Goal: Task Accomplishment & Management: Use online tool/utility

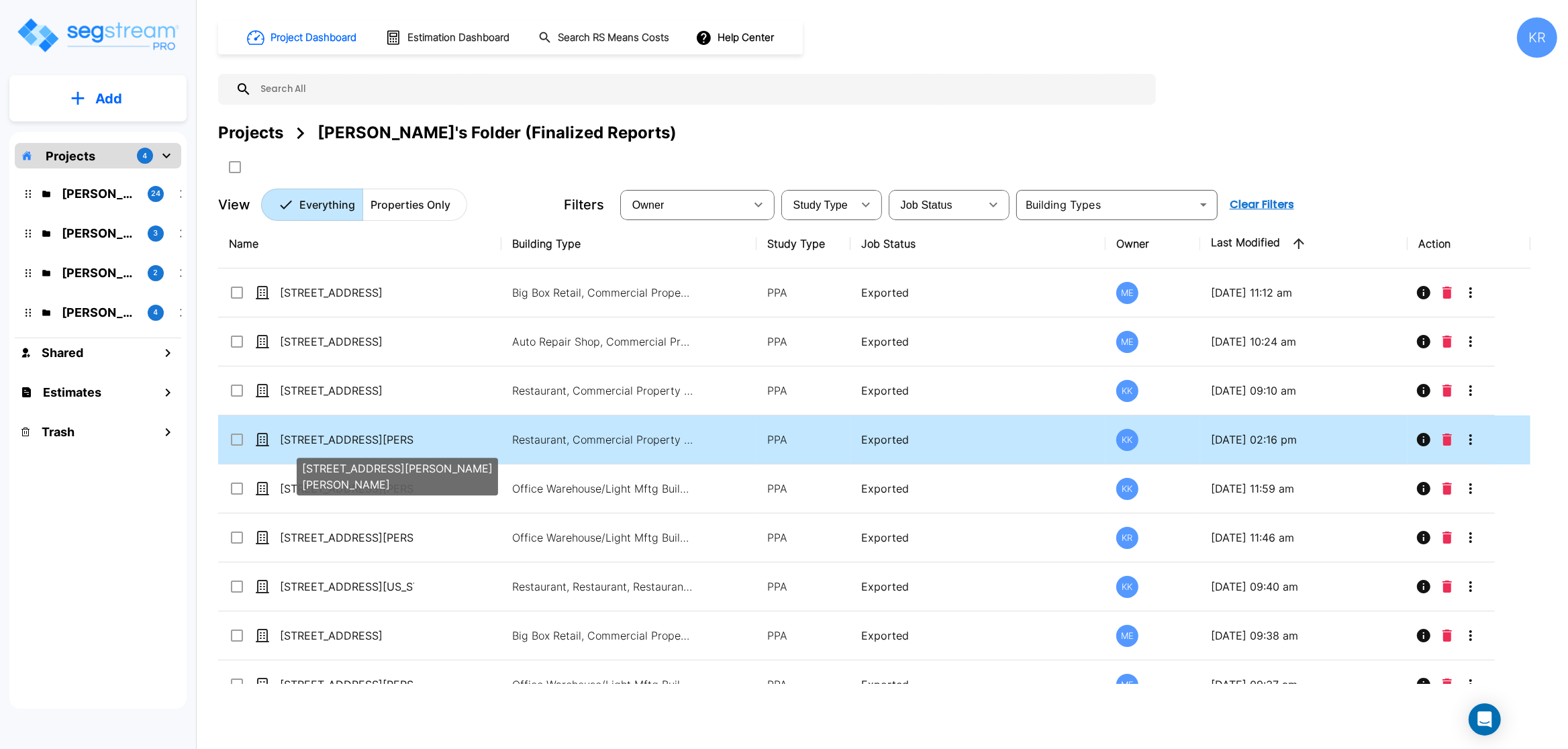
click at [338, 447] on p "[STREET_ADDRESS][PERSON_NAME][PERSON_NAME]" at bounding box center [347, 439] width 134 height 16
checkbox input "true"
click at [338, 447] on p "[STREET_ADDRESS][PERSON_NAME][PERSON_NAME]" at bounding box center [347, 439] width 134 height 16
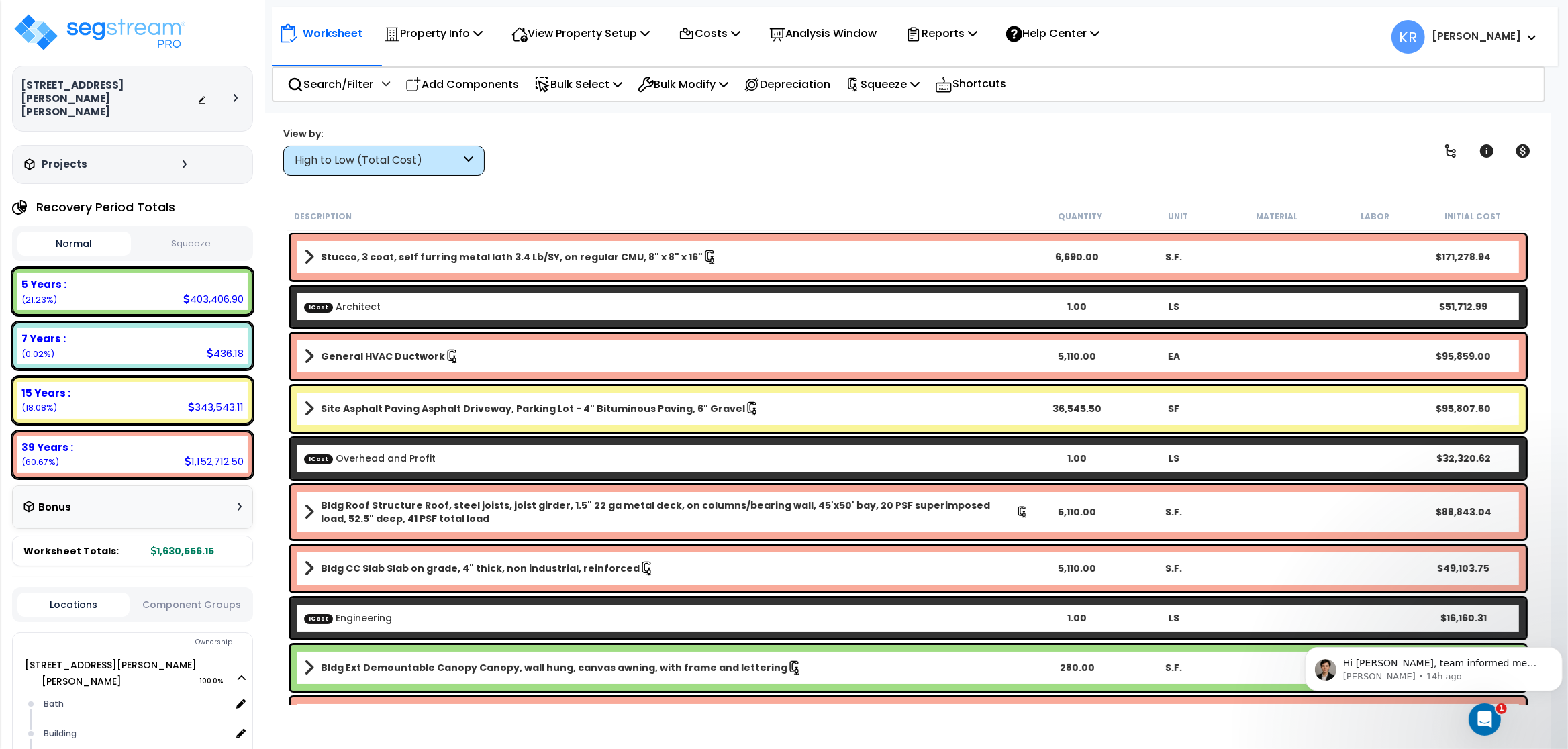
click at [569, 140] on div "View by: High to Low (Total Cost) High to Low (Total Cost)" at bounding box center [909, 151] width 1259 height 50
click at [718, 35] on p "Costs" at bounding box center [709, 33] width 62 height 18
click at [713, 56] on link "Indirect Costs" at bounding box center [738, 64] width 133 height 27
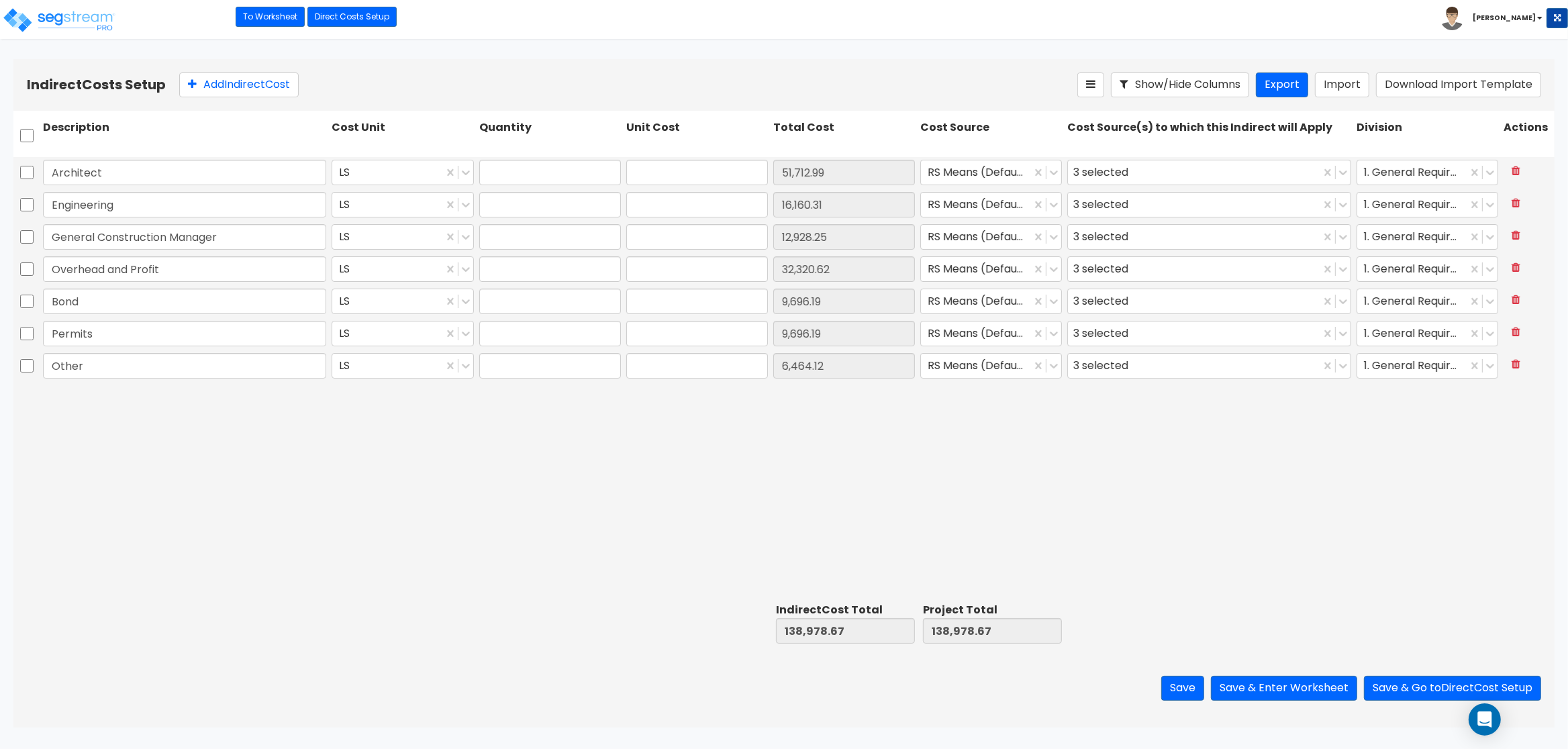
type input "1.00"
type input "51,712.99"
type input "1.00"
type input "16,160.31"
type input "1.00"
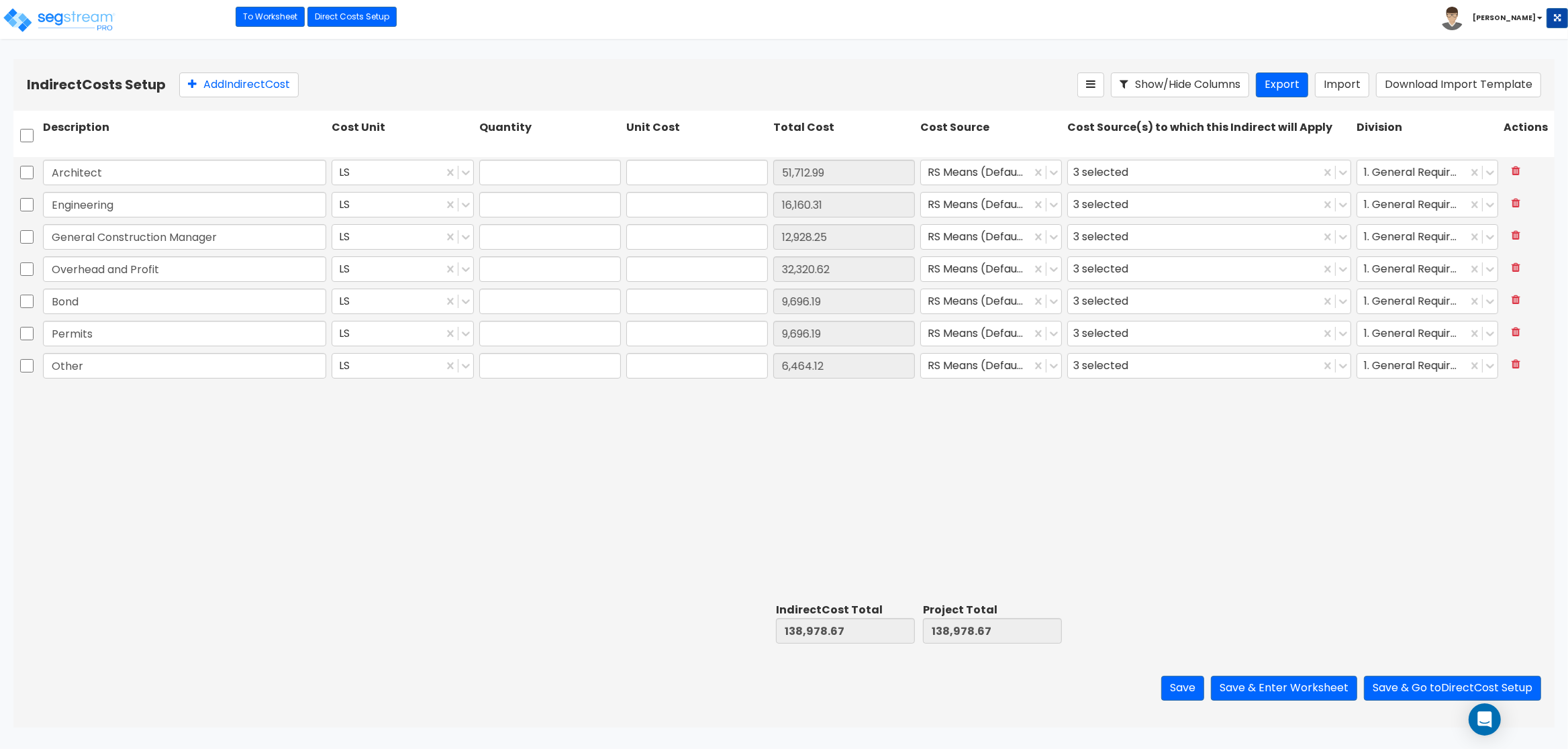
type input "12,928.25"
type input "1.00"
type input "32,320.62"
type input "1.00"
type input "9,696.19"
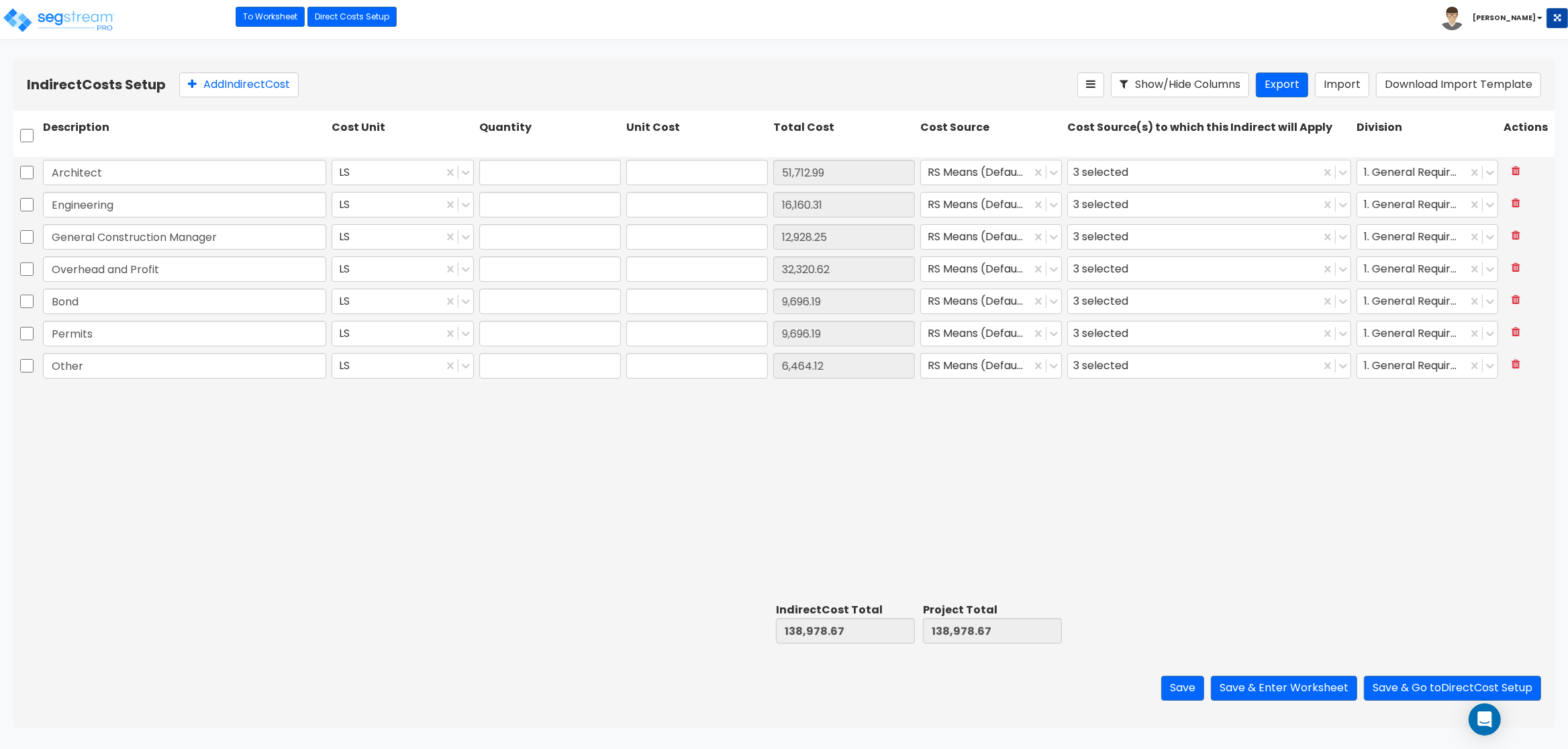
type input "1.00"
type input "9,696.19"
type input "1.00"
type input "6,464.12"
drag, startPoint x: 684, startPoint y: 173, endPoint x: 642, endPoint y: 170, distance: 42.1
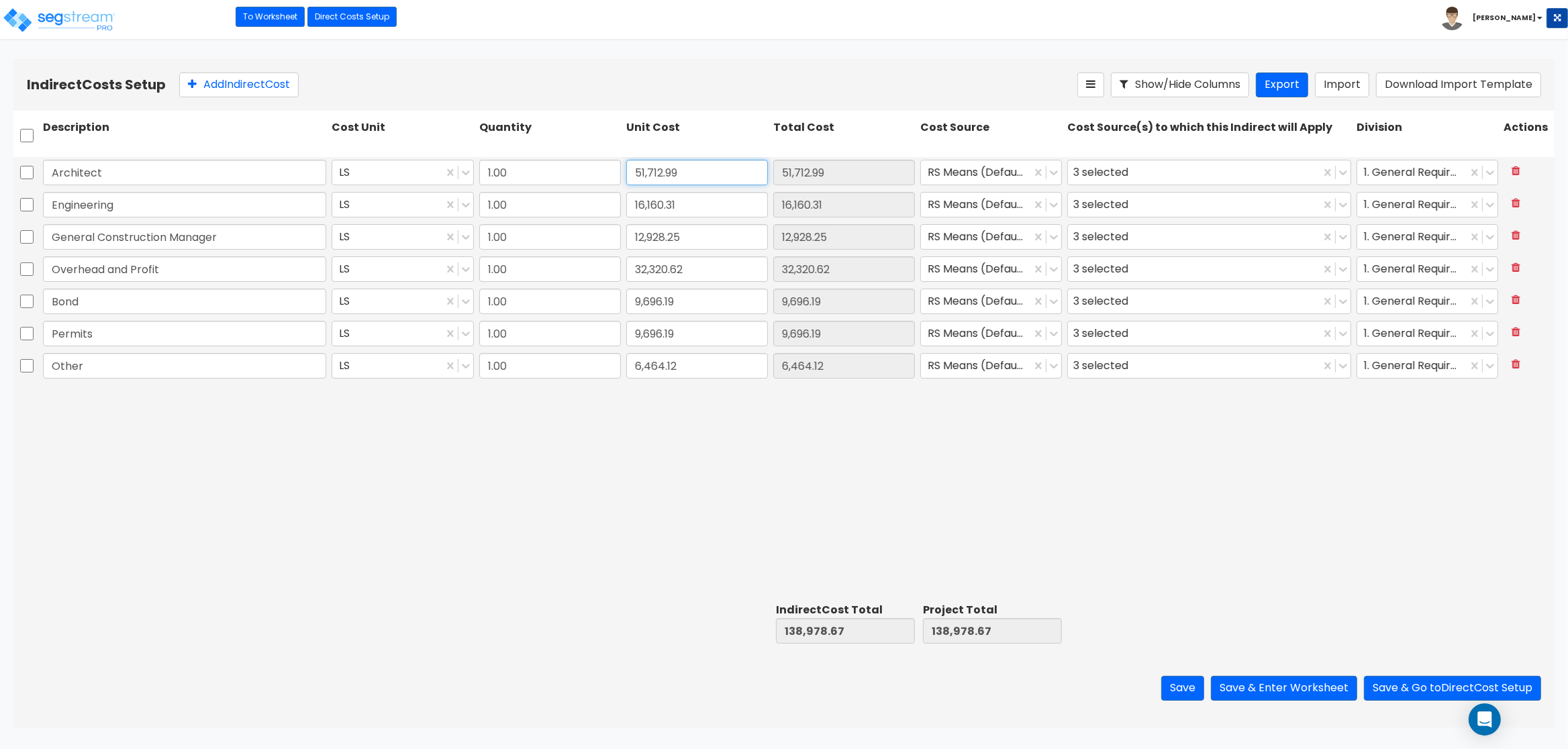
click at [642, 170] on input "51,712.99" at bounding box center [697, 172] width 142 height 26
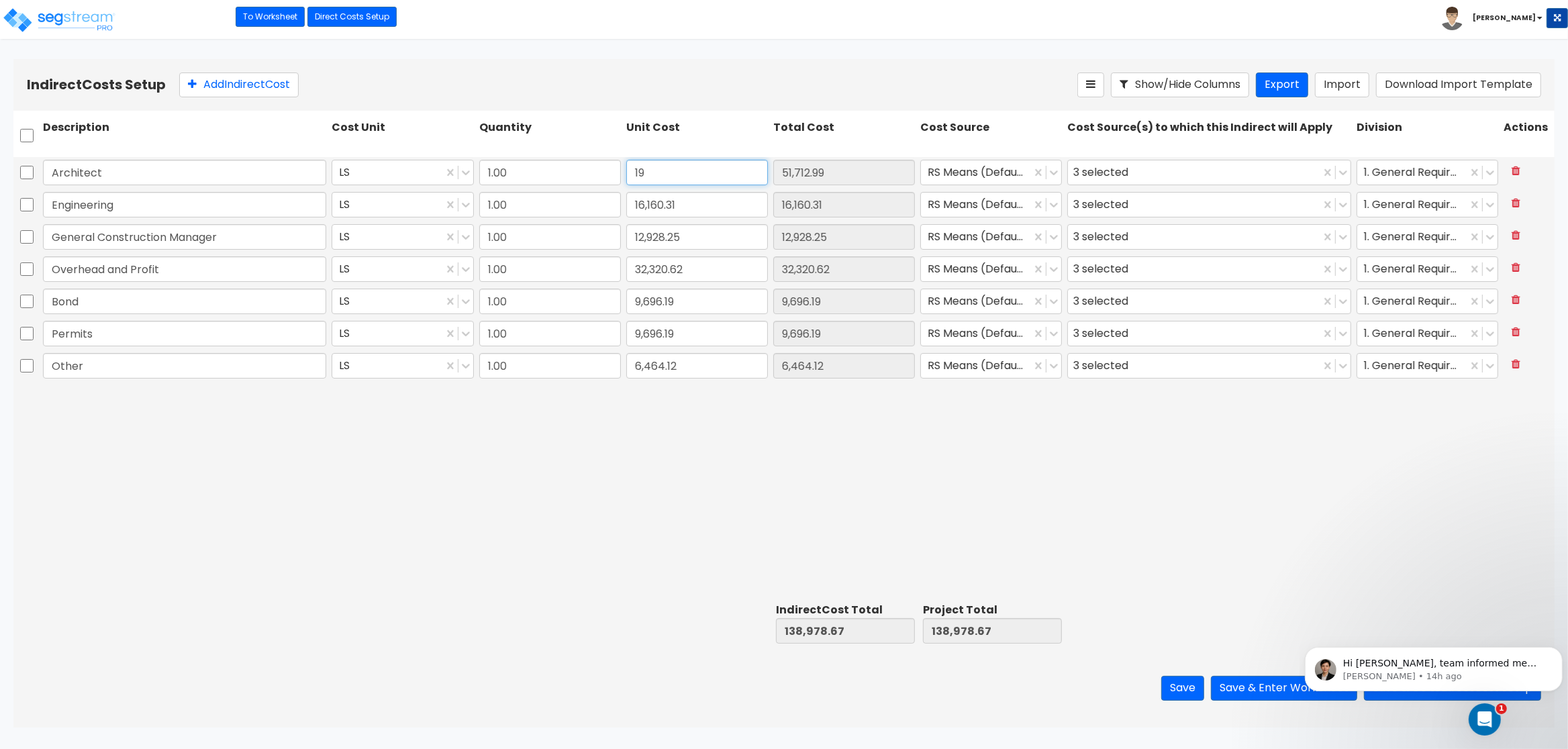
type input "1"
type input "86,350.05"
click at [688, 201] on input "16,160.31" at bounding box center [697, 204] width 142 height 26
type input "26,984.39"
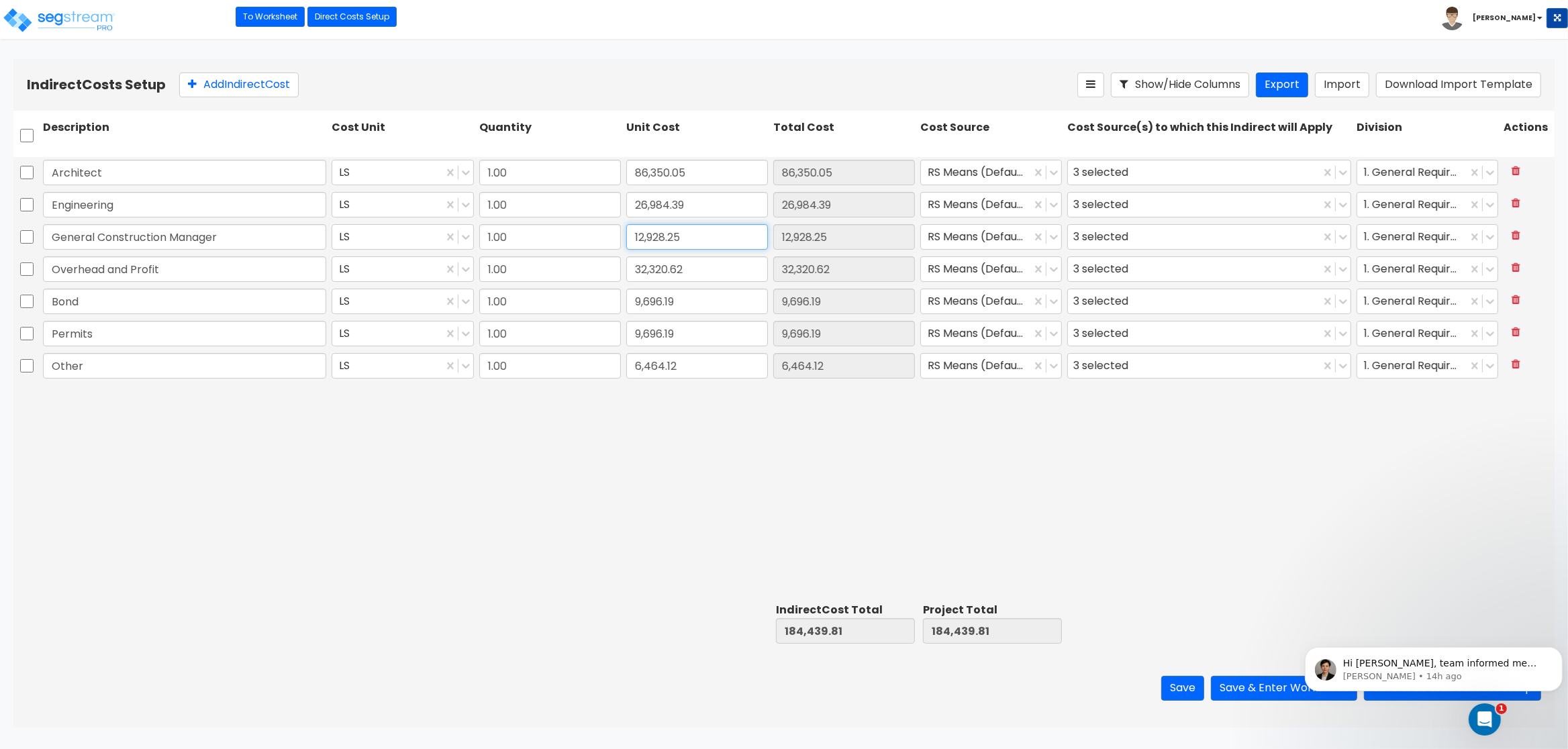
type input "26,984.39"
click at [694, 227] on input "12,928.25" at bounding box center [697, 237] width 142 height 26
type input "21,587.51"
click at [695, 264] on input "32,320.62" at bounding box center [697, 269] width 142 height 26
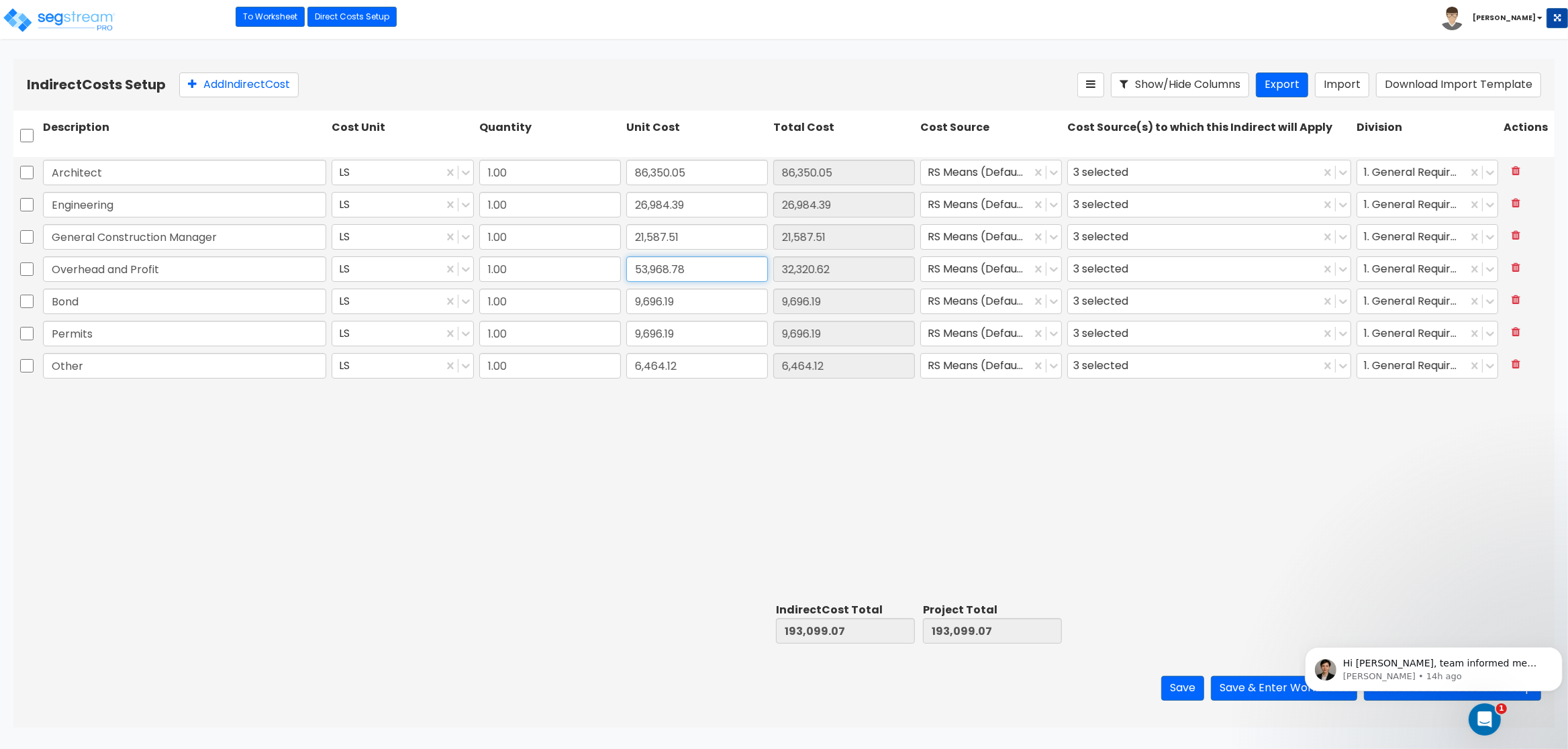
type input "53,968.78"
click at [687, 299] on input "9,696.19" at bounding box center [697, 301] width 142 height 26
type input "16,190.63"
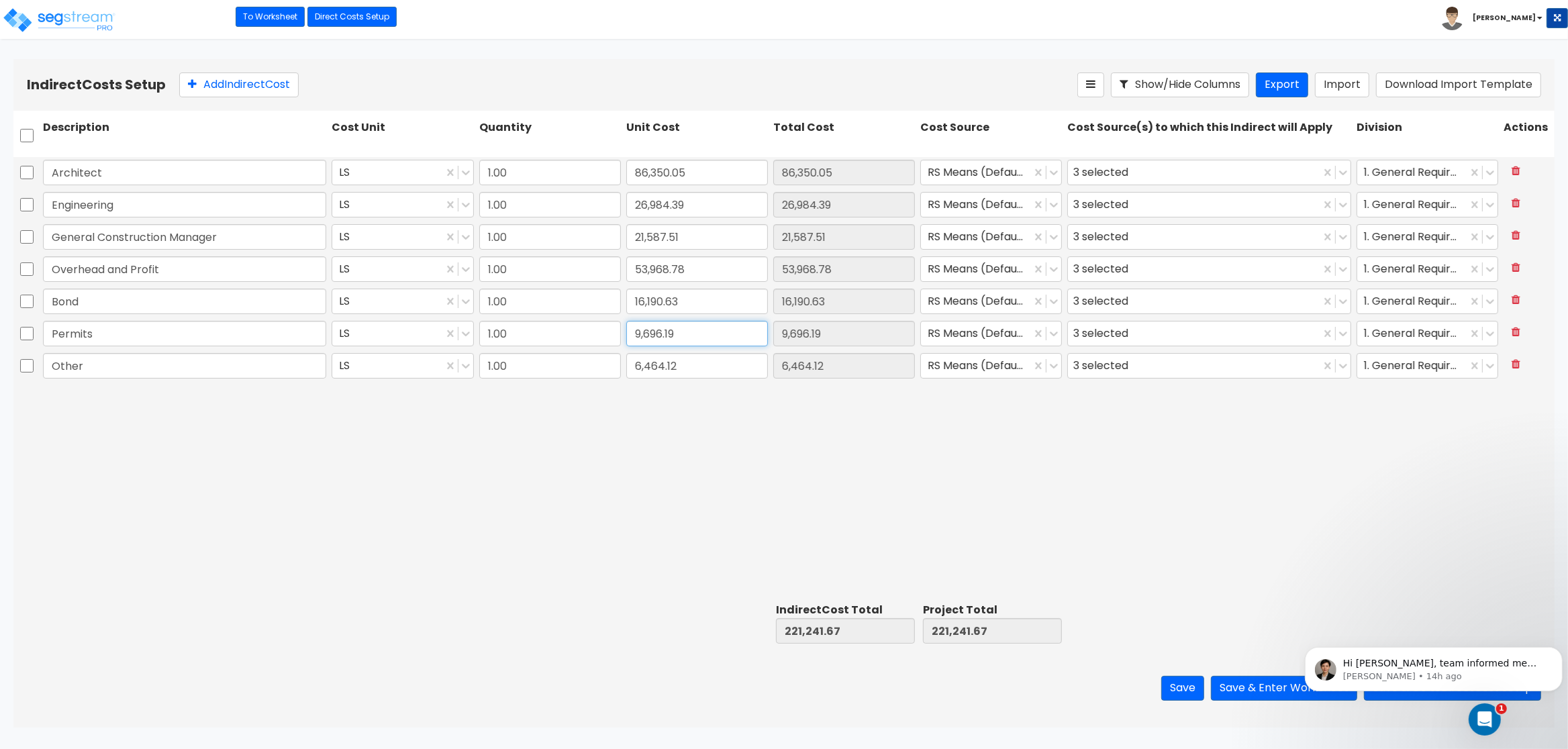
click at [687, 326] on input "9,696.19" at bounding box center [697, 333] width 142 height 26
type input "16,190.63"
click at [691, 367] on input "6,464.12" at bounding box center [697, 365] width 142 height 26
type input "10,793.76"
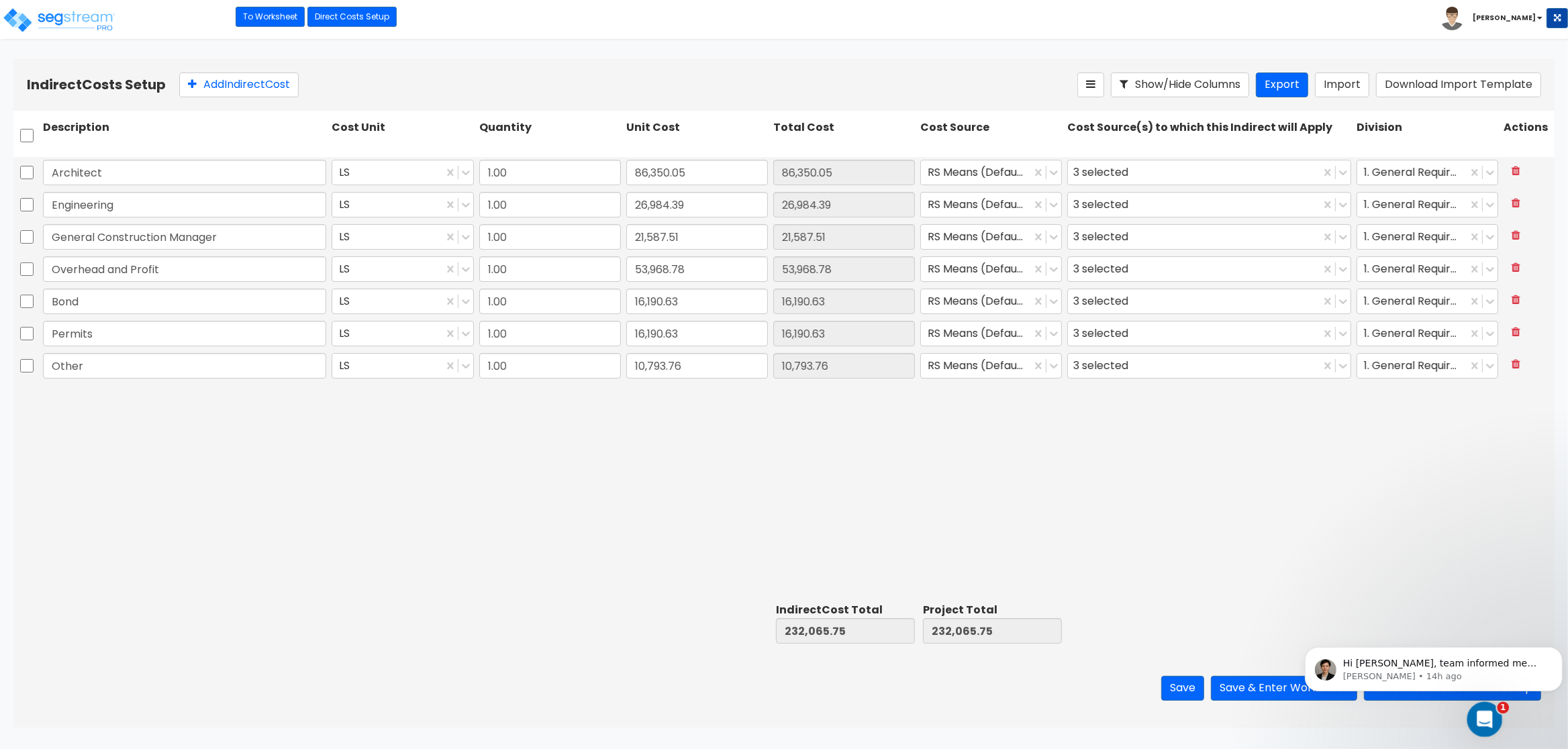
type input "10,793.76"
click at [1489, 718] on icon "Open Intercom Messenger" at bounding box center [1484, 718] width 22 height 22
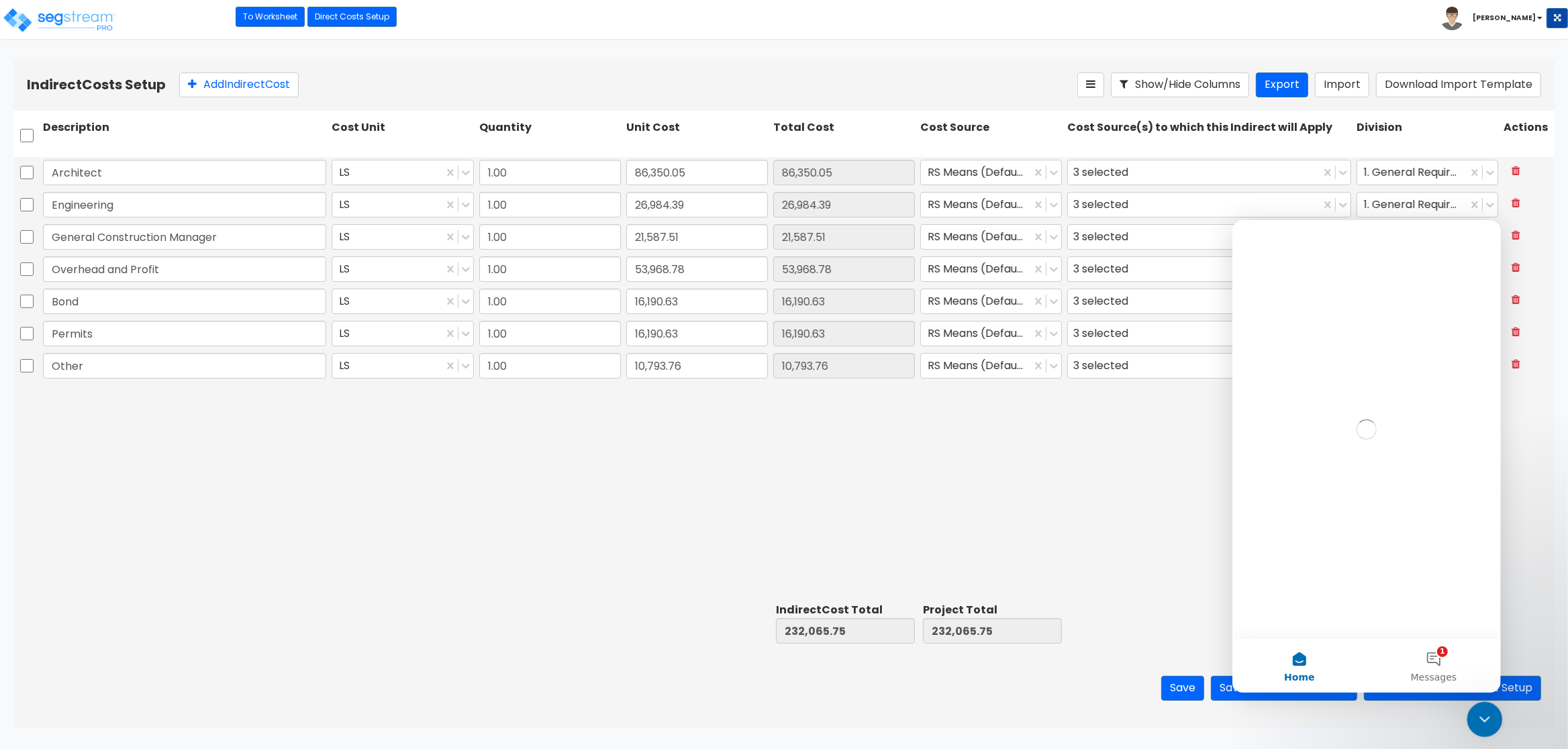
click at [1489, 718] on icon "Close Intercom Messenger" at bounding box center [1483, 716] width 16 height 16
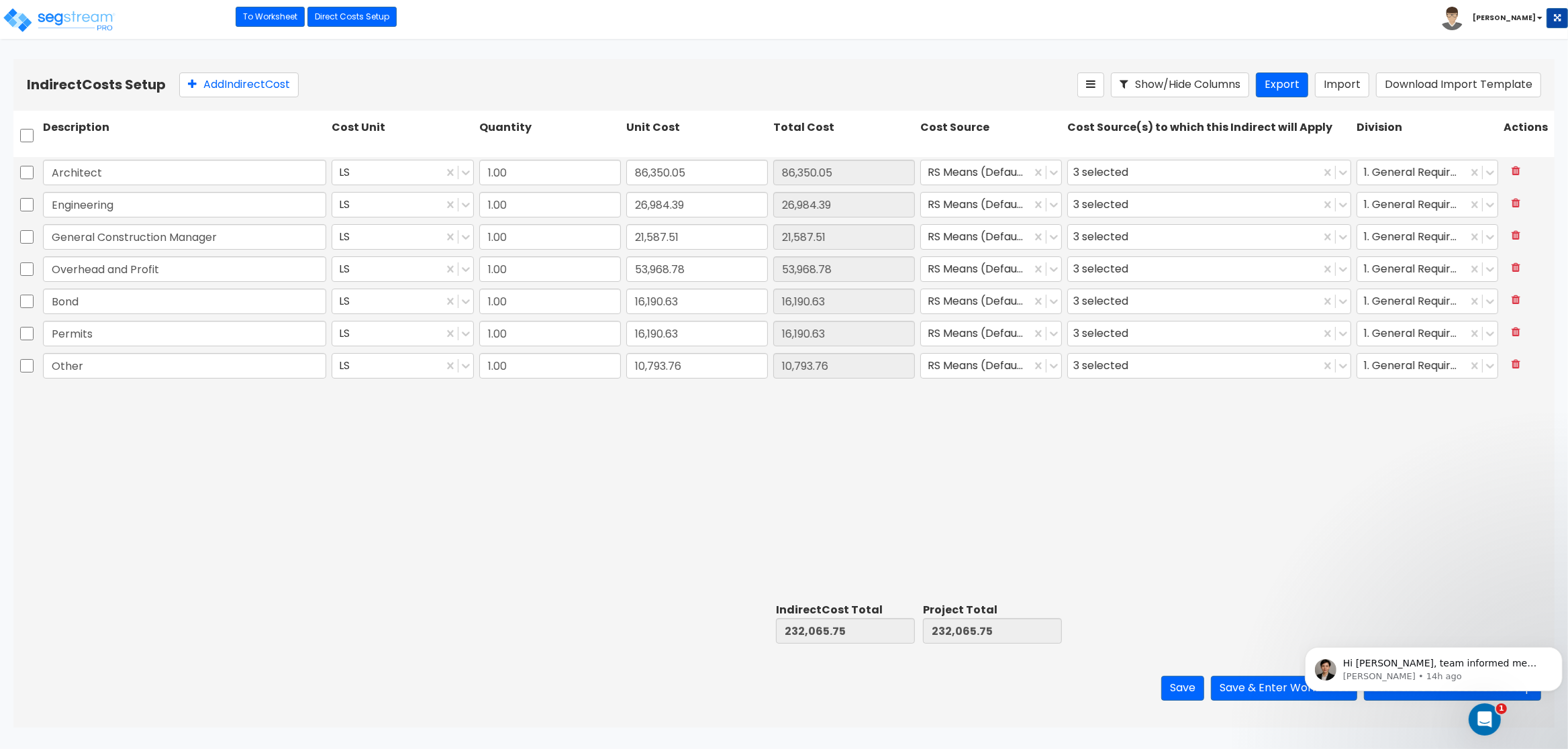
click at [1437, 623] on html "Hi Kristina, team informed me that the QIP MACRS already exists in your organiz…" at bounding box center [1433, 621] width 268 height 6
click at [1531, 687] on button "Save & Go to Direct Cost Setup" at bounding box center [1452, 688] width 177 height 25
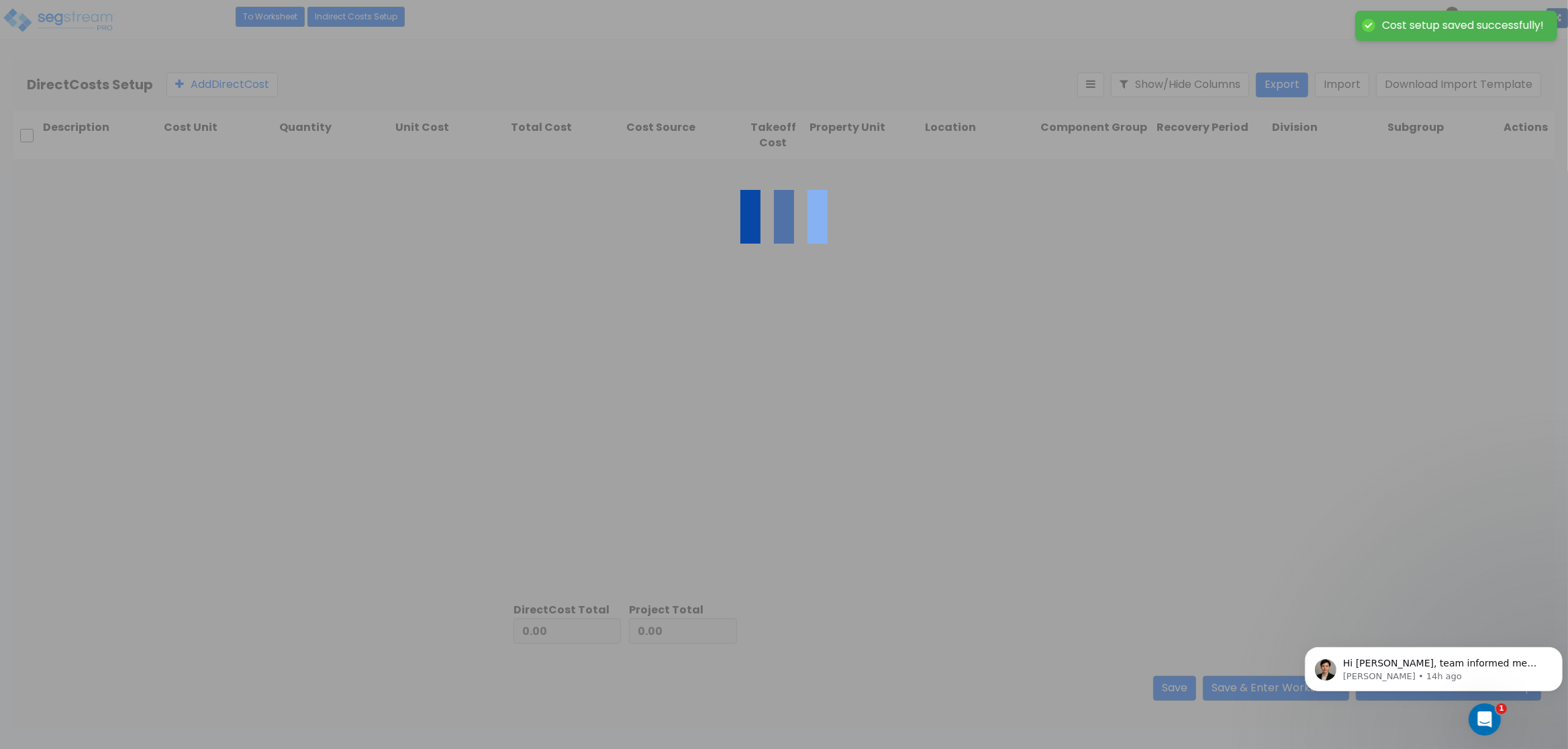
type input "232,065.75"
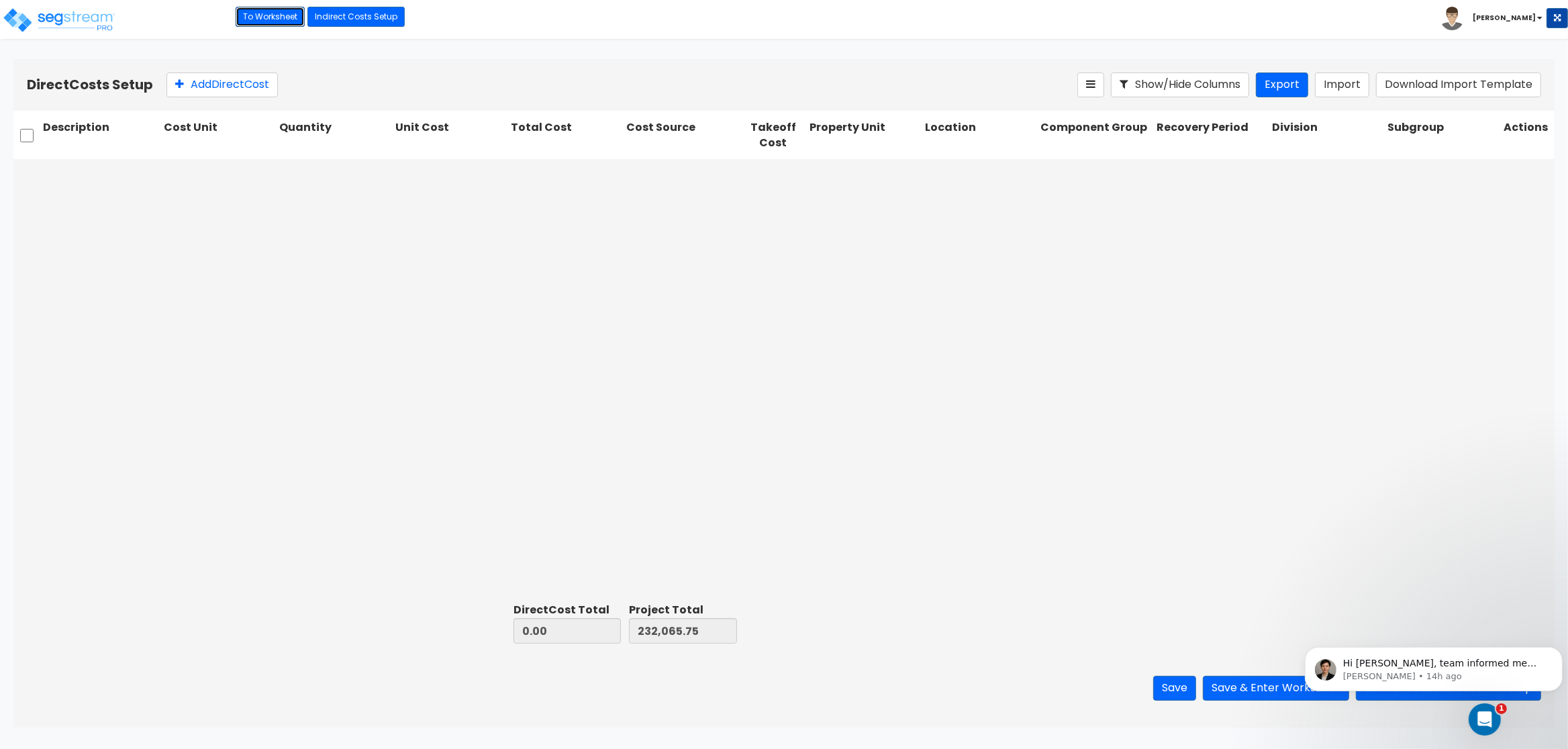
click at [271, 17] on link "To Worksheet" at bounding box center [271, 17] width 69 height 20
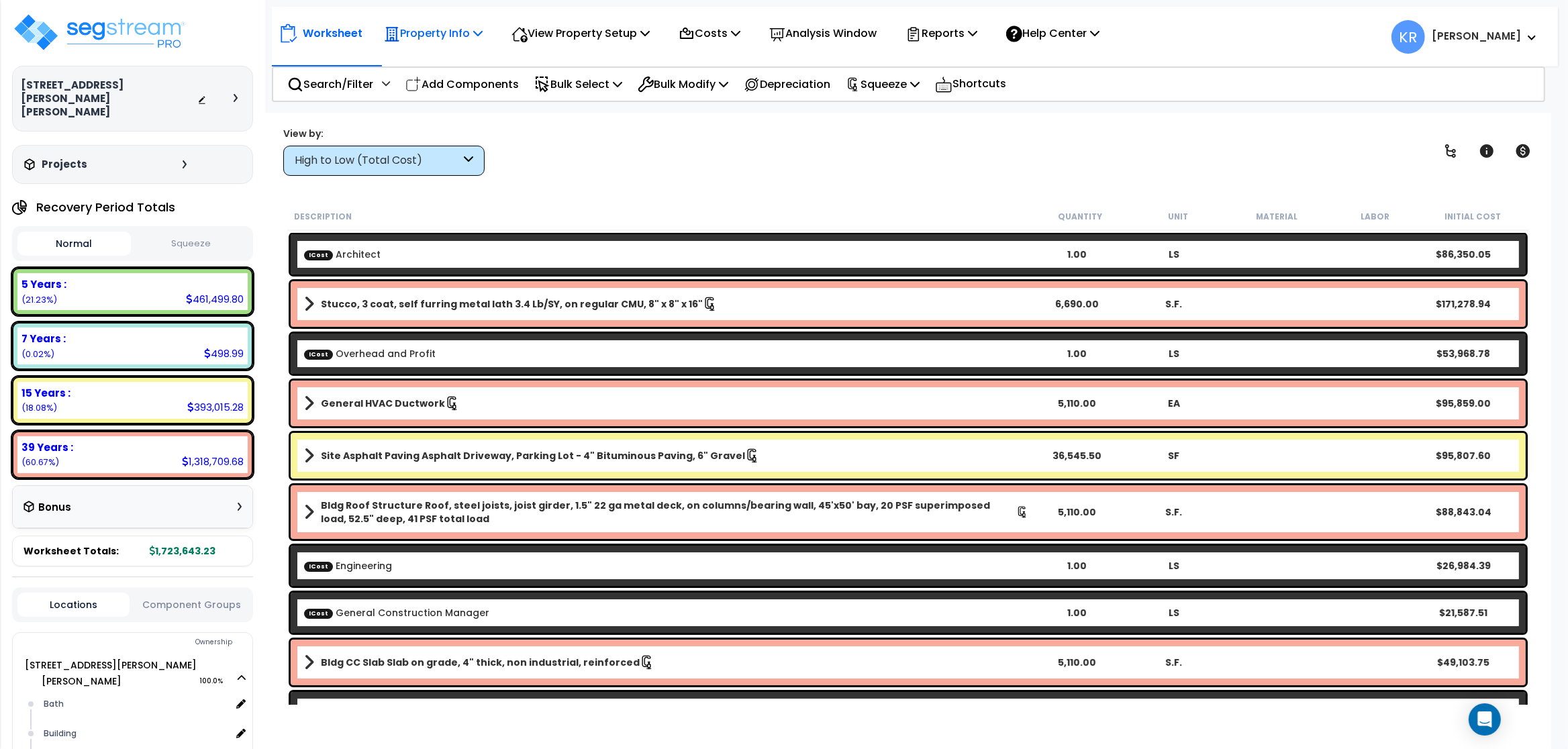
click at [410, 35] on p "Property Info" at bounding box center [433, 33] width 99 height 18
click at [410, 69] on link "Property Setup" at bounding box center [444, 64] width 133 height 27
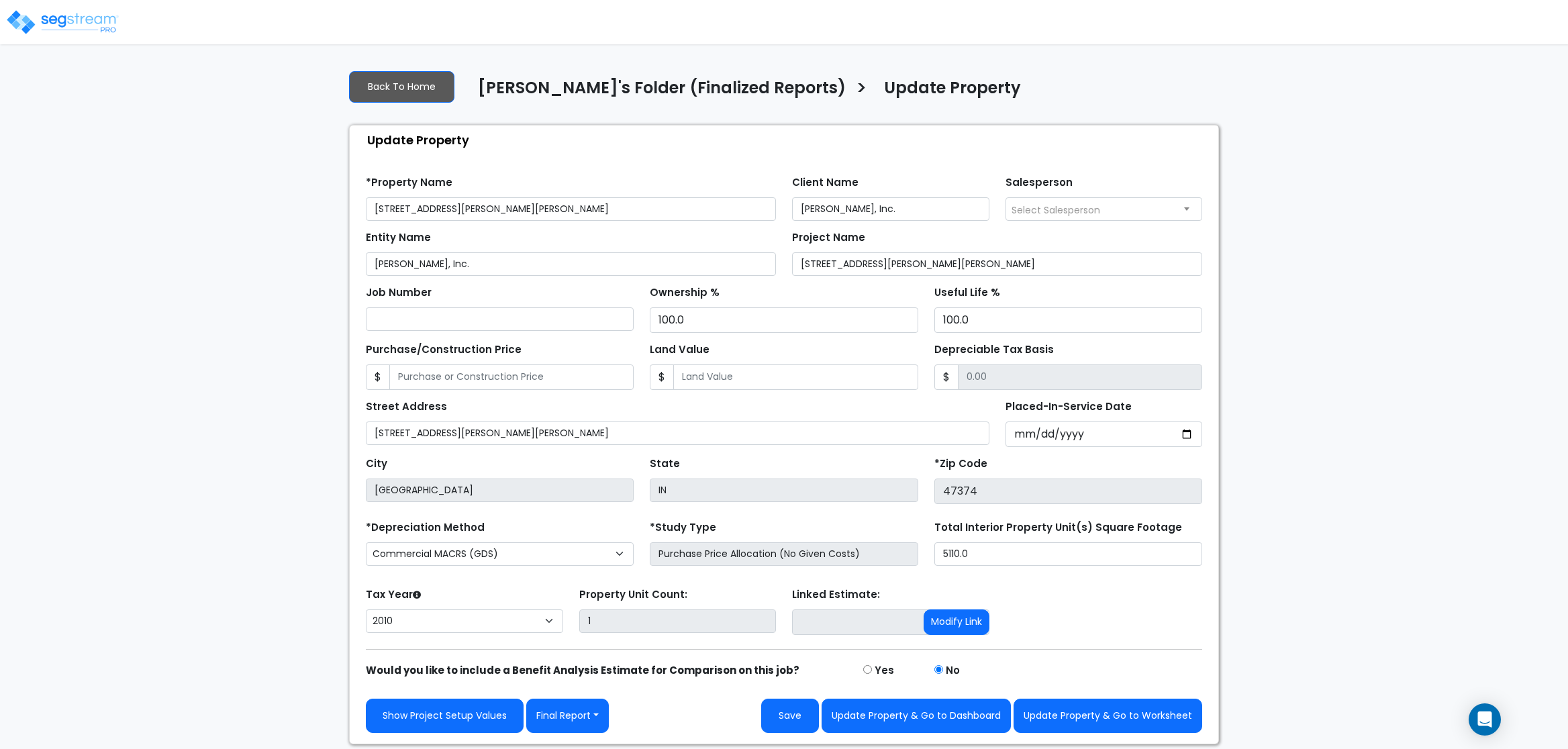
select select "2010"
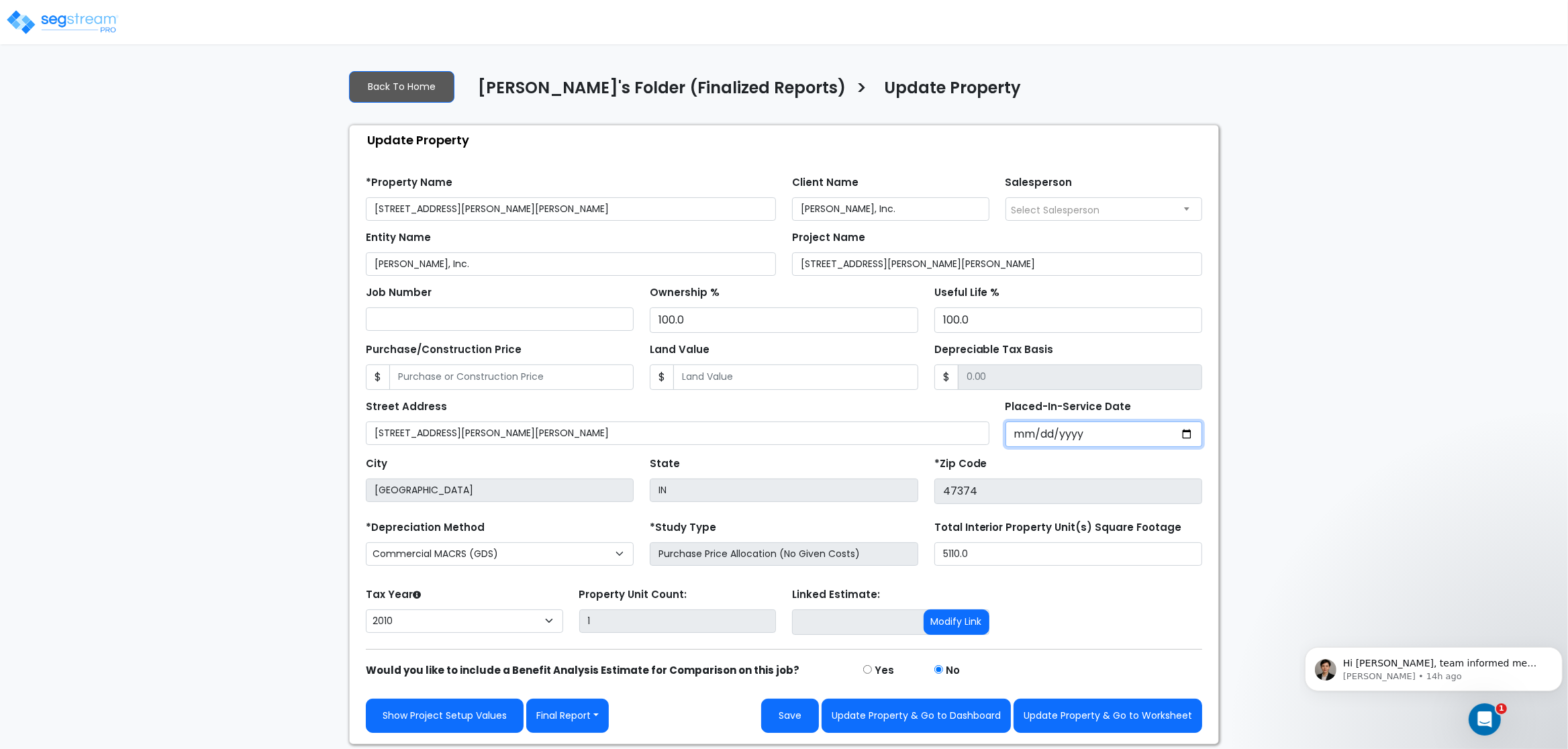
click at [1093, 440] on input "2010-06-28" at bounding box center [1104, 434] width 197 height 26
type input "2017-10-11"
select select "2017"
click at [1050, 720] on button "Update Property & Go to Worksheet" at bounding box center [1108, 715] width 189 height 34
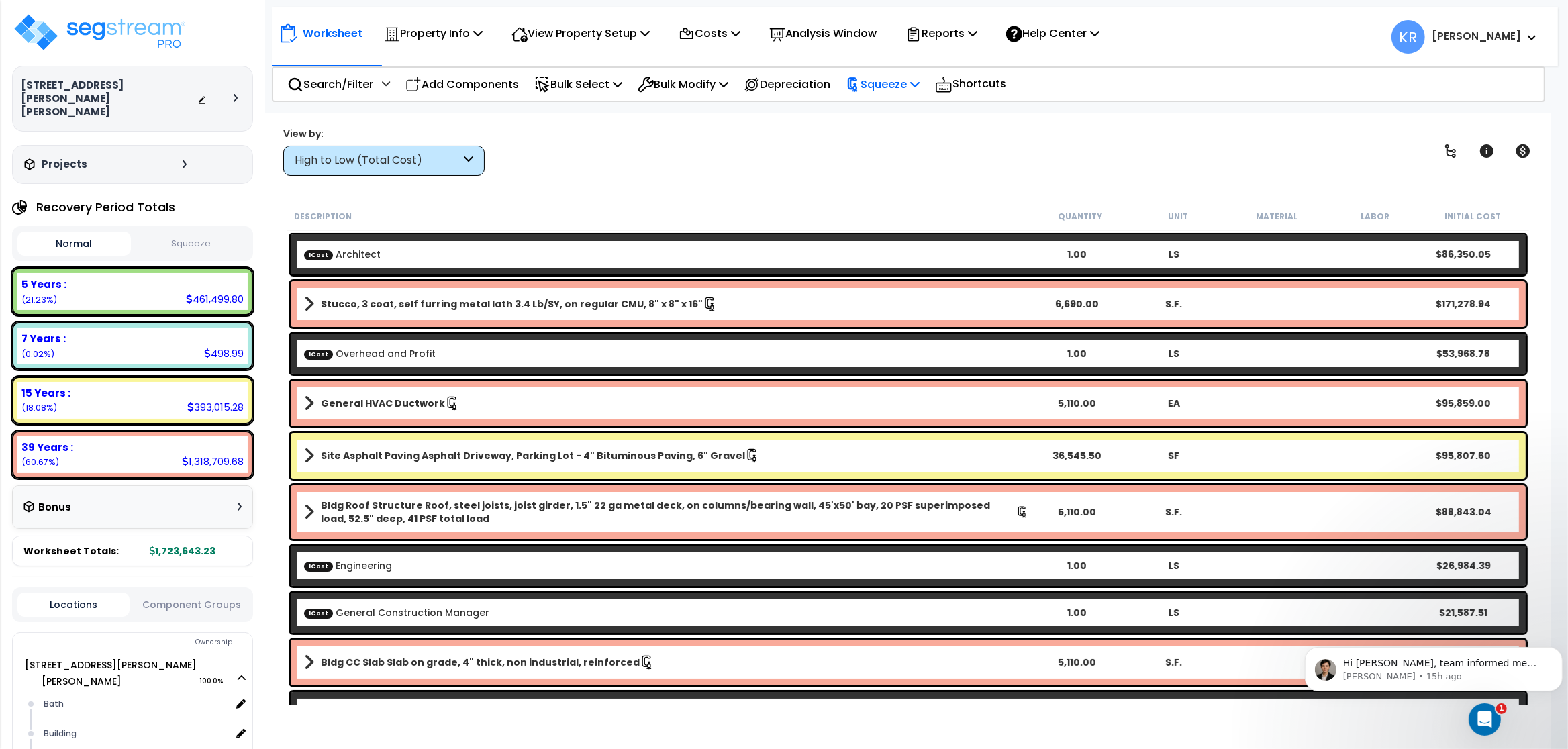
click at [916, 77] on p "Squeeze" at bounding box center [882, 84] width 74 height 18
click at [925, 142] on link "Reset Squeeze" at bounding box center [906, 142] width 133 height 27
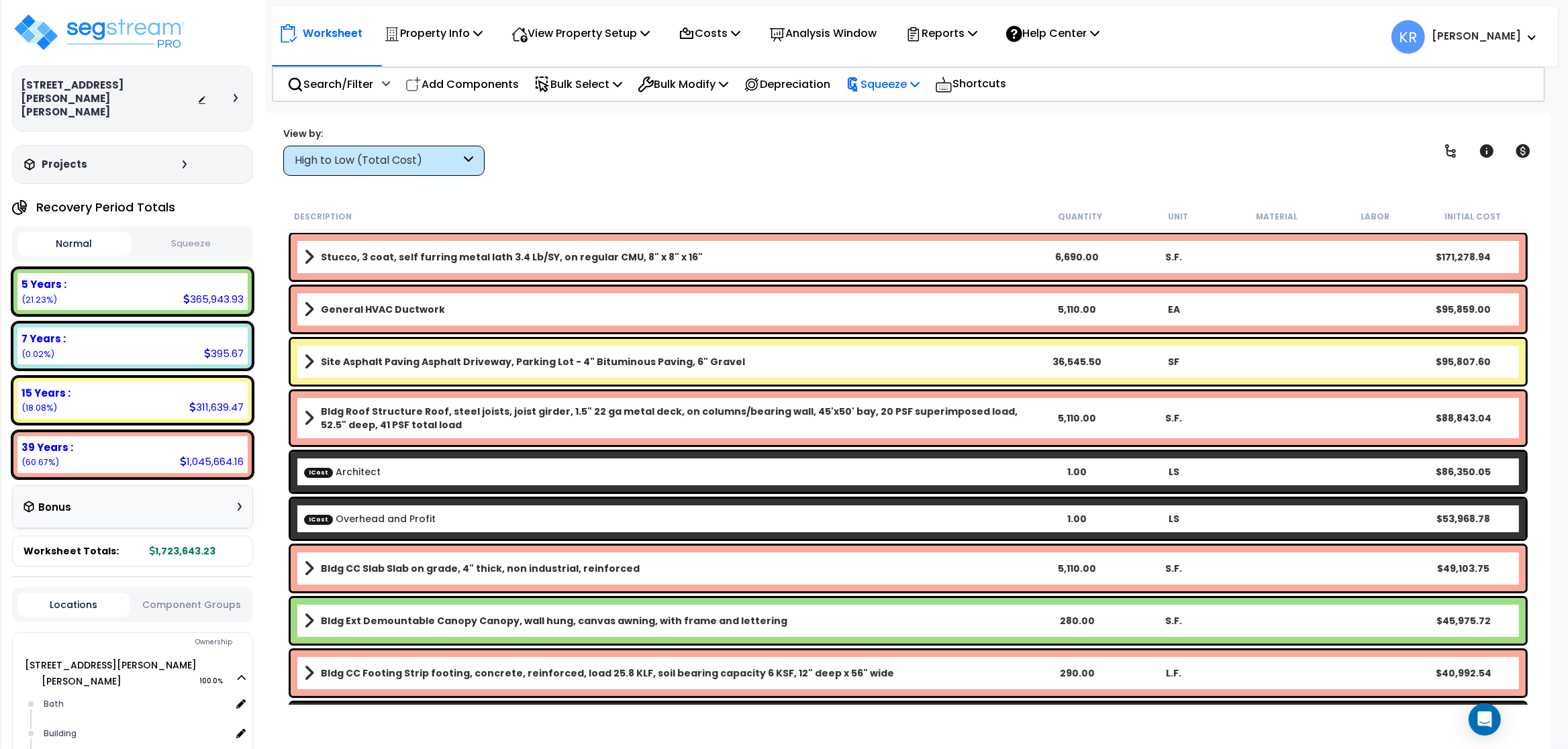
click at [902, 86] on p "Squeeze" at bounding box center [882, 84] width 74 height 18
click at [899, 108] on link "Squeeze" at bounding box center [906, 114] width 133 height 27
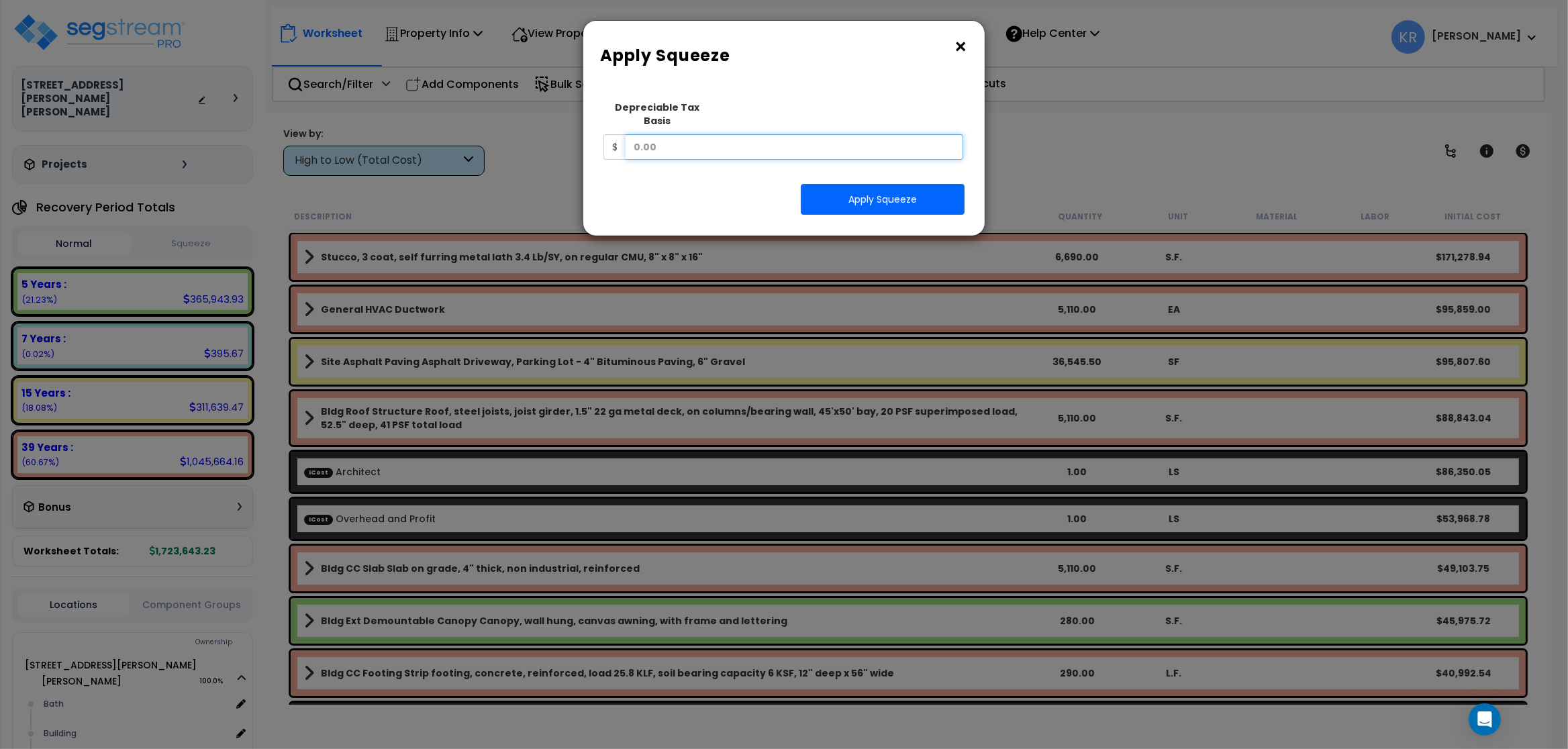
click at [702, 134] on input "text" at bounding box center [794, 147] width 338 height 26
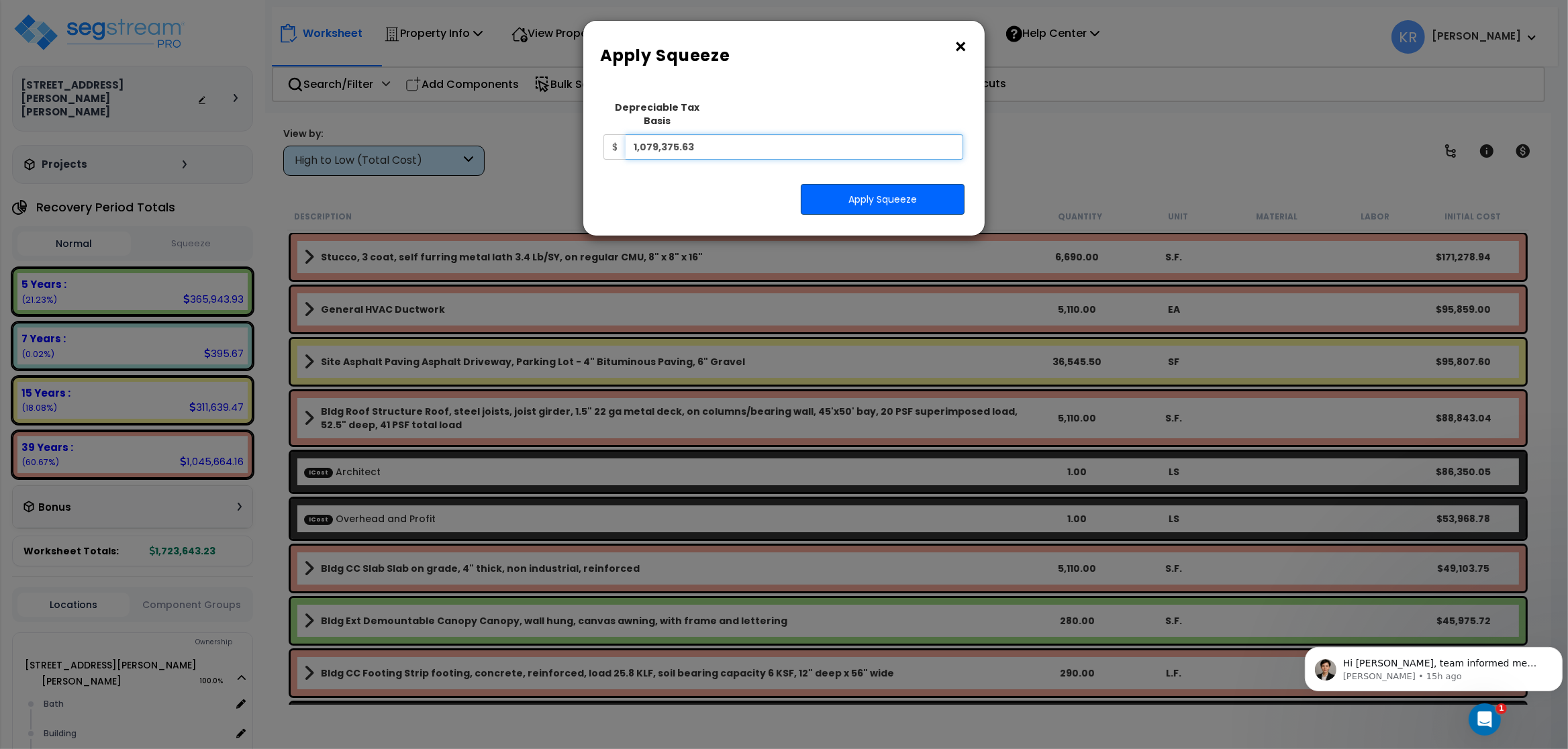
type input "1,079,375.63"
click at [843, 184] on button "Apply Squeeze" at bounding box center [882, 199] width 164 height 31
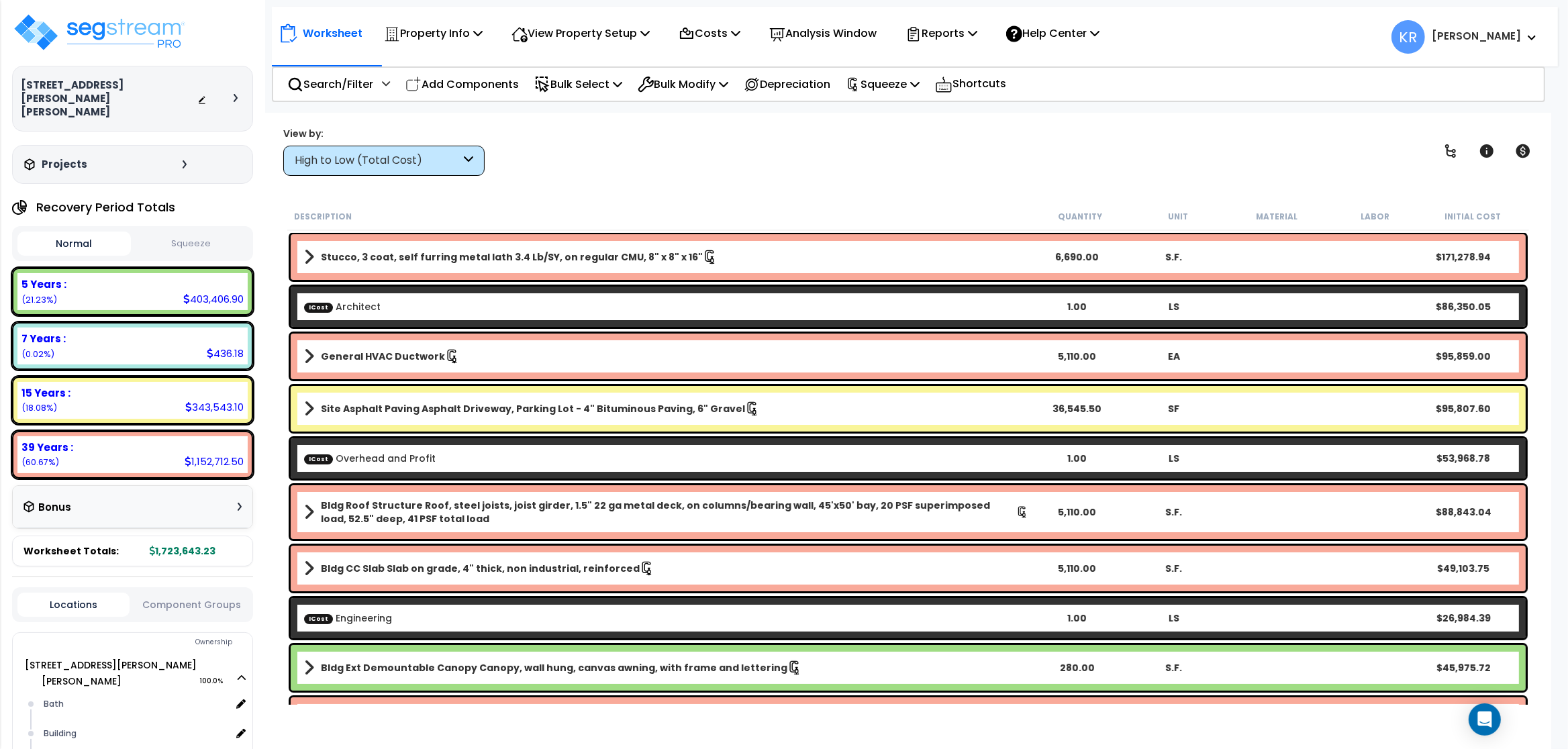
click at [189, 232] on button "Squeeze" at bounding box center [191, 244] width 113 height 24
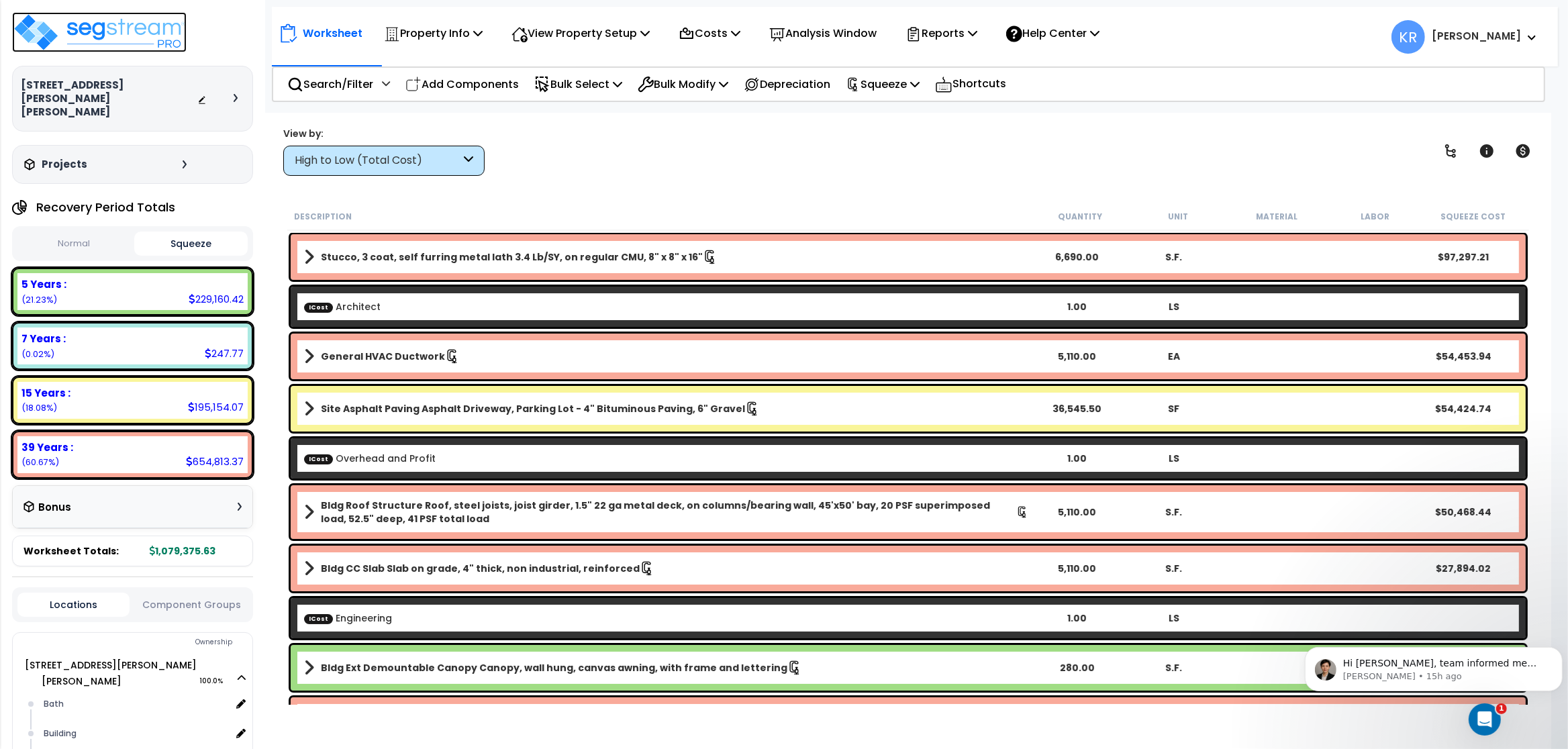
click at [142, 34] on img at bounding box center [99, 32] width 174 height 40
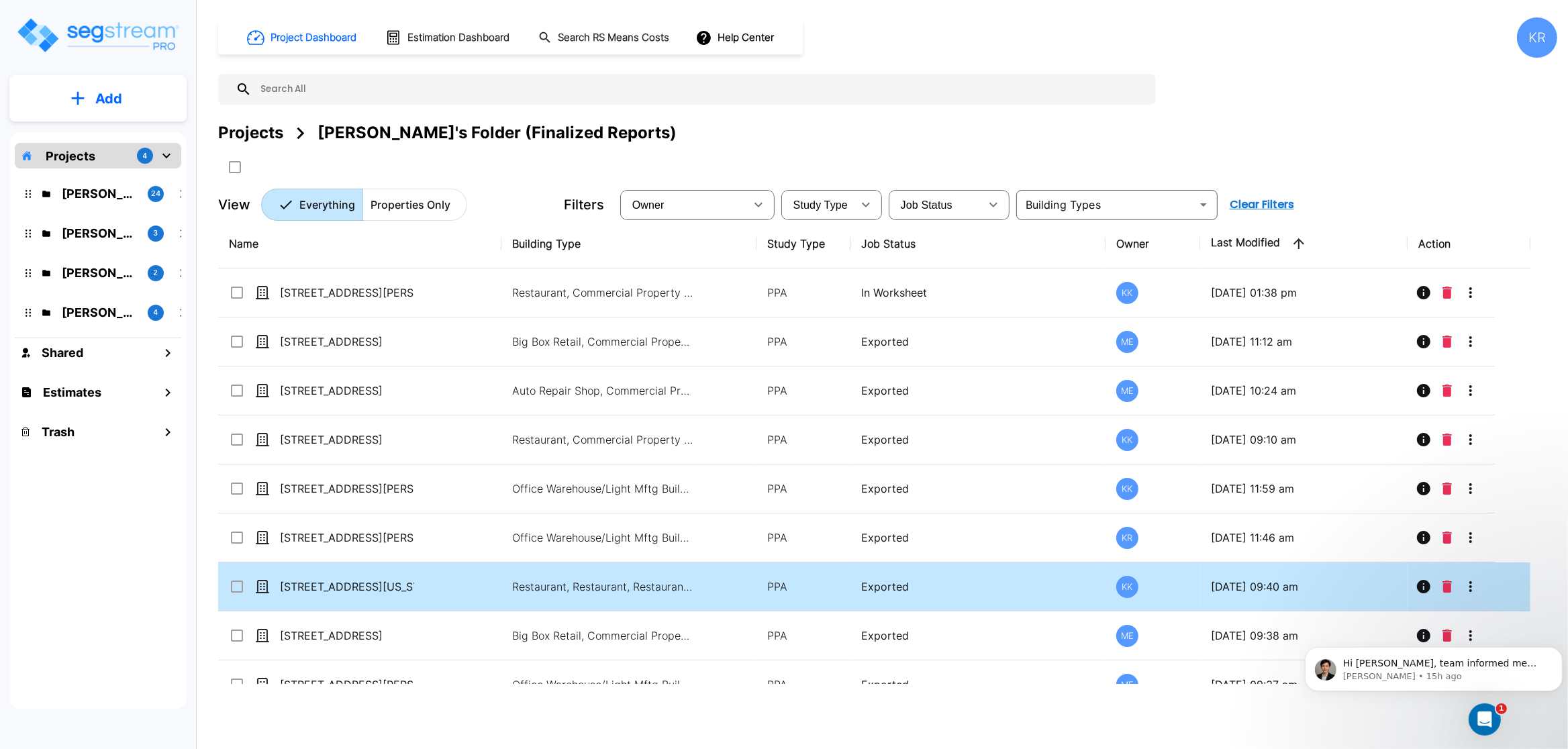
click at [329, 588] on p "[STREET_ADDRESS][US_STATE]" at bounding box center [347, 586] width 134 height 16
click at [363, 594] on p "[STREET_ADDRESS][US_STATE]" at bounding box center [347, 586] width 134 height 16
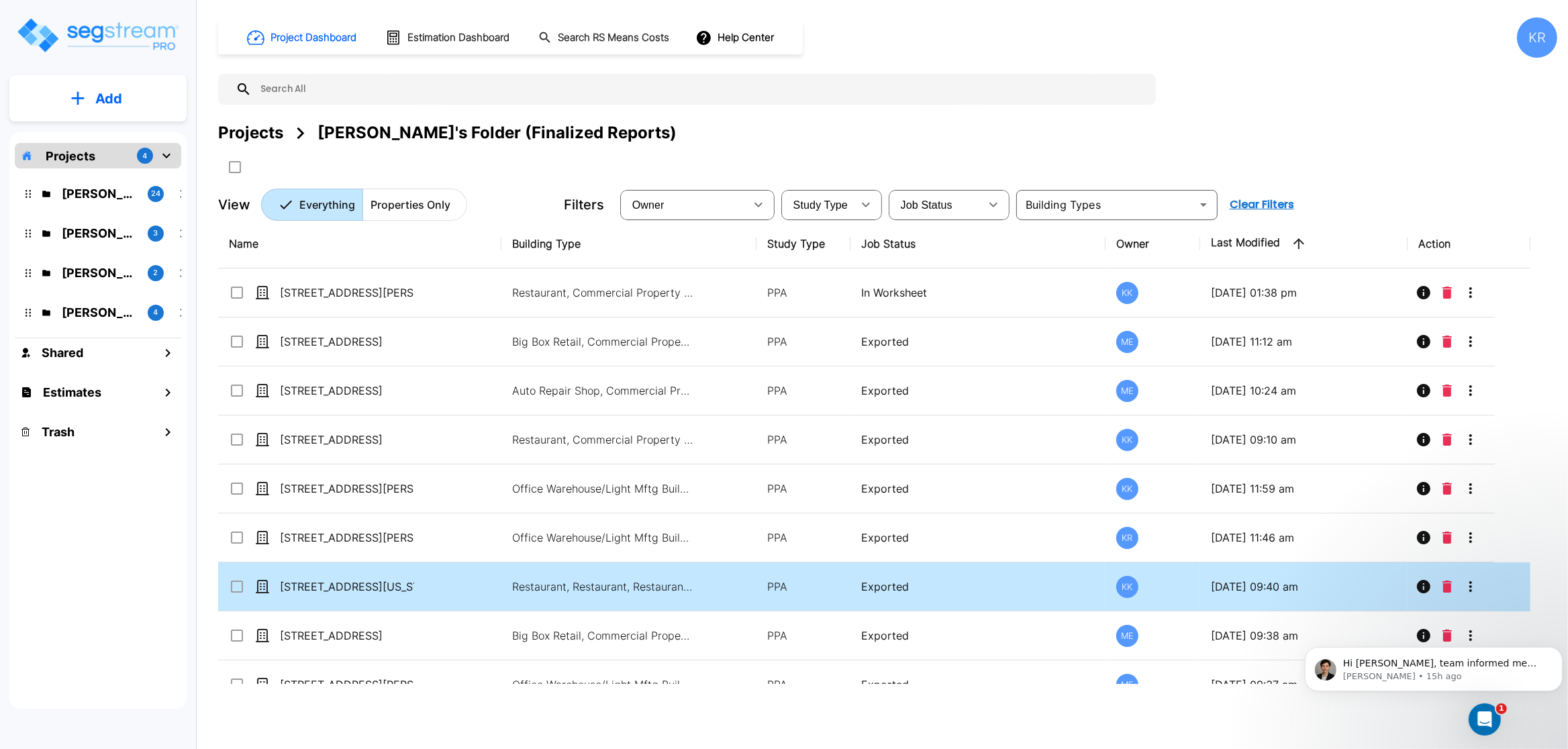
click at [363, 594] on p "[STREET_ADDRESS][US_STATE]" at bounding box center [347, 586] width 134 height 16
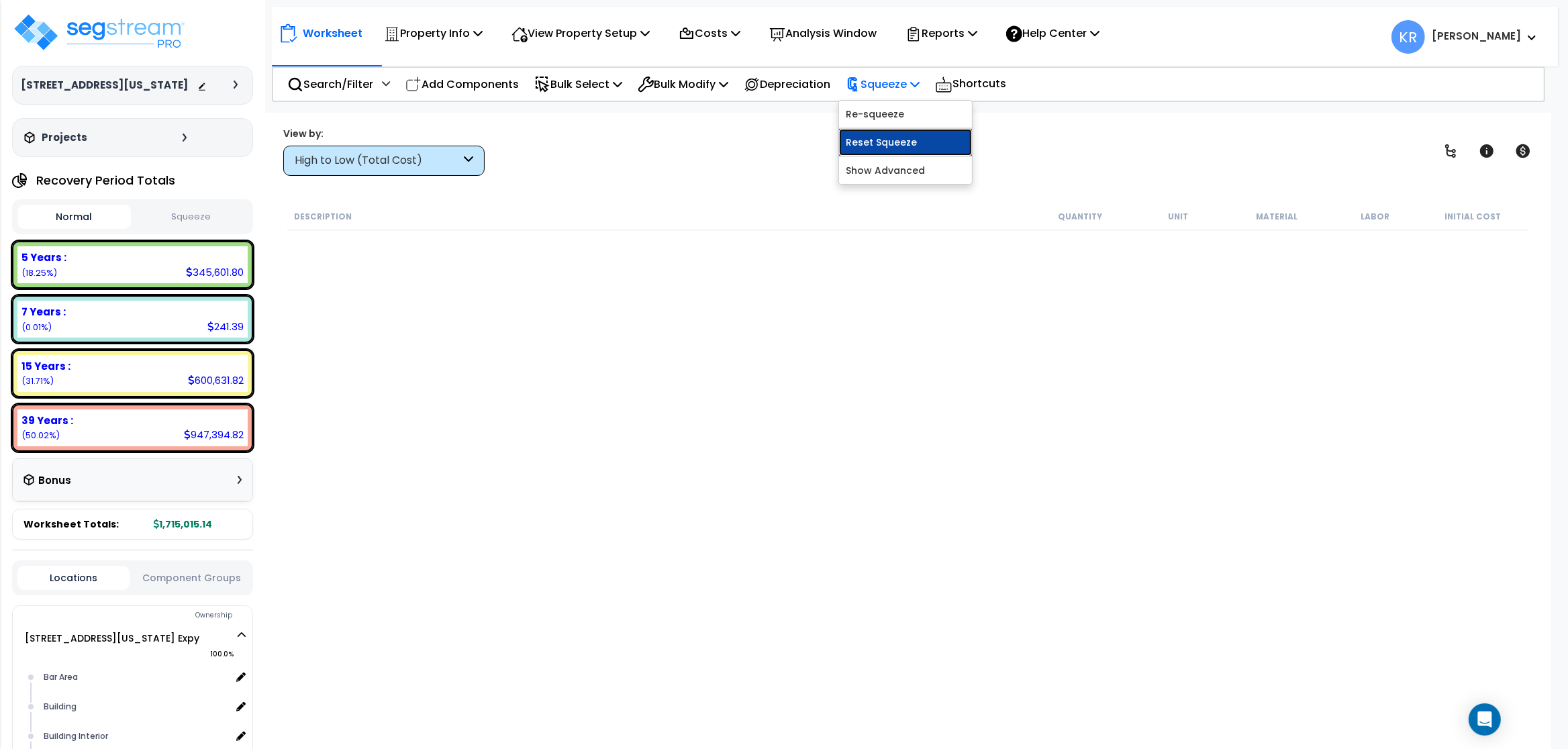
click at [910, 145] on link "Reset Squeeze" at bounding box center [906, 142] width 133 height 27
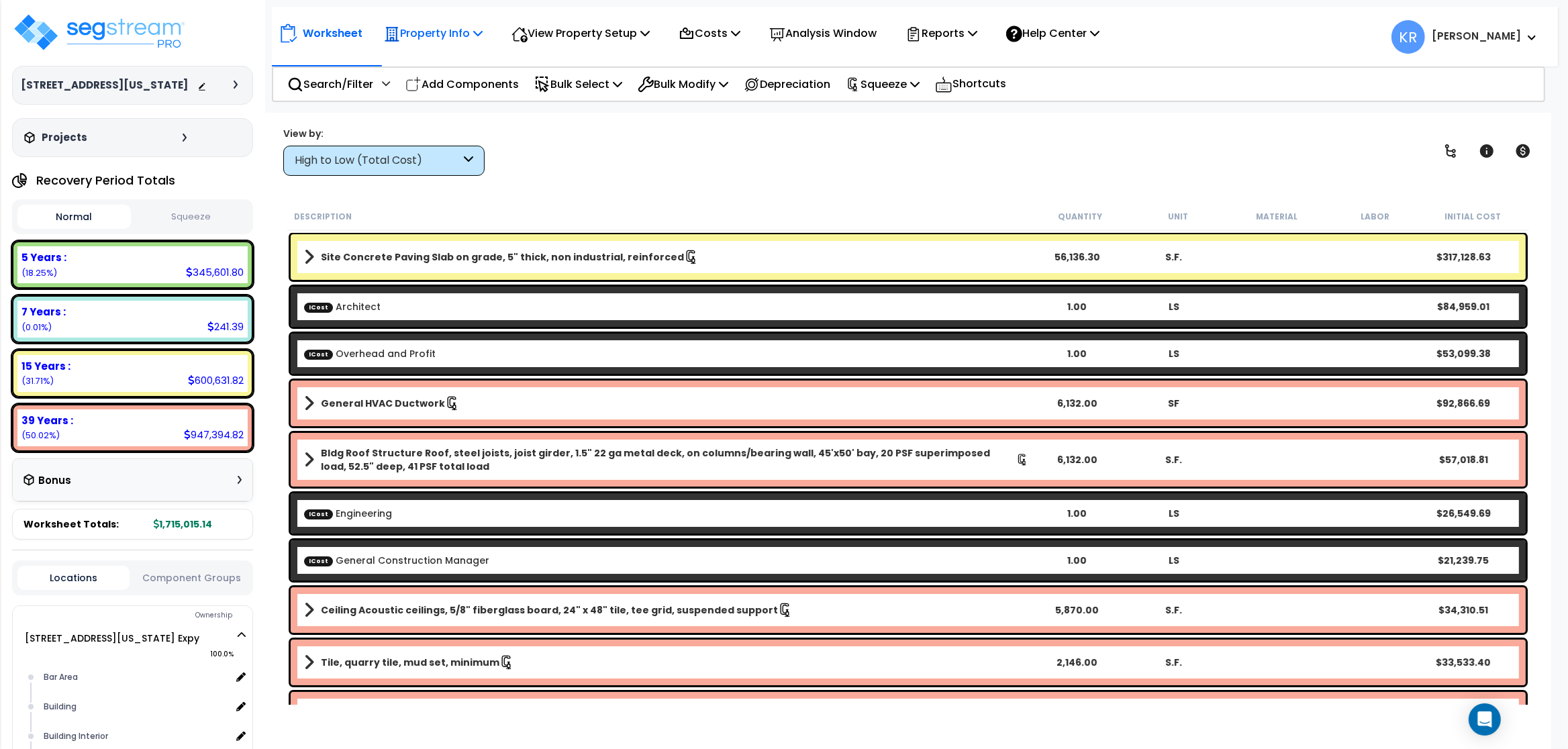
click at [437, 35] on p "Property Info" at bounding box center [433, 33] width 99 height 18
click at [436, 61] on link "Property Setup" at bounding box center [444, 64] width 133 height 27
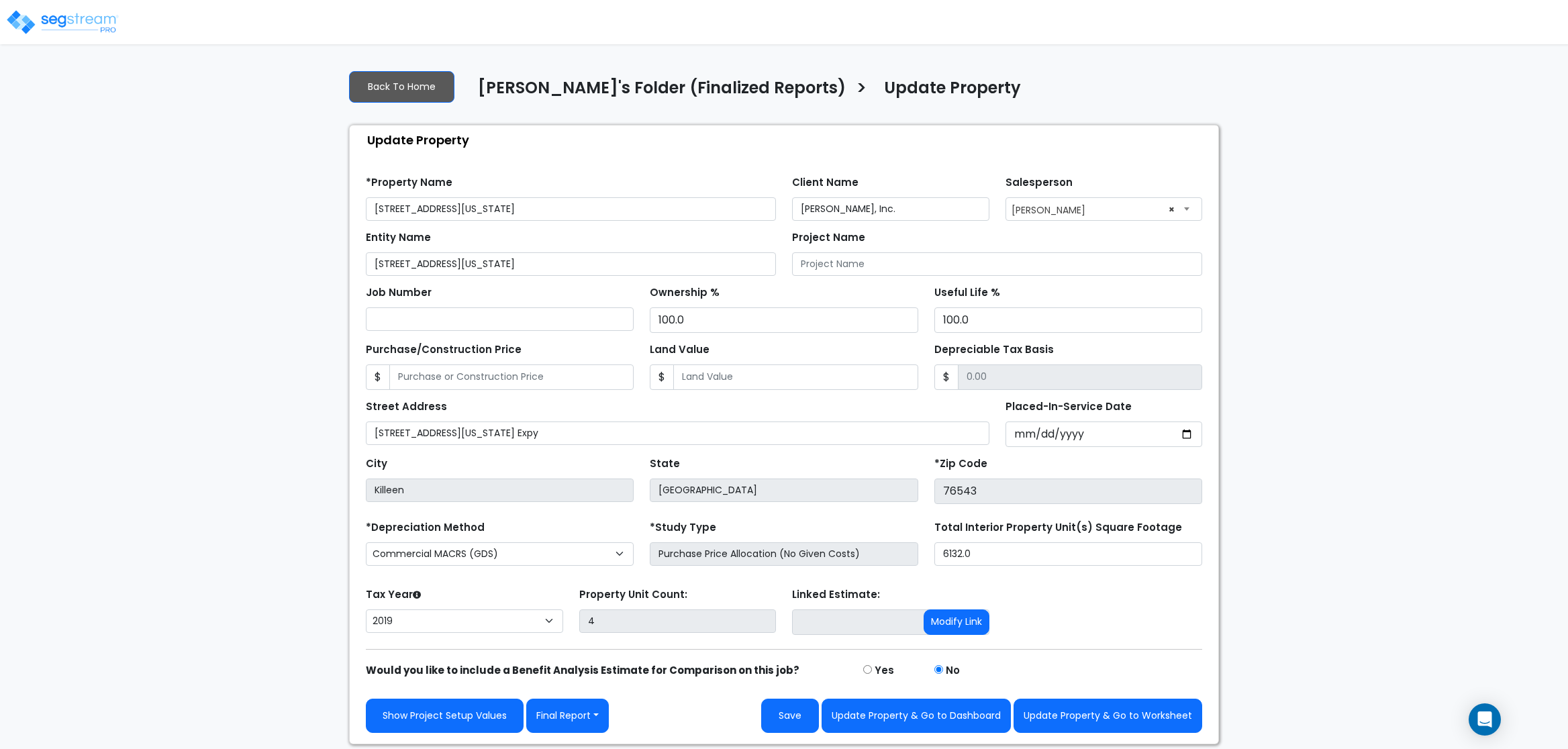
select select "2019"
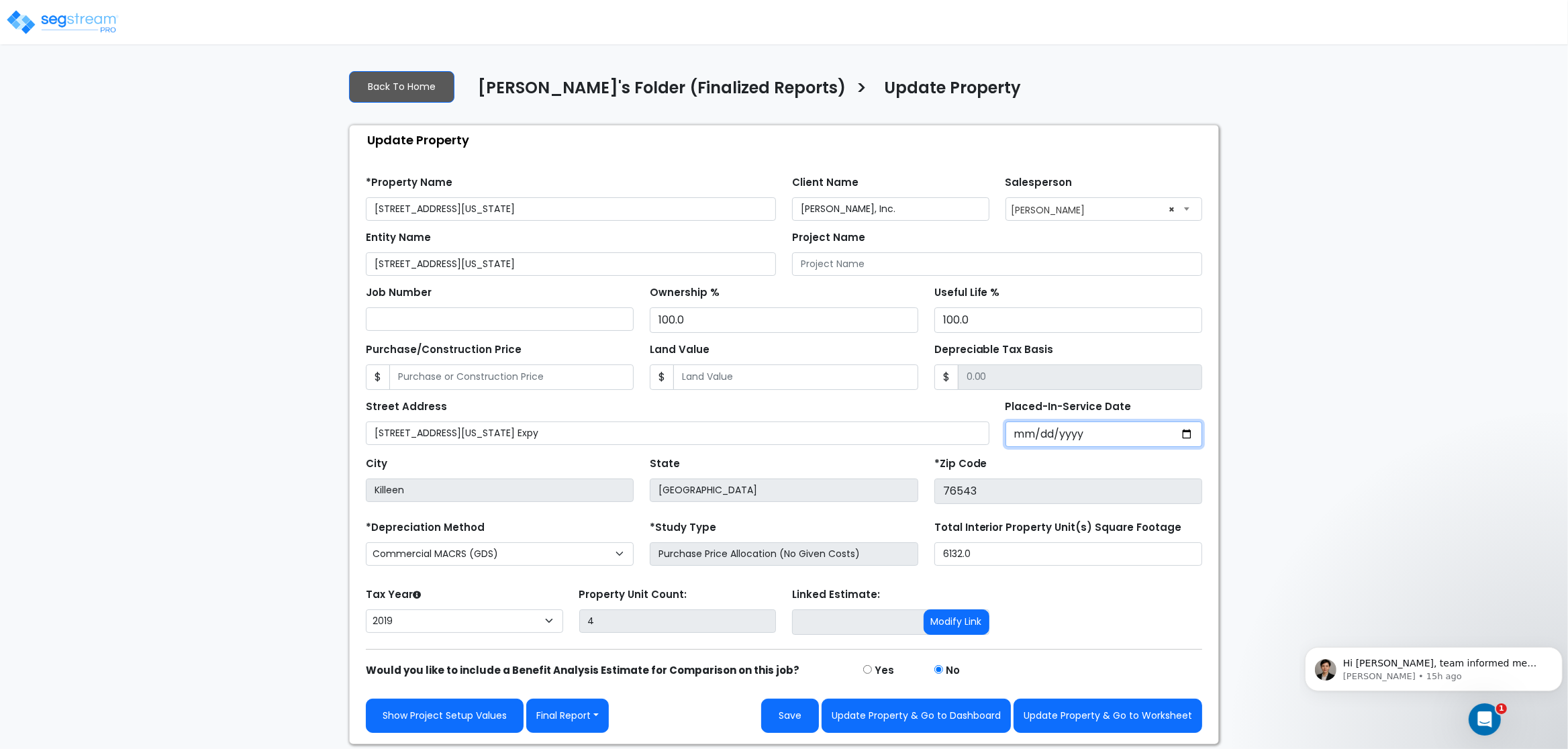
click at [1097, 427] on input "2019-09-30" at bounding box center [1104, 434] width 197 height 26
type input "2017-10-11"
select select "2017"
click at [1104, 718] on button "Update Property & Go to Worksheet" at bounding box center [1108, 715] width 189 height 34
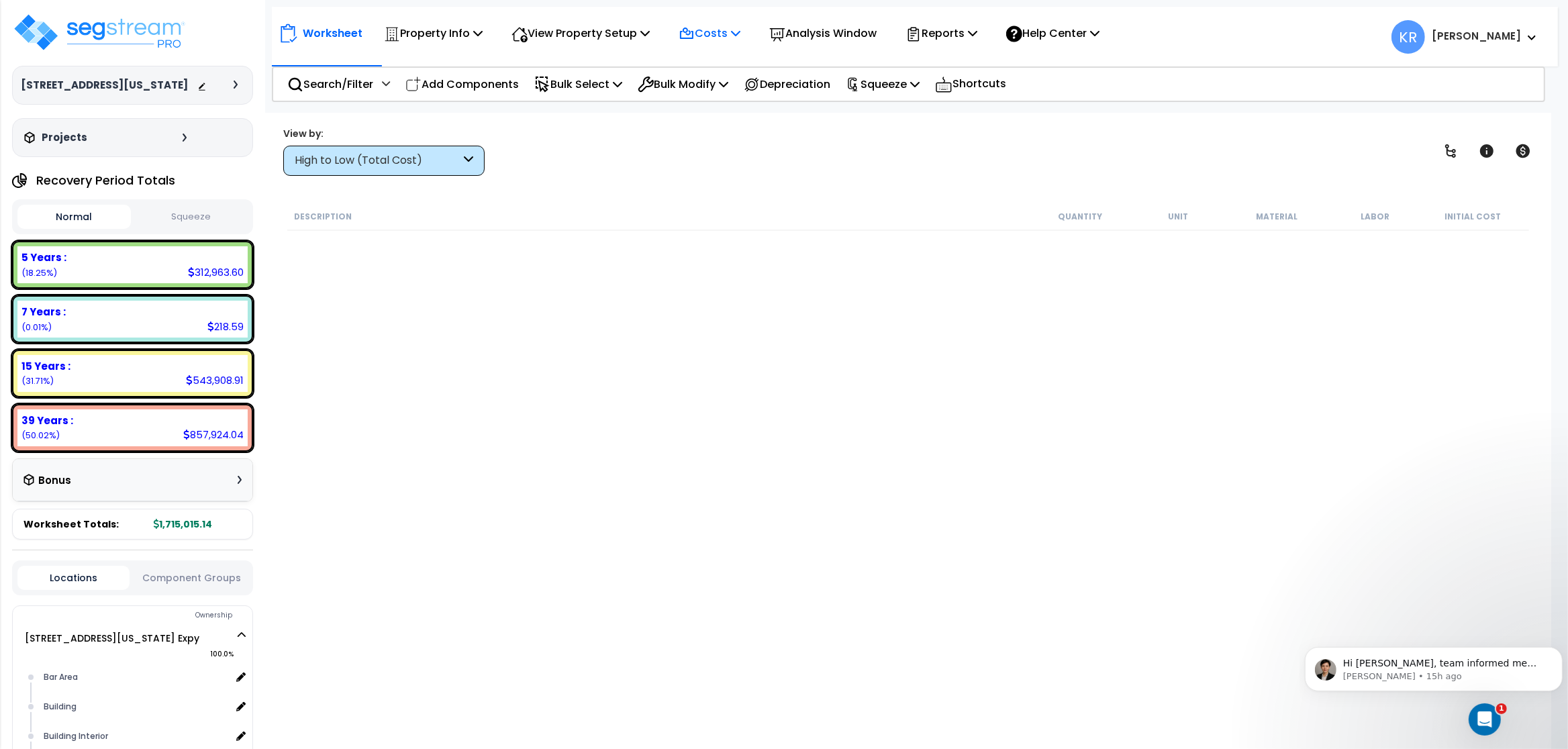
click at [724, 34] on p "Costs" at bounding box center [709, 33] width 62 height 18
click at [724, 30] on p "Costs" at bounding box center [709, 33] width 62 height 18
click at [728, 30] on p "Costs" at bounding box center [709, 33] width 62 height 18
drag, startPoint x: 728, startPoint y: 30, endPoint x: 742, endPoint y: 30, distance: 14.0
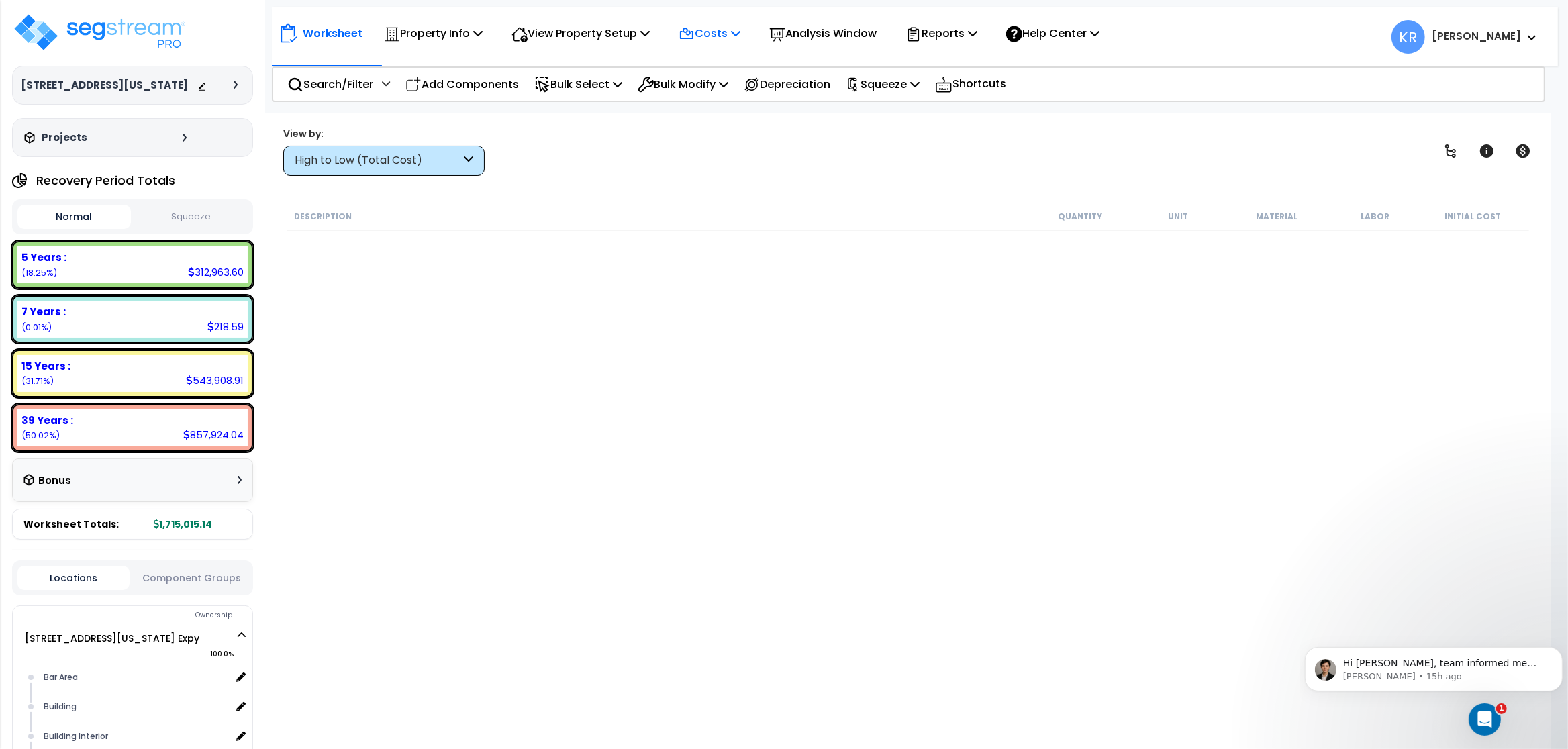
click at [729, 30] on p "Costs" at bounding box center [709, 33] width 62 height 18
click at [740, 30] on p "Costs" at bounding box center [709, 33] width 62 height 18
click at [727, 30] on p "Costs" at bounding box center [709, 33] width 62 height 18
click at [715, 66] on link "Indirect Costs" at bounding box center [738, 64] width 133 height 27
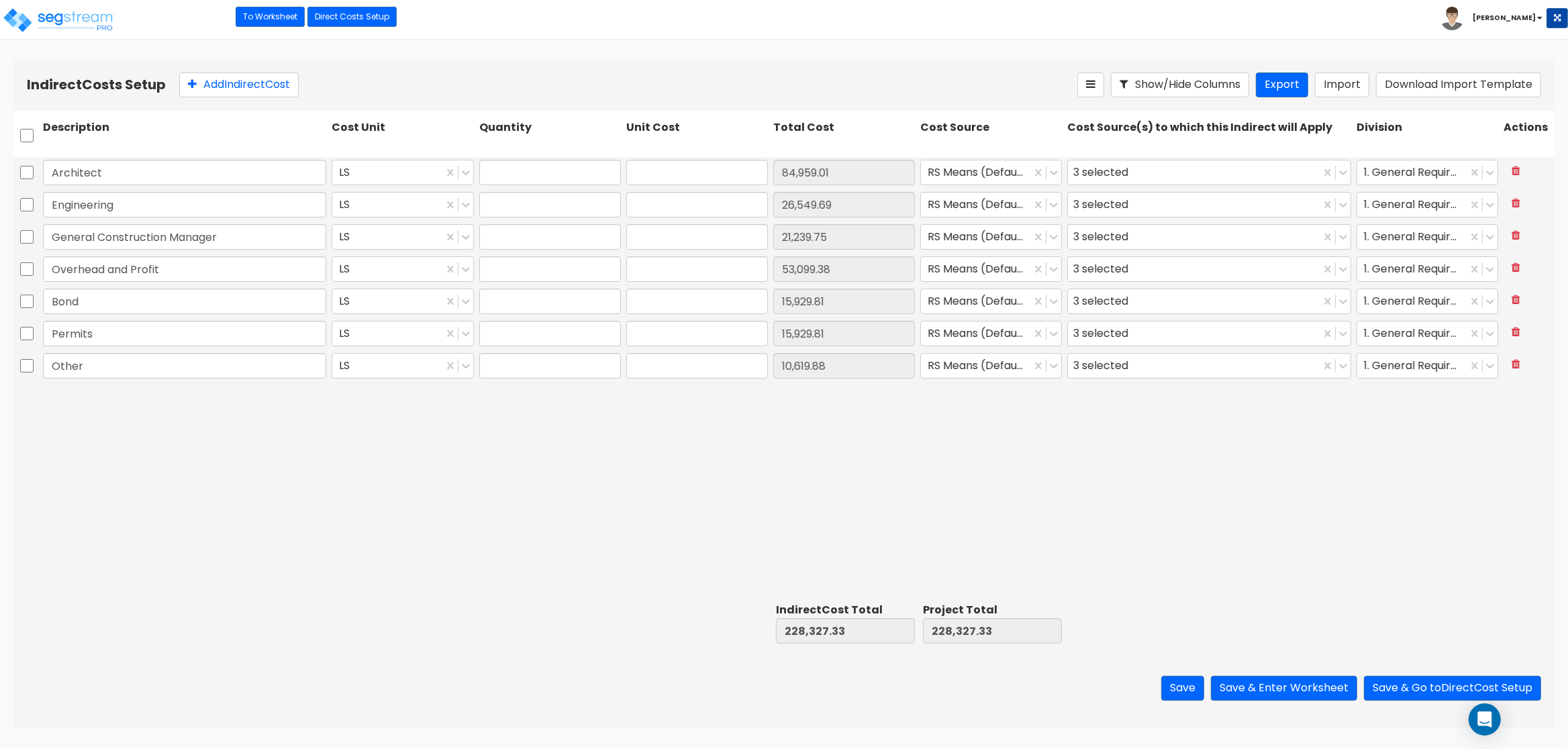
type input "1.00"
type input "84,959.01"
type input "1.00"
type input "26,549.69"
type input "1.00"
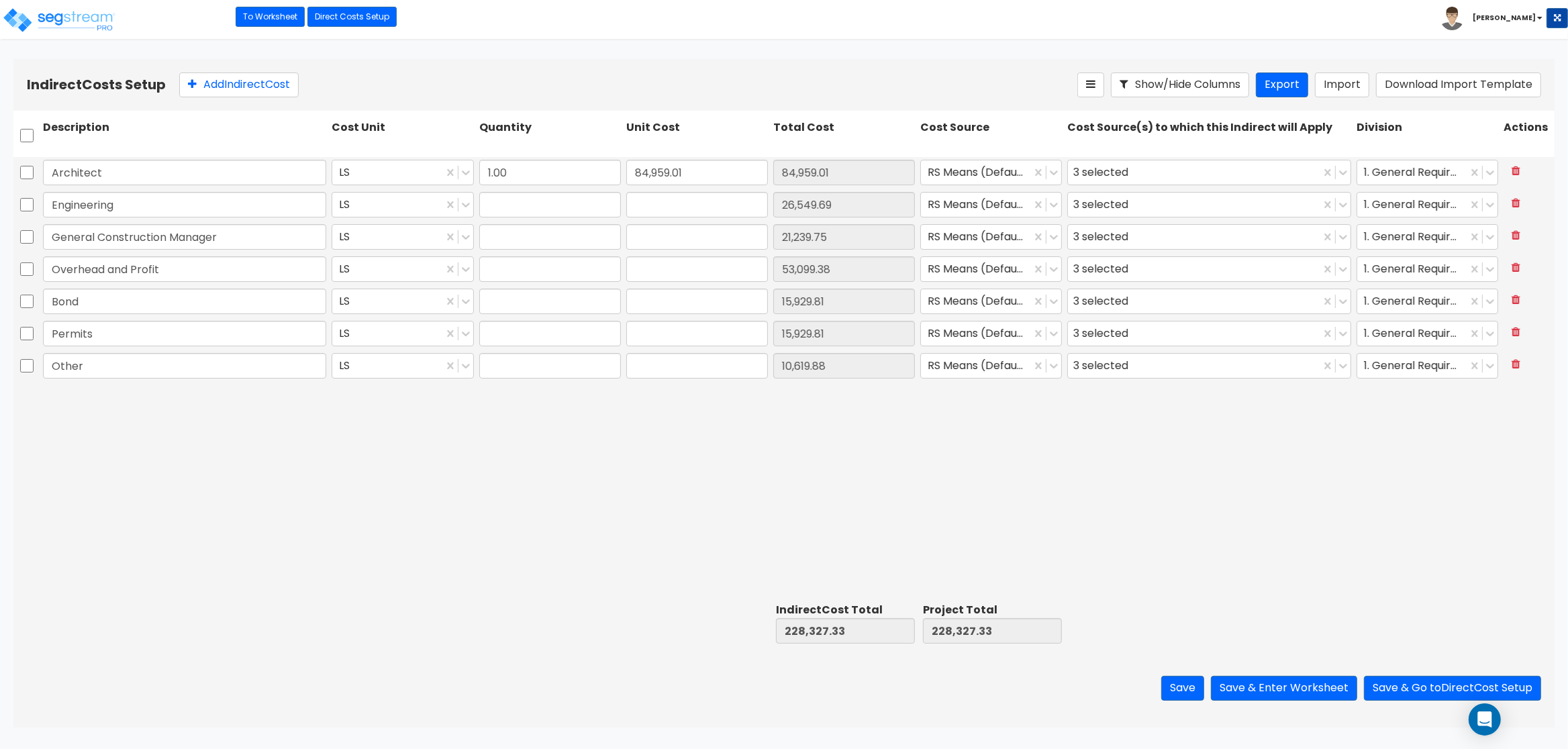
type input "21,239.75"
type input "1.00"
type input "53,099.38"
type input "1.00"
type input "15,929.81"
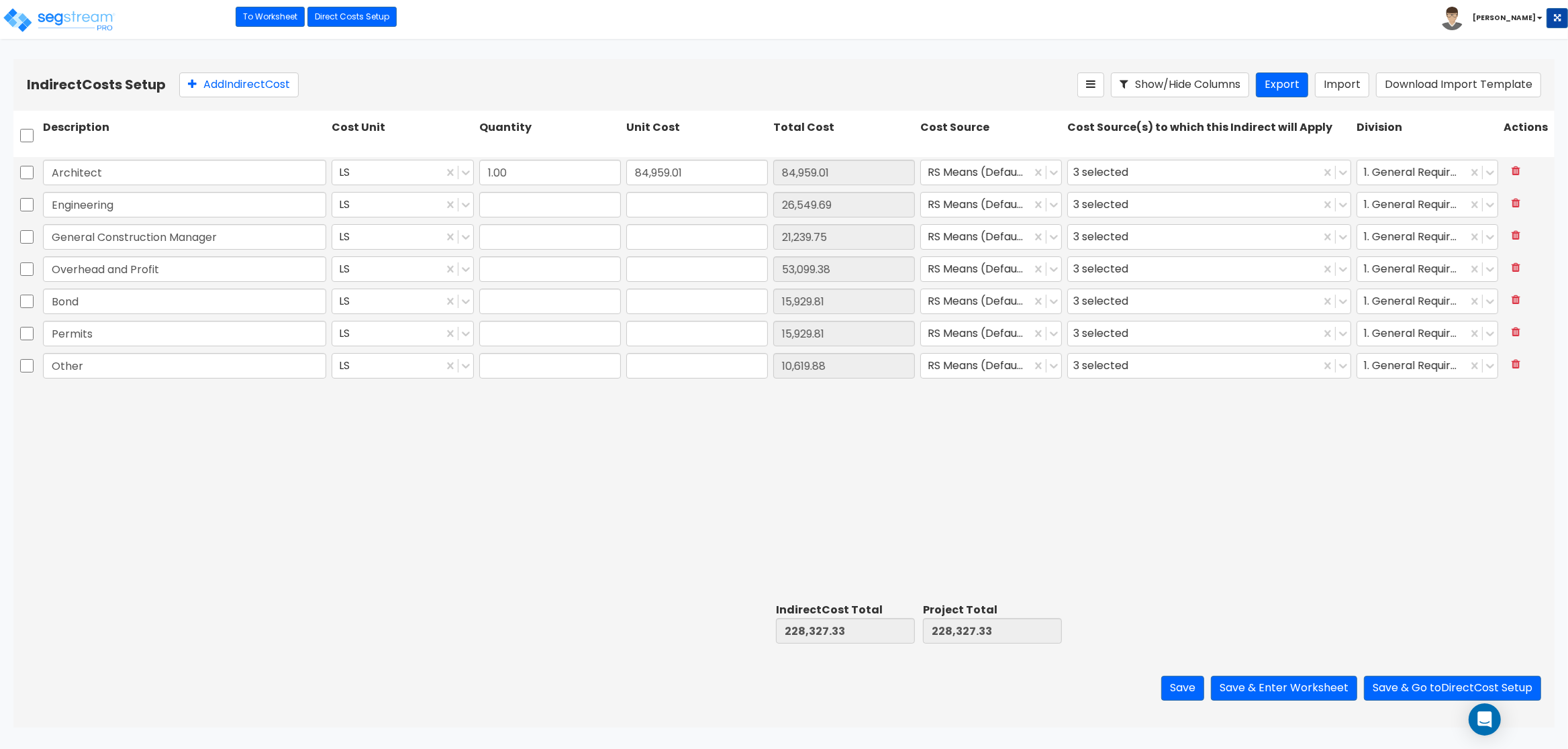
type input "1.00"
type input "15,929.81"
type input "1.00"
type input "10,619.88"
click at [702, 168] on input "84,959.01" at bounding box center [697, 172] width 142 height 26
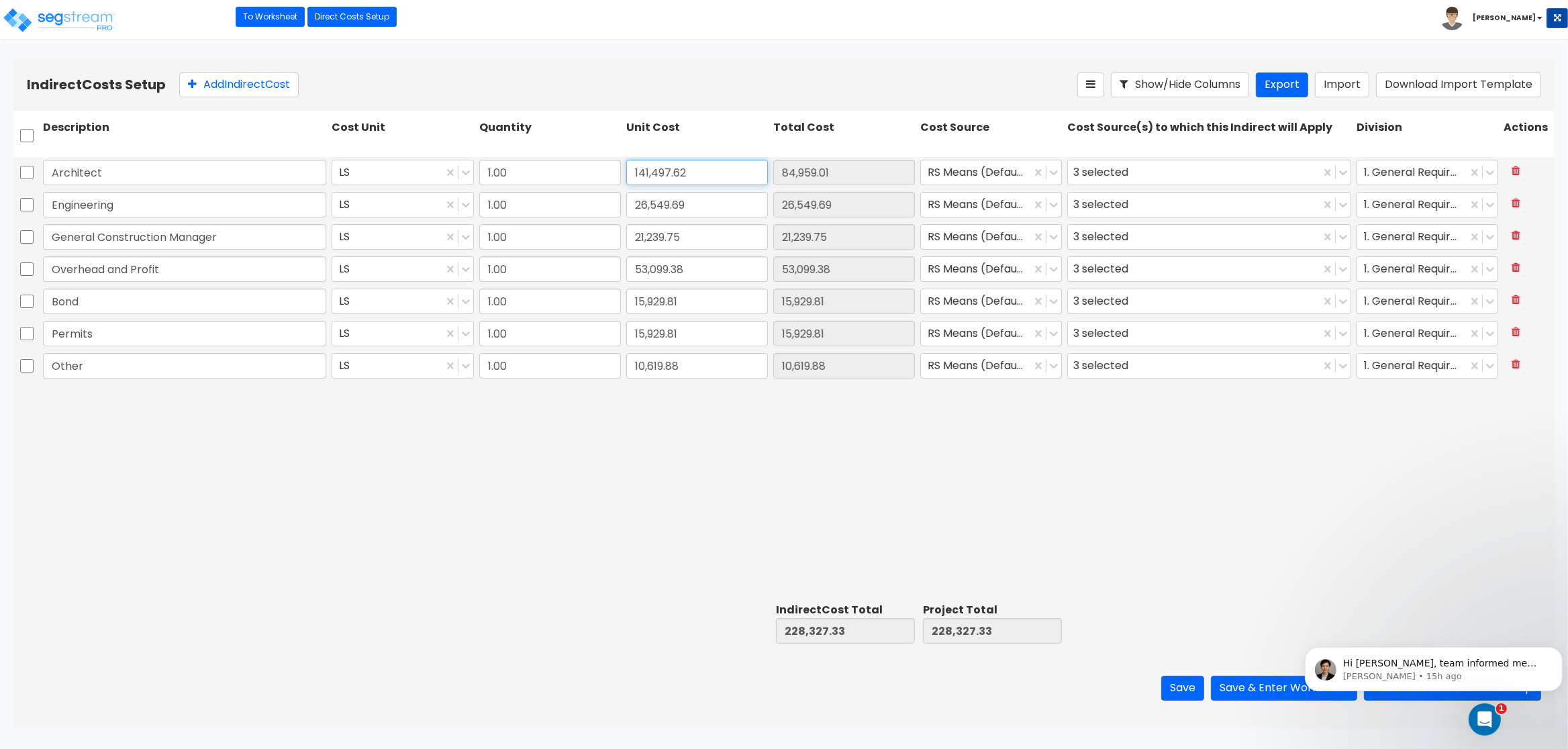
type input "141,497.62"
click at [704, 196] on input "26,549.69" at bounding box center [697, 204] width 142 height 26
type input "141,497.62"
type input "44,281.01"
click at [713, 232] on input "21,239.75" at bounding box center [697, 237] width 142 height 26
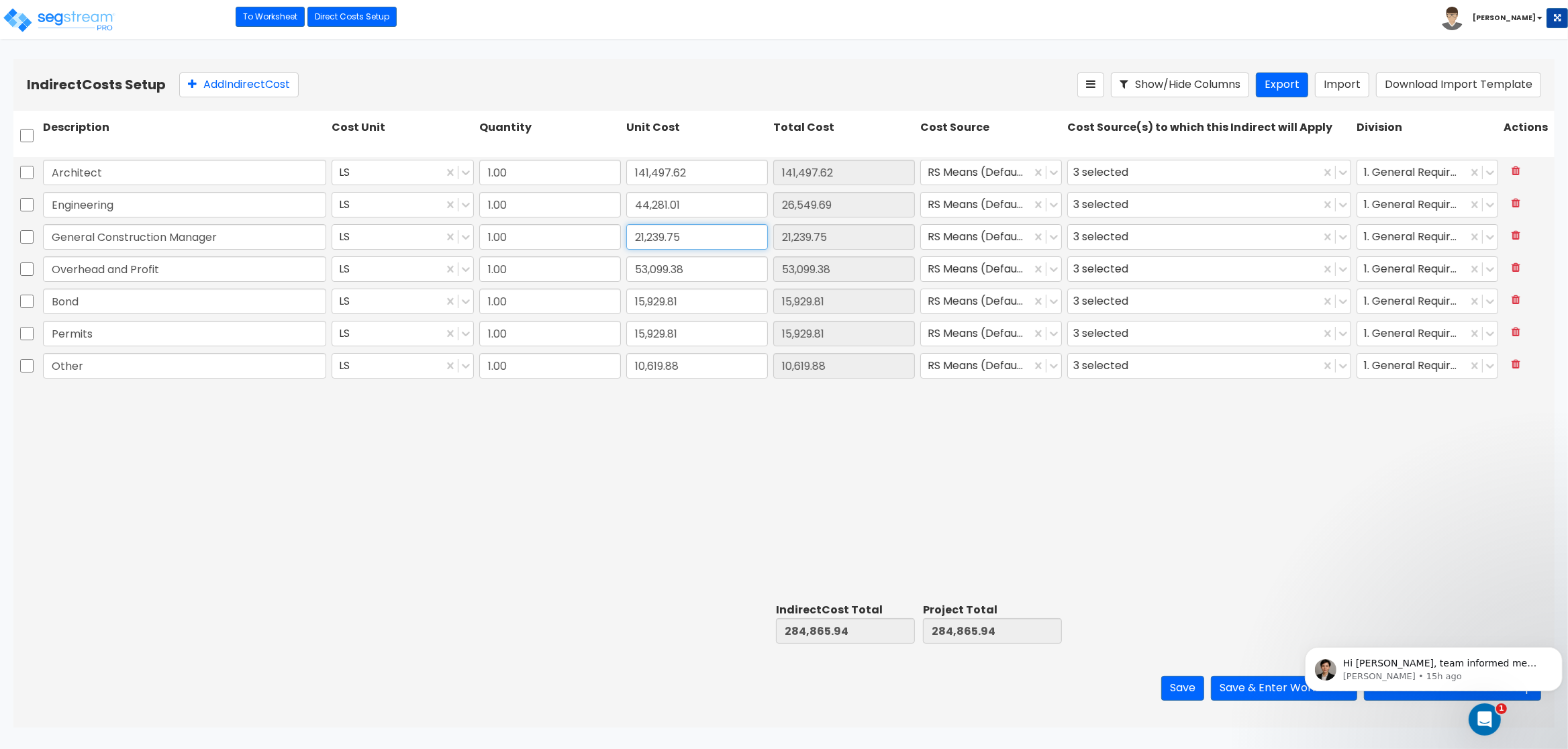
type input "44,281.01"
type input "35,374.40"
click at [718, 264] on input "53,099.38" at bounding box center [697, 269] width 142 height 26
type input "35,374.40"
type input "88,436.01"
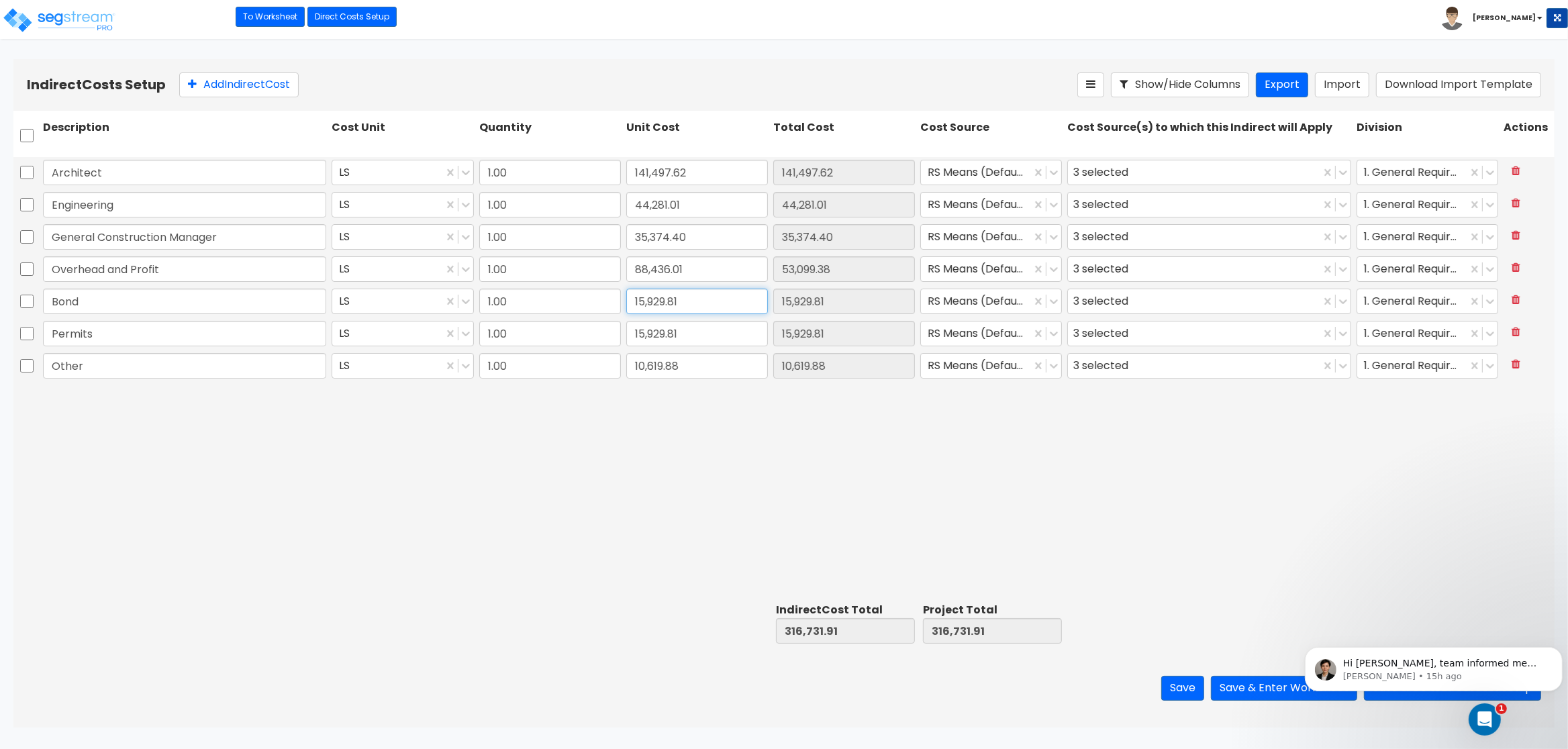
click at [715, 301] on input "15,929.81" at bounding box center [697, 301] width 142 height 26
type input "88,436.01"
type input "26,530.80"
click at [709, 331] on input "15,929.81" at bounding box center [697, 333] width 142 height 26
type input "26,530.80"
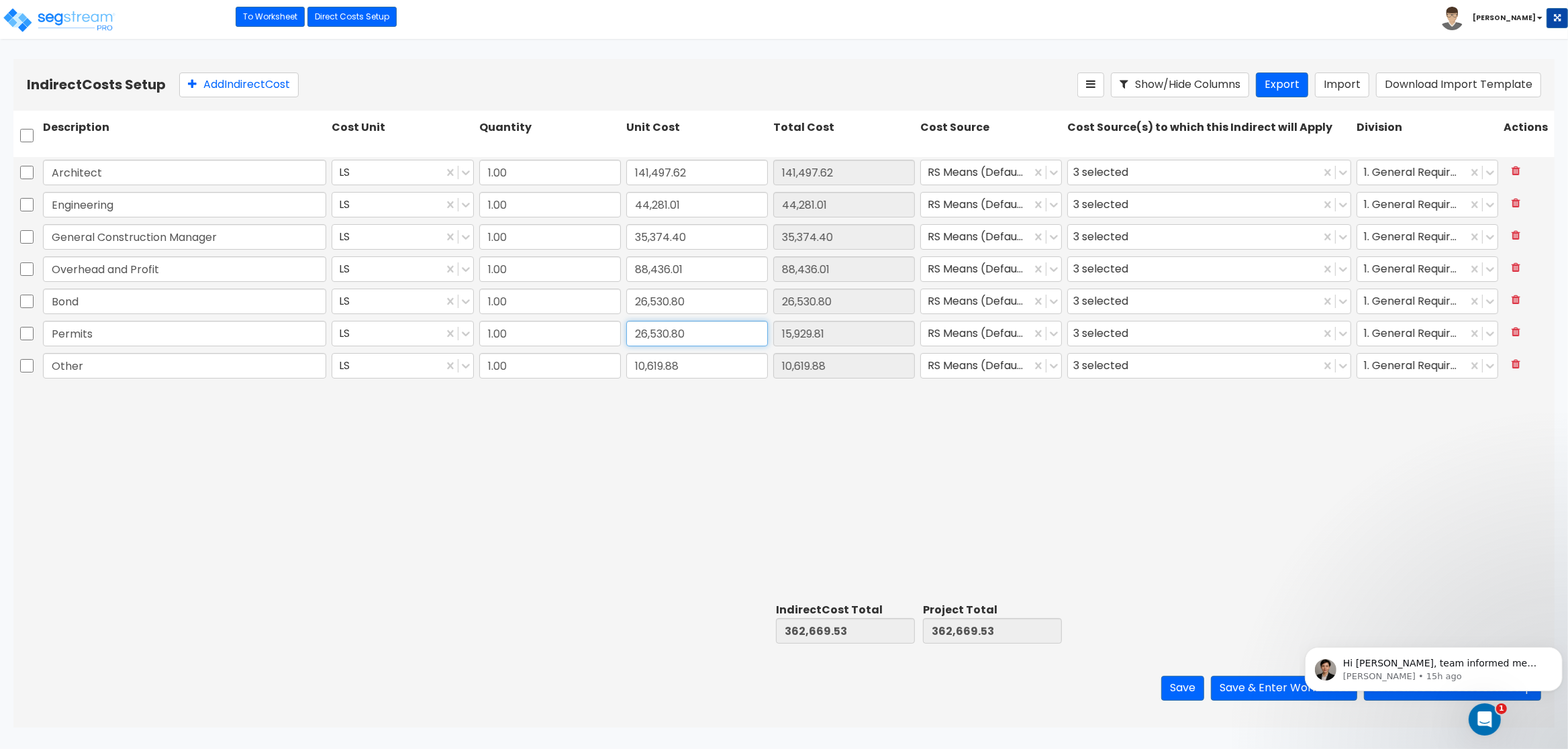
type input "26,530.80"
click at [704, 364] on input "10,619.88" at bounding box center [697, 365] width 142 height 26
type input "26,530.80"
type input "17,687.20"
click at [1524, 692] on button "Save & Go to Direct Cost Setup" at bounding box center [1452, 688] width 177 height 25
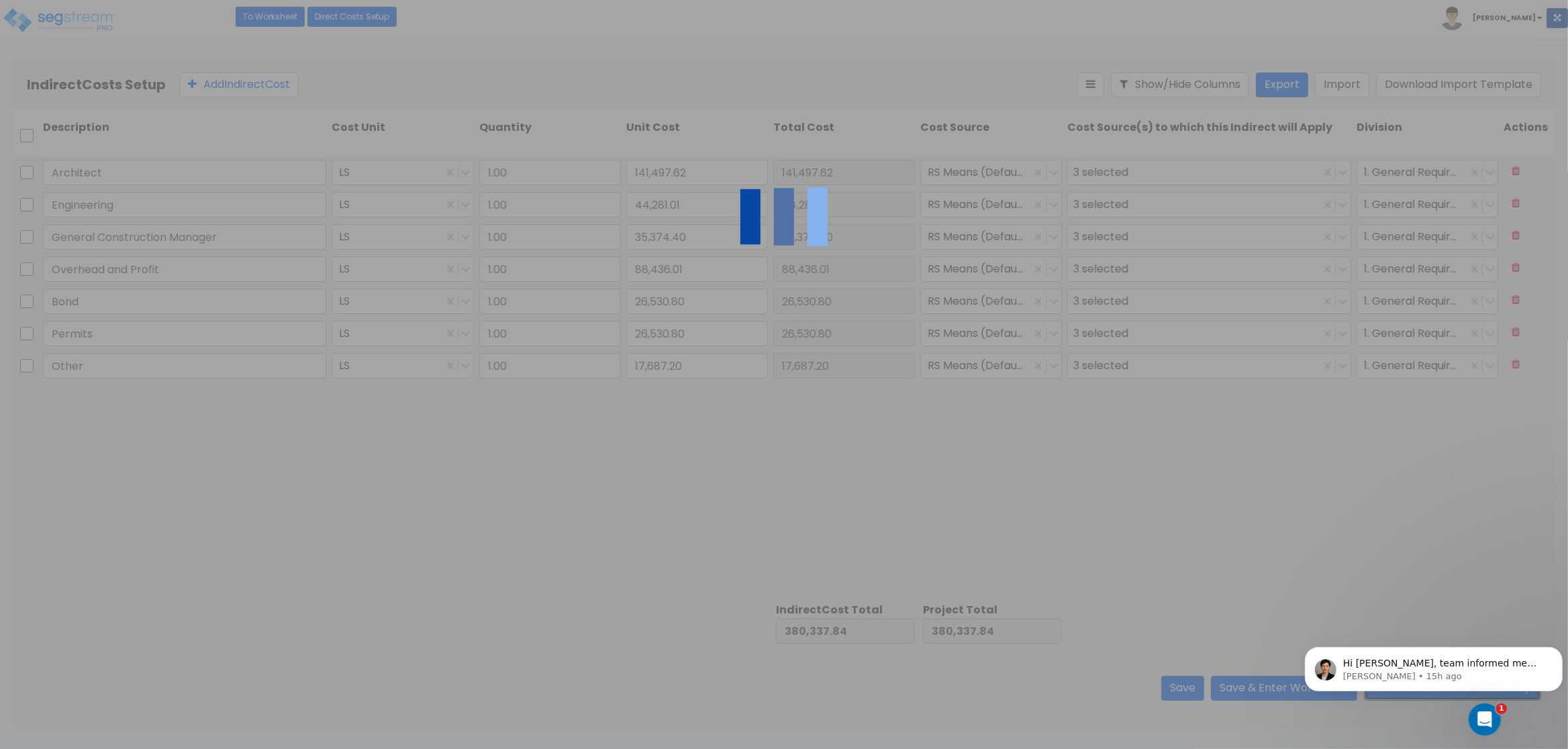
type input "17,687.20"
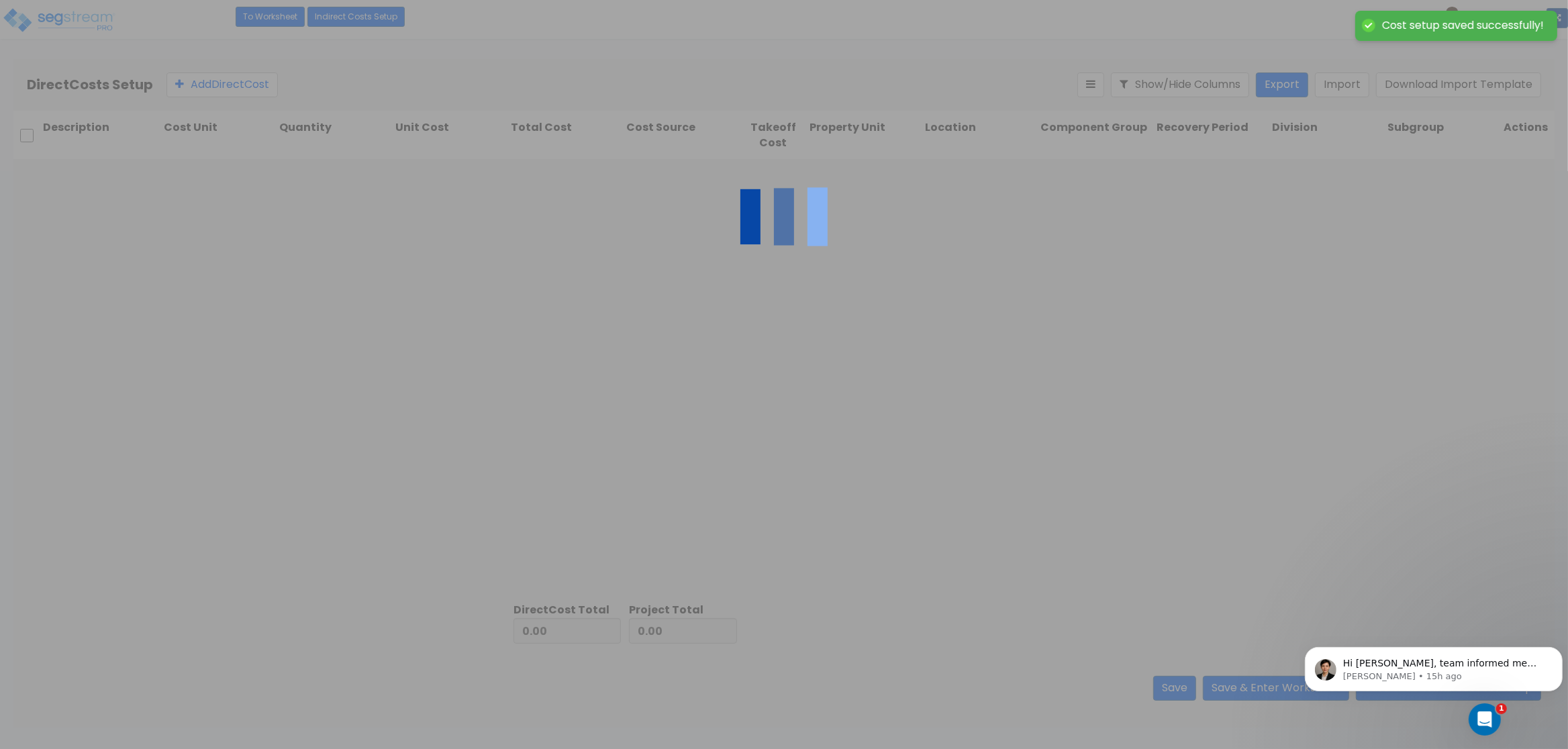
type input "380,337.84"
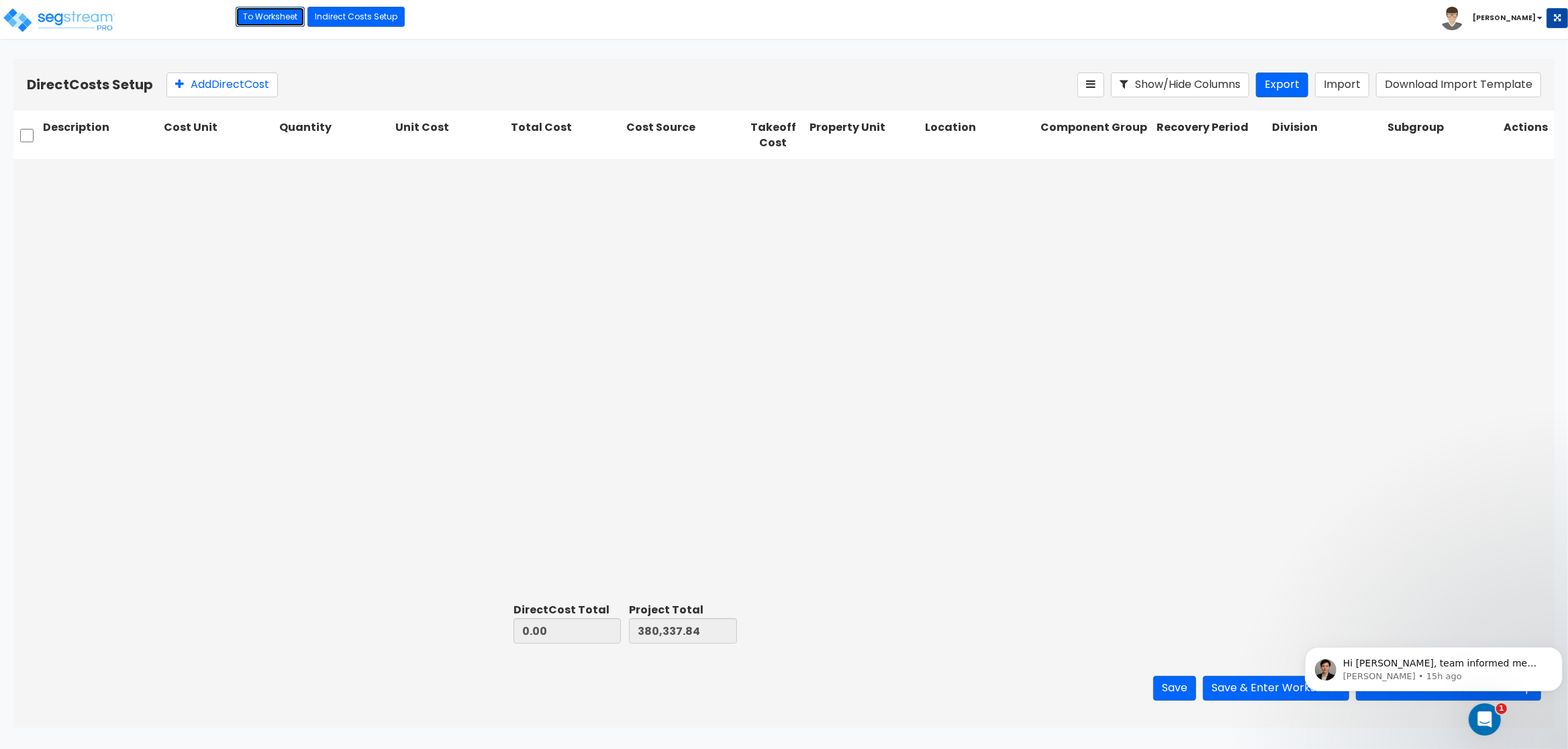
click at [260, 14] on link "To Worksheet" at bounding box center [271, 17] width 69 height 20
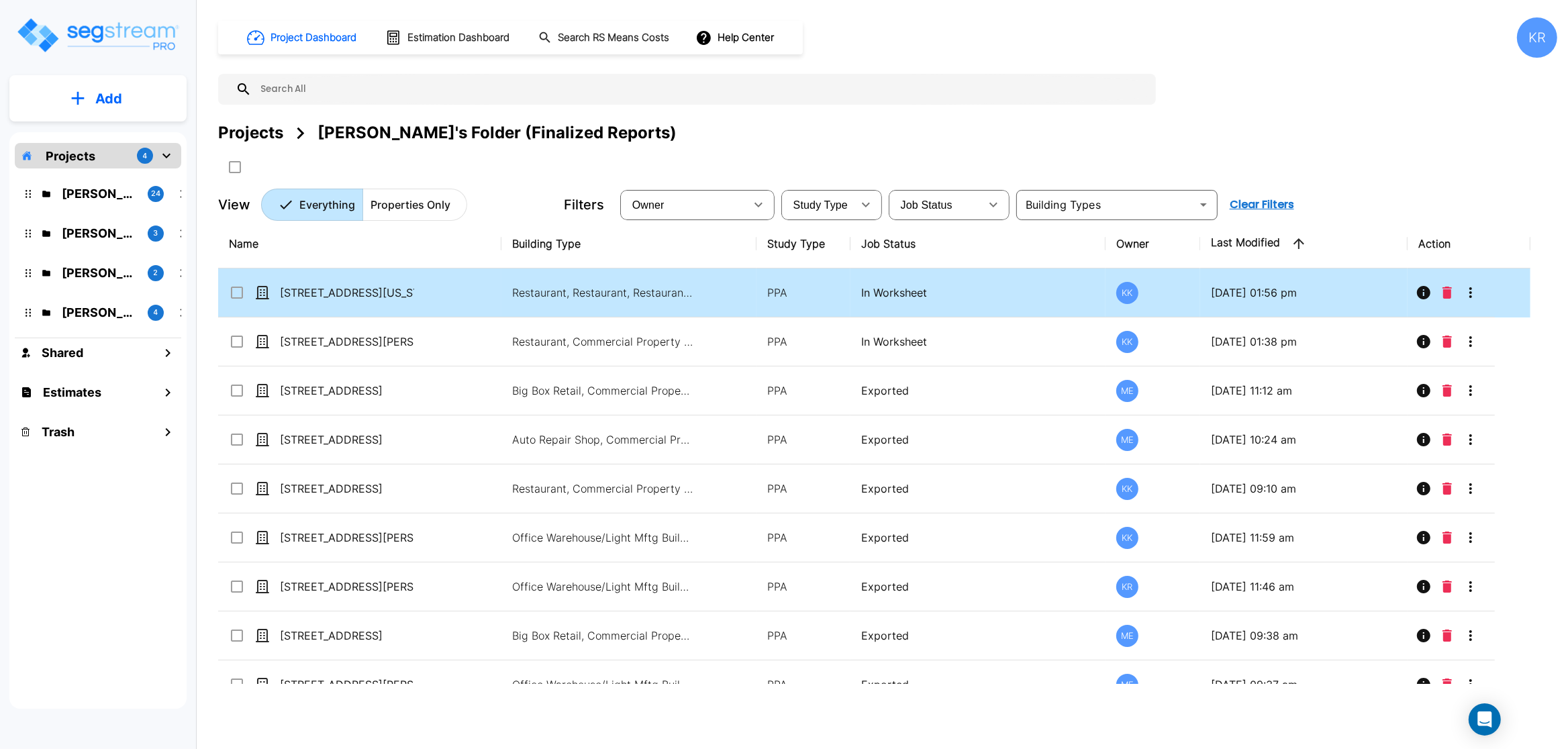
click at [372, 295] on p "[STREET_ADDRESS][US_STATE]" at bounding box center [347, 292] width 134 height 16
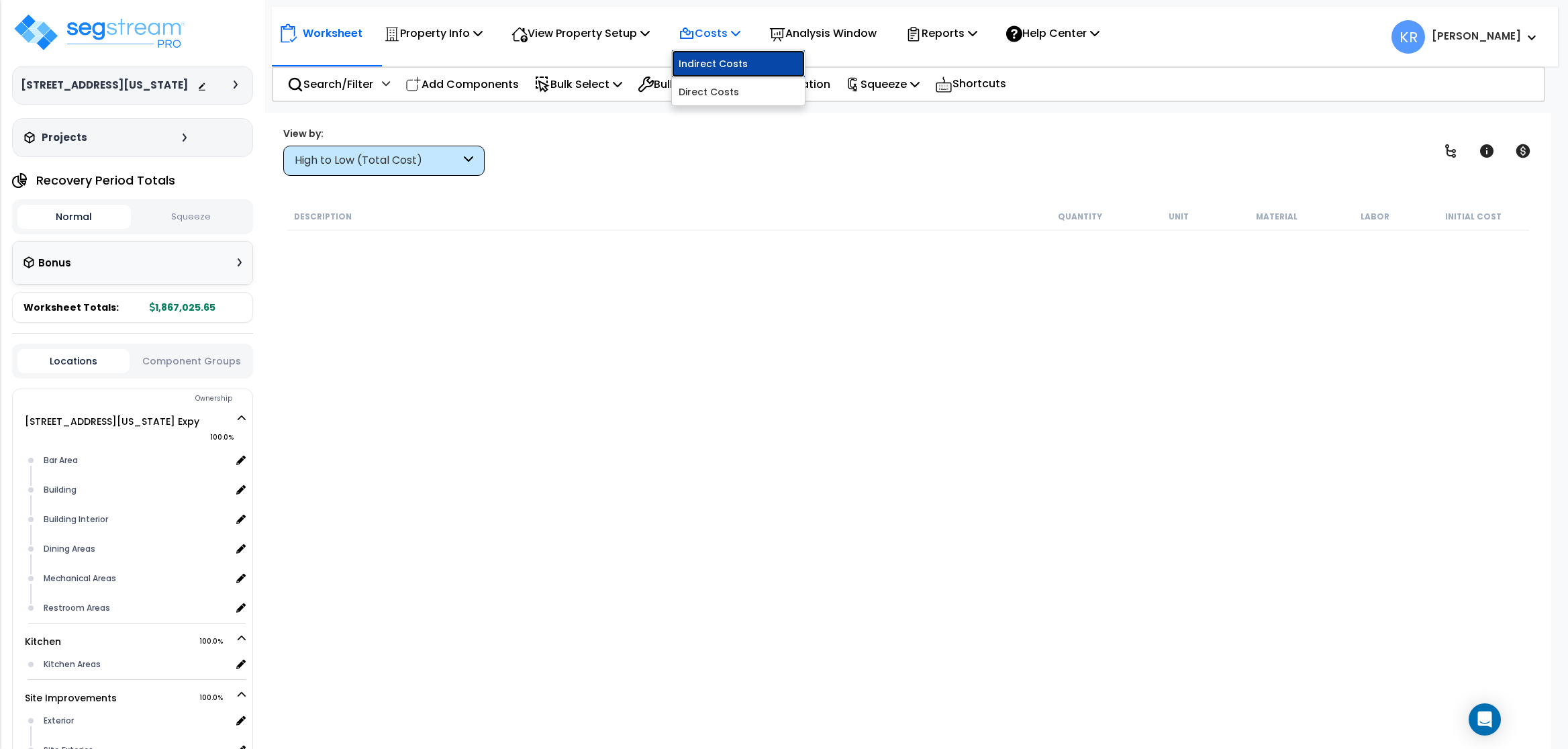
drag, startPoint x: 720, startPoint y: 64, endPoint x: 444, endPoint y: 133, distance: 284.5
click at [728, 64] on link "Indirect Costs" at bounding box center [738, 64] width 133 height 27
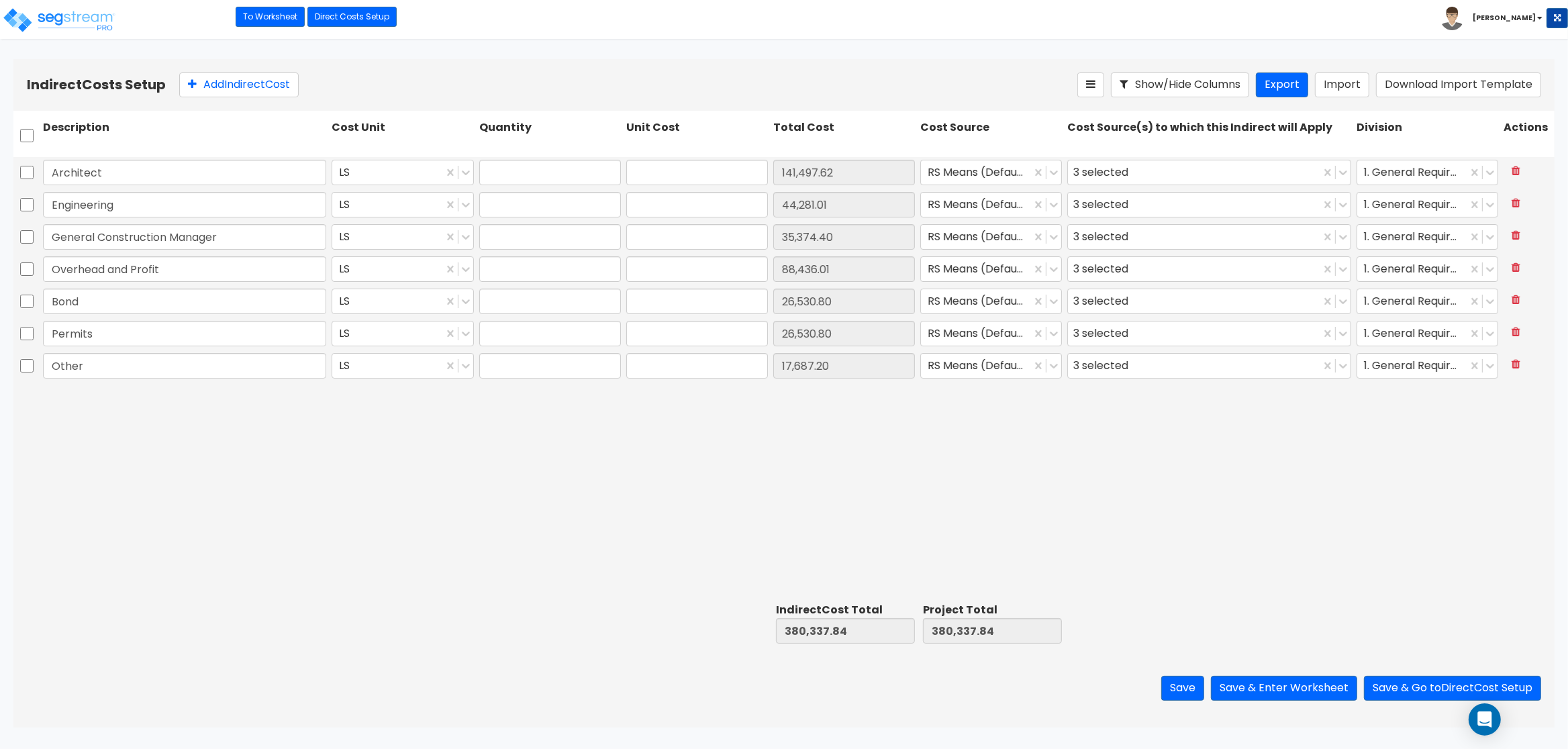
type input "1.00"
type input "141,497.62"
type input "1.00"
type input "44,281.01"
type input "1.00"
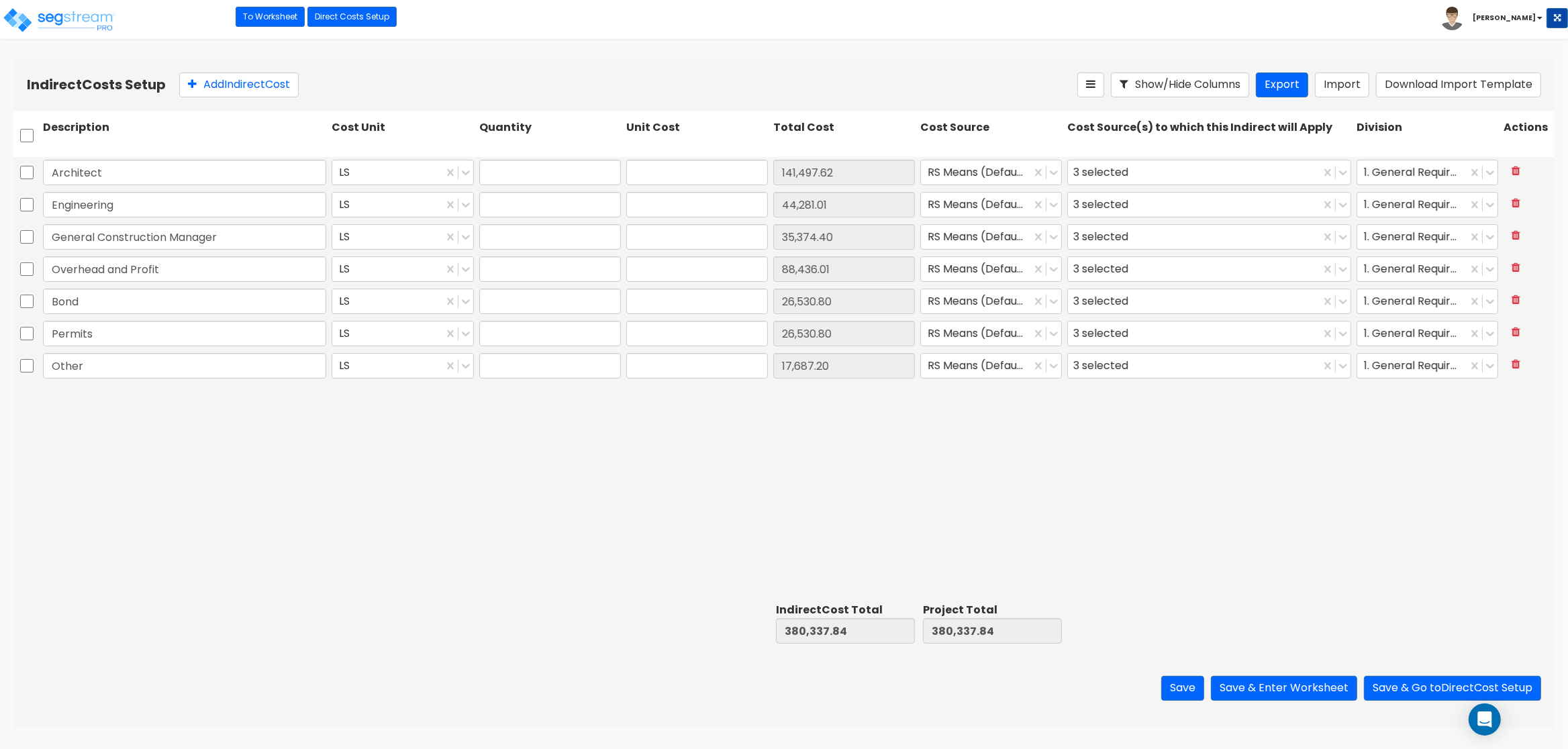
type input "35,374.40"
type input "1.00"
type input "88,436.01"
type input "1.00"
type input "26,530.80"
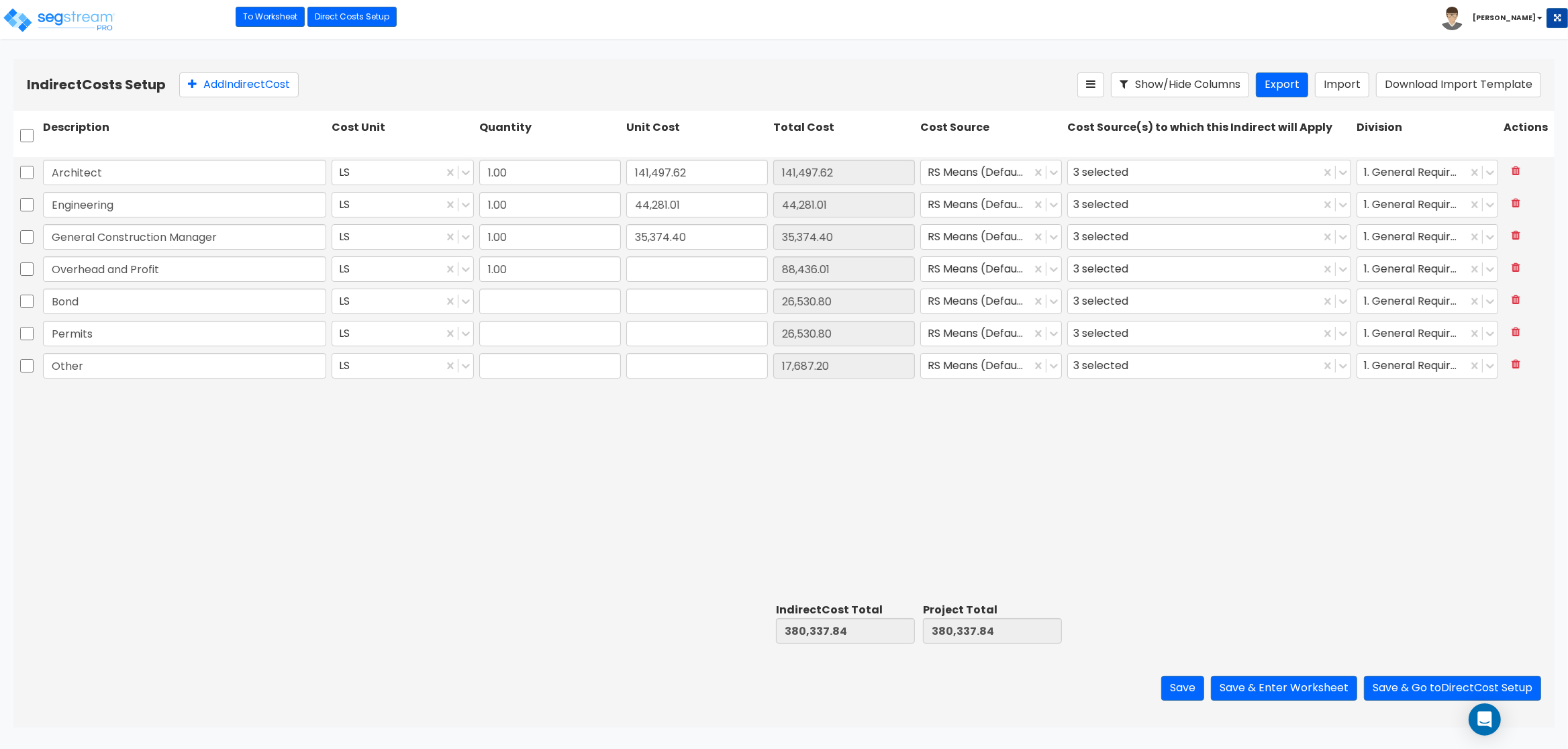
type input "1.00"
type input "26,530.80"
type input "1.00"
type input "17,687.20"
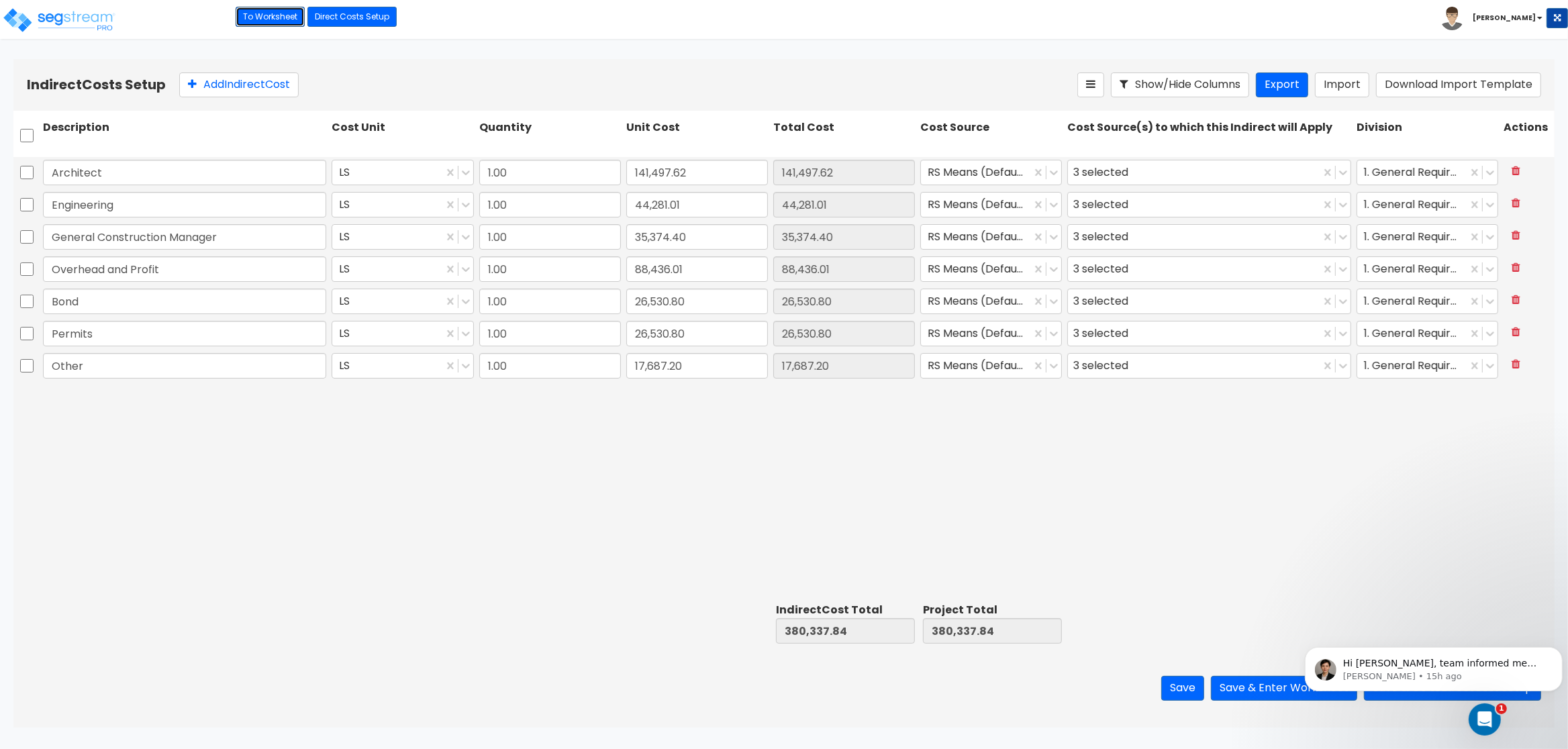
click at [278, 22] on link "To Worksheet" at bounding box center [271, 17] width 69 height 20
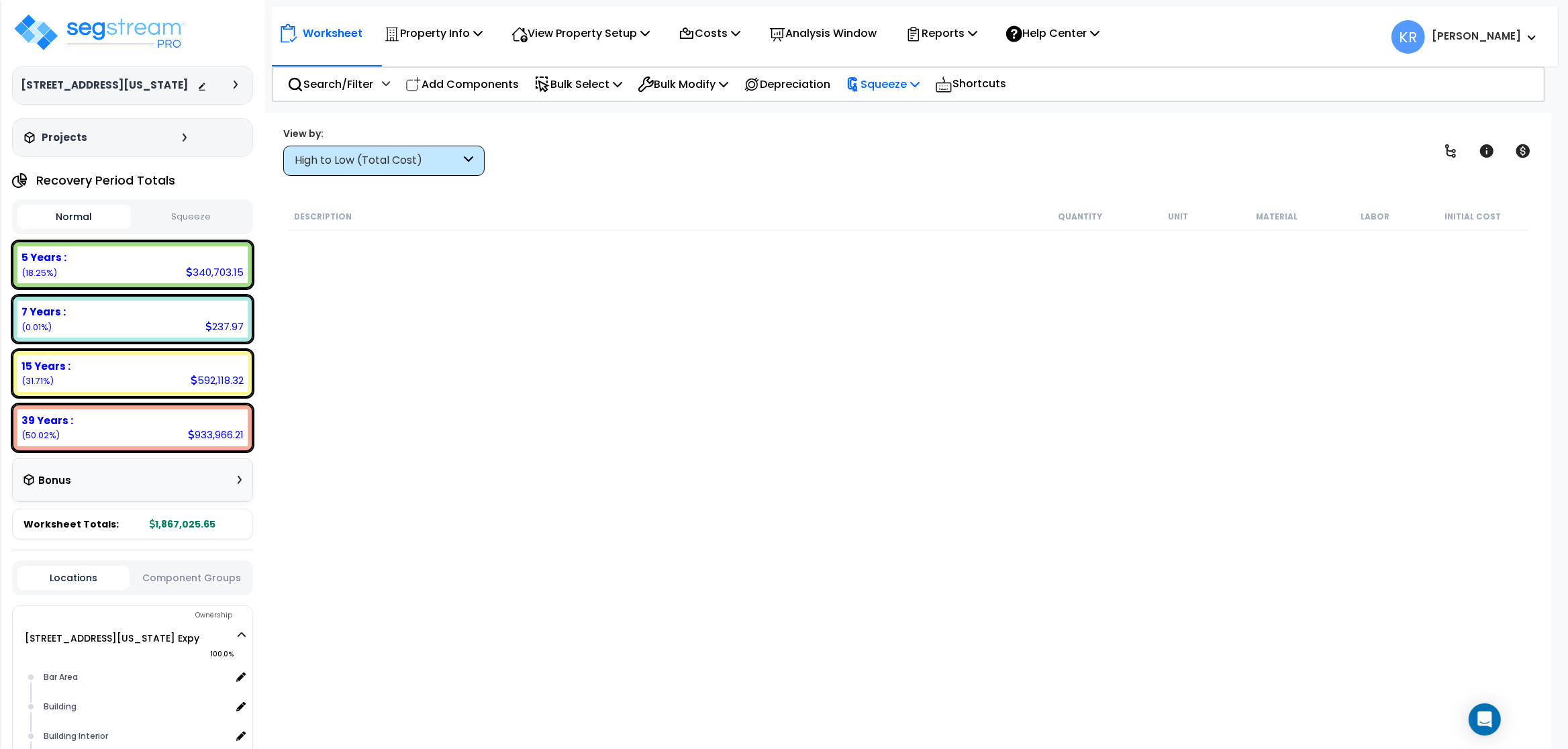
click at [913, 79] on p "Squeeze" at bounding box center [882, 84] width 74 height 18
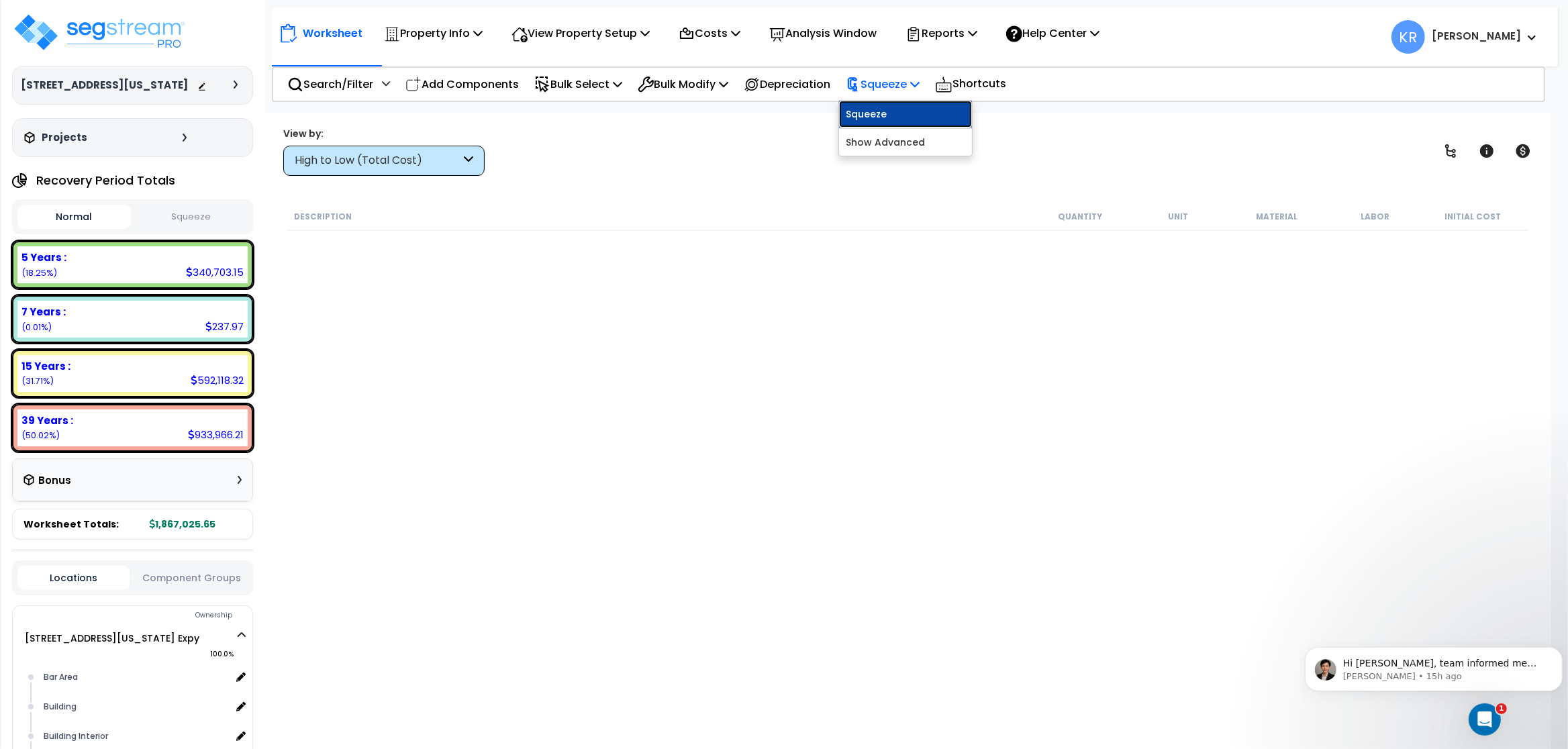
click at [903, 107] on link "Squeeze" at bounding box center [906, 114] width 133 height 27
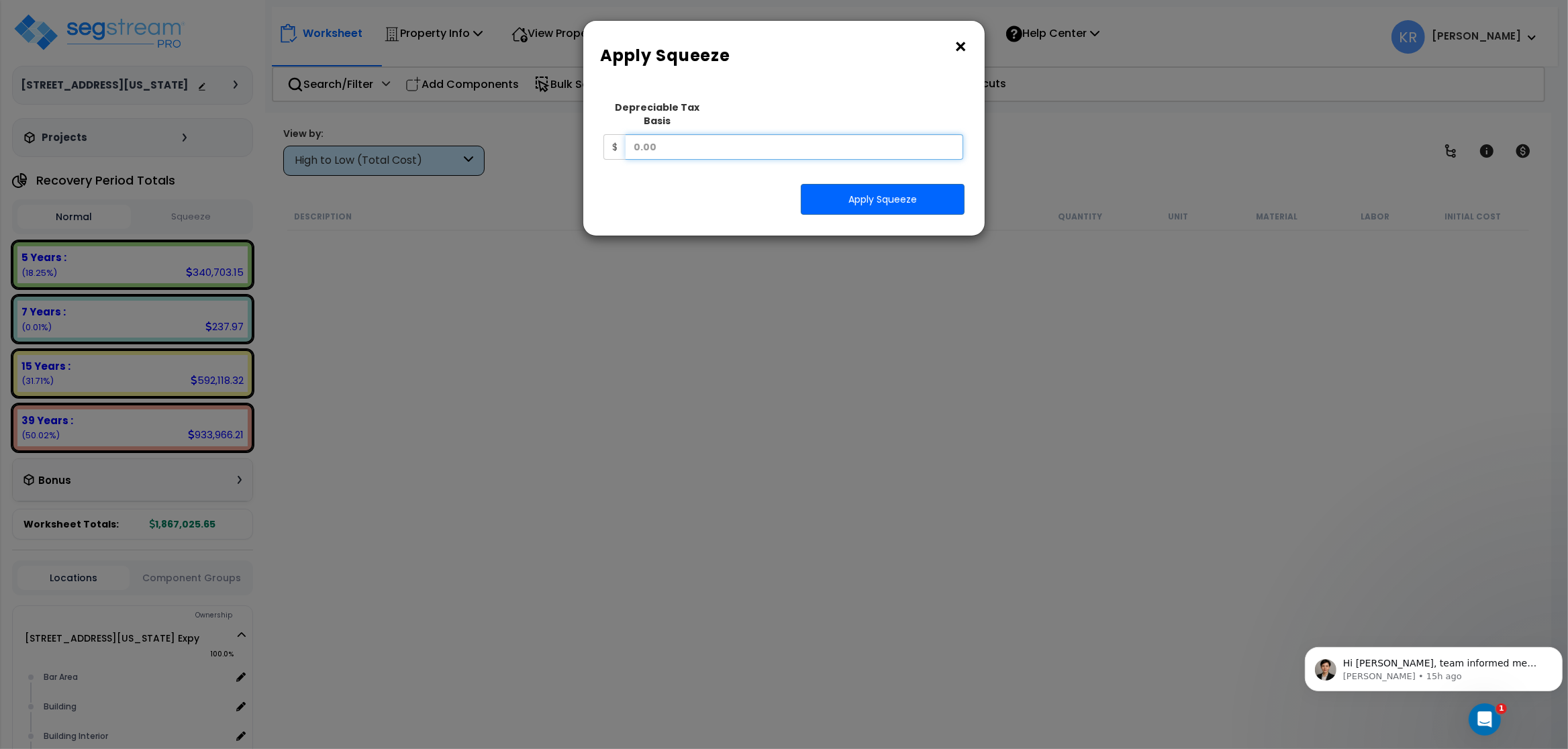
click at [754, 141] on input "text" at bounding box center [794, 147] width 338 height 26
type input "1,768,720.20"
click at [887, 184] on button "Apply Squeeze" at bounding box center [882, 199] width 164 height 31
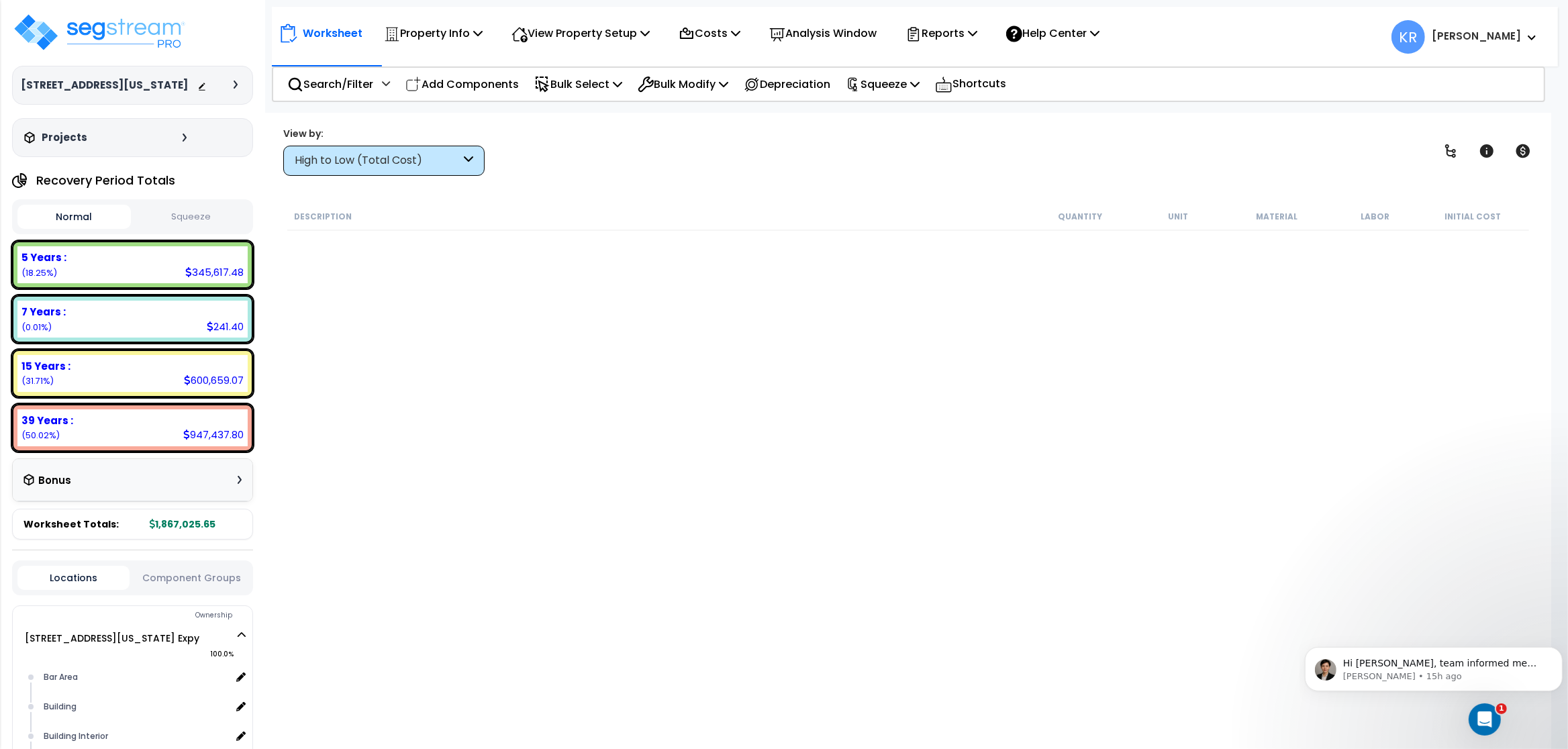
click at [210, 229] on button "Squeeze" at bounding box center [191, 217] width 113 height 24
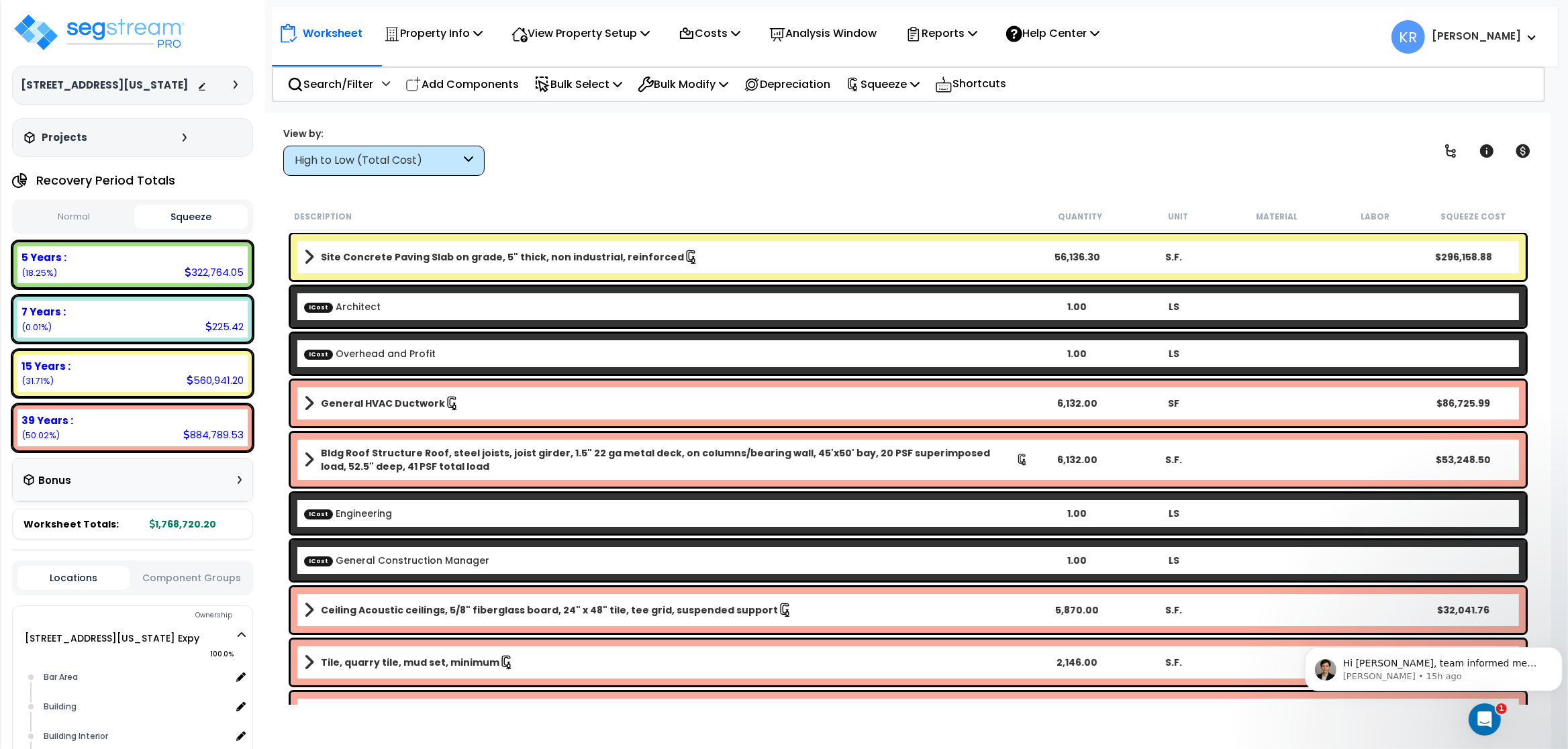
click at [332, 167] on div "High to Low (Total Cost)" at bounding box center [378, 160] width 166 height 15
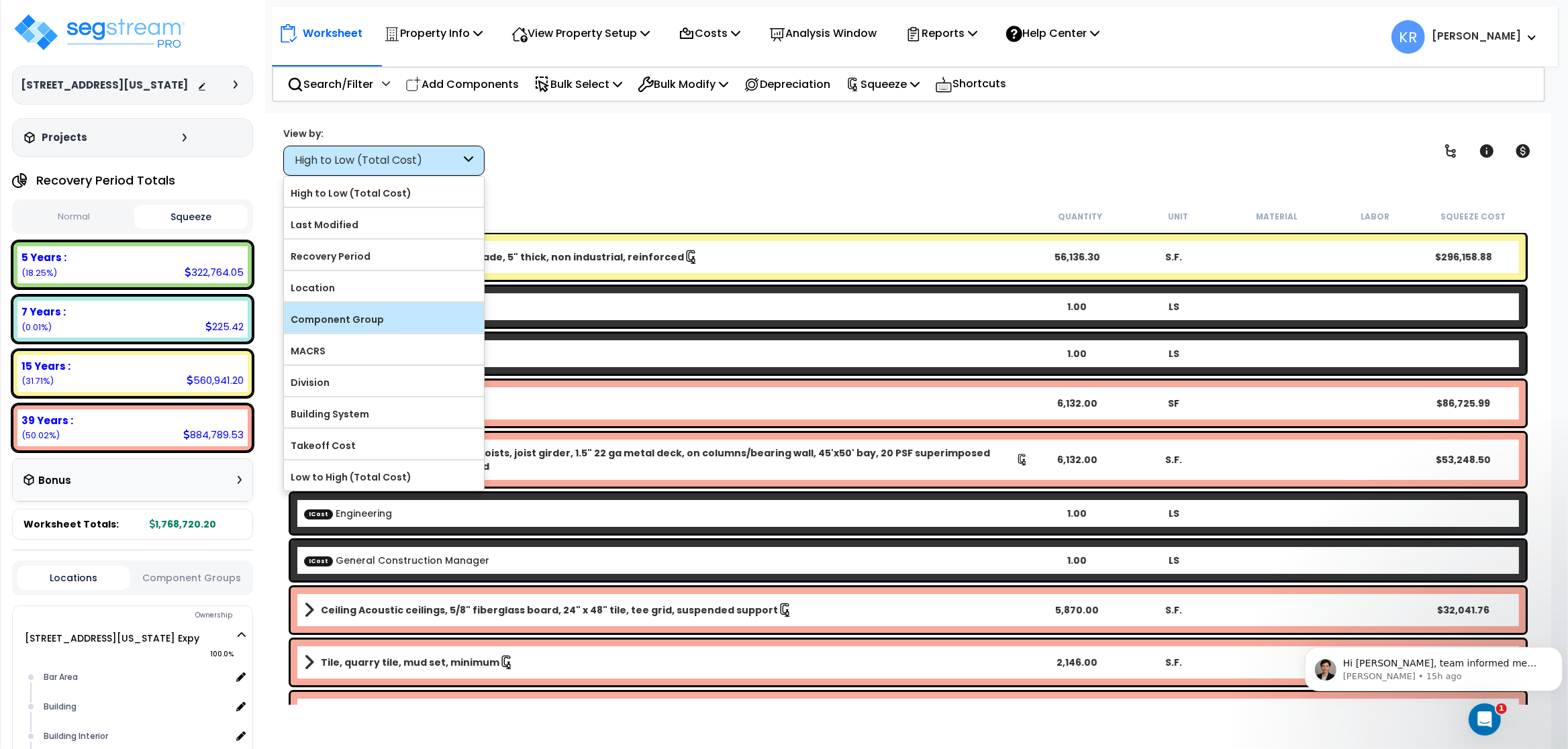
click at [335, 322] on label "Component Group" at bounding box center [383, 319] width 200 height 20
click at [0, 0] on input "Component Group" at bounding box center [0, 0] width 0 height 0
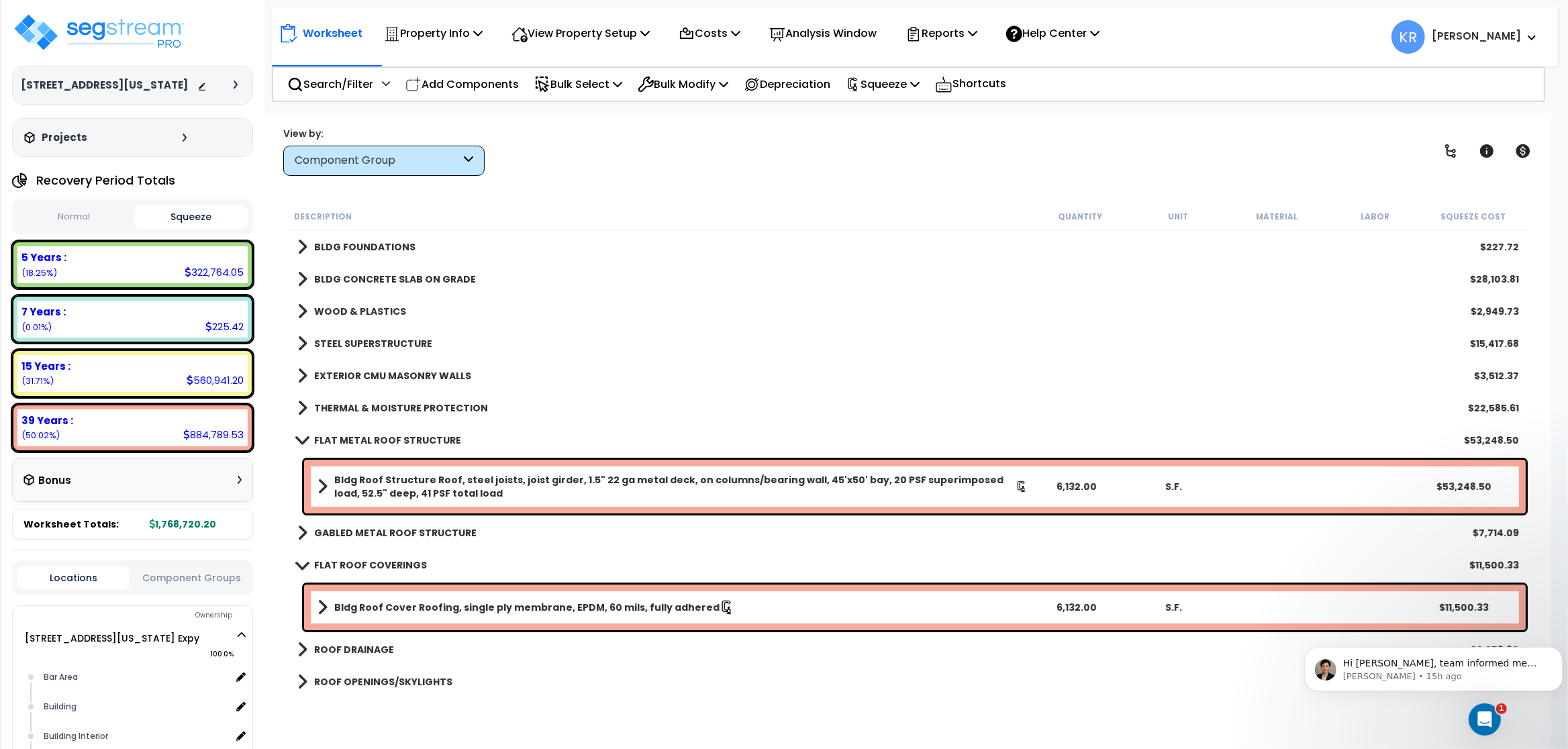
click at [390, 272] on b "BLDG CONCRETE SLAB ON GRADE" at bounding box center [395, 279] width 162 height 13
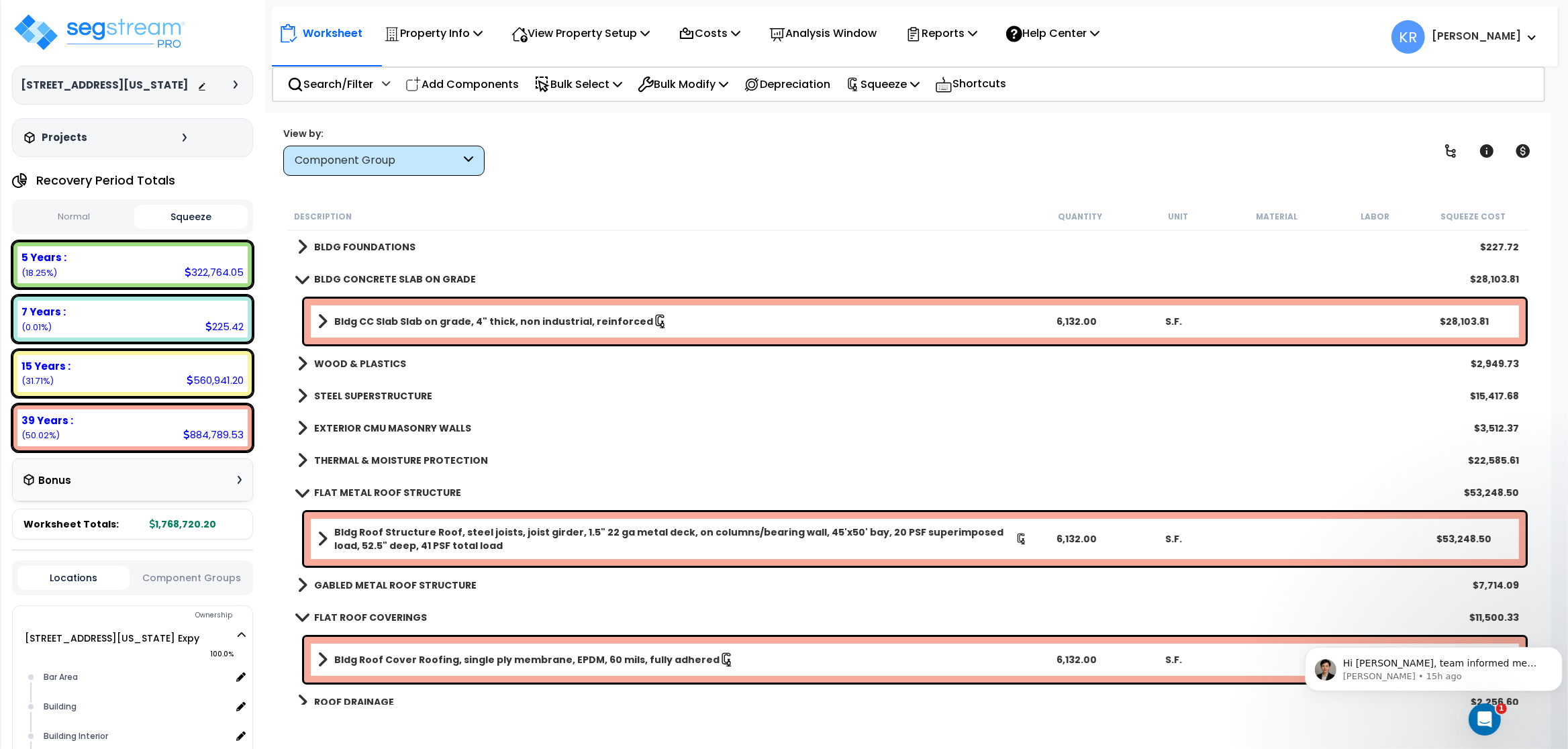
click at [402, 314] on link "Bldg CC Slab Slab on grade, 4" thick, non industrial, reinforced" at bounding box center [673, 321] width 710 height 19
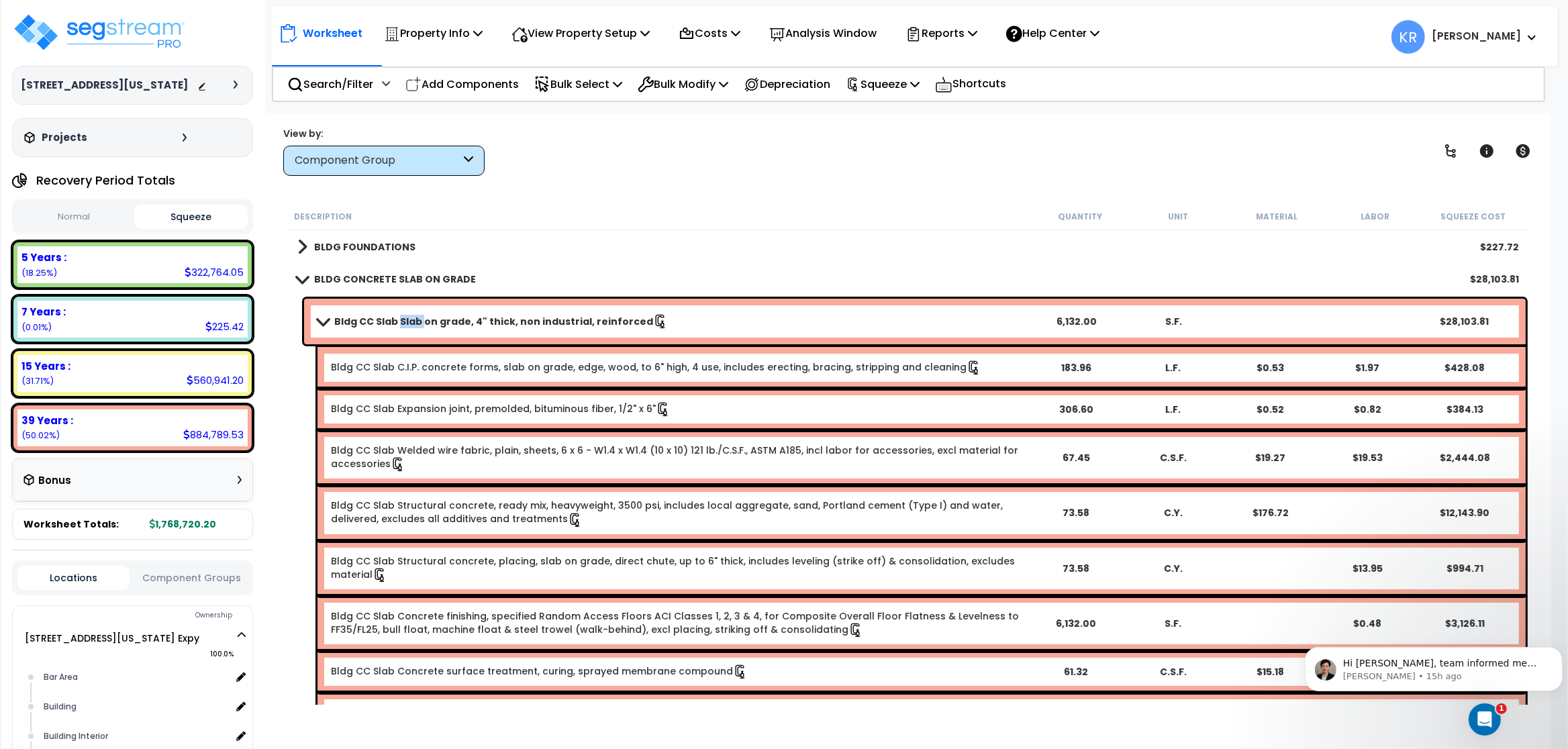
click at [402, 314] on link "Bldg CC Slab Slab on grade, 4" thick, non industrial, reinforced" at bounding box center [673, 321] width 710 height 19
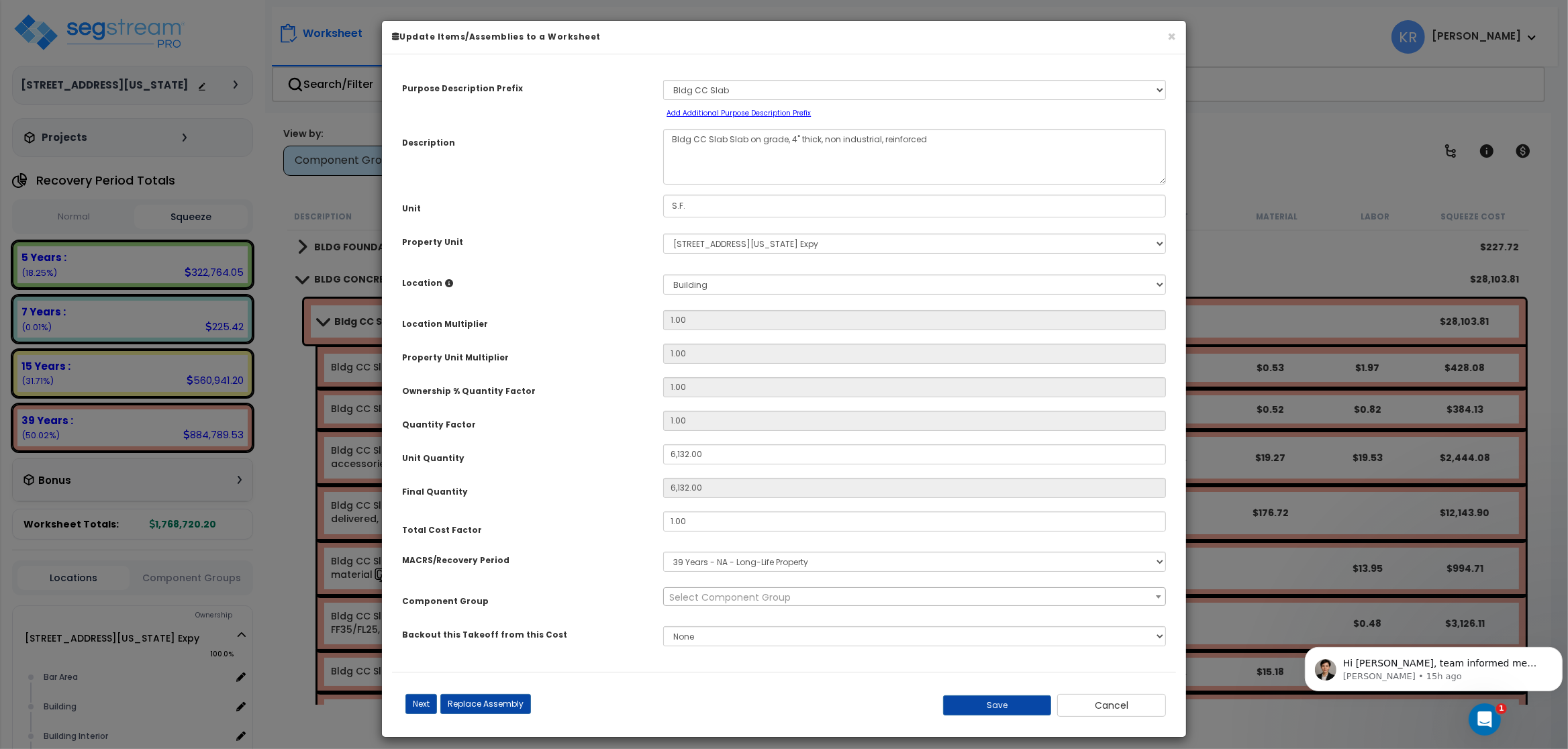
select select "56841"
click at [1124, 707] on button "Cancel" at bounding box center [1111, 705] width 109 height 23
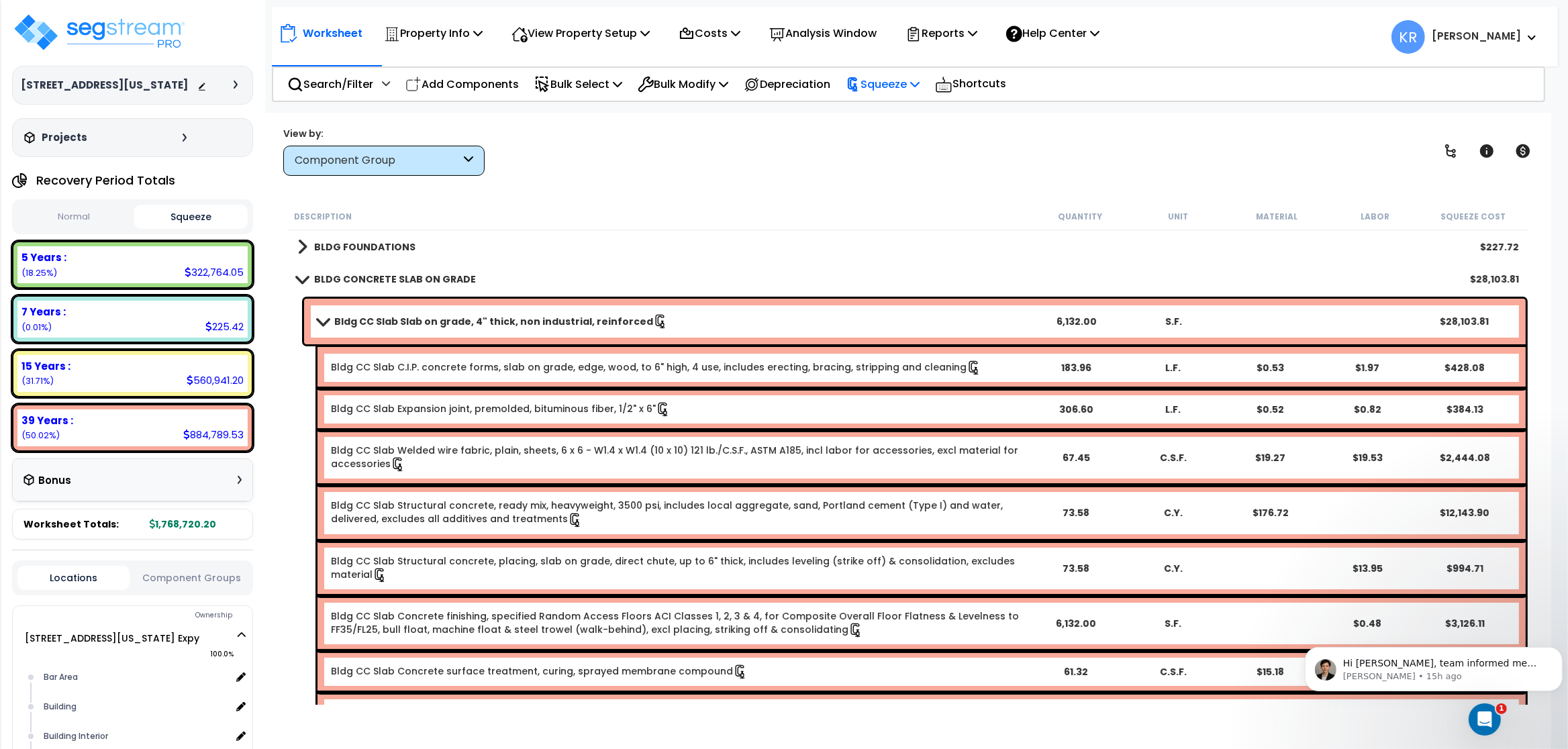
click at [904, 81] on p "Squeeze" at bounding box center [882, 84] width 74 height 18
click at [895, 140] on link "Reset Squeeze" at bounding box center [906, 142] width 133 height 27
click at [390, 248] on b "BLDG FOUNDATIONS" at bounding box center [365, 246] width 101 height 13
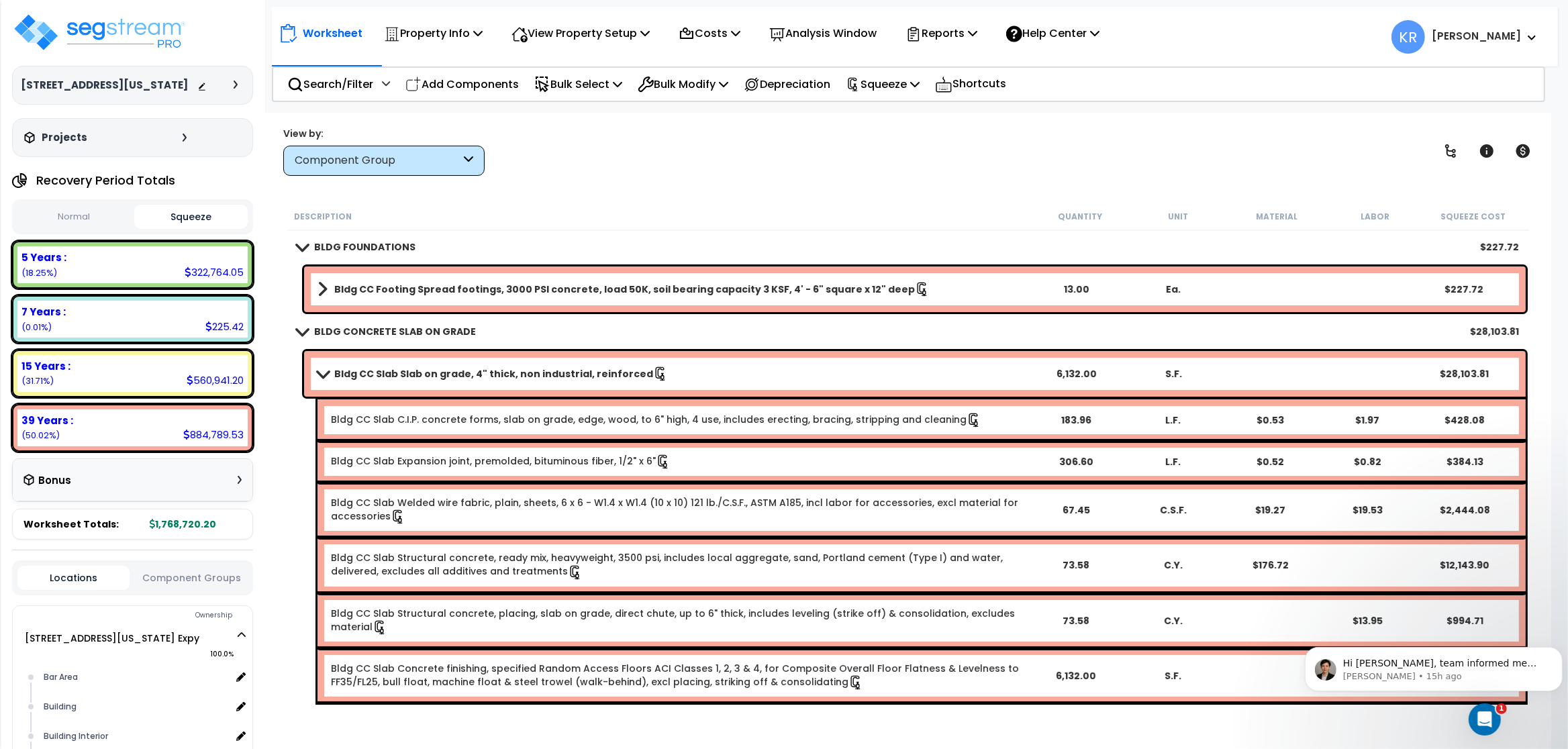
click at [392, 276] on div "Bldg CC Footing Spread footings, 3000 PSI concrete, load 50K, soil bearing capa…" at bounding box center [915, 289] width 1222 height 46
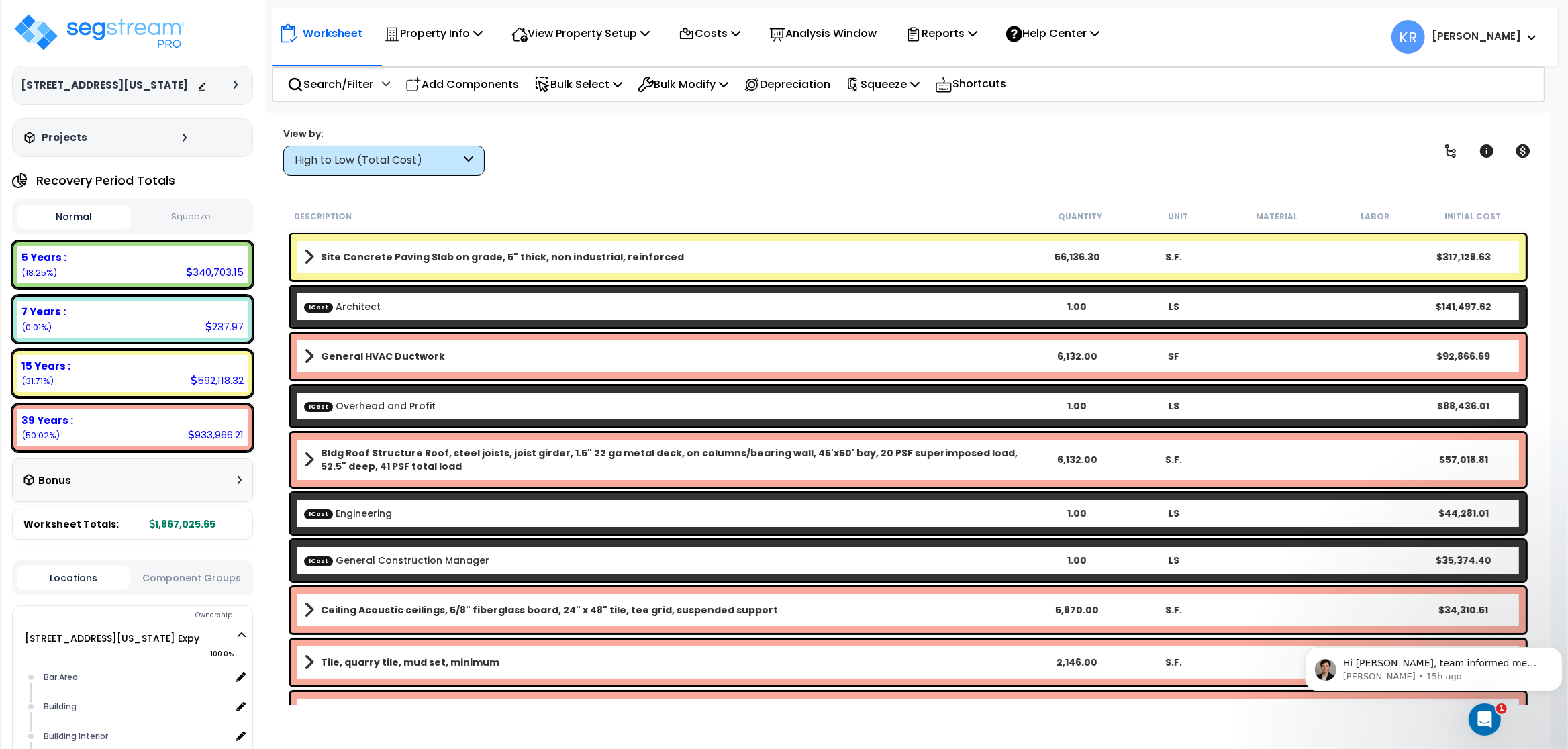
click at [413, 154] on div "High to Low (Total Cost)" at bounding box center [378, 160] width 166 height 15
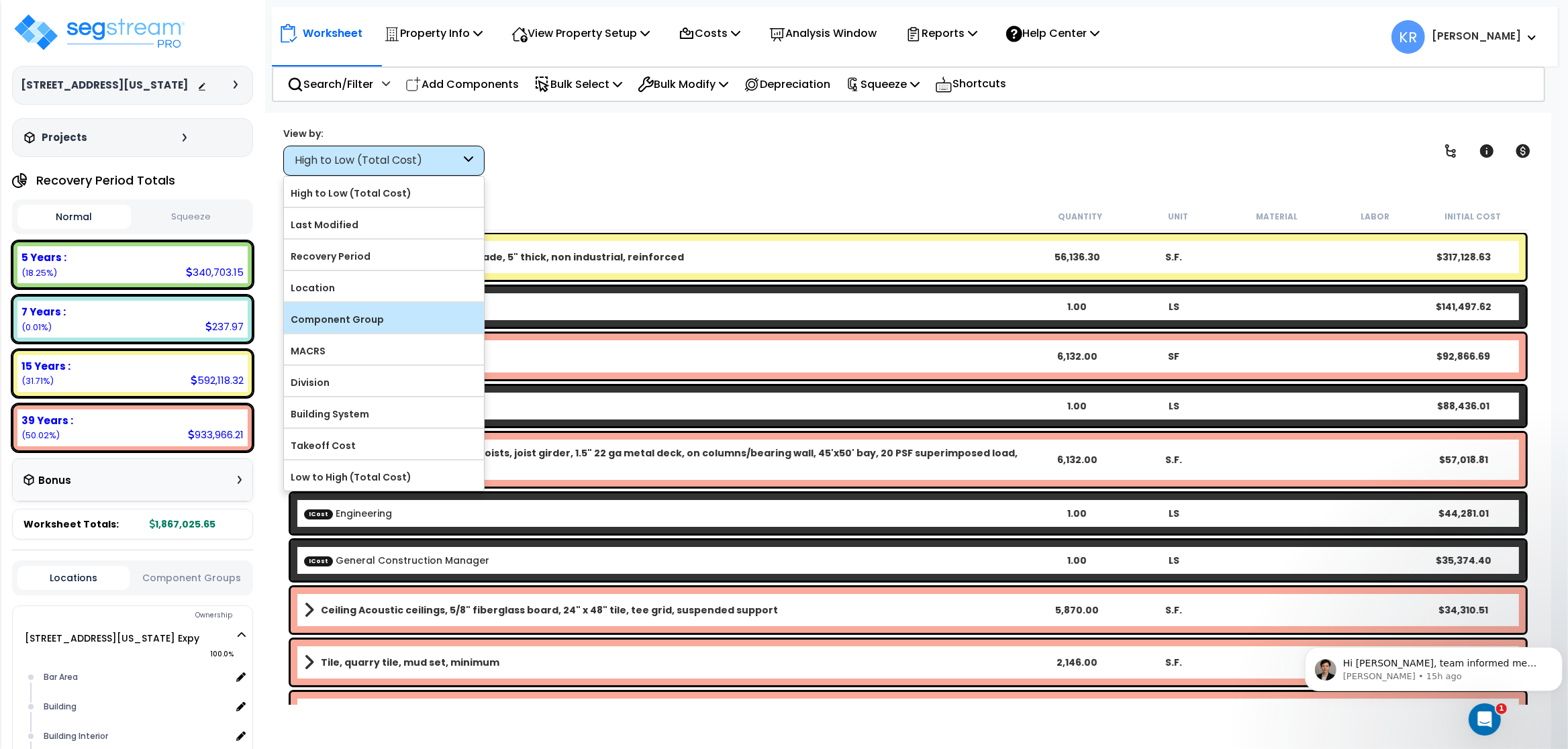
click at [349, 324] on label "Component Group" at bounding box center [383, 319] width 200 height 20
click at [0, 0] on input "Component Group" at bounding box center [0, 0] width 0 height 0
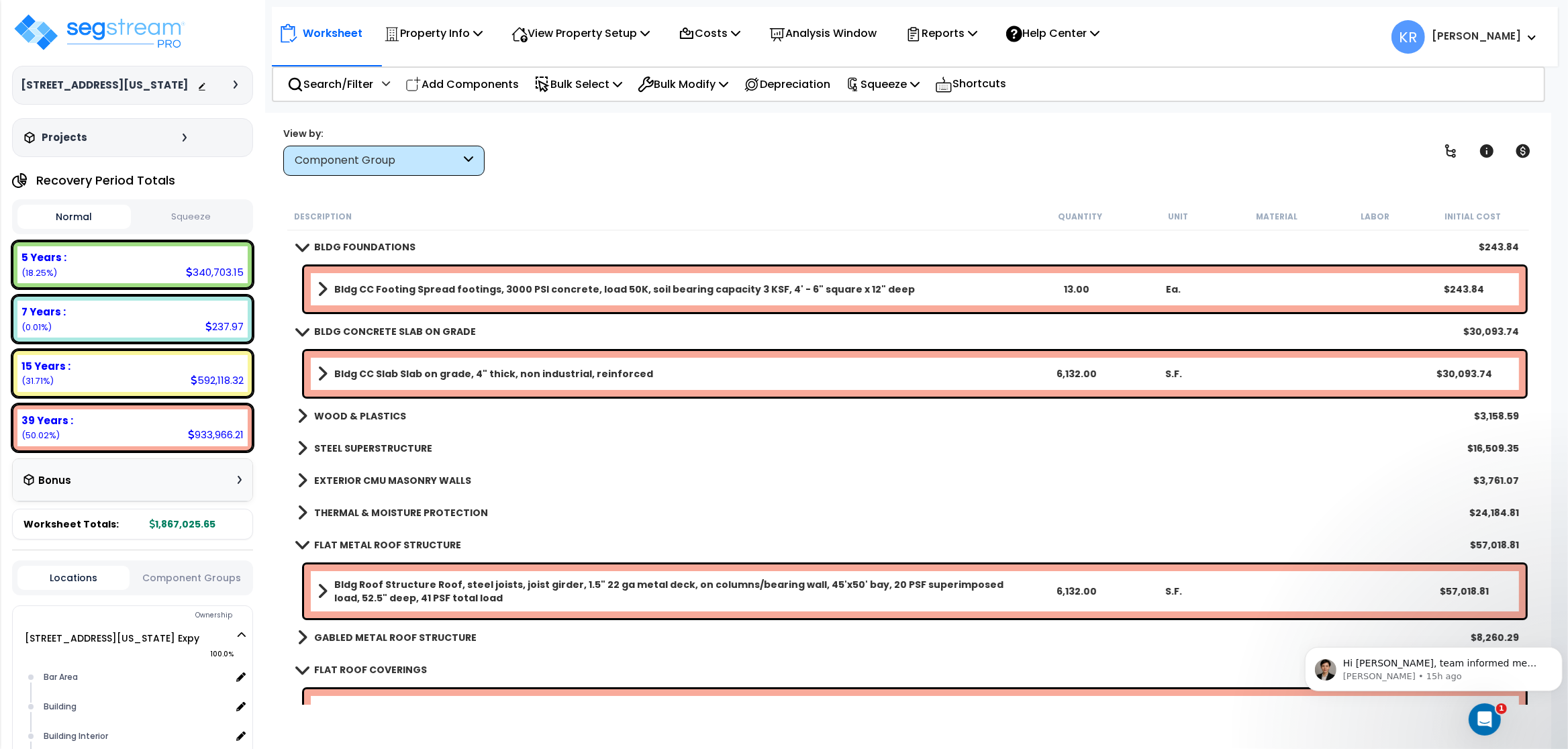
click at [408, 287] on b "Bldg CC Footing Spread footings, 3000 PSI concrete, load 50K, soil bearing capa…" at bounding box center [624, 288] width 581 height 13
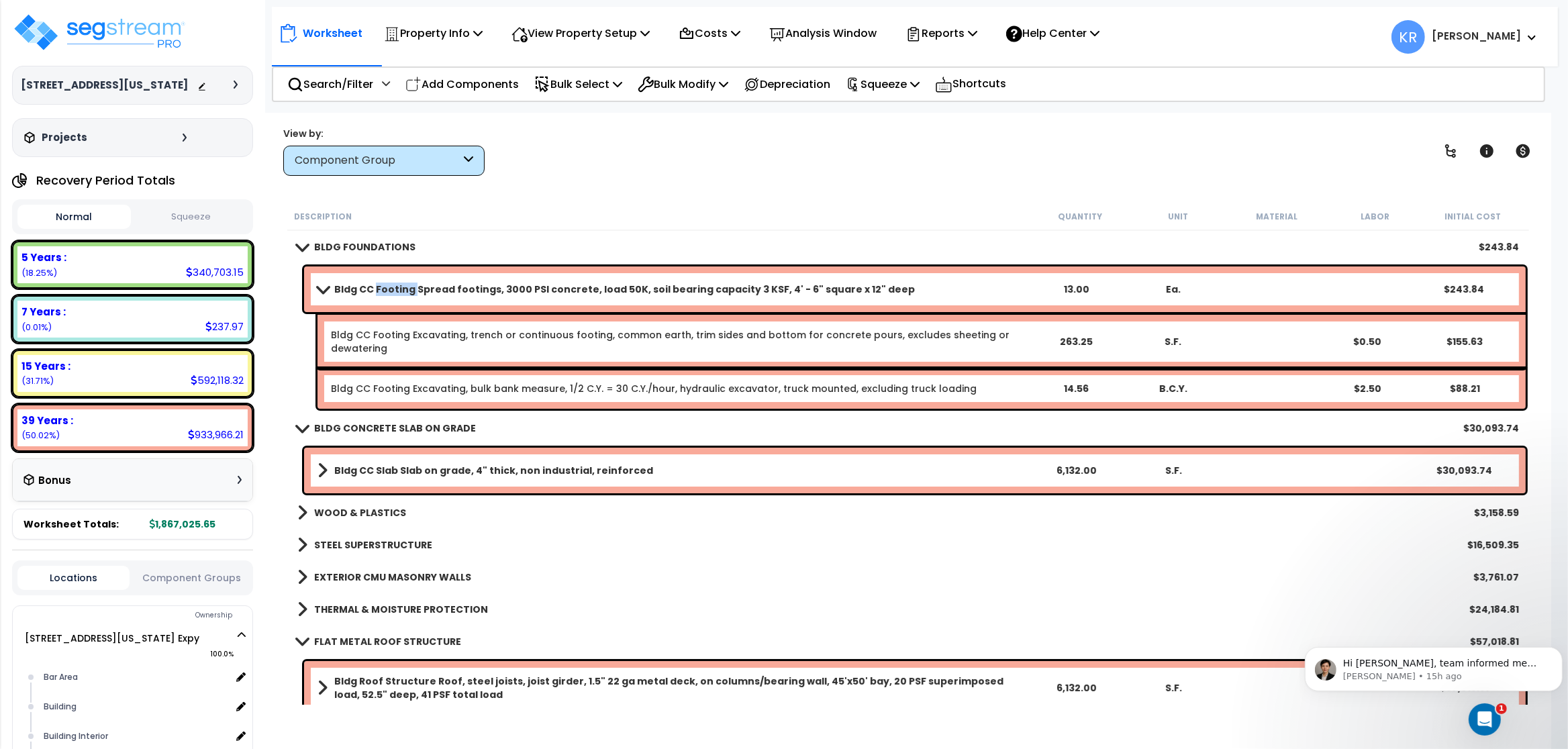
click at [408, 287] on b "Bldg CC Footing Spread footings, 3000 PSI concrete, load 50K, soil bearing capa…" at bounding box center [624, 288] width 581 height 13
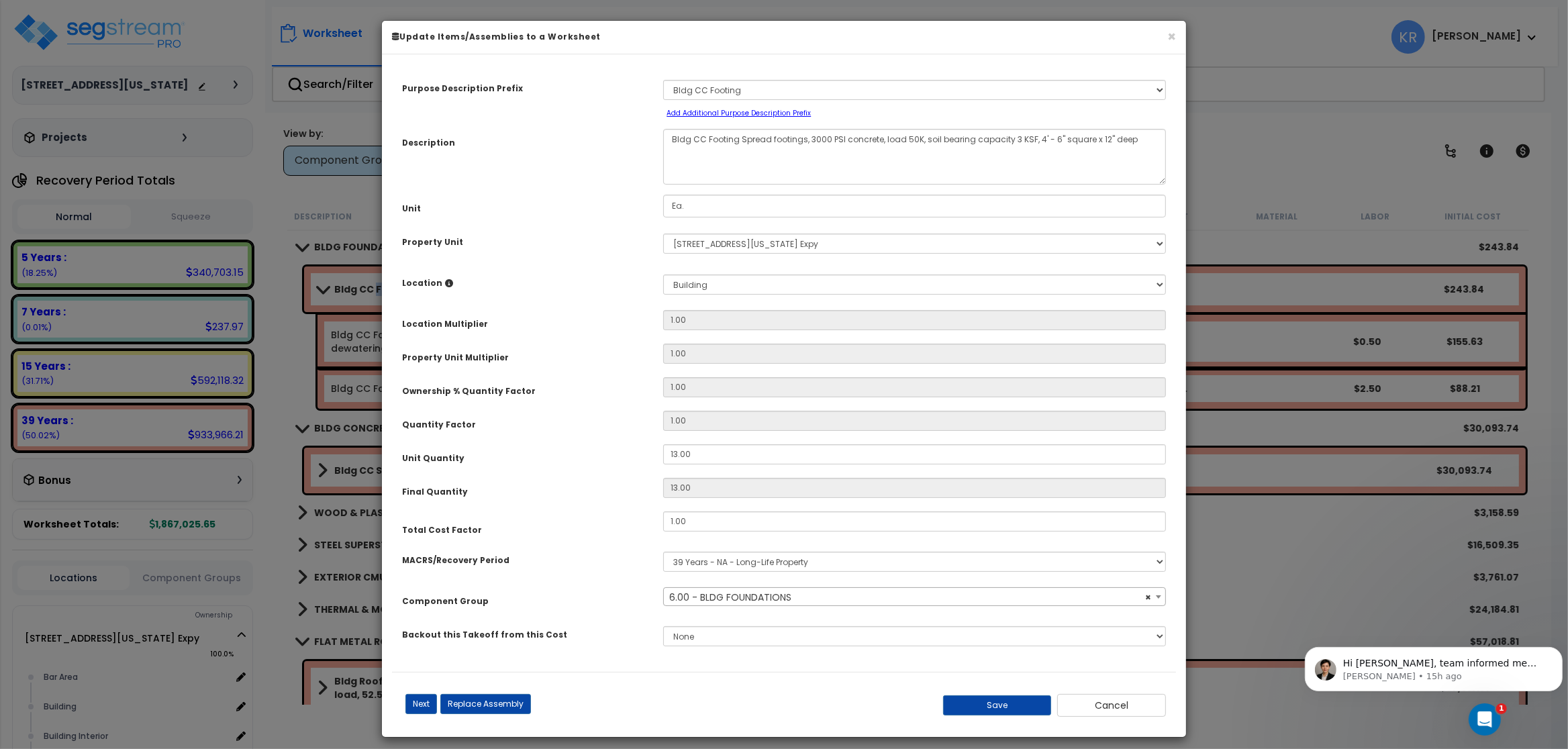
select select "56838"
click at [685, 526] on input "1.00" at bounding box center [915, 521] width 503 height 20
click at [986, 708] on button "Save" at bounding box center [997, 705] width 109 height 20
type input "2.50"
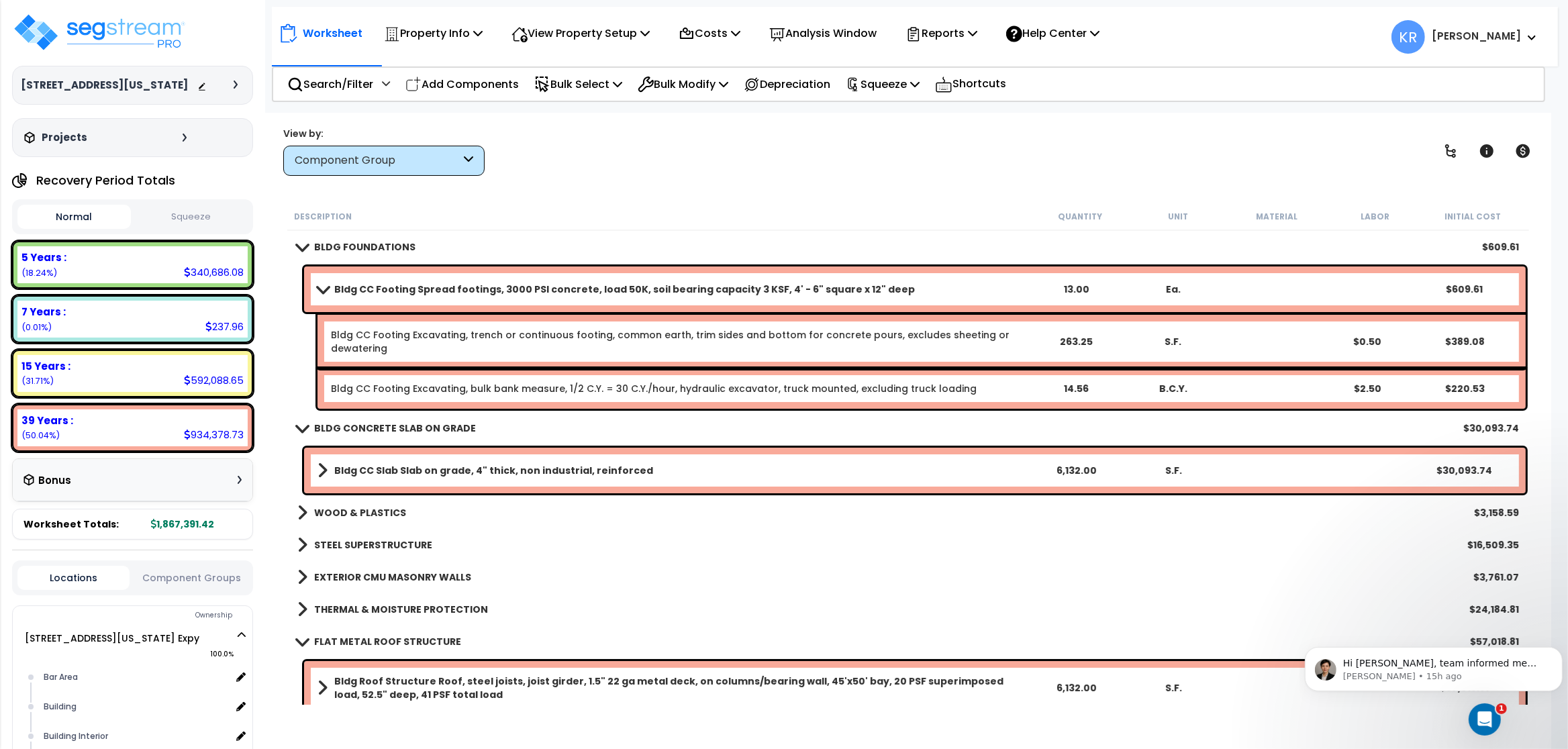
click at [332, 246] on b "BLDG FOUNDATIONS" at bounding box center [365, 246] width 101 height 13
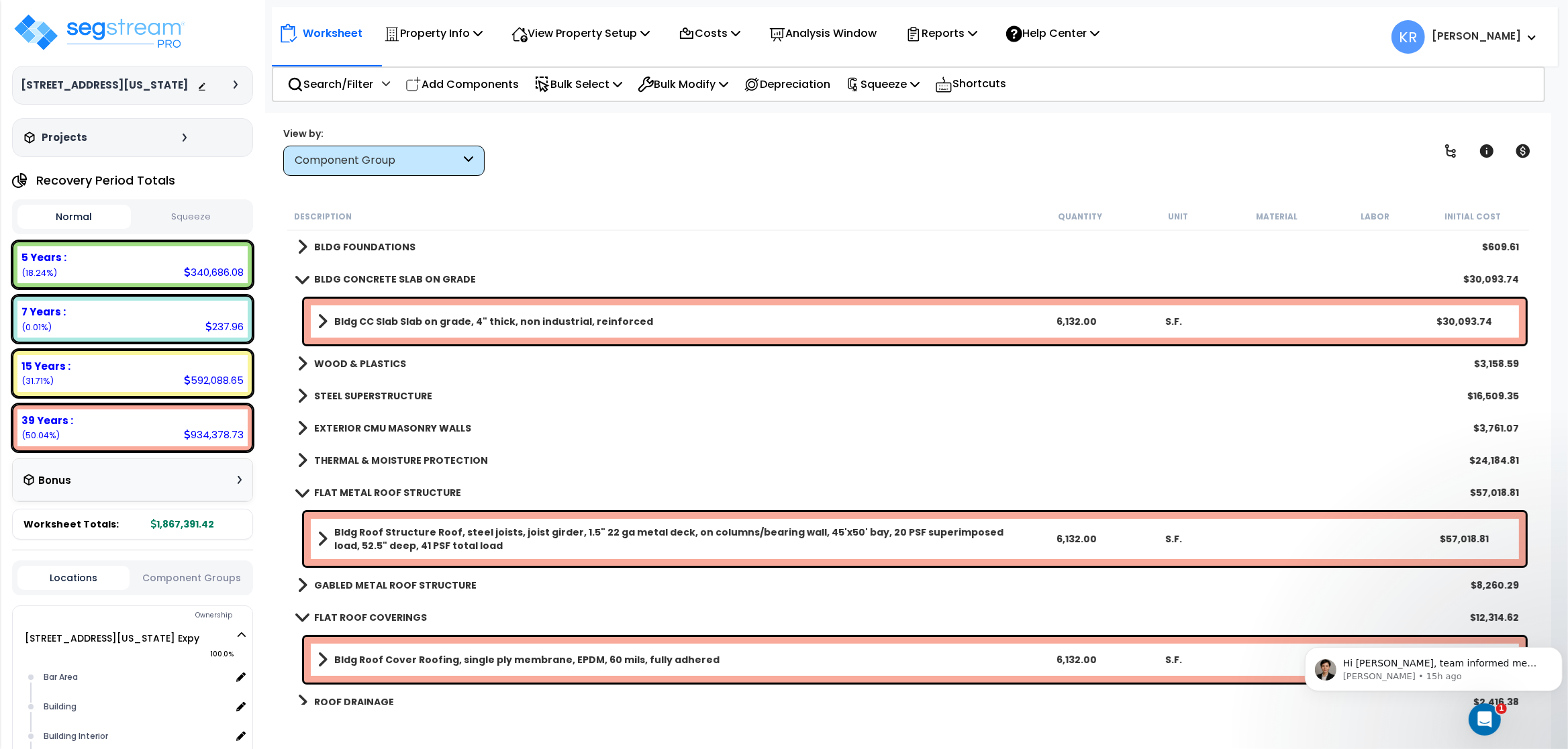
click at [372, 322] on b "Bldg CC Slab Slab on grade, 4" thick, non industrial, reinforced" at bounding box center [493, 321] width 319 height 13
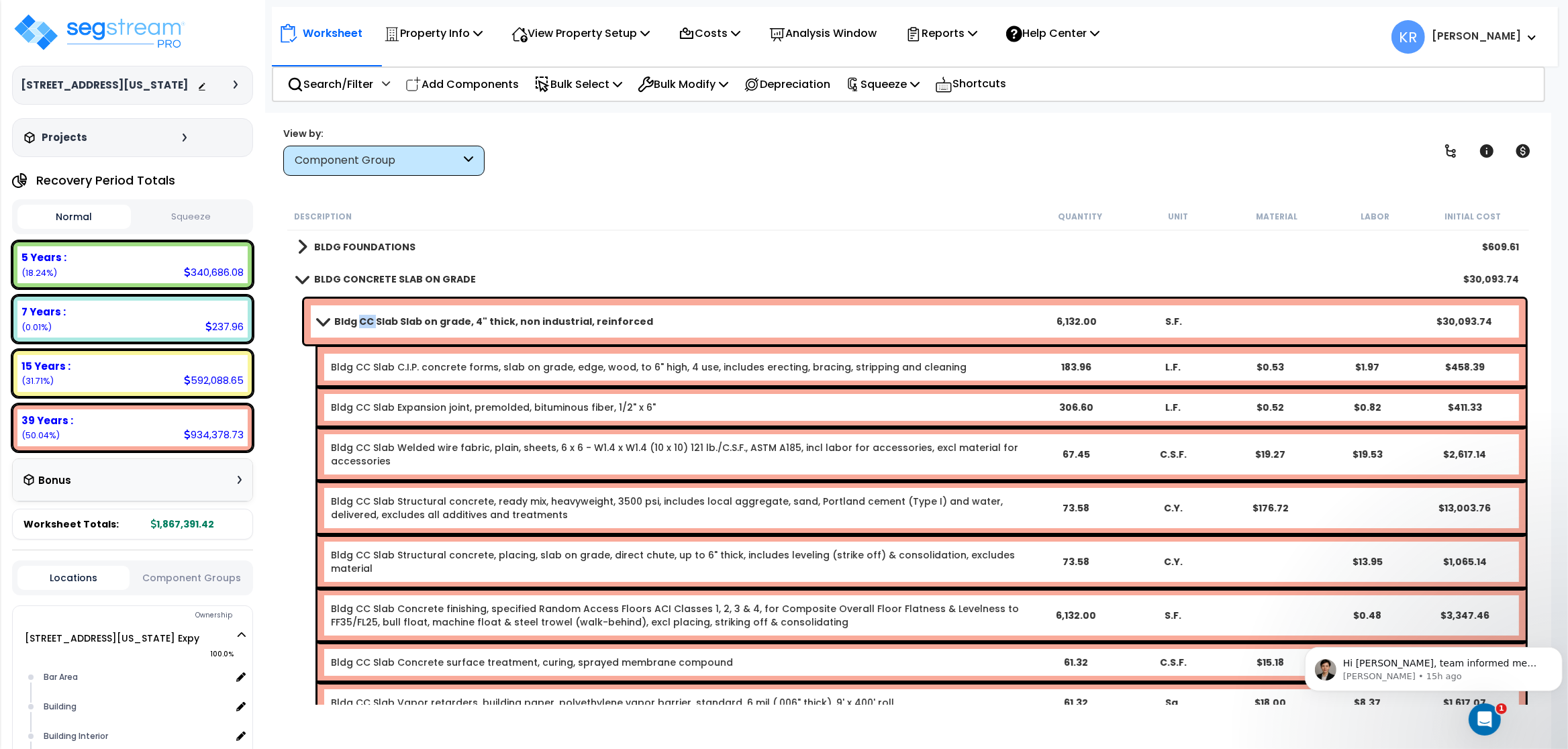
click at [372, 322] on b "Bldg CC Slab Slab on grade, 4" thick, non industrial, reinforced" at bounding box center [493, 321] width 319 height 13
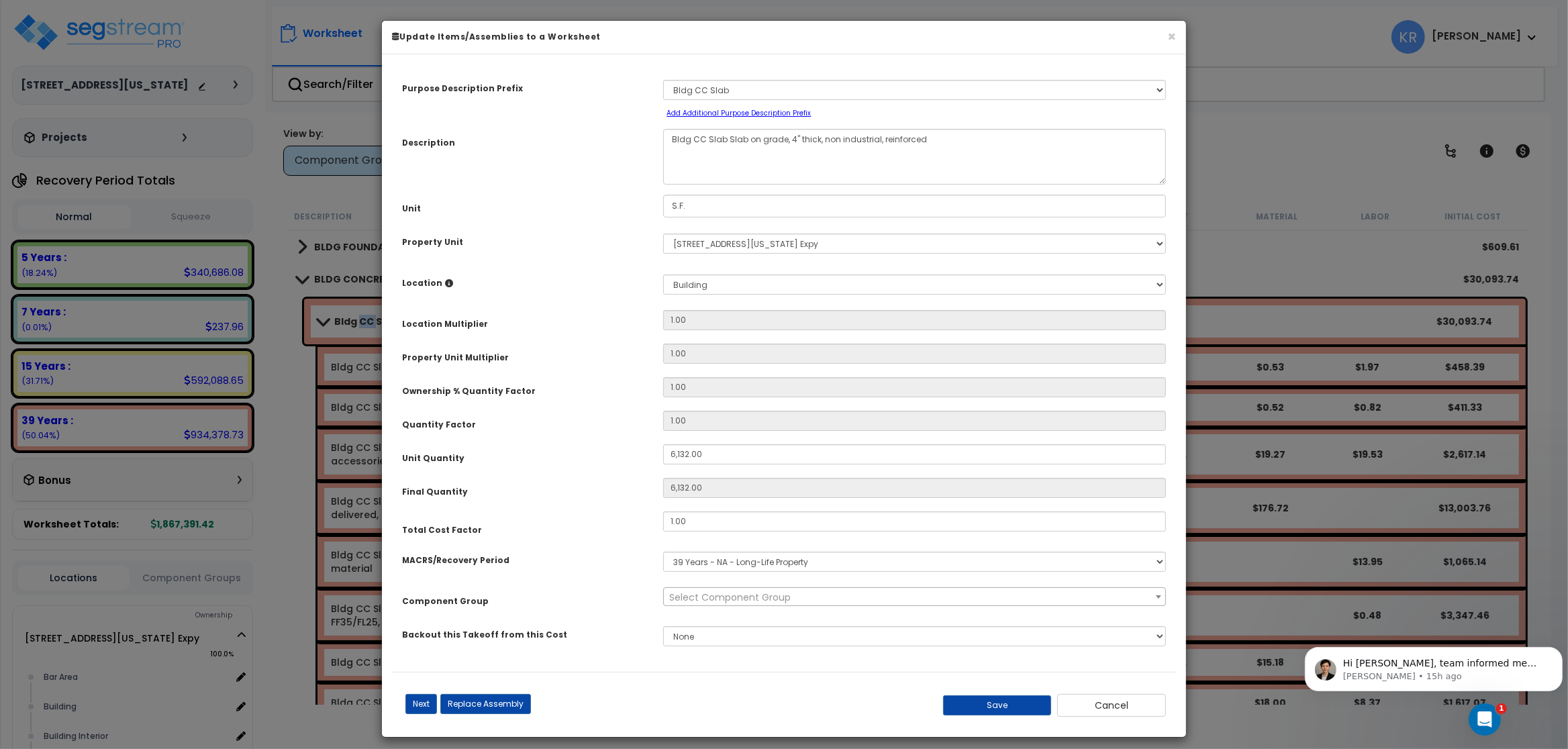
select select "56841"
click at [692, 522] on input "1.00" at bounding box center [915, 521] width 503 height 20
type input "2.5"
click at [1012, 705] on button "Save" at bounding box center [997, 705] width 109 height 20
type input "6132.00"
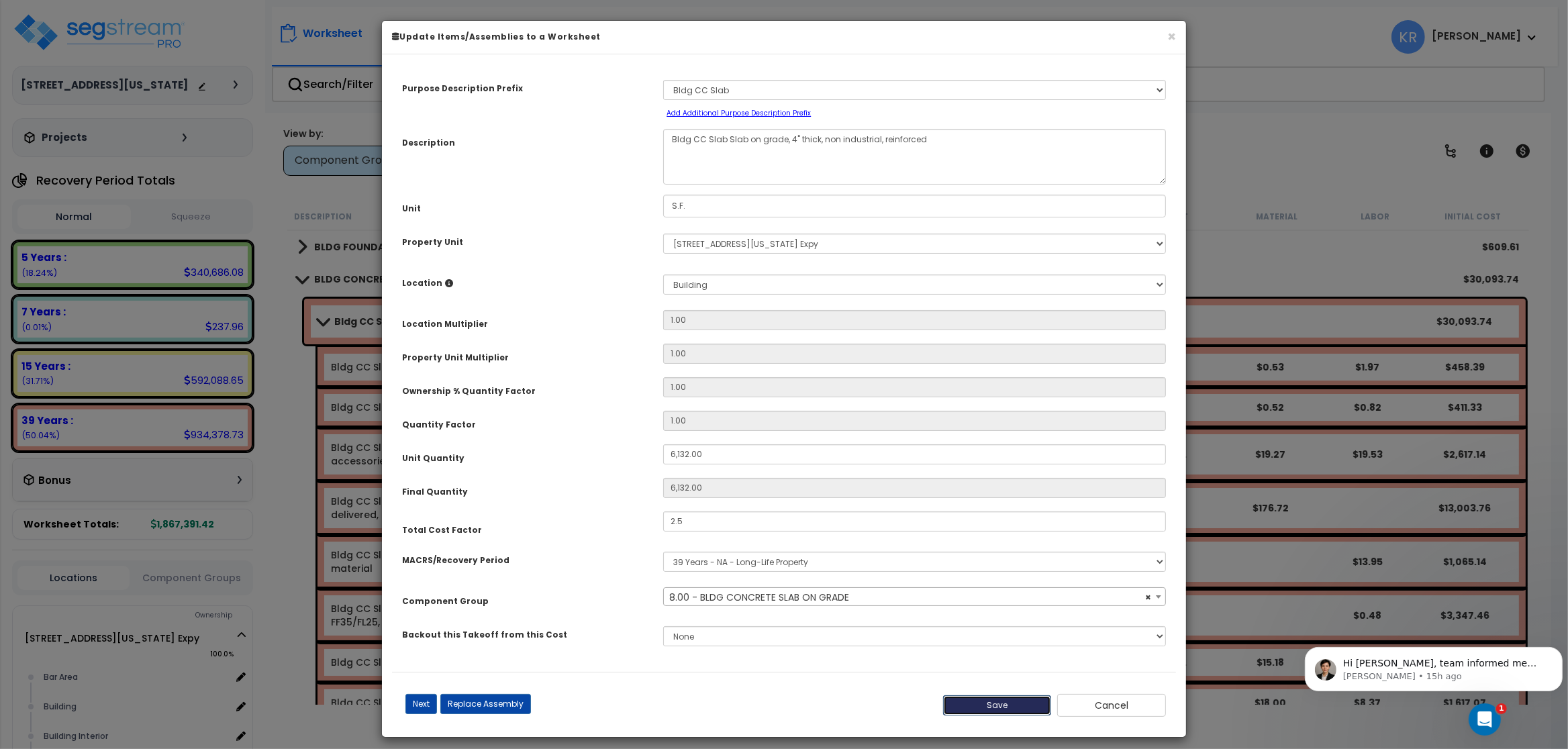
type input "6132.00"
type input "2.50"
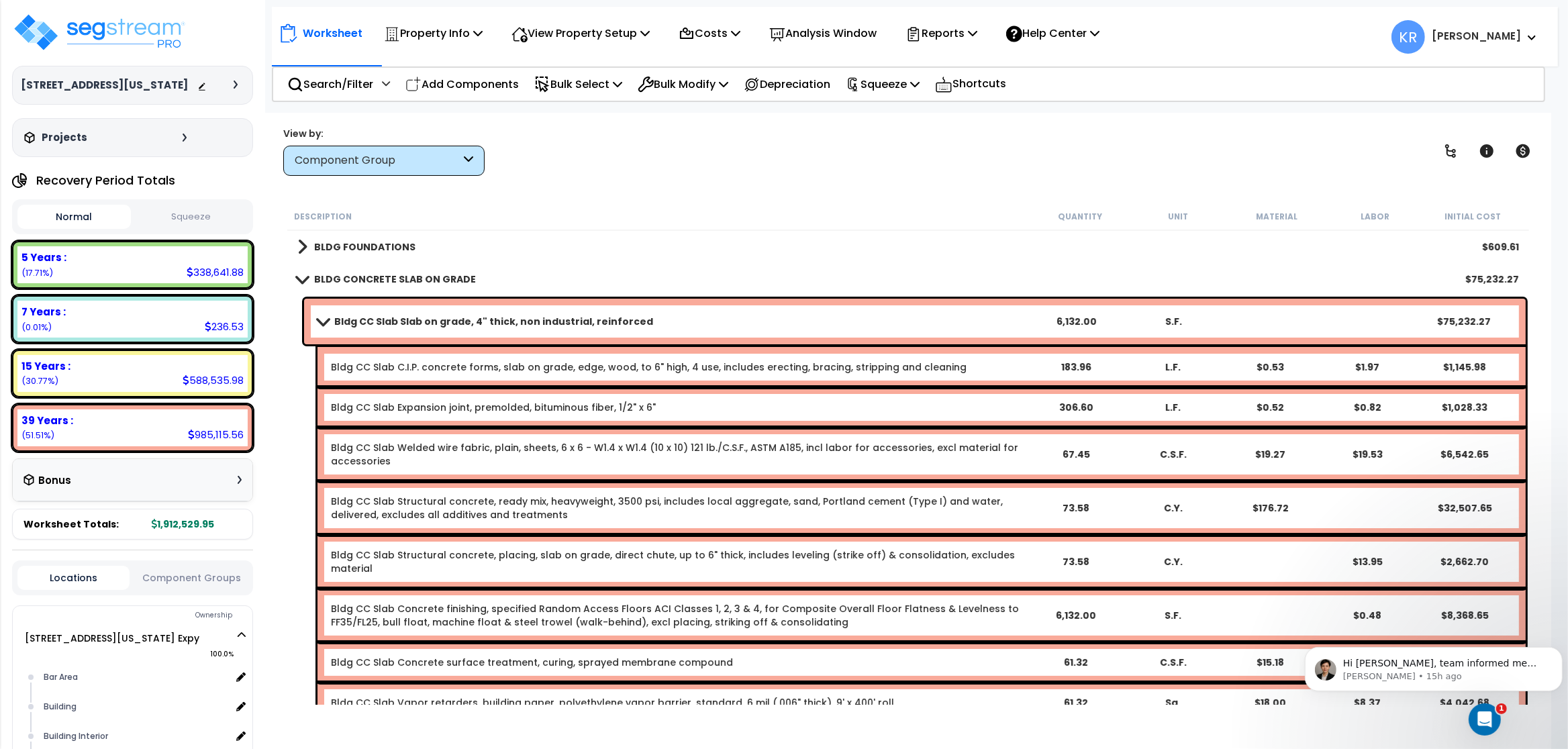
click at [399, 272] on link "BLDG CONCRETE SLAB ON GRADE" at bounding box center [387, 279] width 179 height 19
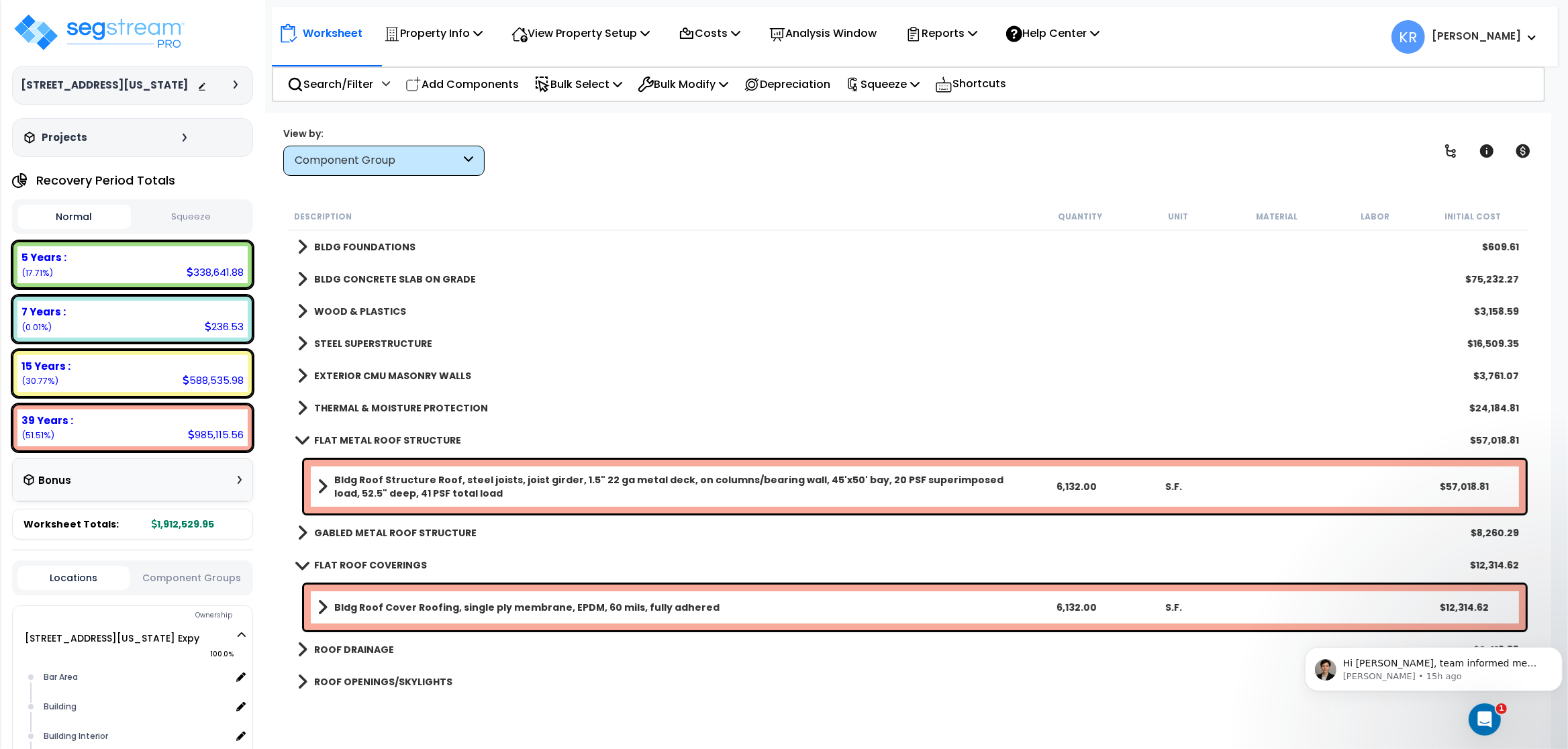
click at [370, 339] on b "STEEL SUPERSTRUCTURE" at bounding box center [373, 343] width 118 height 13
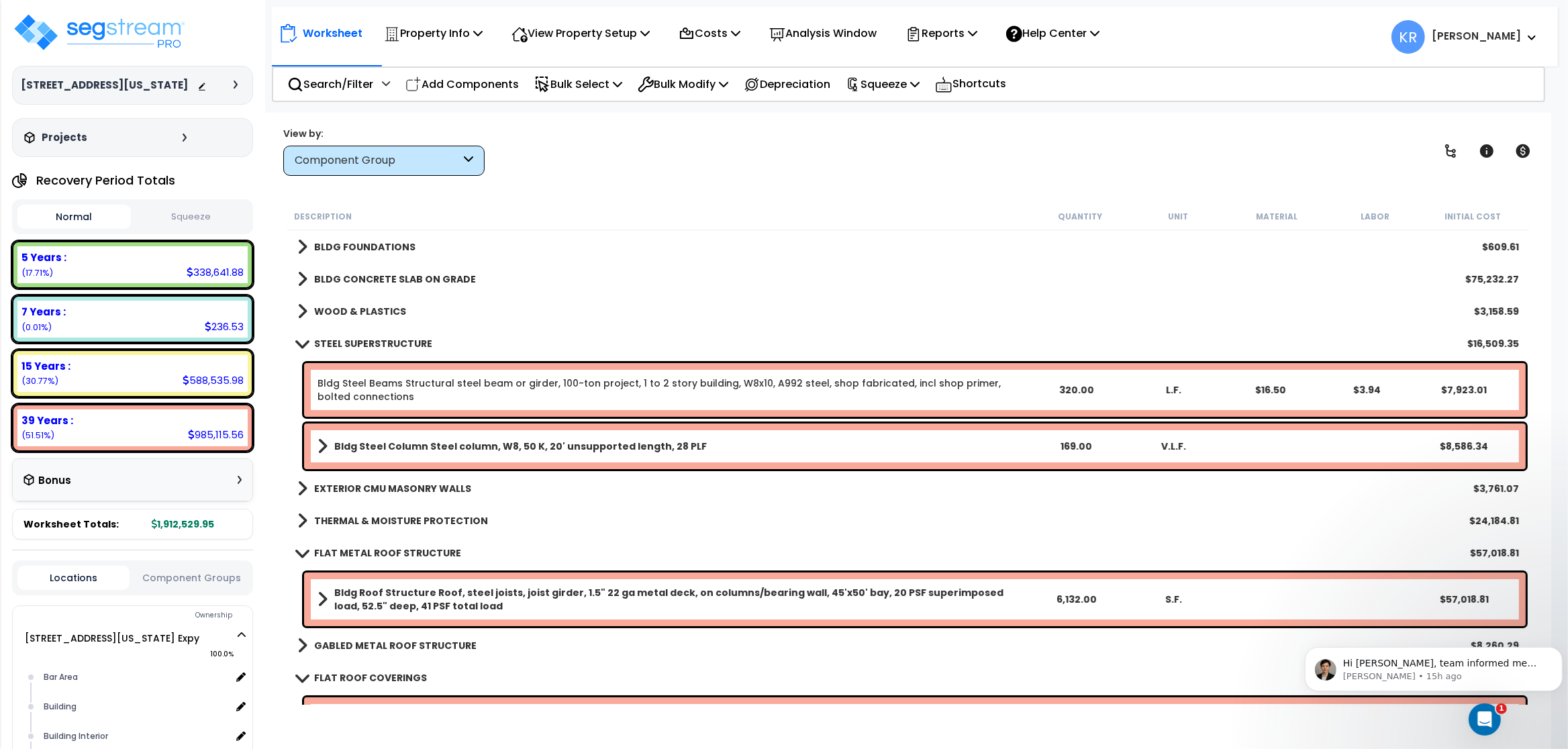
click at [379, 439] on link "Bldg Steel Column Steel column, W8, 50 K, 20' unsupported length, 28 PLF" at bounding box center [673, 446] width 710 height 19
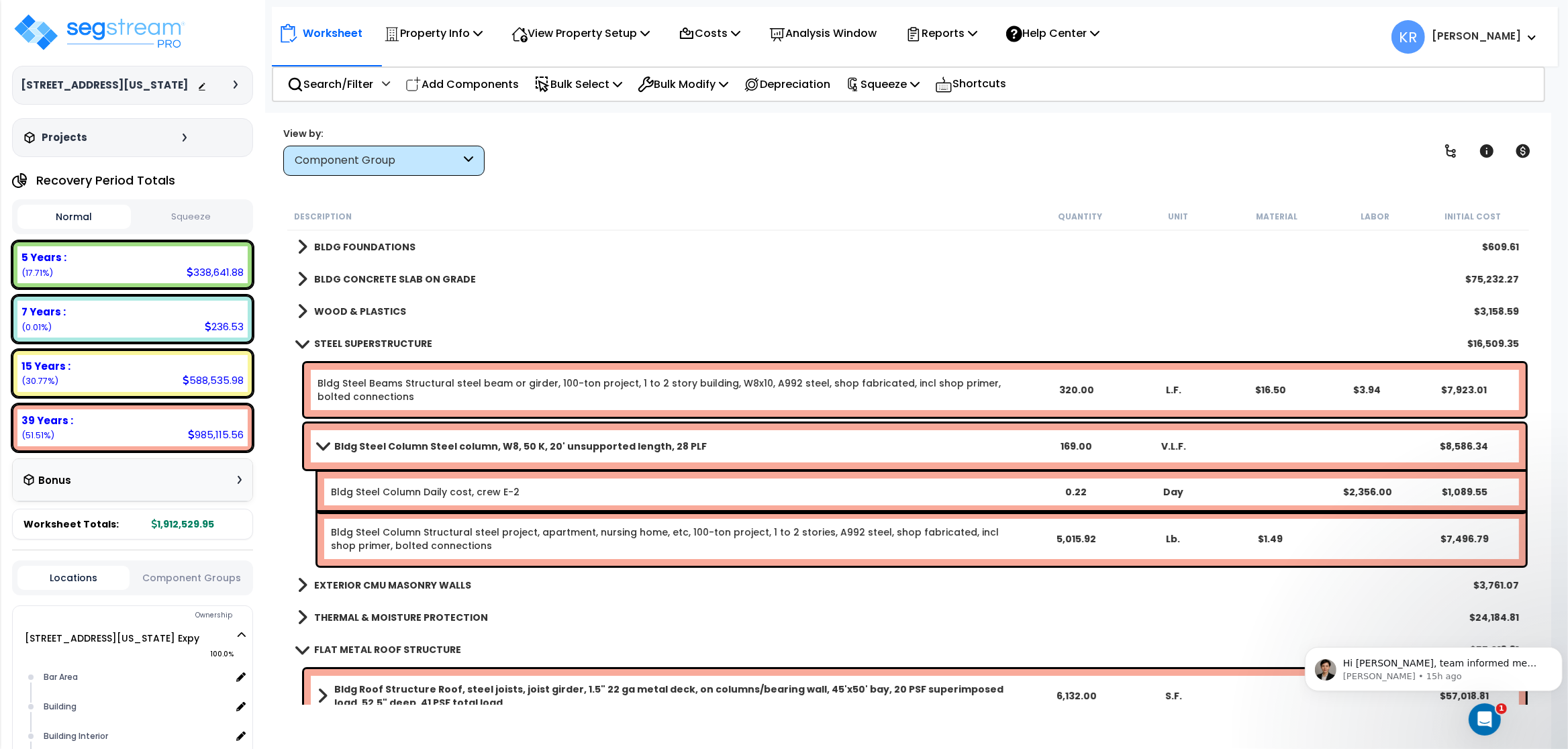
click at [379, 439] on link "Bldg Steel Column Steel column, W8, 50 K, 20' unsupported length, 28 PLF" at bounding box center [673, 446] width 710 height 19
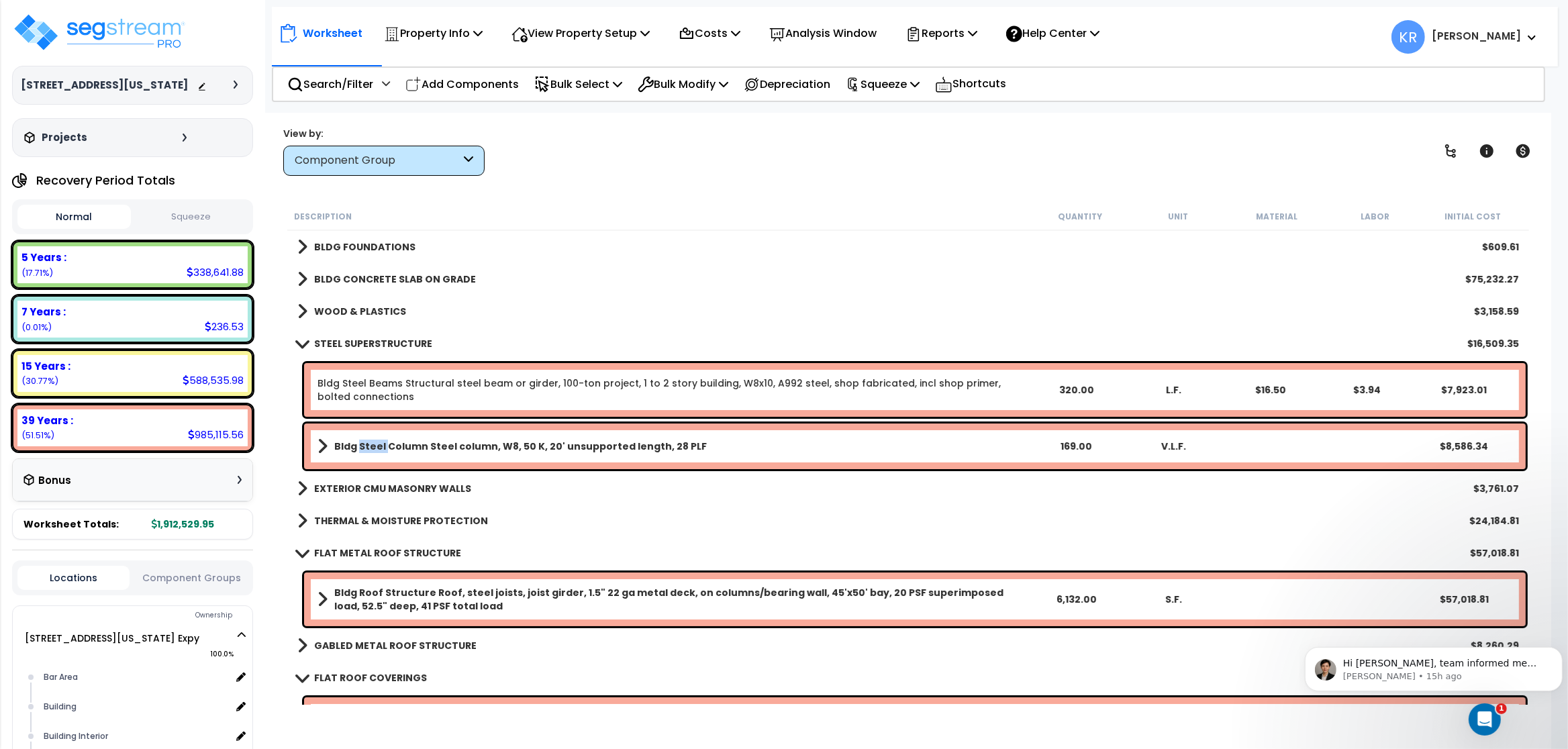
click at [379, 439] on link "Bldg Steel Column Steel column, W8, 50 K, 20' unsupported length, 28 PLF" at bounding box center [673, 446] width 710 height 19
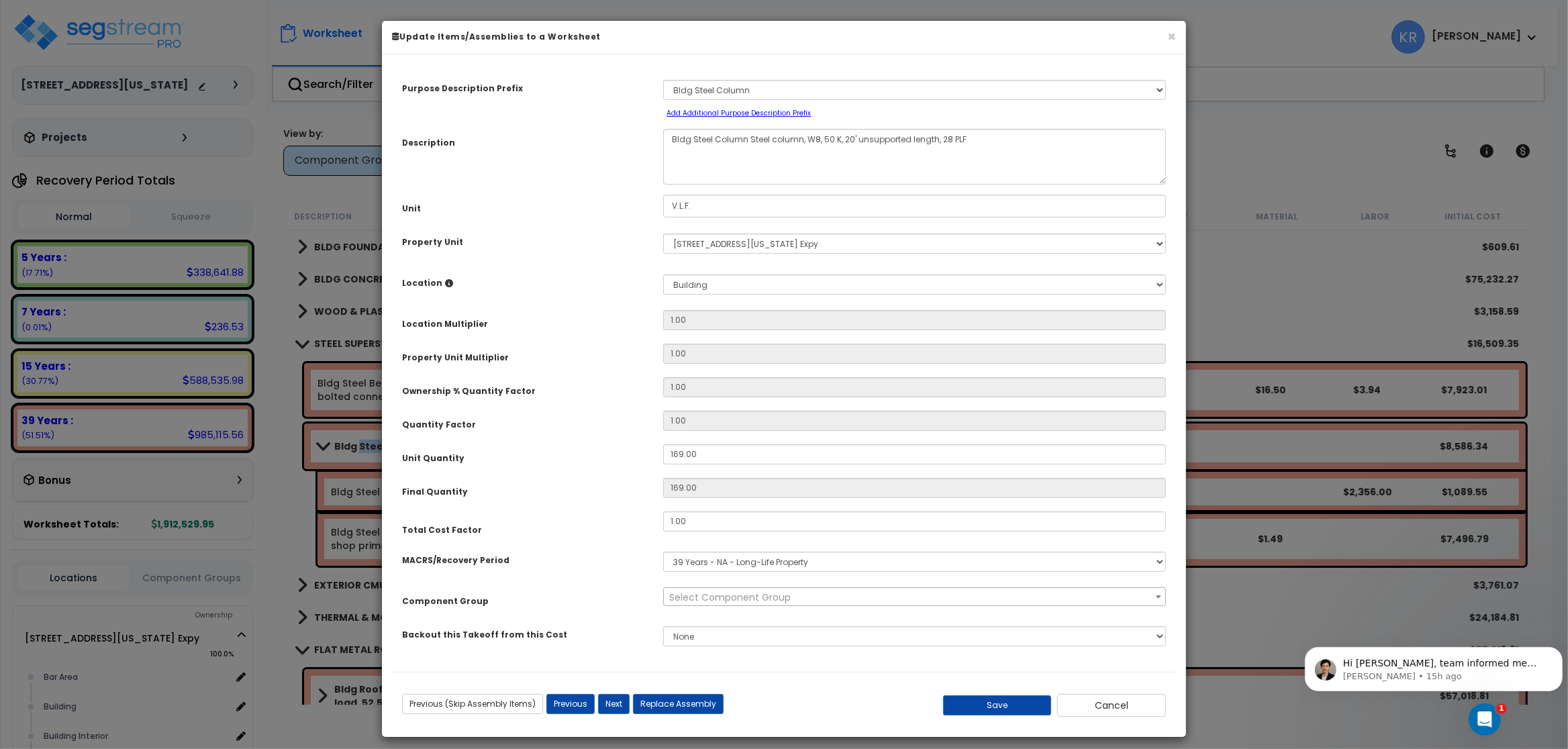
select select "56844"
click at [705, 519] on input "1.00" at bounding box center [915, 521] width 503 height 20
click at [1009, 704] on button "Save" at bounding box center [997, 705] width 109 height 20
type input "2.50"
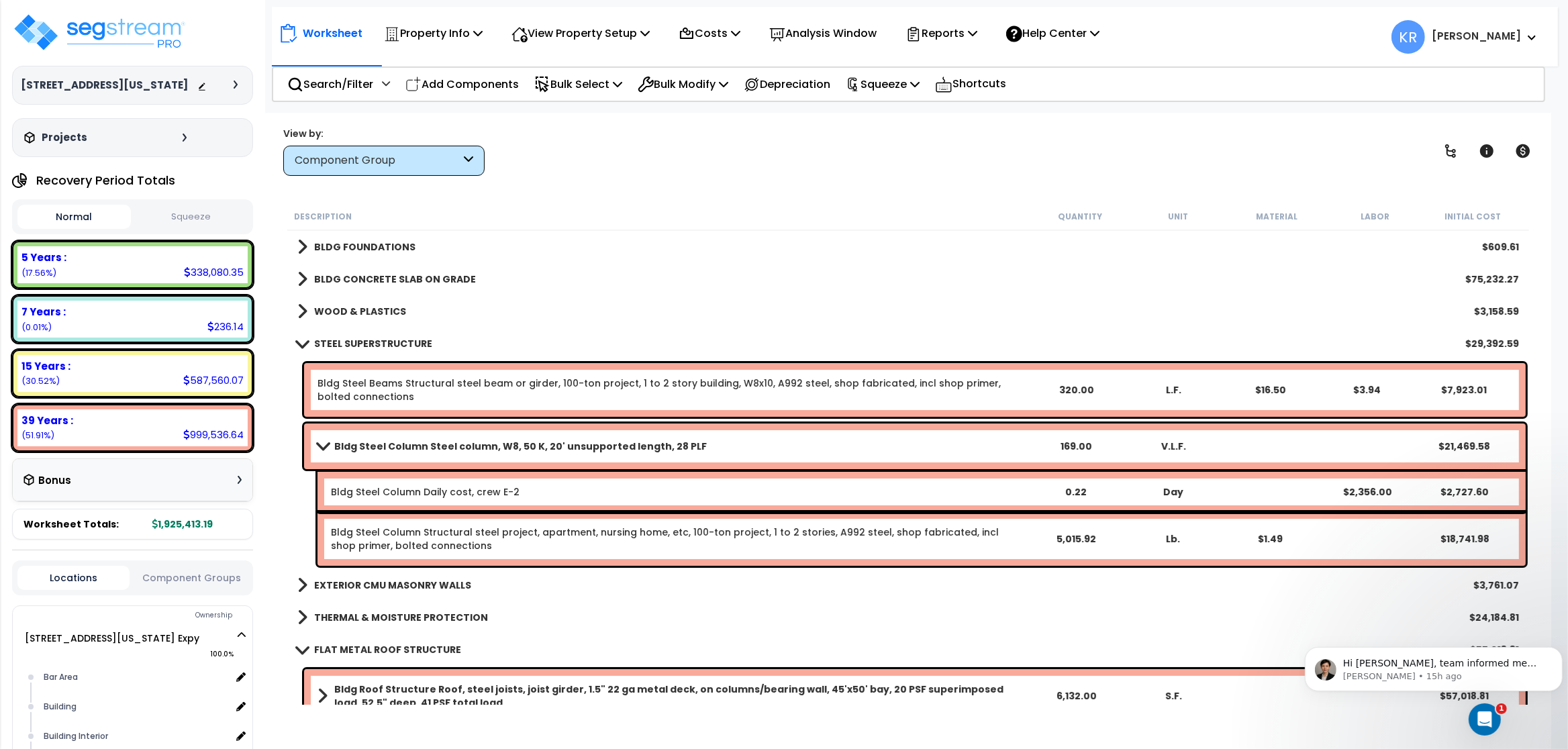
scroll to position [25, 0]
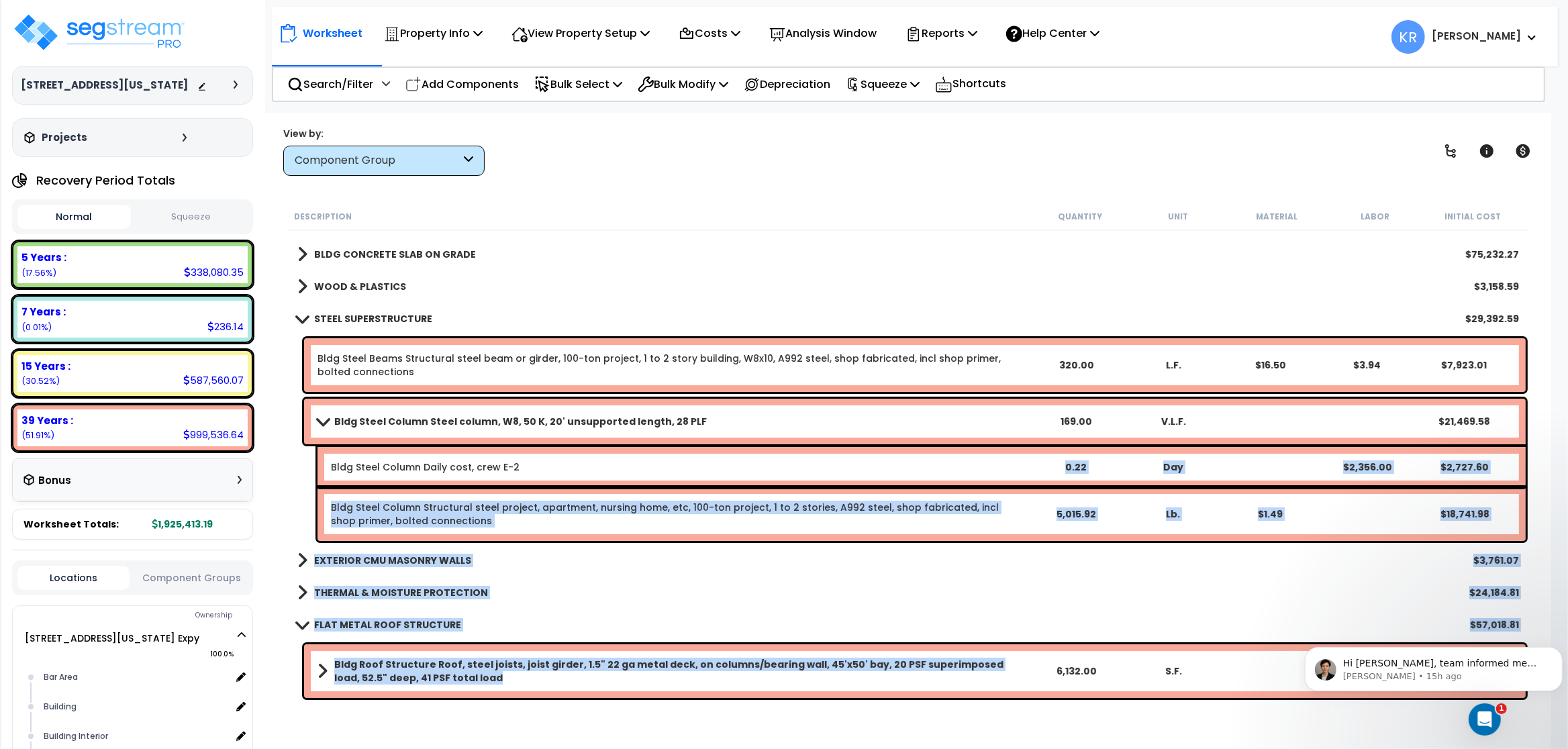
drag, startPoint x: 1009, startPoint y: 704, endPoint x: 1036, endPoint y: 452, distance: 253.4
click at [1036, 641] on div "Bldg Roof Structure Roof, steel joists, joist girder, 1.5" 22 ga metal deck, on…" at bounding box center [908, 671] width 1242 height 60
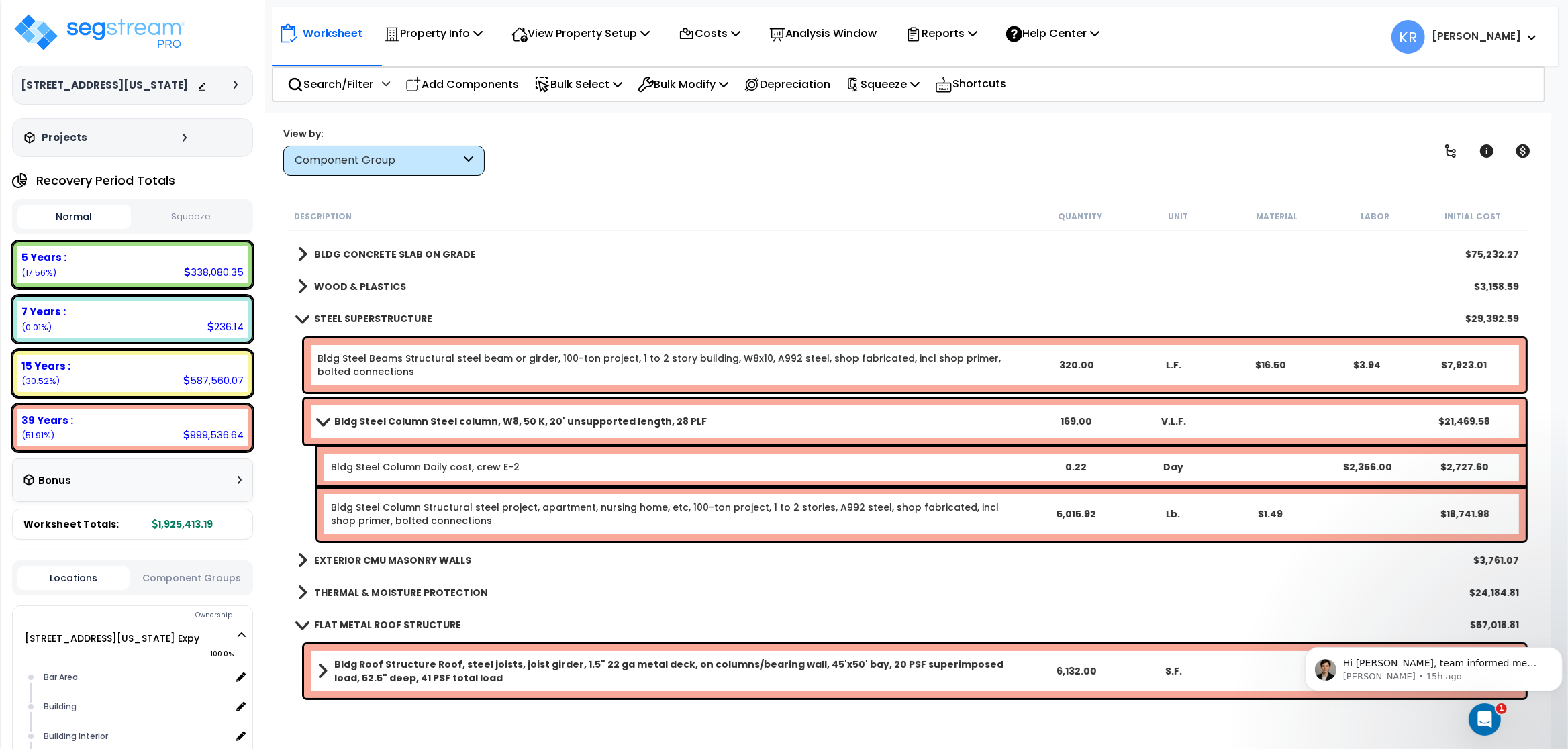
click at [713, 360] on link "Bldg Steel Beams Structural steel beam or girder, 100-ton project, 1 to 2 story…" at bounding box center [673, 364] width 710 height 27
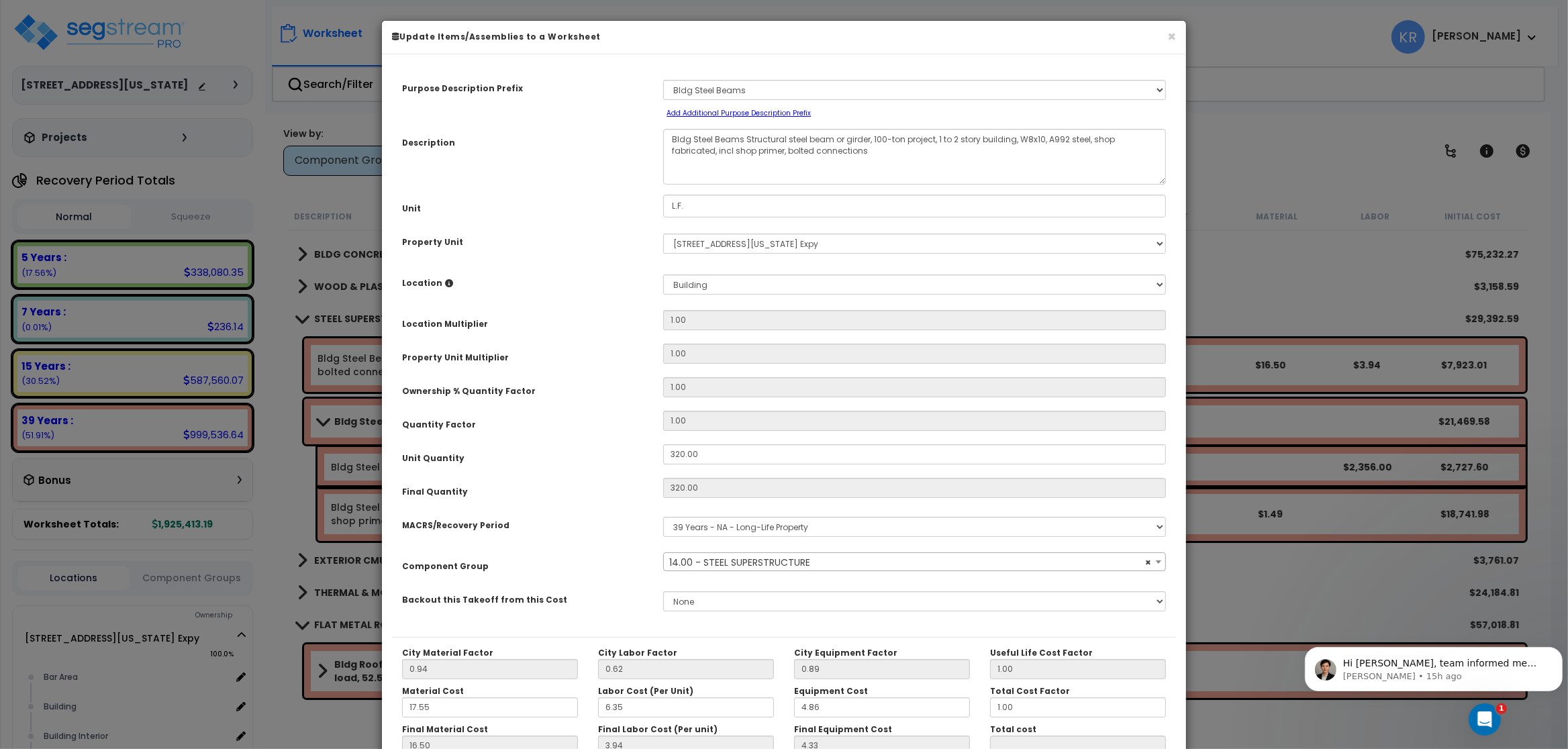
select select "56844"
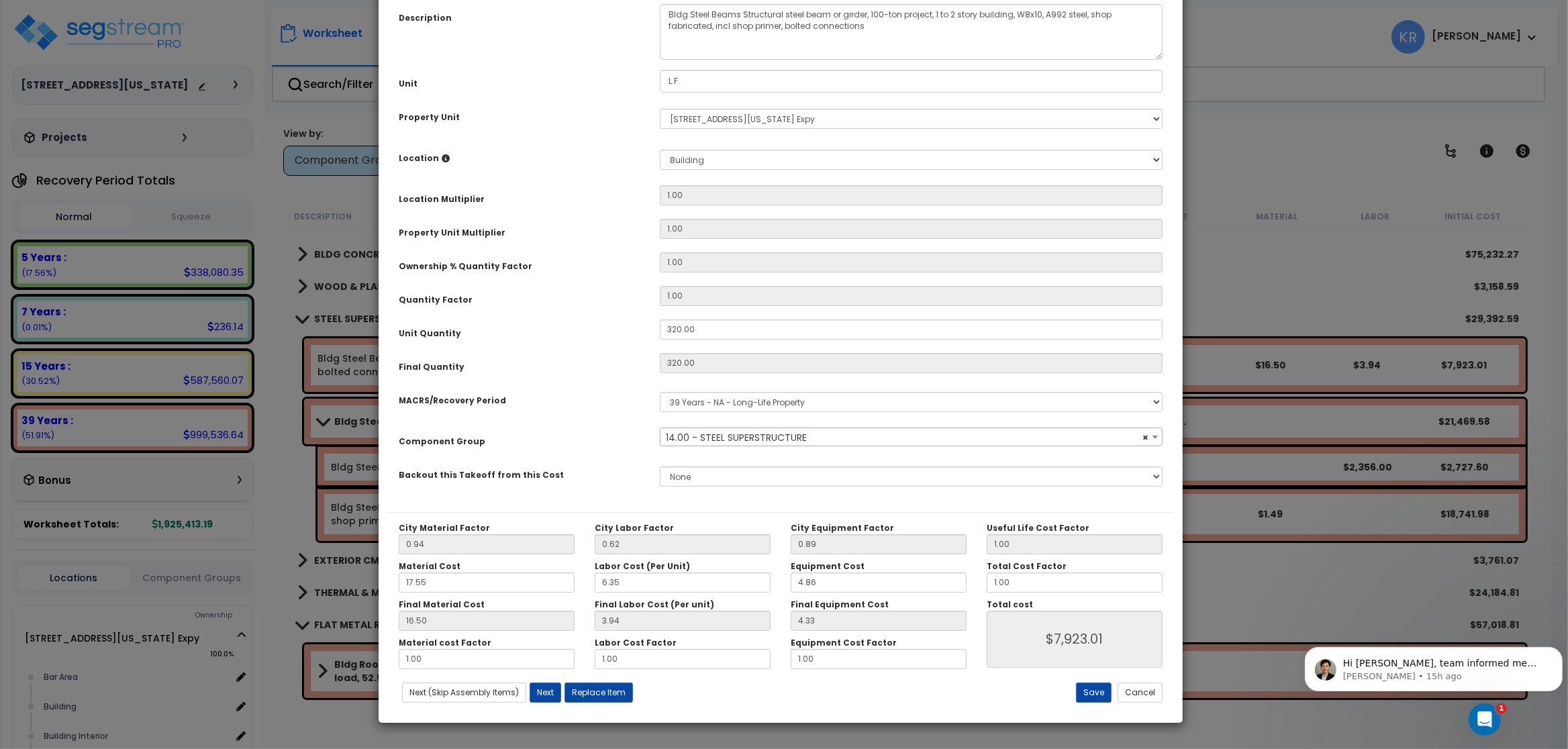
drag, startPoint x: 974, startPoint y: 30, endPoint x: 970, endPoint y: -95, distance: 125.1
click at [1024, 584] on input "1.00" at bounding box center [1075, 582] width 176 height 20
type input "1.0"
type input "$7,926.40"
type input "1."
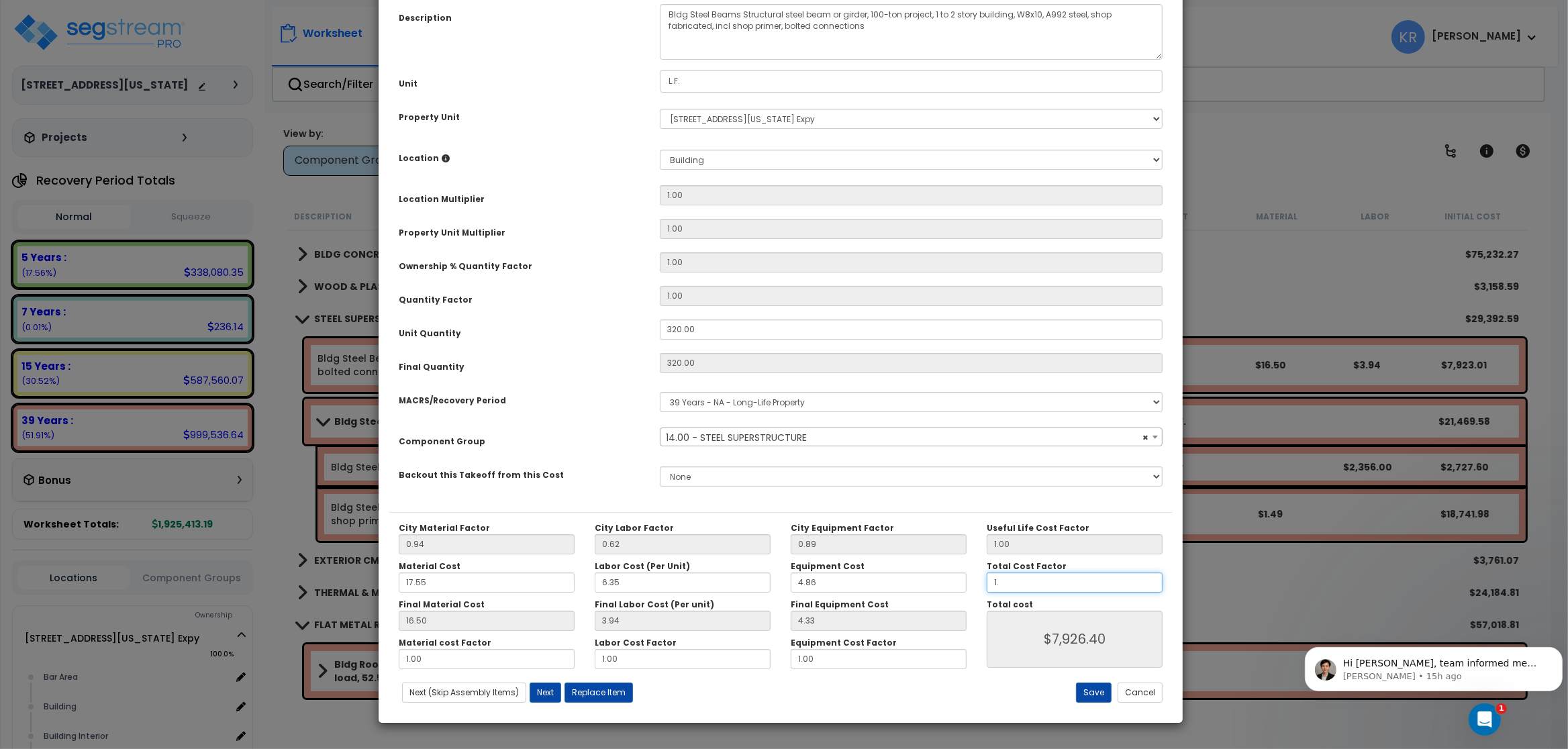
type input "$7,926.40"
type input "1"
type input "$7,926.40"
type input "$0.00"
type input "2"
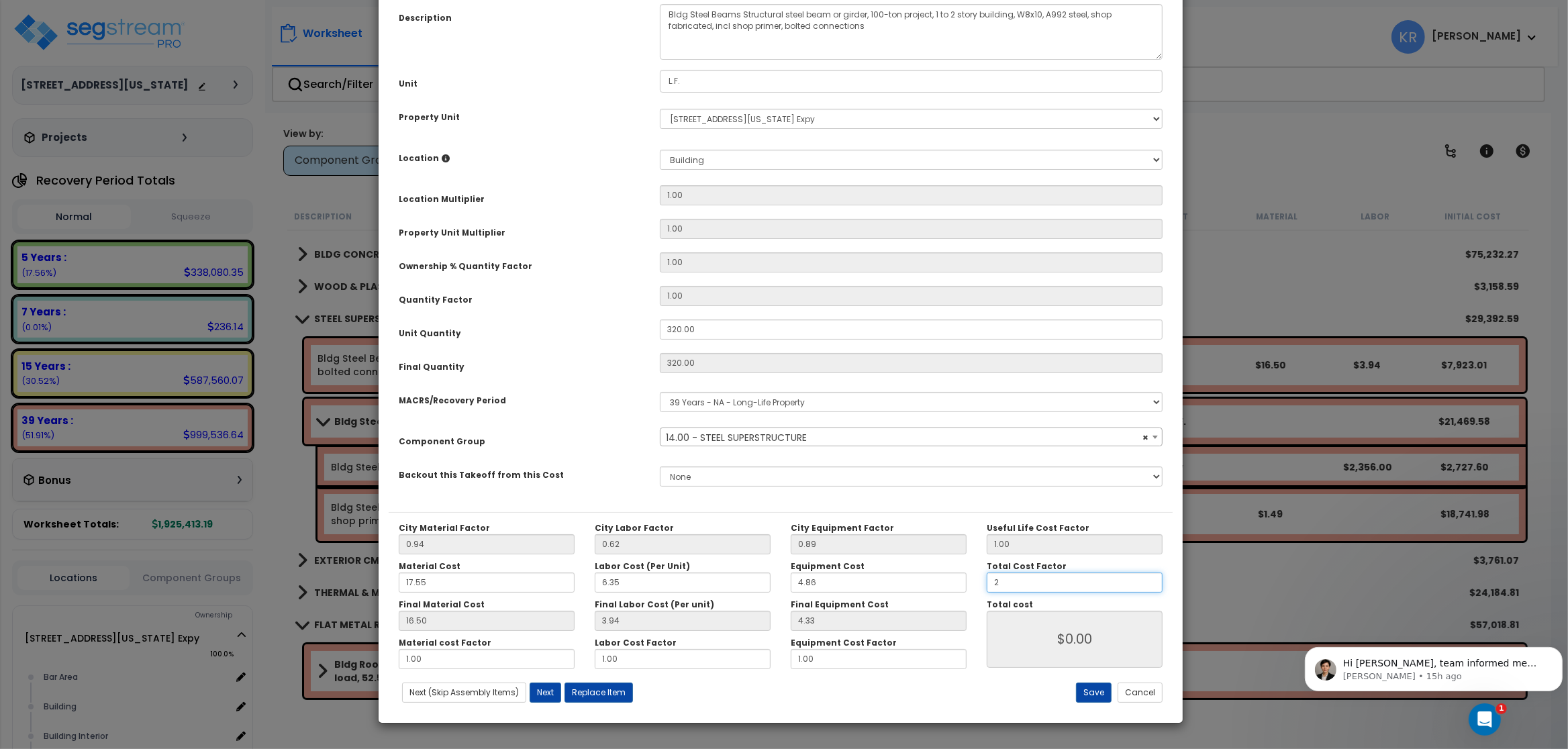
type input "$15,852.80"
type input "2."
type input "$15,852.80"
type input "2.5"
type input "$19,816.00"
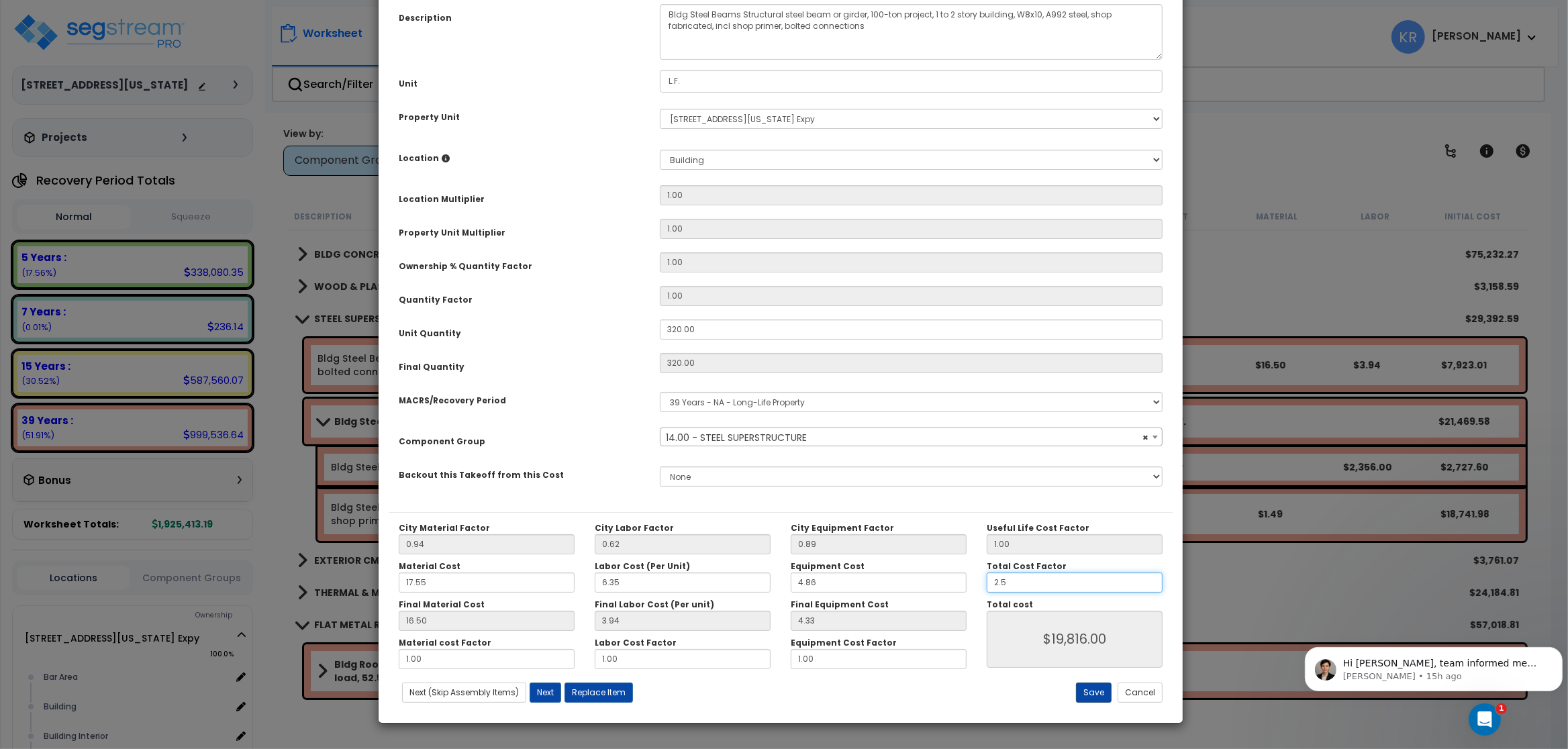
type input "2.5"
type input "$19,816.00"
click at [1088, 691] on button "Save" at bounding box center [1093, 692] width 35 height 20
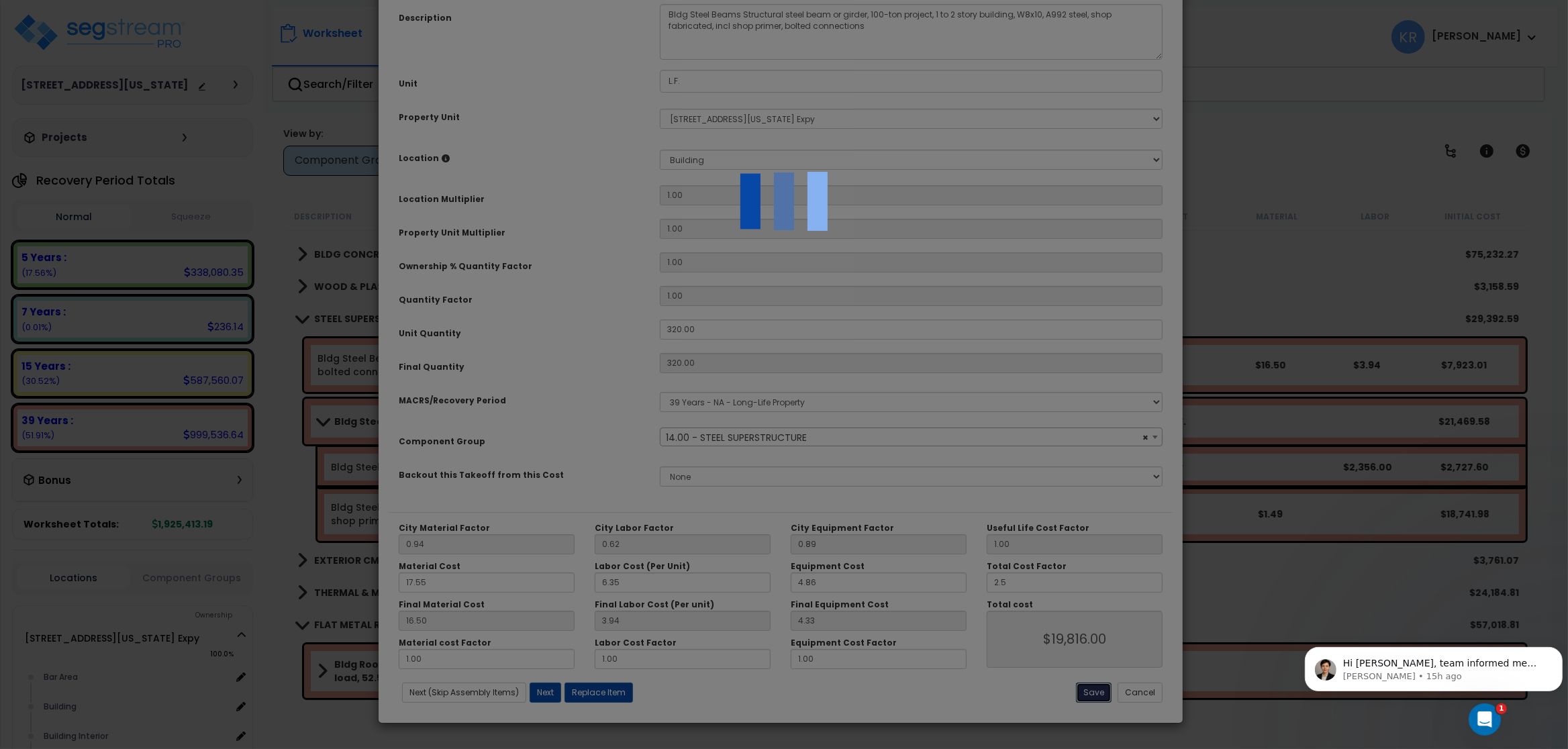
type input "2.50"
type input "19816.00"
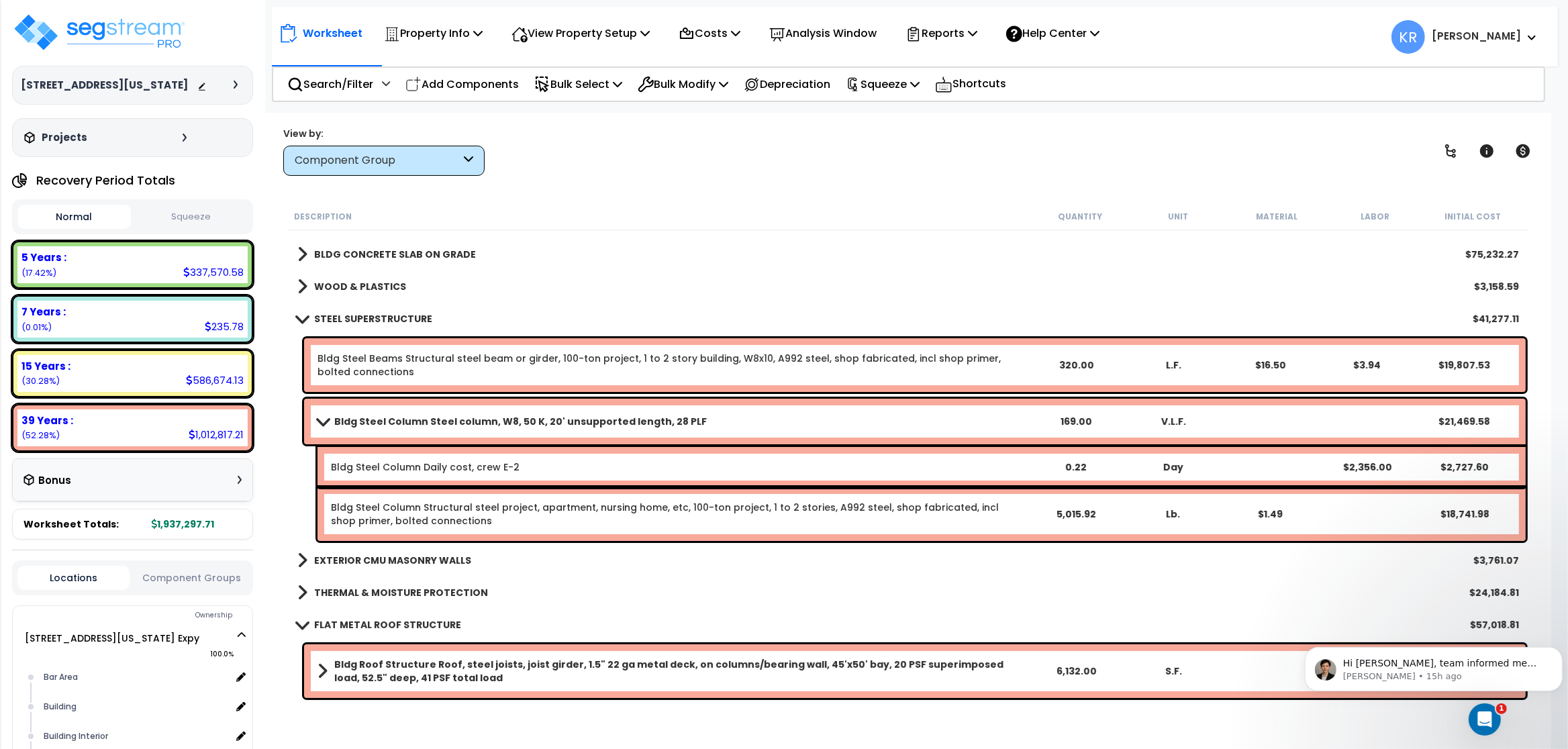
click at [348, 315] on b "STEEL SUPERSTRUCTURE" at bounding box center [373, 318] width 118 height 13
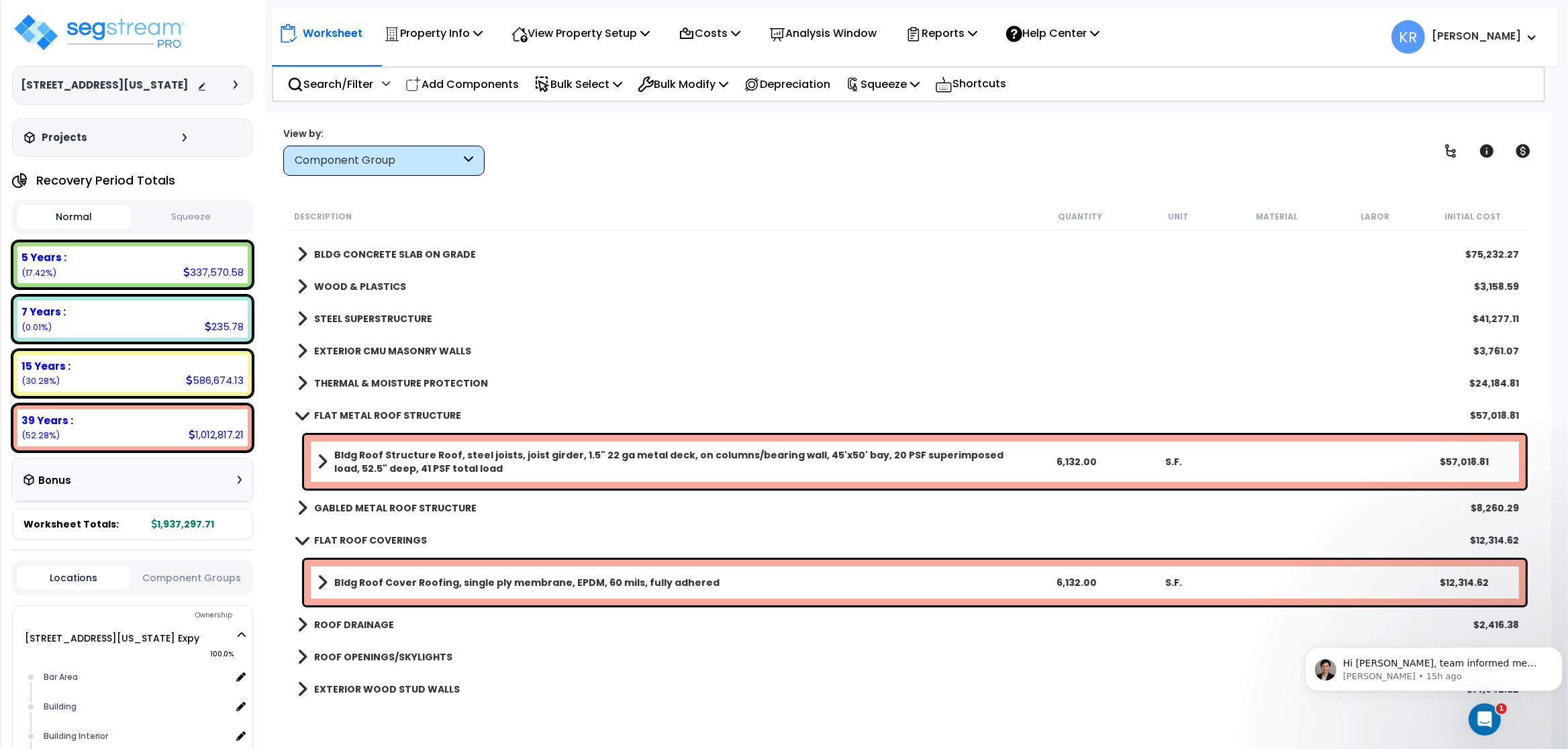
click at [349, 345] on b "EXTERIOR CMU MASONRY WALLS" at bounding box center [392, 351] width 157 height 13
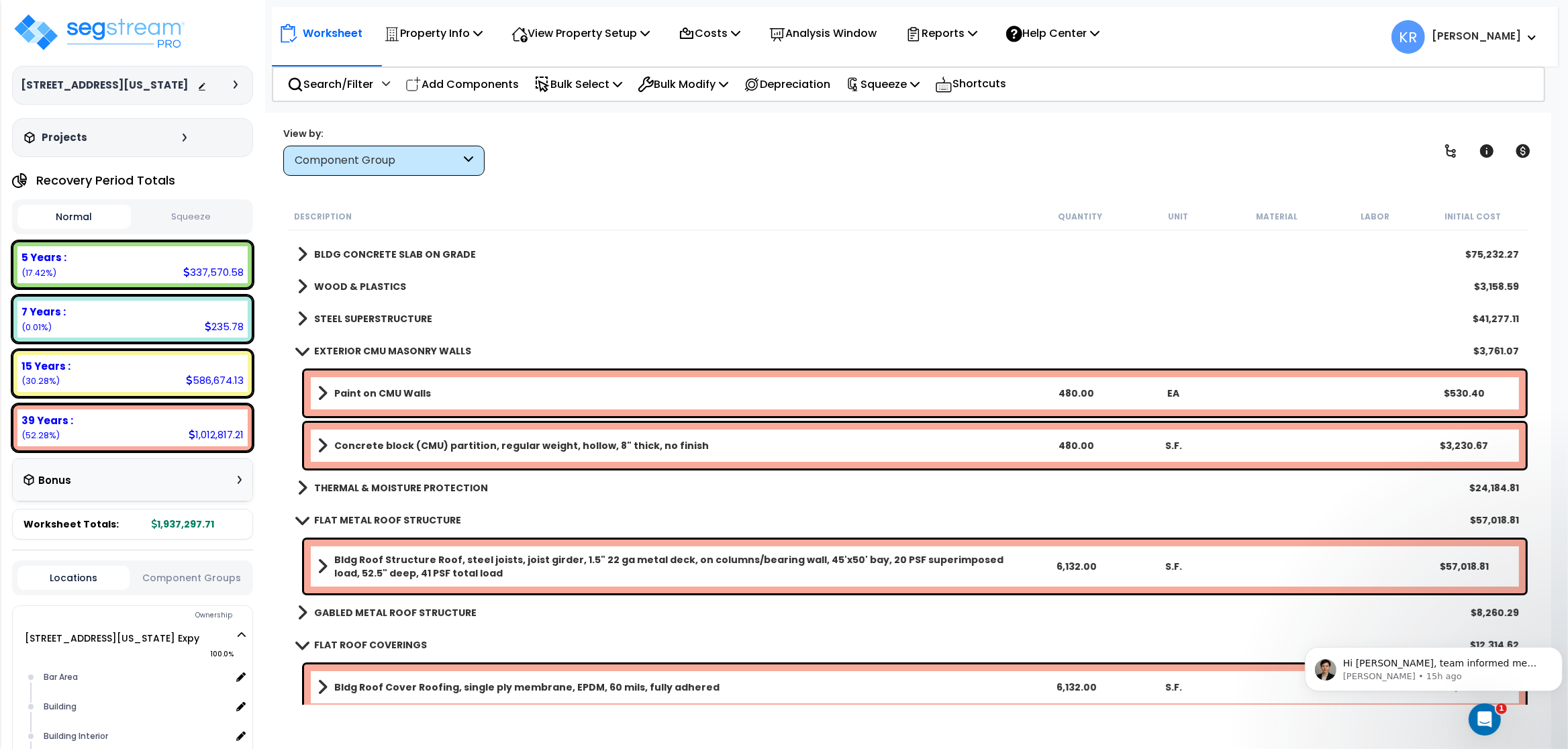
click at [347, 443] on b "Concrete block (CMU) partition, regular weight, hollow, 8" thick, no finish" at bounding box center [521, 445] width 374 height 13
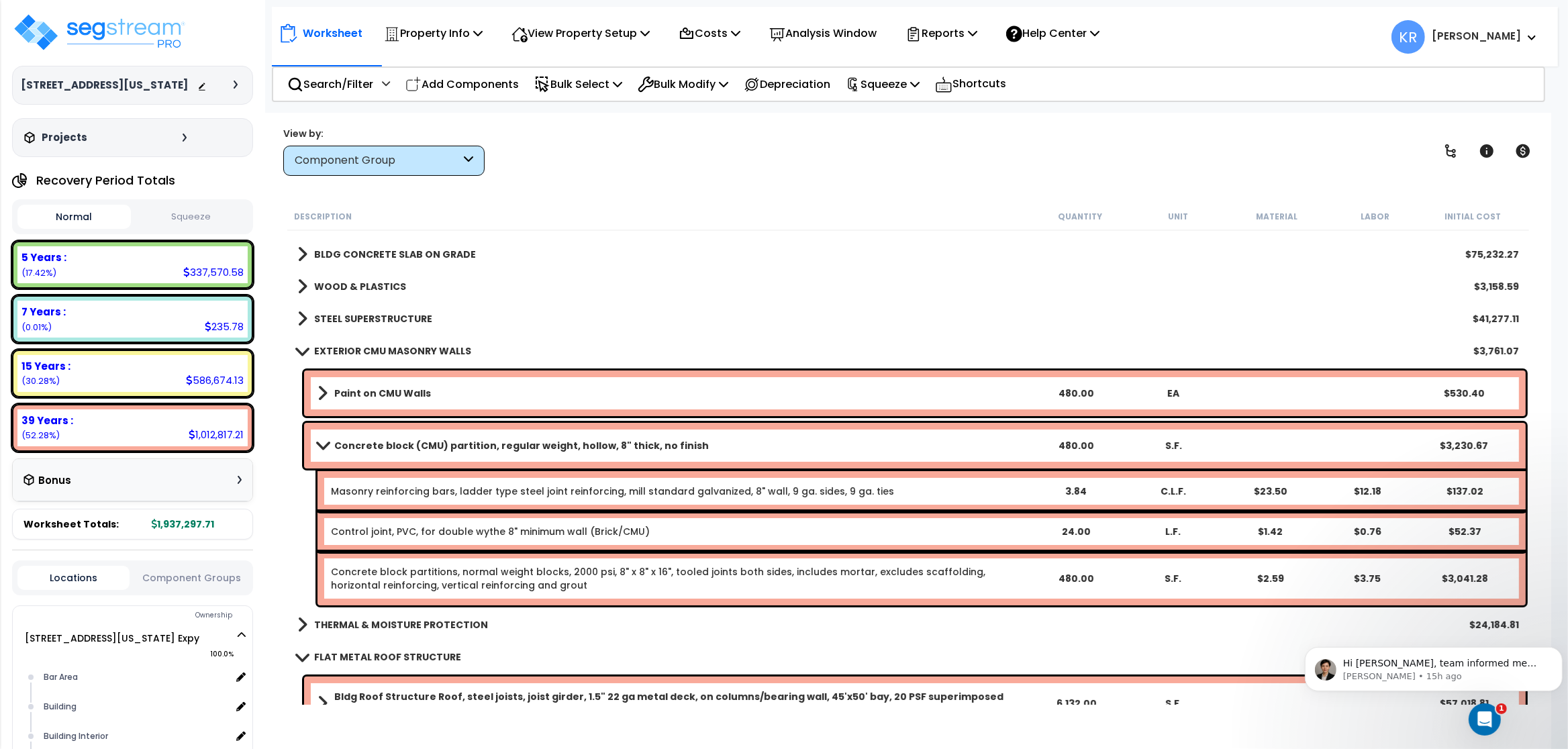
click at [347, 443] on b "Concrete block (CMU) partition, regular weight, hollow, 8" thick, no finish" at bounding box center [521, 445] width 374 height 13
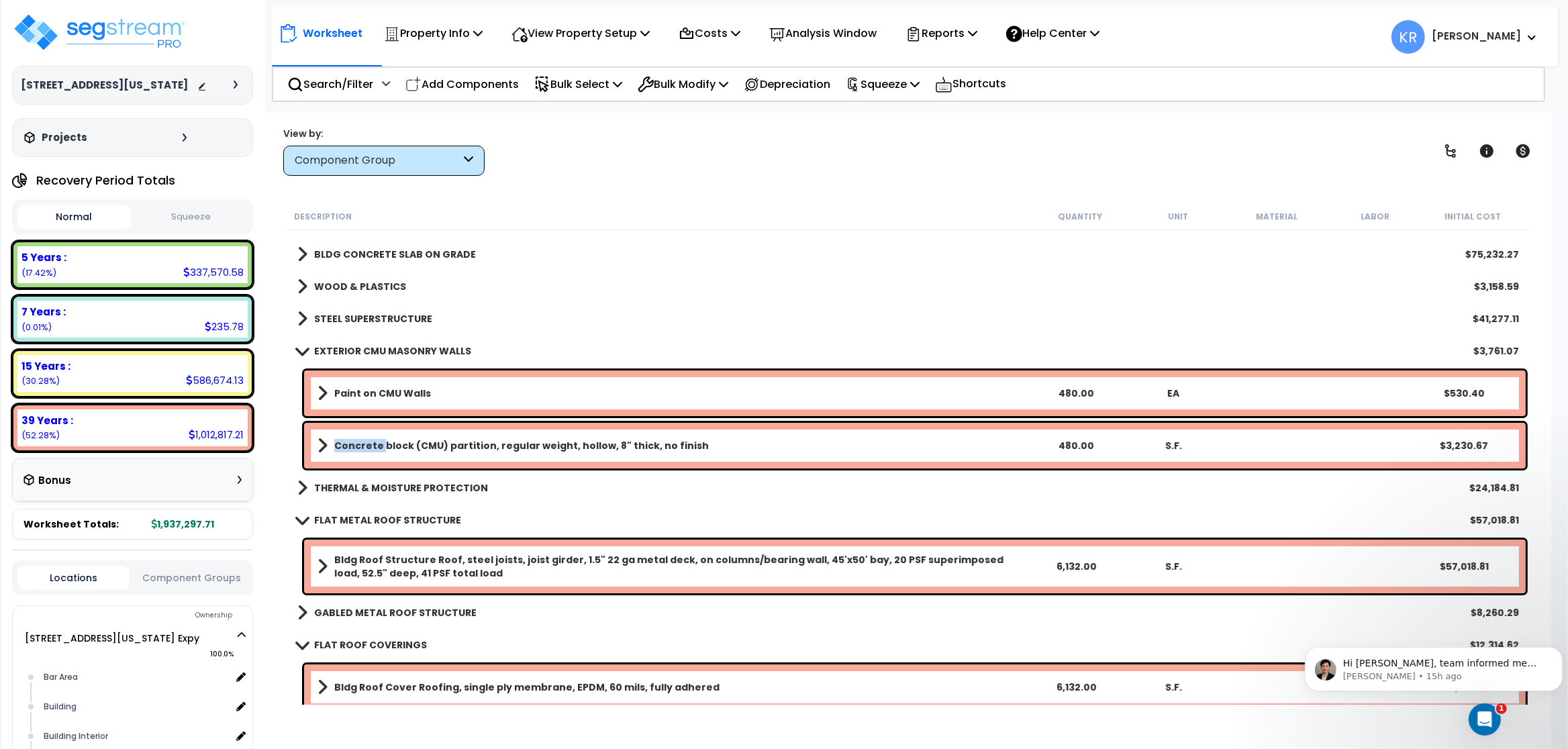
click at [347, 443] on b "Concrete block (CMU) partition, regular weight, hollow, 8" thick, no finish" at bounding box center [521, 445] width 374 height 13
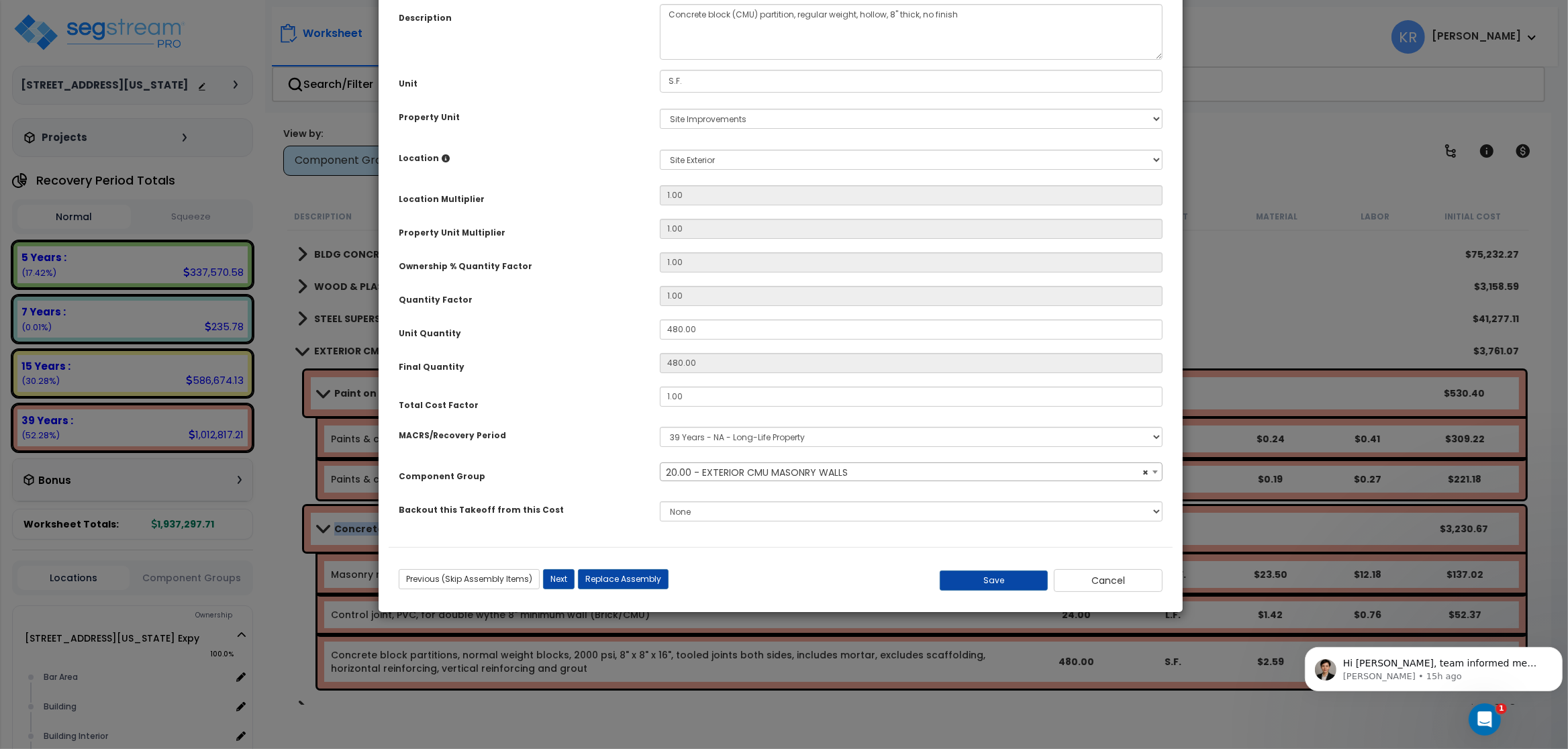
select select "56857"
click at [707, 403] on input "1.00" at bounding box center [911, 396] width 503 height 20
click at [973, 577] on button "Save" at bounding box center [994, 580] width 109 height 20
type input "2.50"
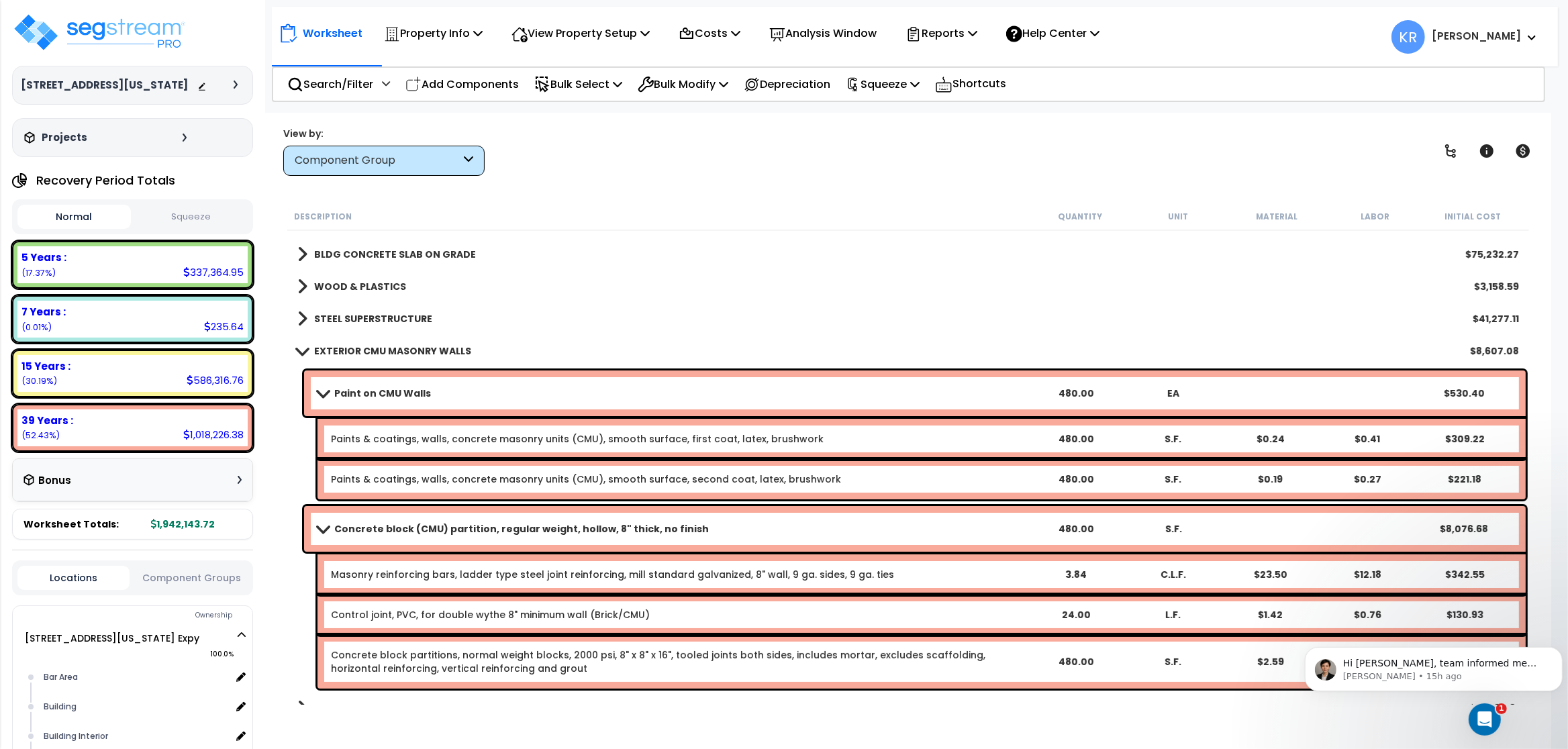
click at [378, 349] on b "EXTERIOR CMU MASONRY WALLS" at bounding box center [392, 351] width 157 height 13
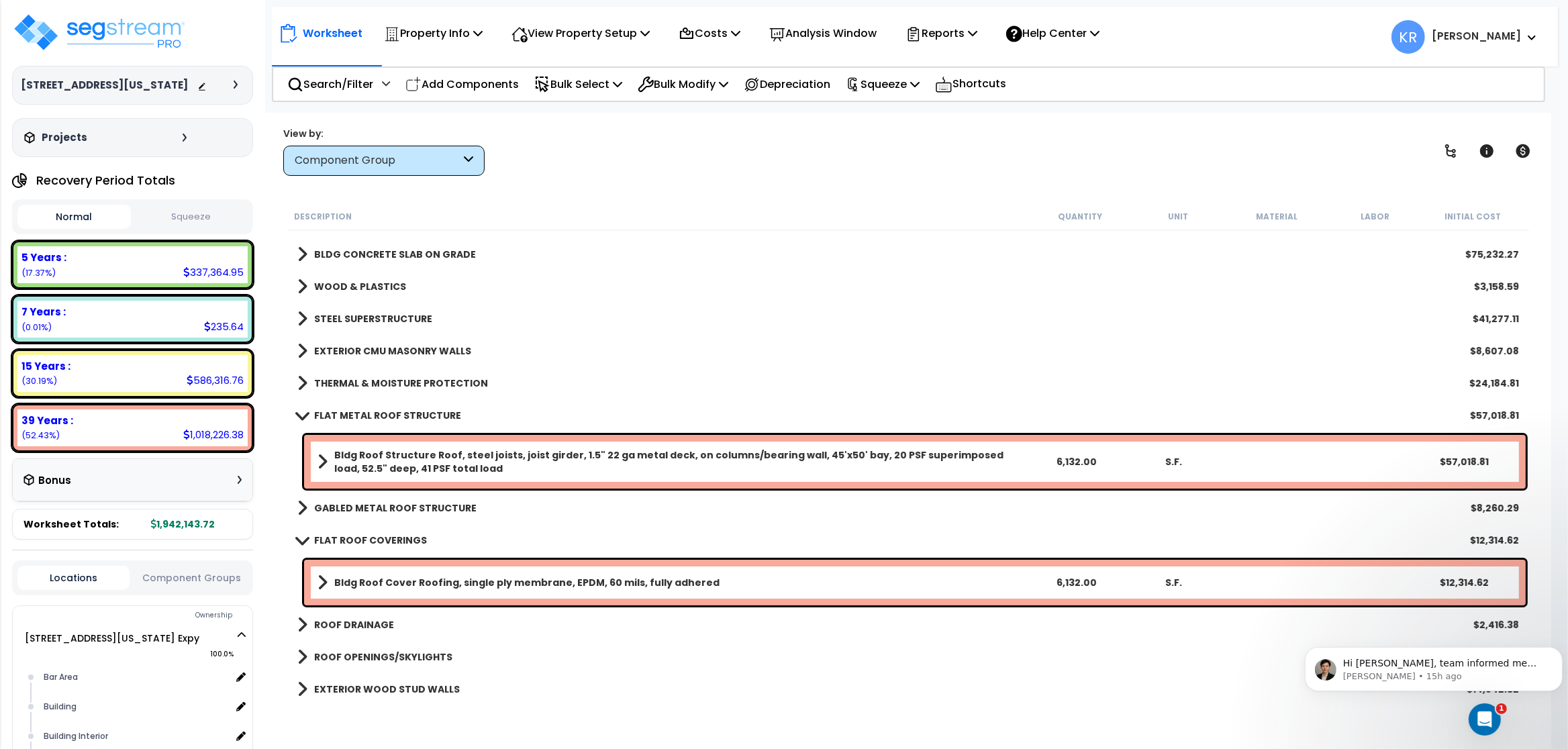
click at [379, 378] on b "THERMAL & MOISTURE PROTECTION" at bounding box center [401, 382] width 174 height 13
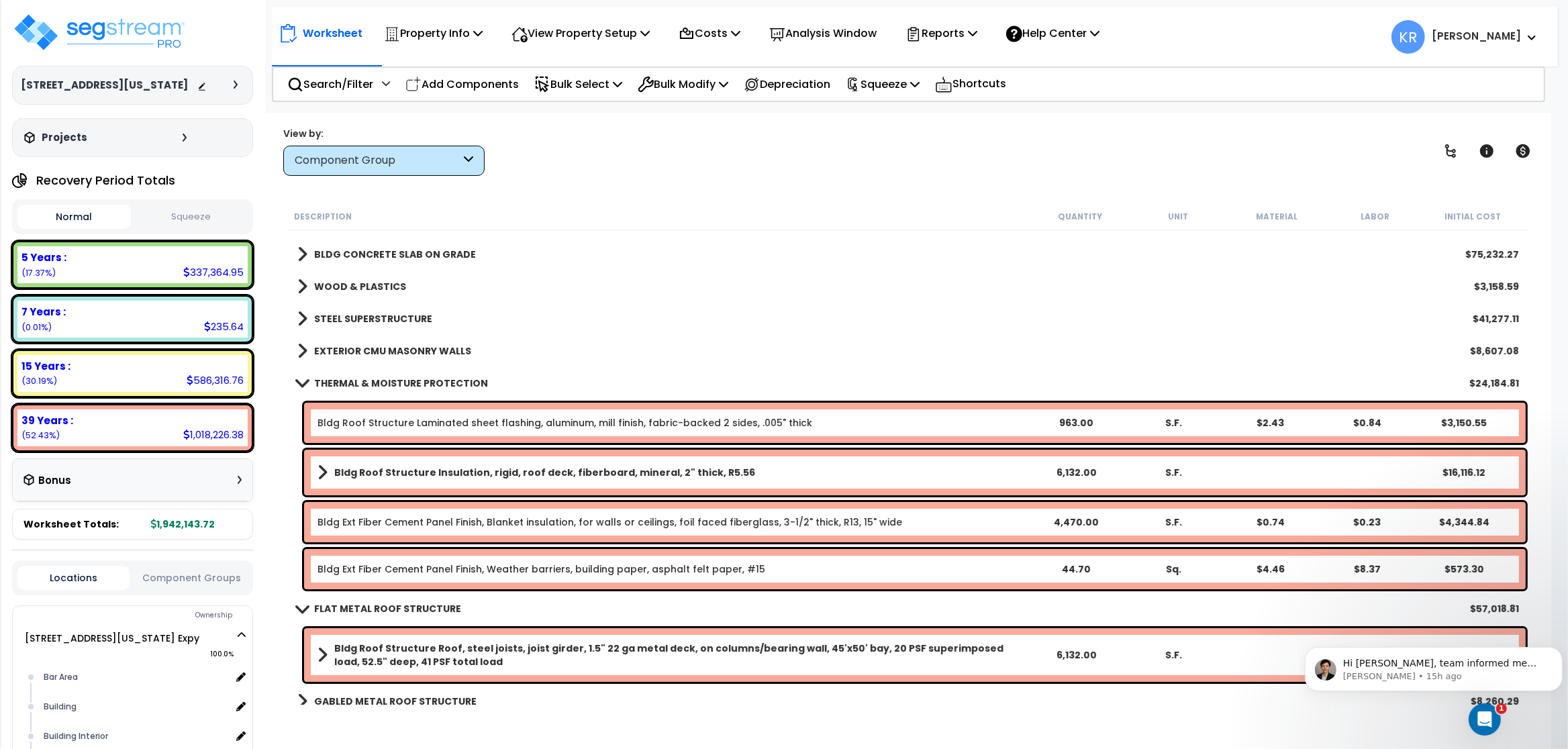
click at [402, 477] on b "Bldg Roof Structure Insulation, rigid, roof deck, fiberboard, mineral, 2" thick…" at bounding box center [545, 472] width 421 height 13
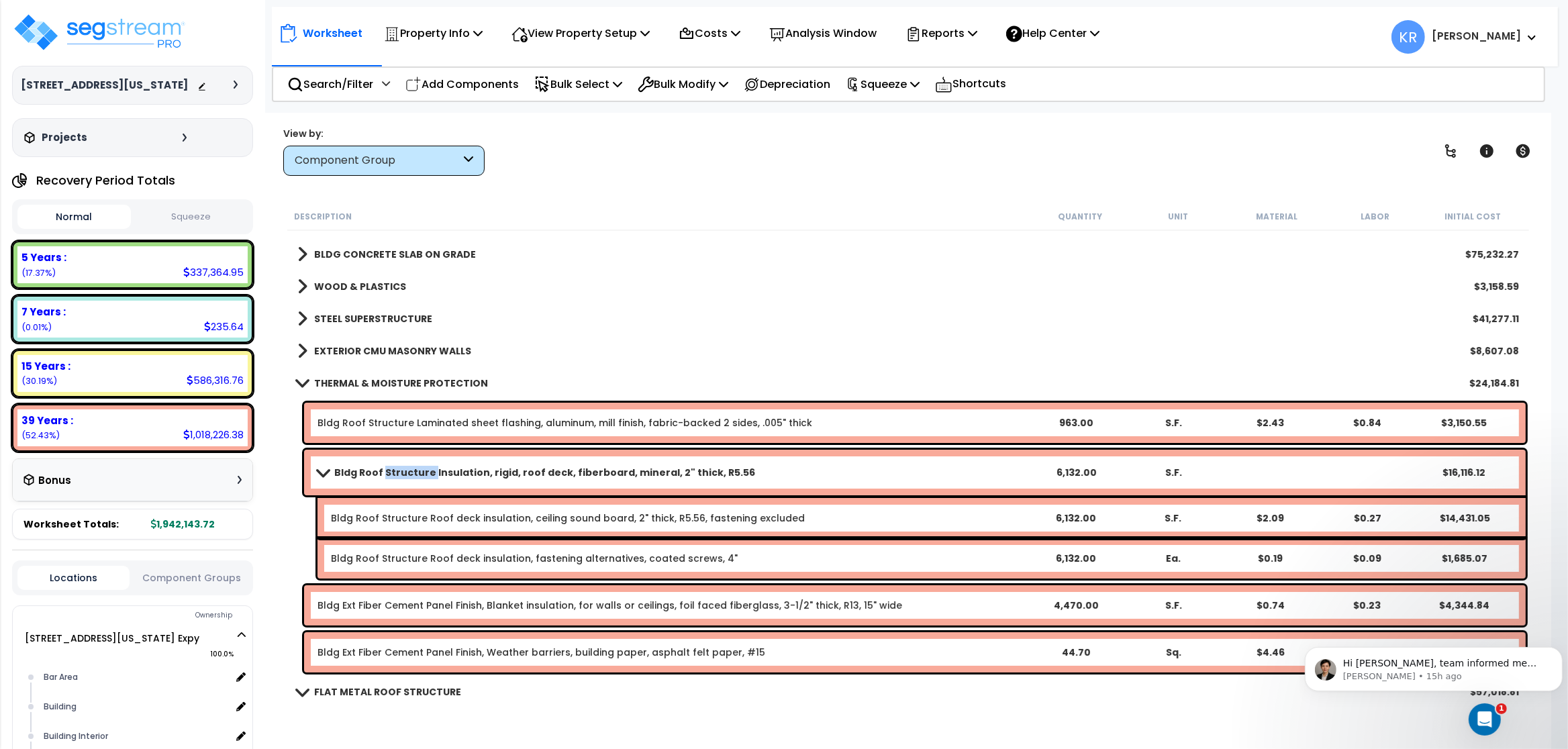
click at [402, 477] on b "Bldg Roof Structure Insulation, rigid, roof deck, fiberboard, mineral, 2" thick…" at bounding box center [545, 472] width 421 height 13
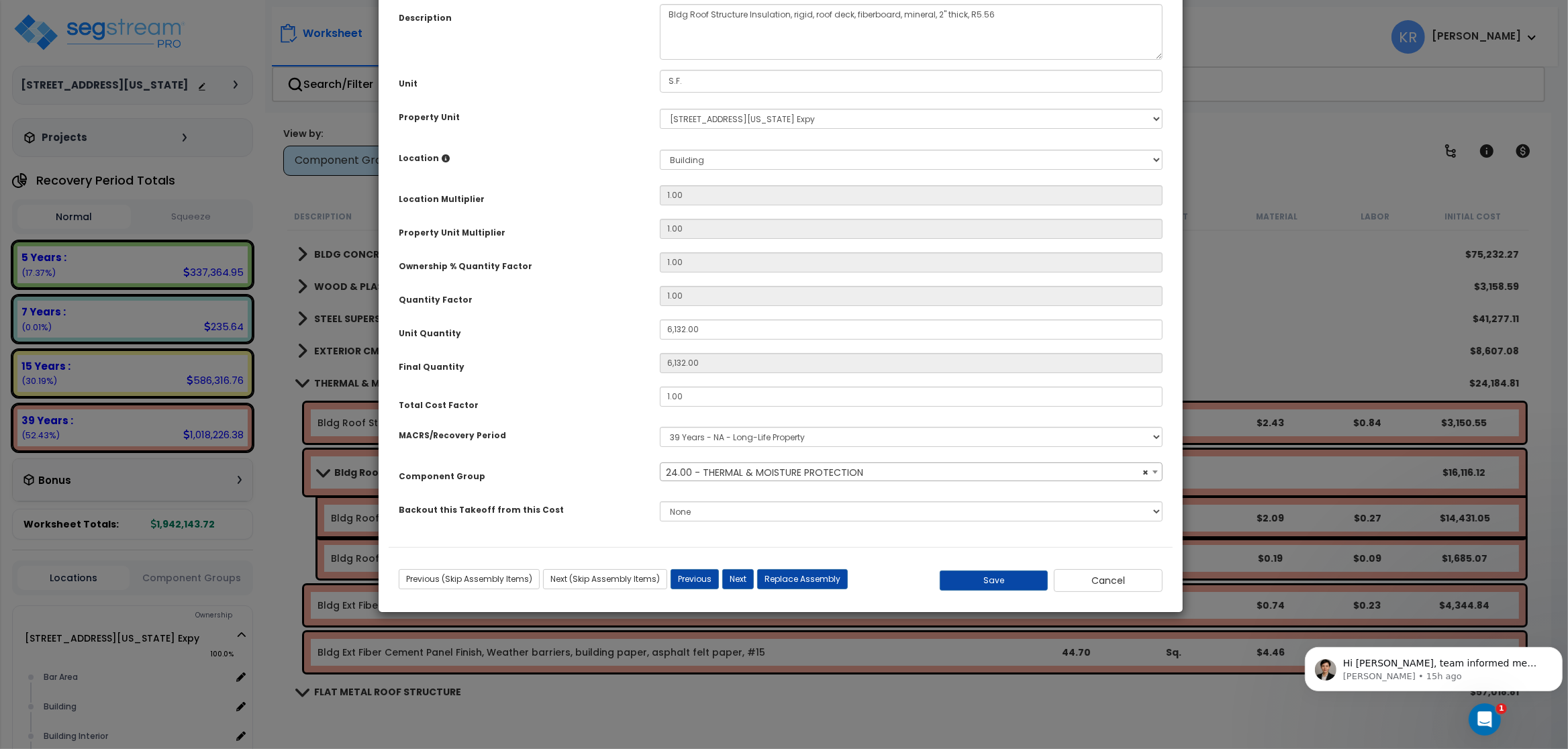
select select "57239"
click at [700, 403] on input "1.00" at bounding box center [911, 396] width 503 height 20
type input "2.5"
click at [978, 573] on button "Save" at bounding box center [994, 580] width 109 height 20
type input "6132.00"
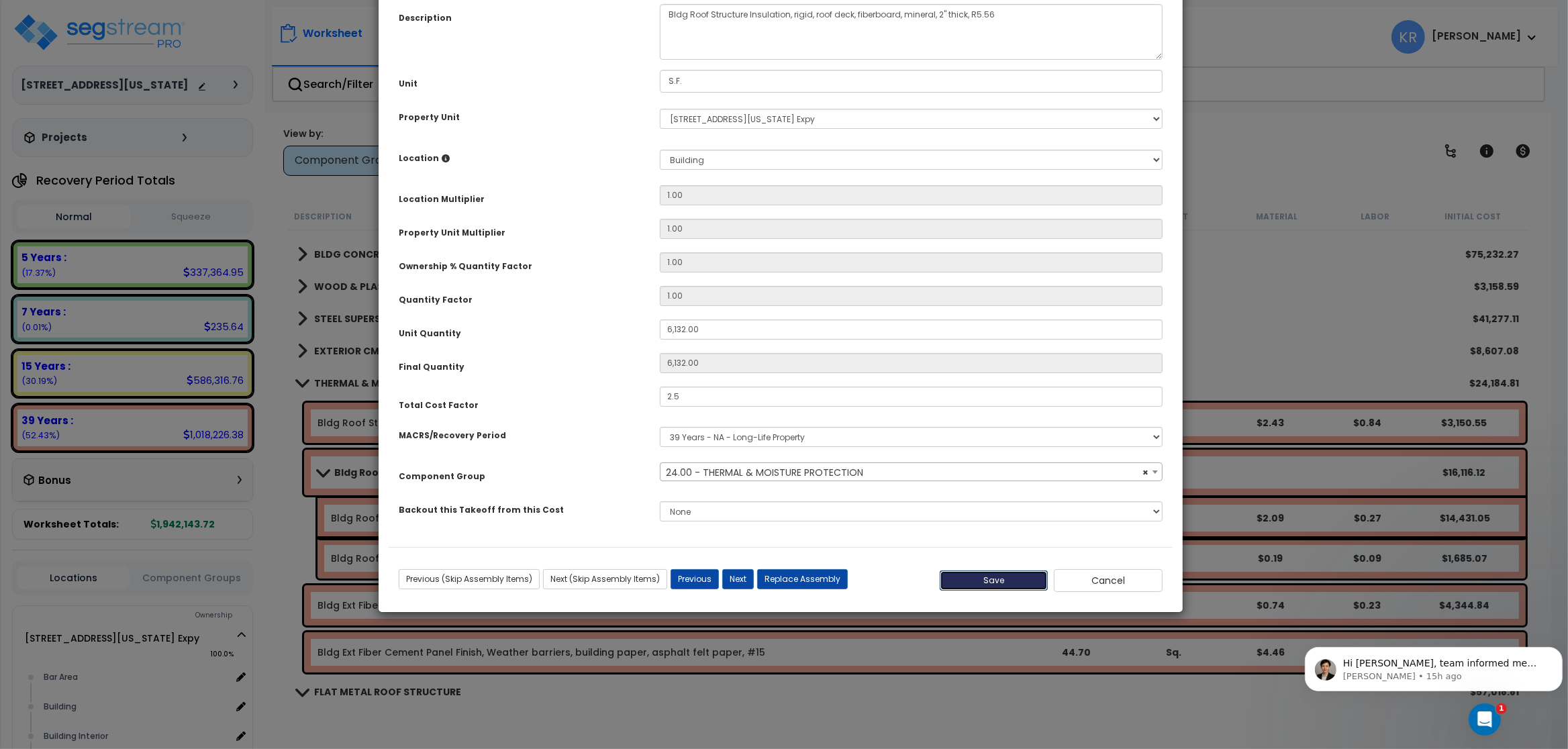
type input "6132.00"
type input "2.50"
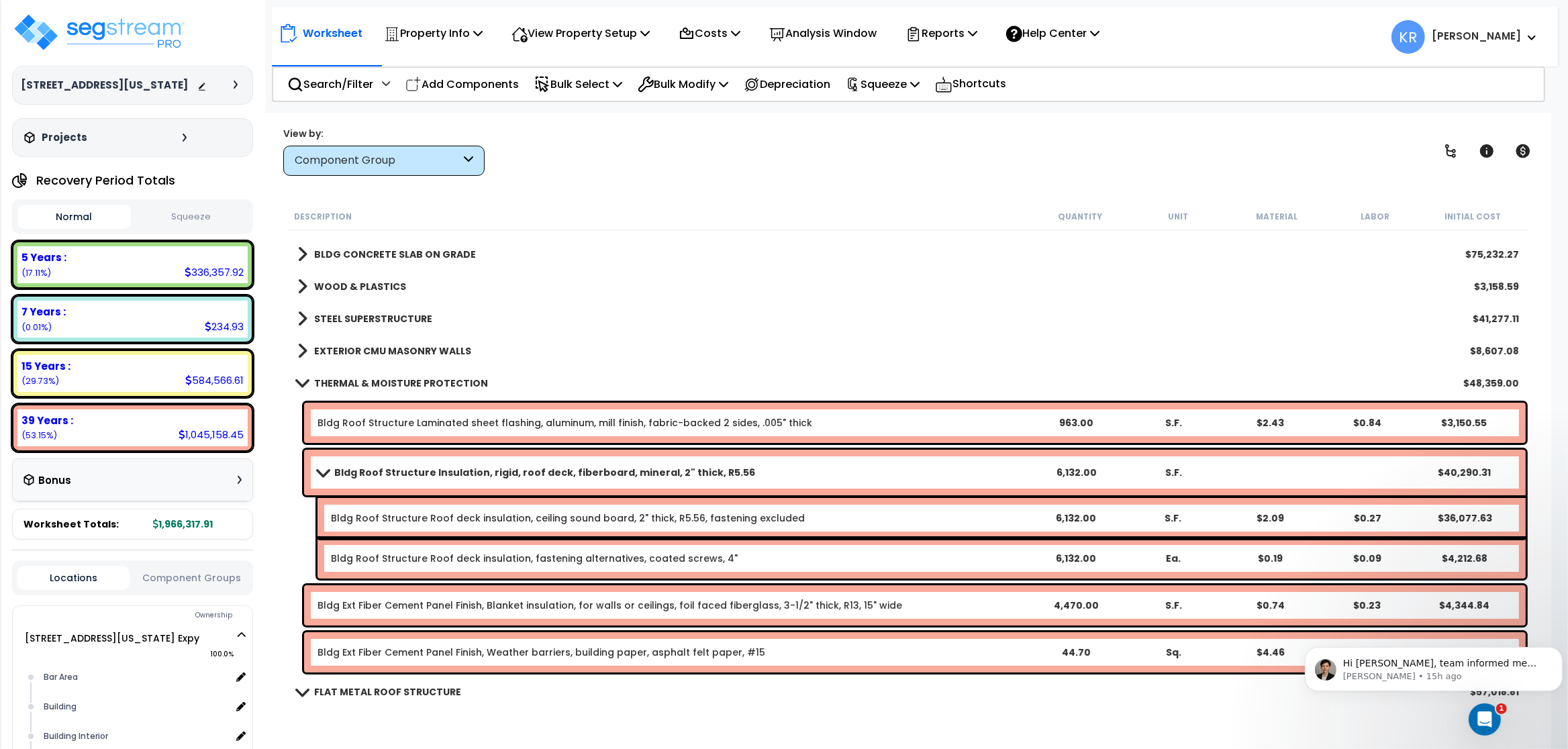
click at [336, 375] on link "THERMAL & MOISTURE PROTECTION" at bounding box center [393, 382] width 191 height 19
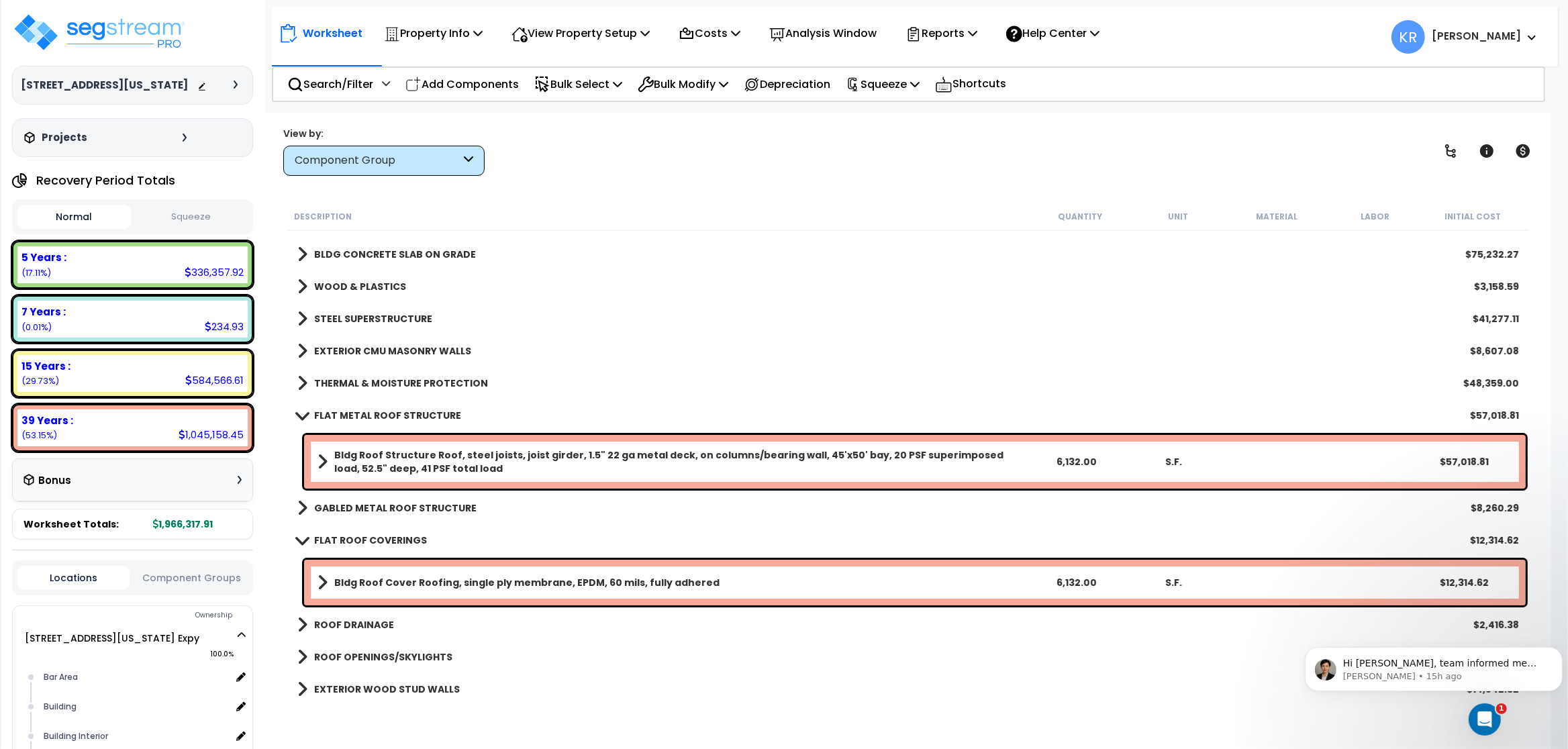
click at [376, 467] on b "Bldg Roof Structure Roof, steel joists, joist girder, 1.5" 22 ga metal deck, on…" at bounding box center [681, 461] width 693 height 27
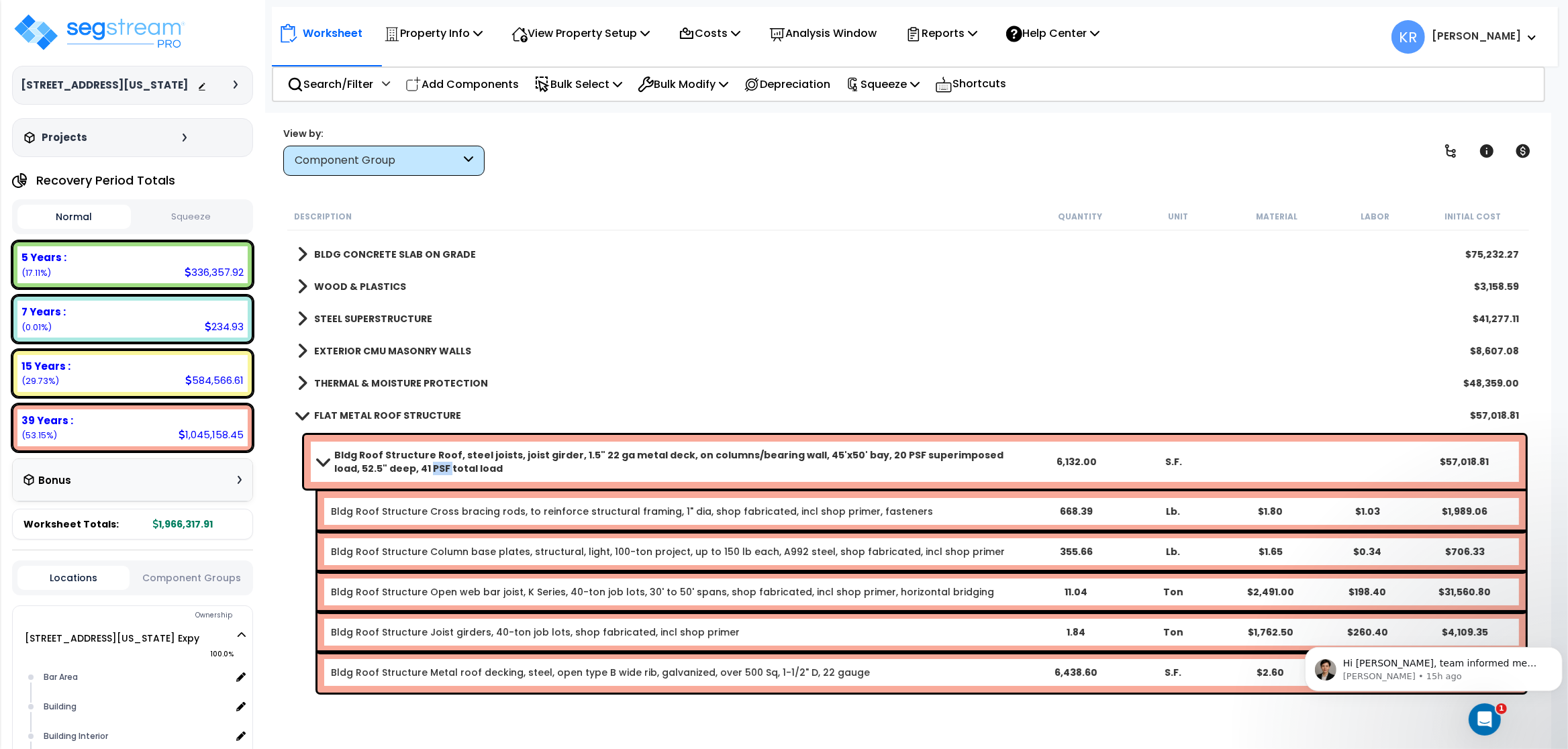
click at [376, 467] on b "Bldg Roof Structure Roof, steel joists, joist girder, 1.5" 22 ga metal deck, on…" at bounding box center [681, 461] width 693 height 27
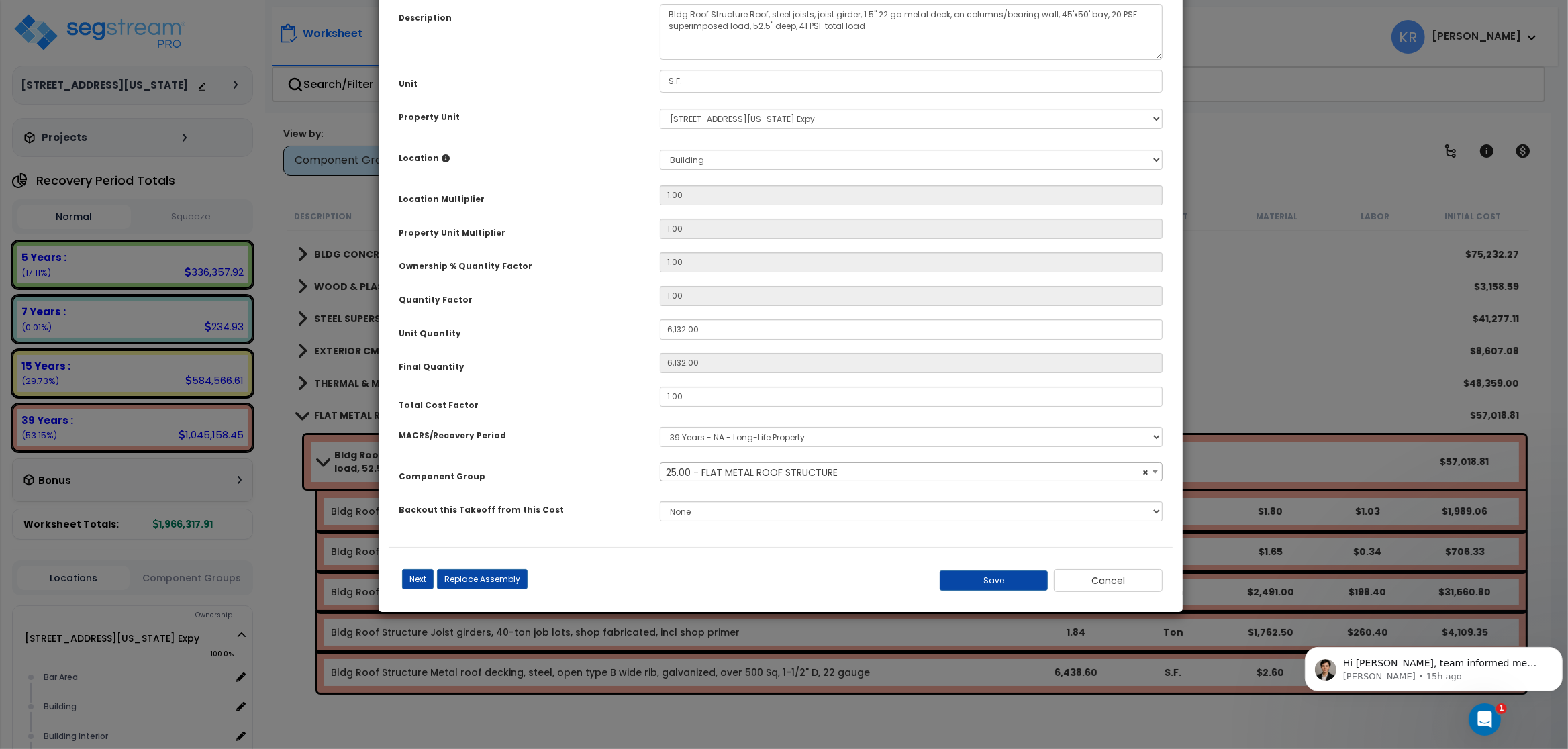
select select "56849"
click at [682, 395] on input "1.00" at bounding box center [911, 396] width 503 height 20
type input "2.5"
click at [998, 580] on button "Save" at bounding box center [994, 580] width 109 height 20
type input "6132.00"
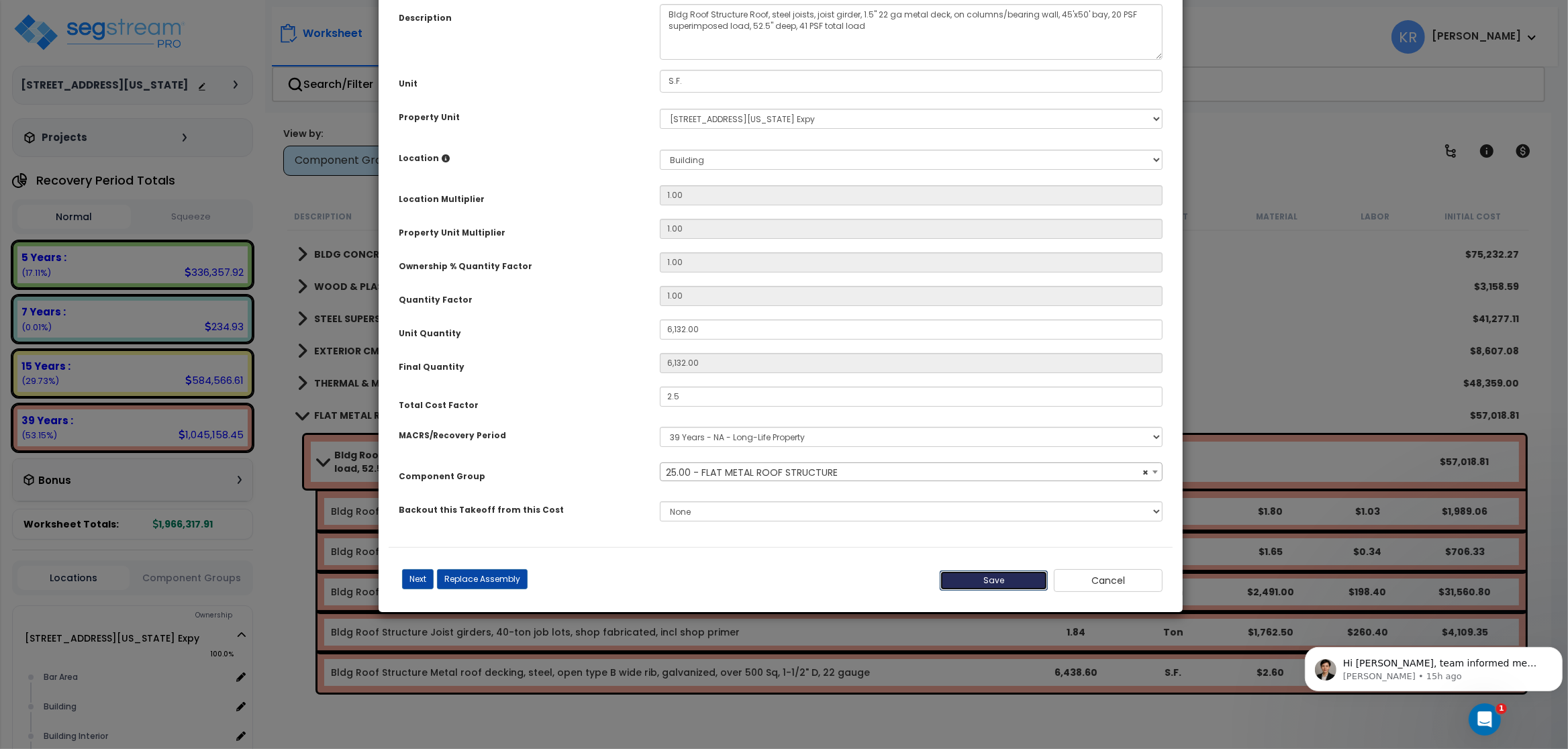
type input "6132.00"
type input "2.50"
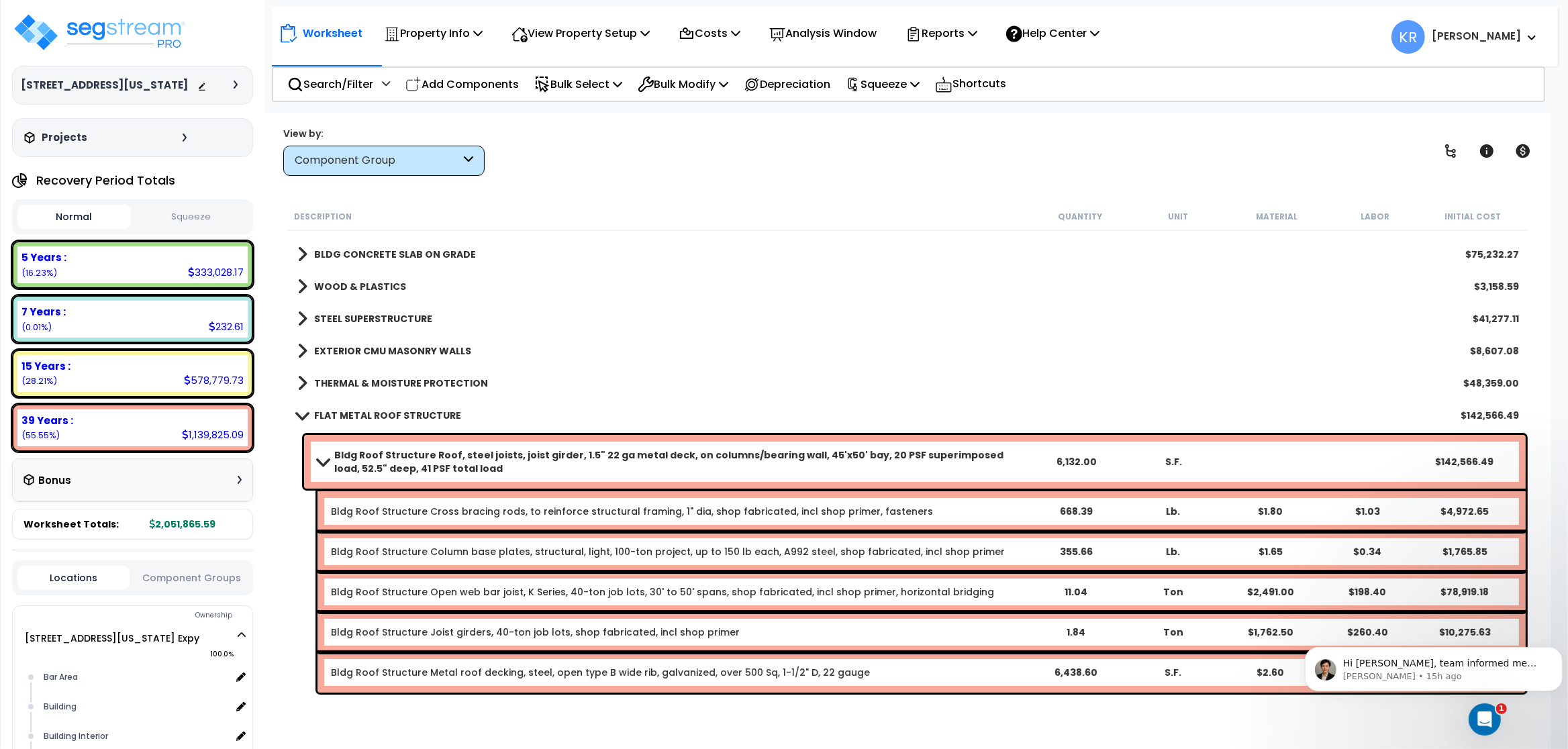
click at [322, 408] on link "FLAT METAL ROOF STRUCTURE" at bounding box center [379, 415] width 164 height 19
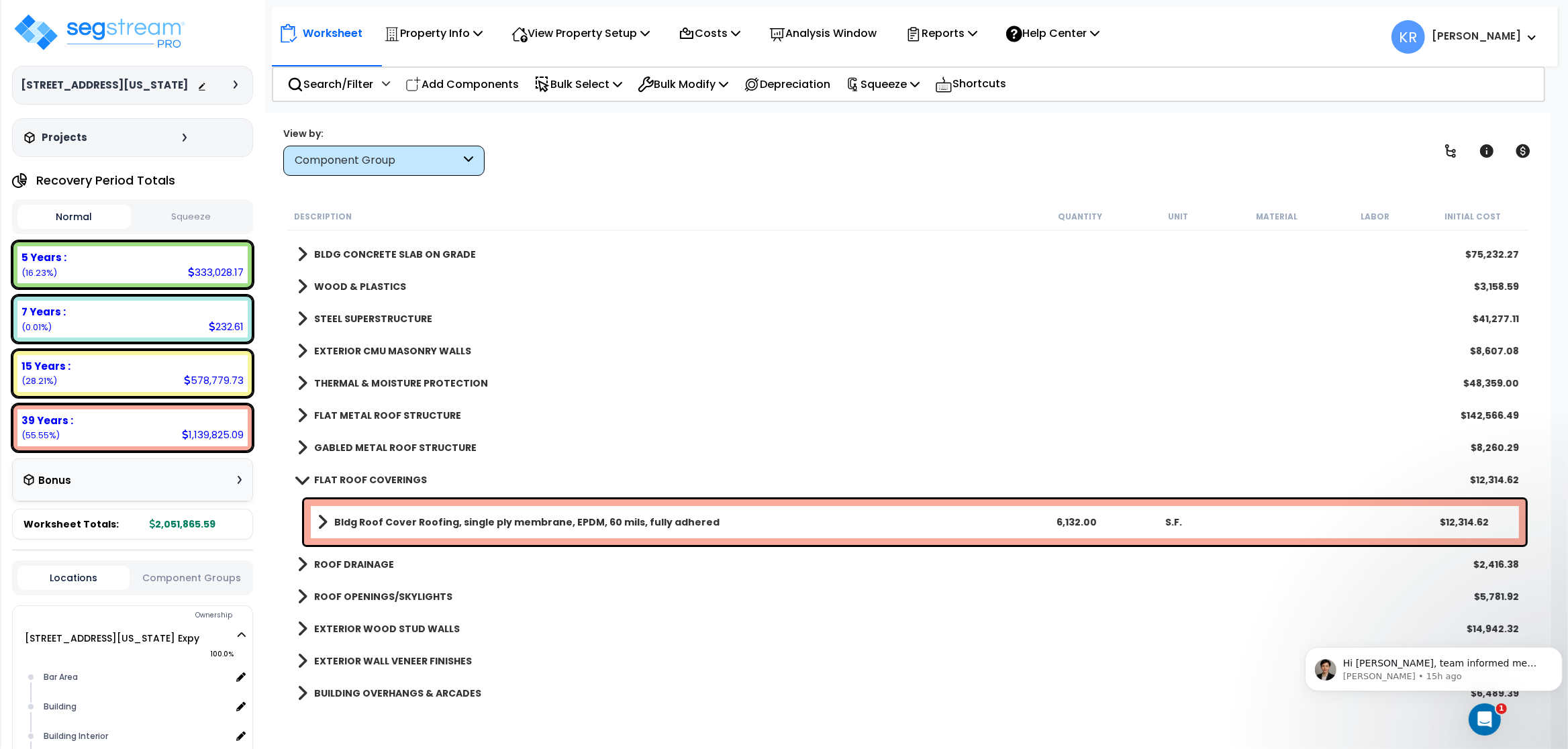
click at [372, 443] on b "GABLED METAL ROOF STRUCTURE" at bounding box center [395, 447] width 163 height 13
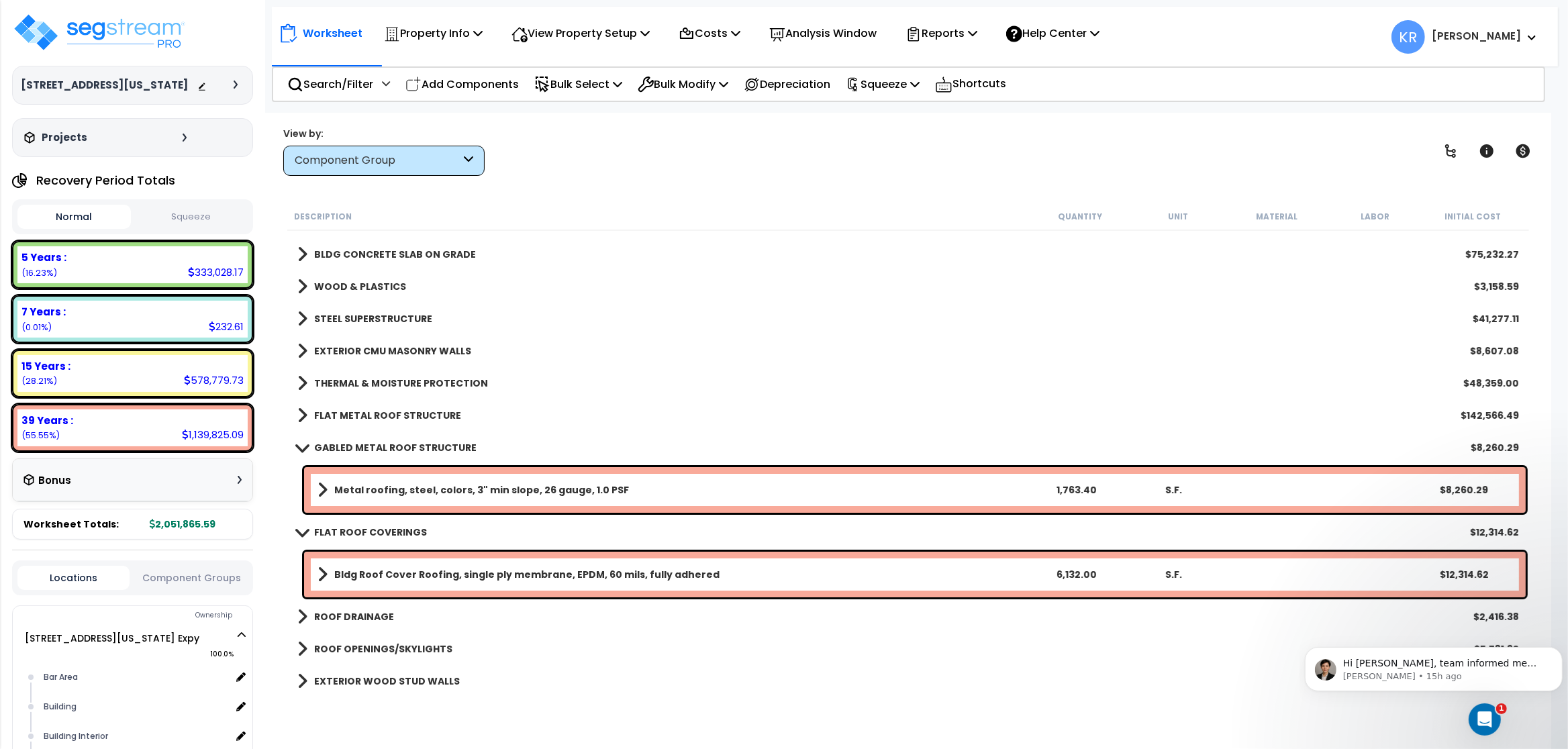
click at [378, 483] on b "Metal roofing, steel, colors, 3" min slope, 26 gauge, 1.0 PSF" at bounding box center [482, 490] width 295 height 13
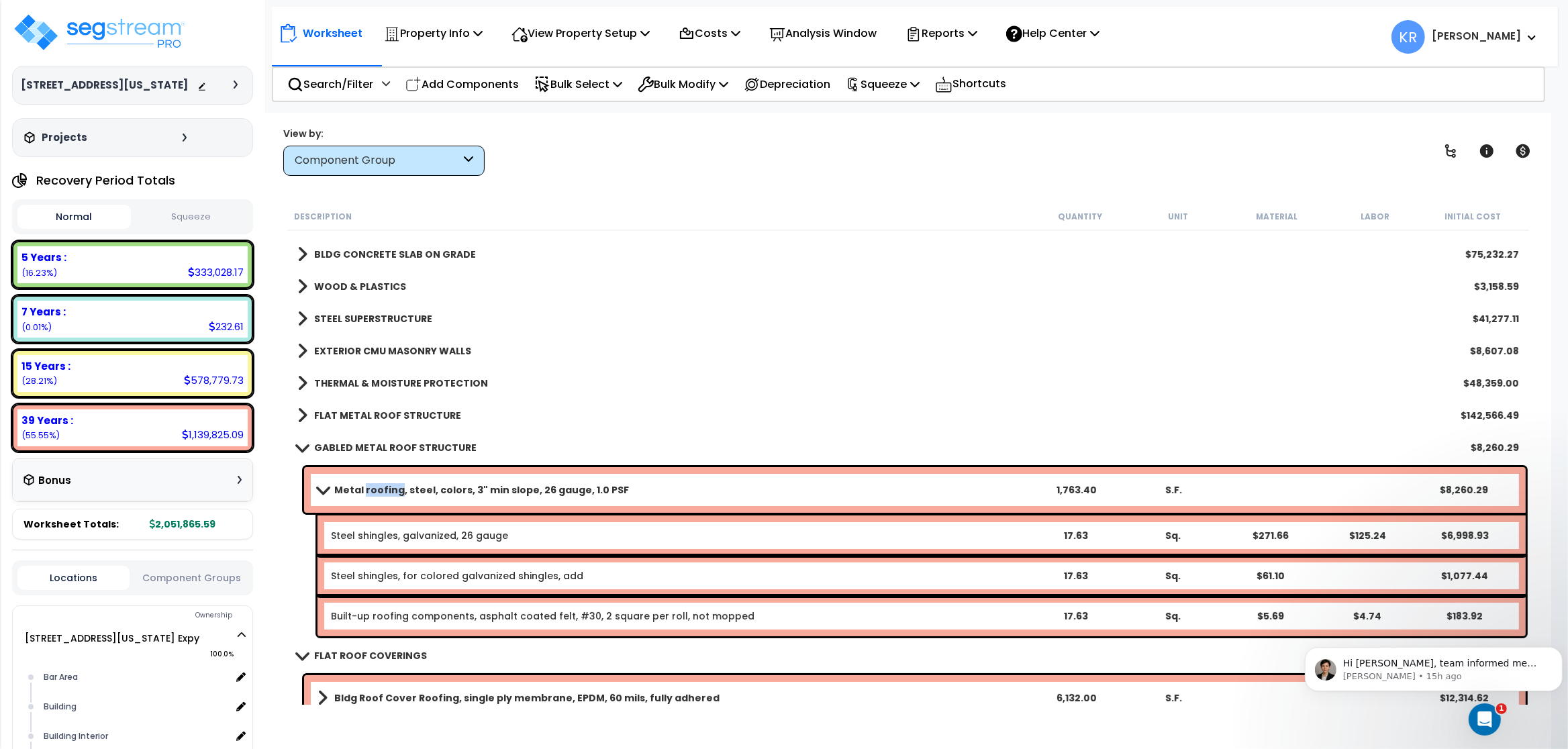
click at [378, 483] on b "Metal roofing, steel, colors, 3" min slope, 26 gauge, 1.0 PSF" at bounding box center [482, 490] width 295 height 13
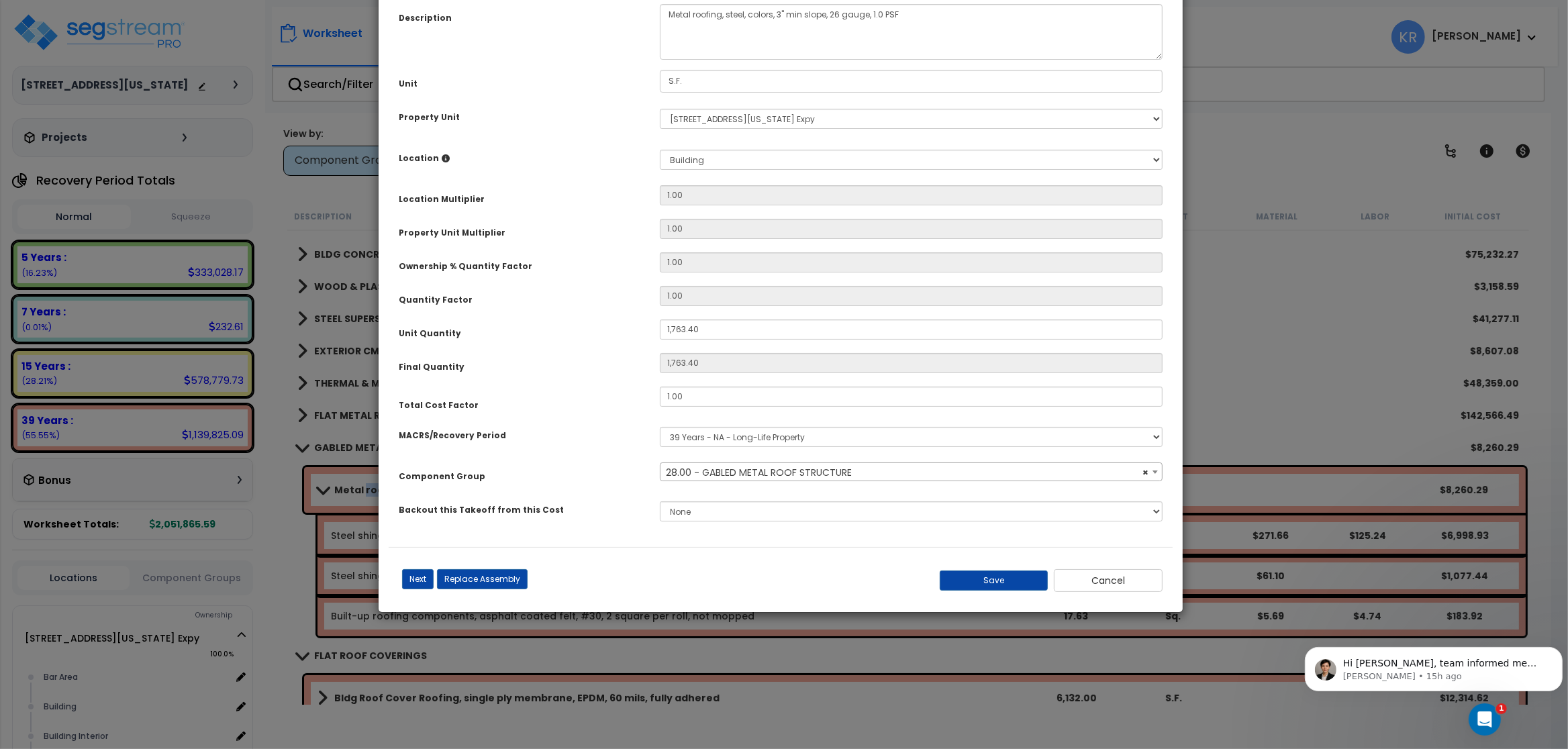
select select "56852"
click at [711, 394] on input "1.00" at bounding box center [911, 396] width 503 height 20
type input "2.5"
click at [998, 587] on button "Save" at bounding box center [994, 580] width 109 height 20
type input "1763.40"
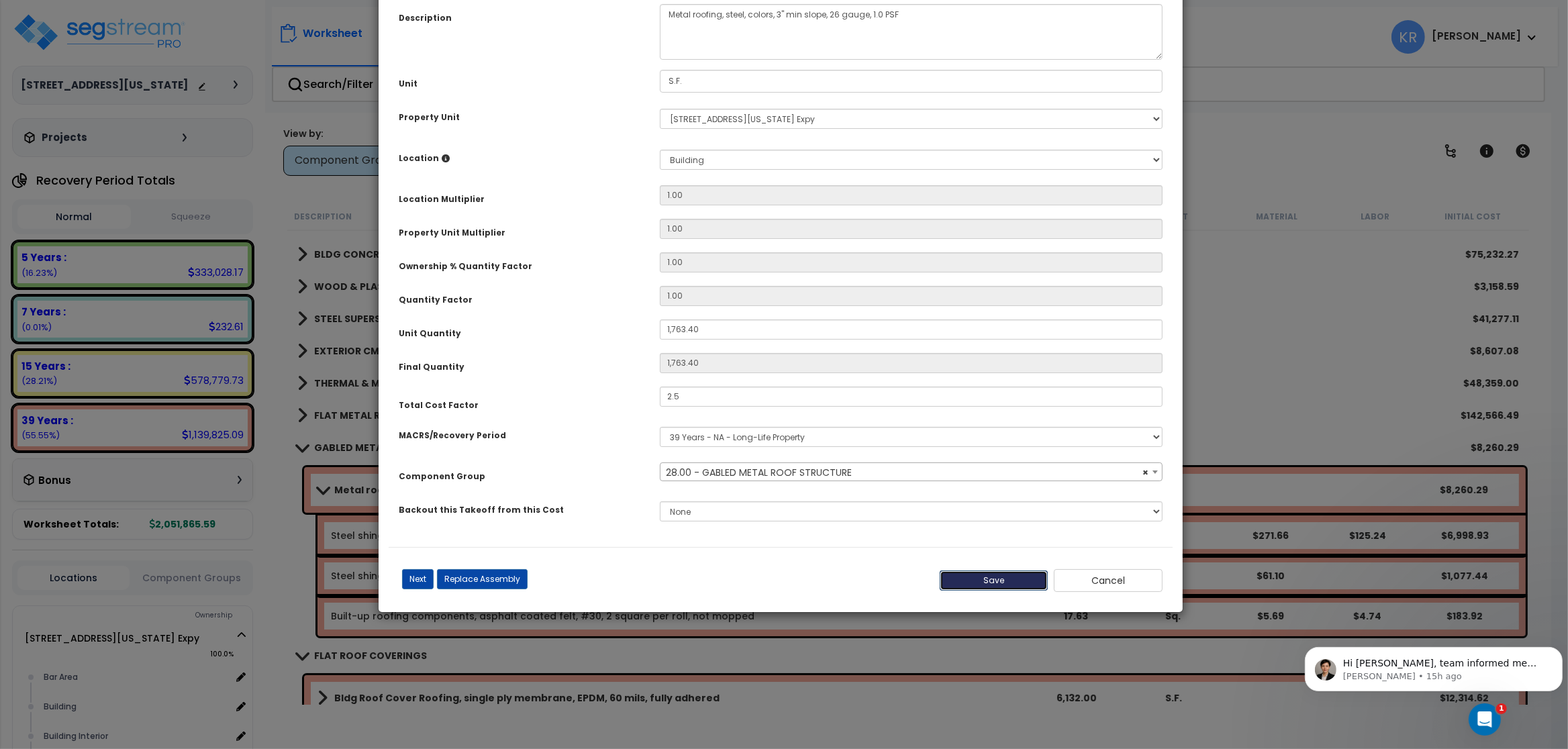
type input "1763.40"
type input "2.50"
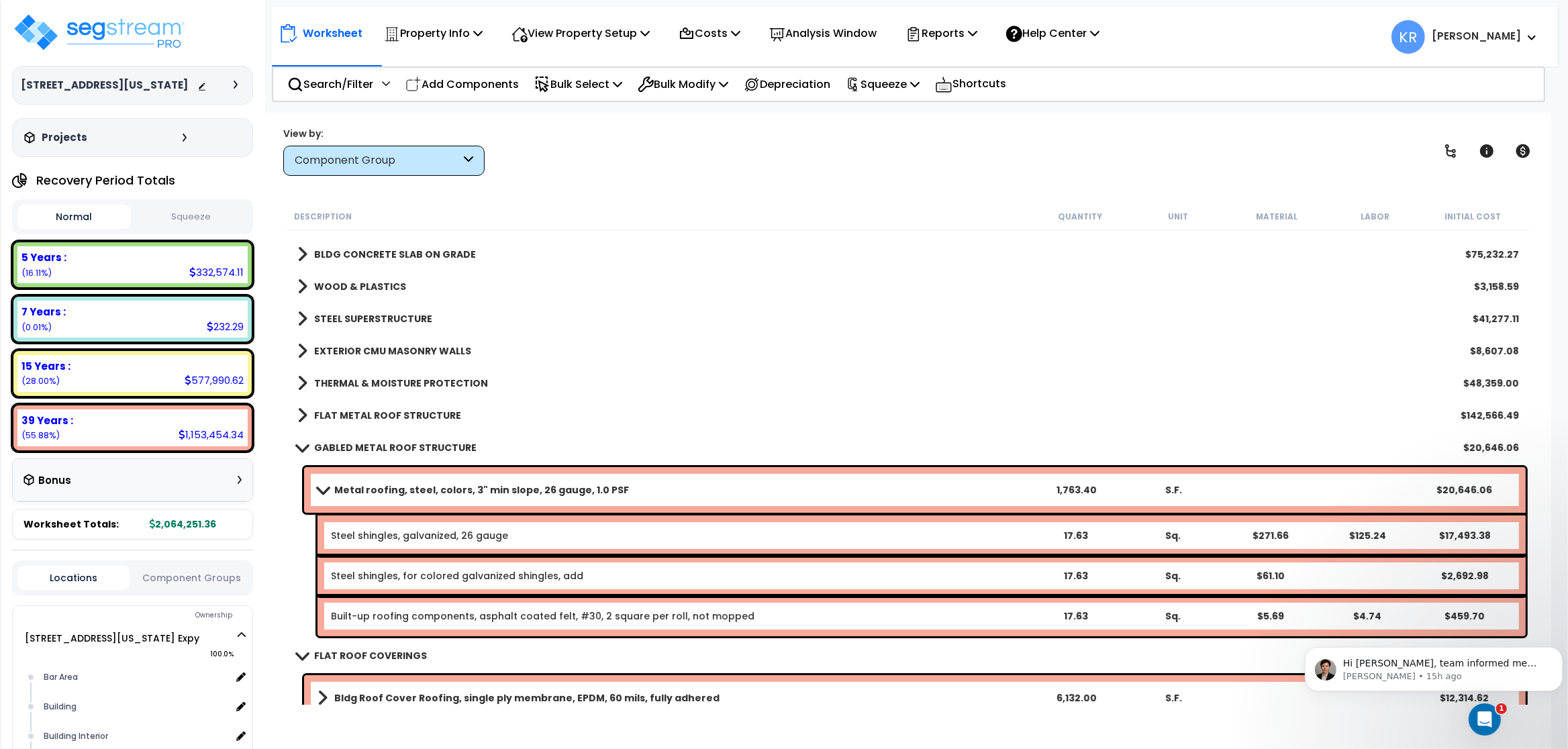
click at [418, 448] on b "GABLED METAL ROOF STRUCTURE" at bounding box center [395, 447] width 163 height 13
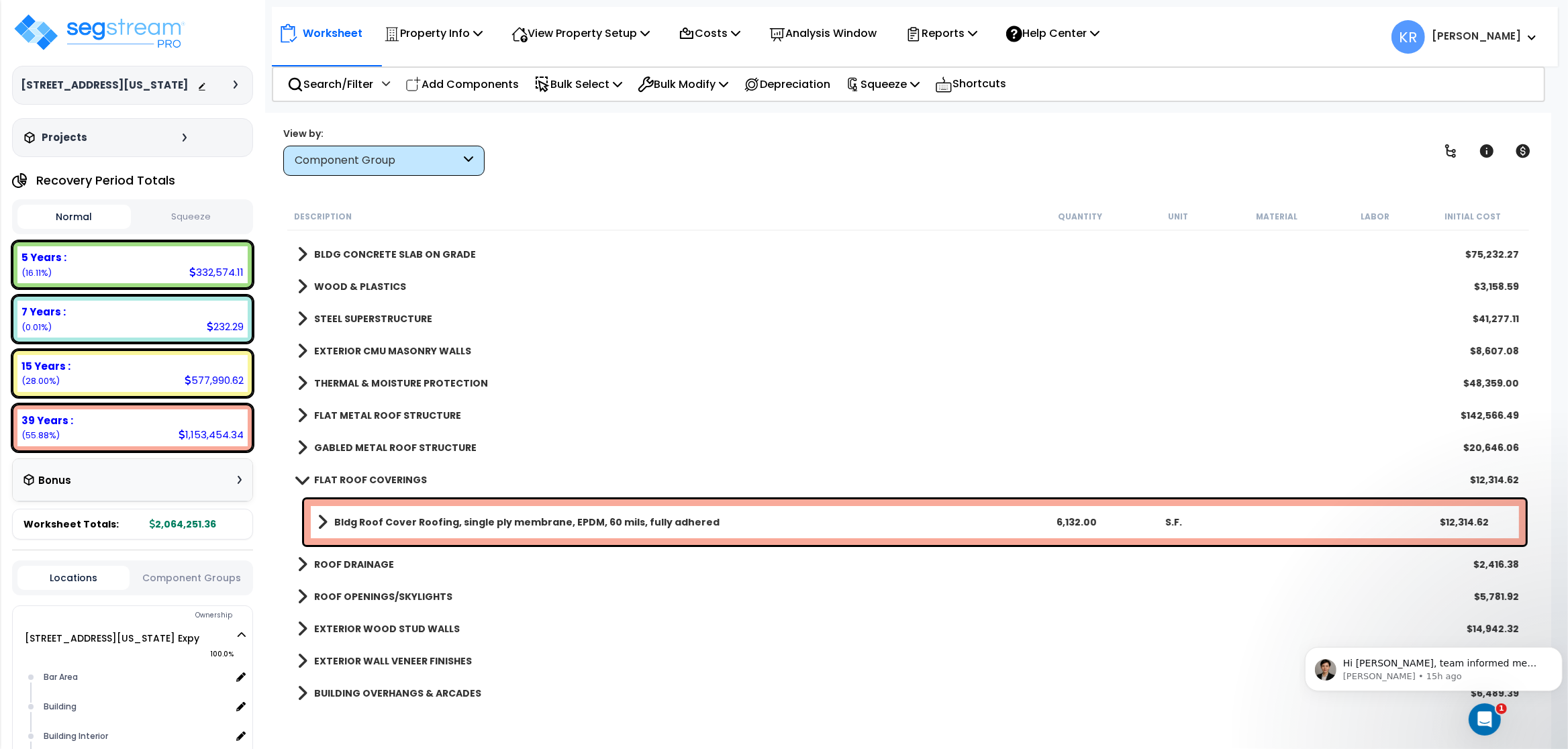
click at [419, 521] on b "Bldg Roof Cover Roofing, single ply membrane, EPDM, 60 mils, fully adhered" at bounding box center [527, 521] width 385 height 13
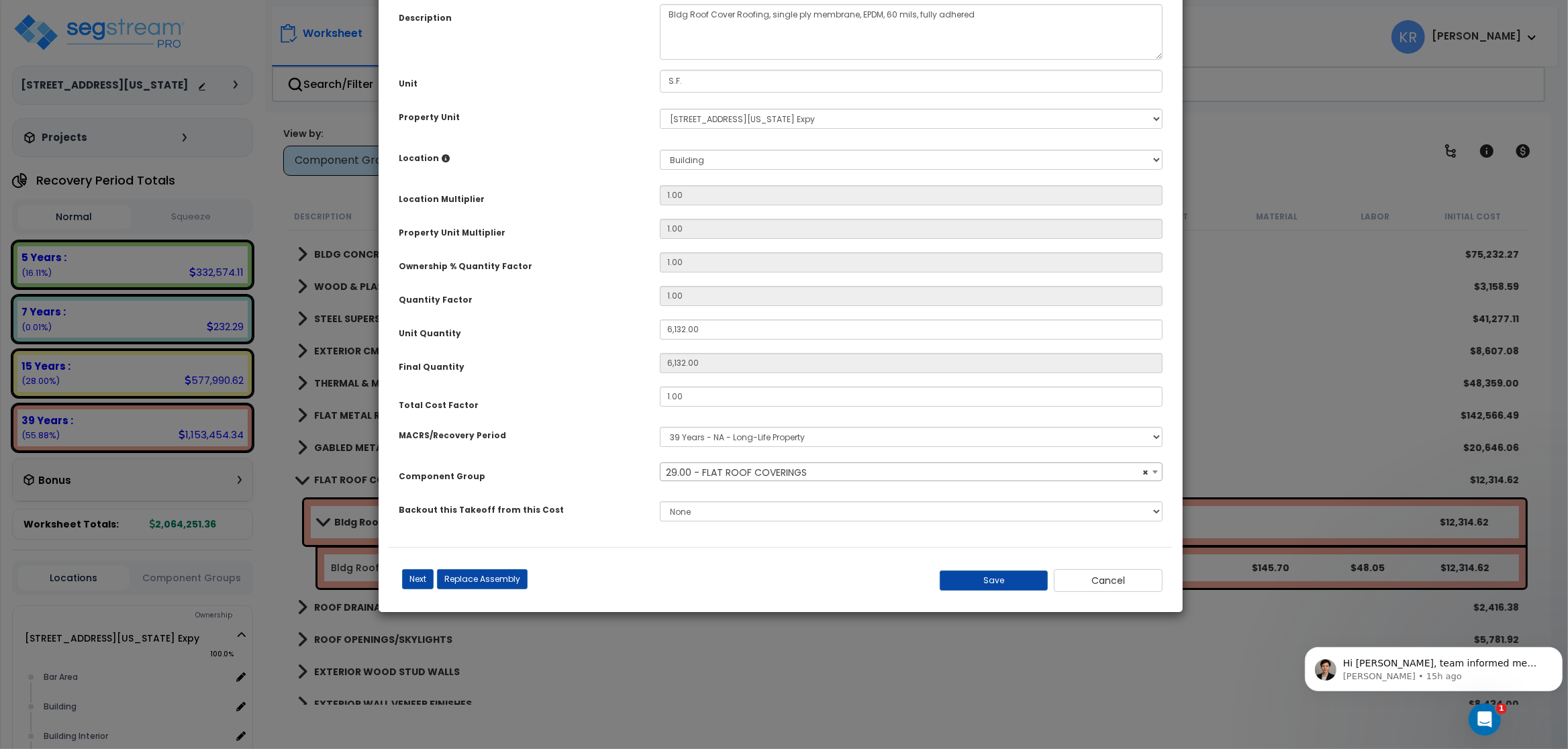
select select "56853"
click at [682, 405] on input "1.00" at bounding box center [911, 396] width 503 height 20
type input "2.5"
click at [986, 582] on button "Save" at bounding box center [994, 580] width 109 height 20
type input "6132.00"
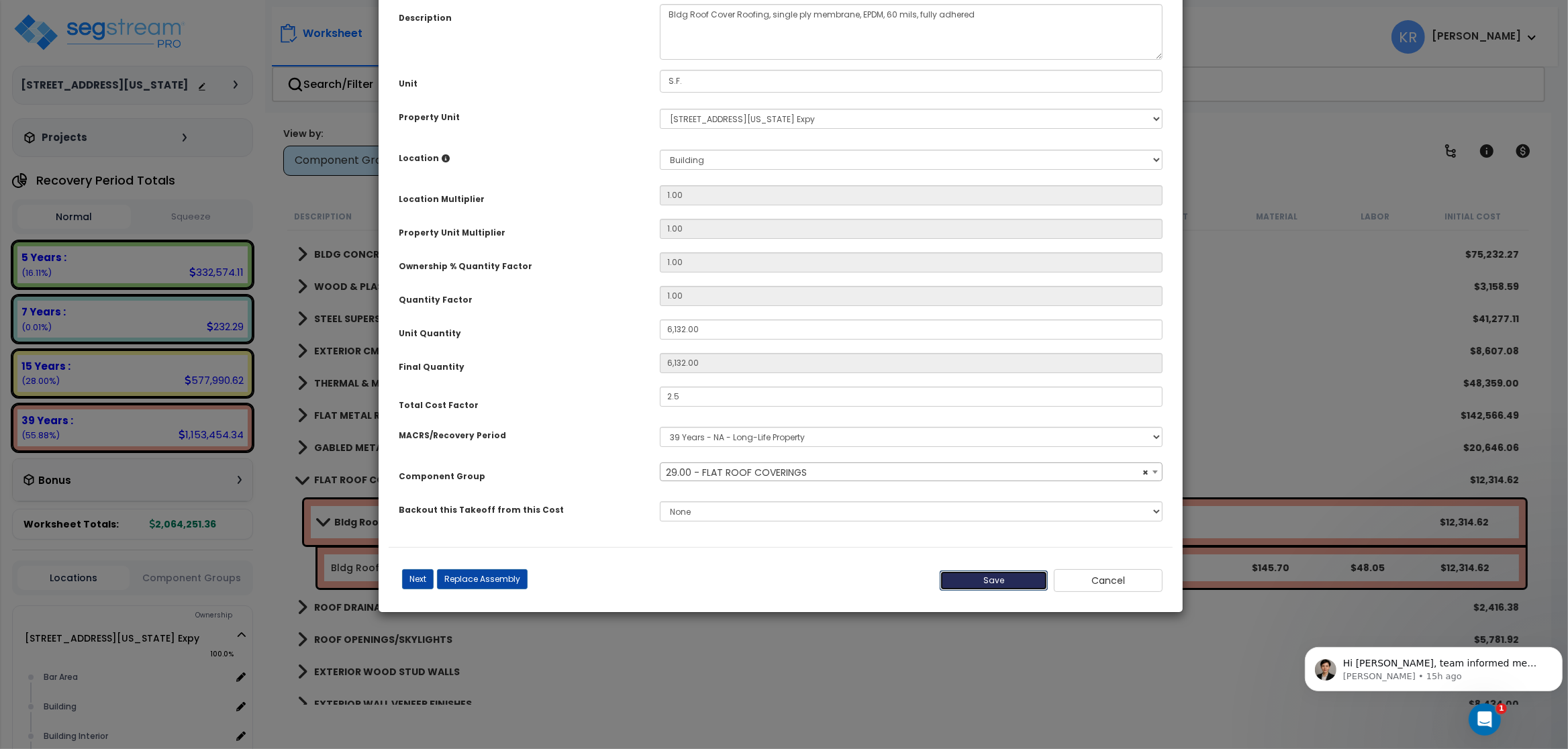
type input "6132.00"
type input "2.50"
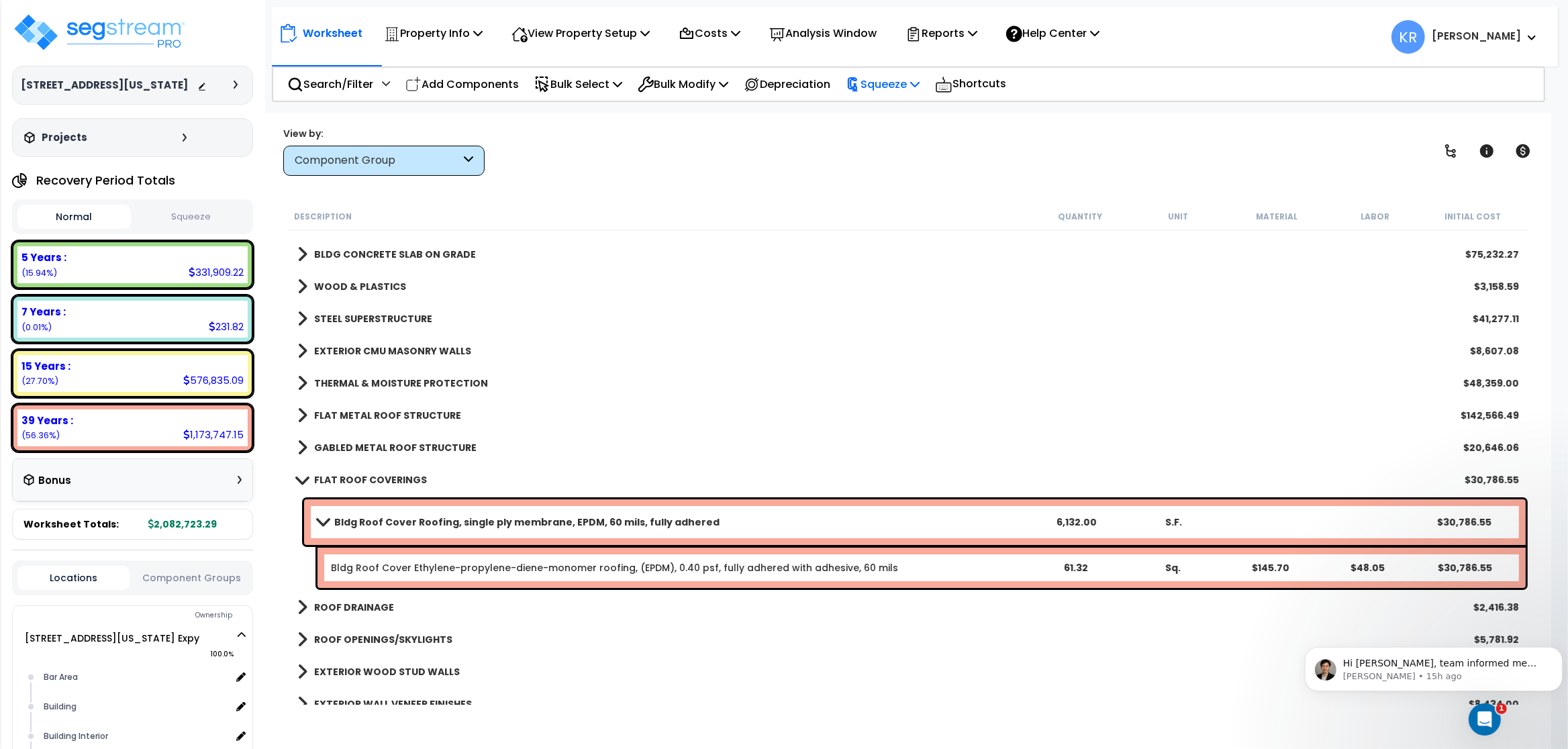
click at [899, 83] on p "Squeeze" at bounding box center [882, 84] width 74 height 18
click at [891, 107] on link "Squeeze" at bounding box center [906, 114] width 133 height 27
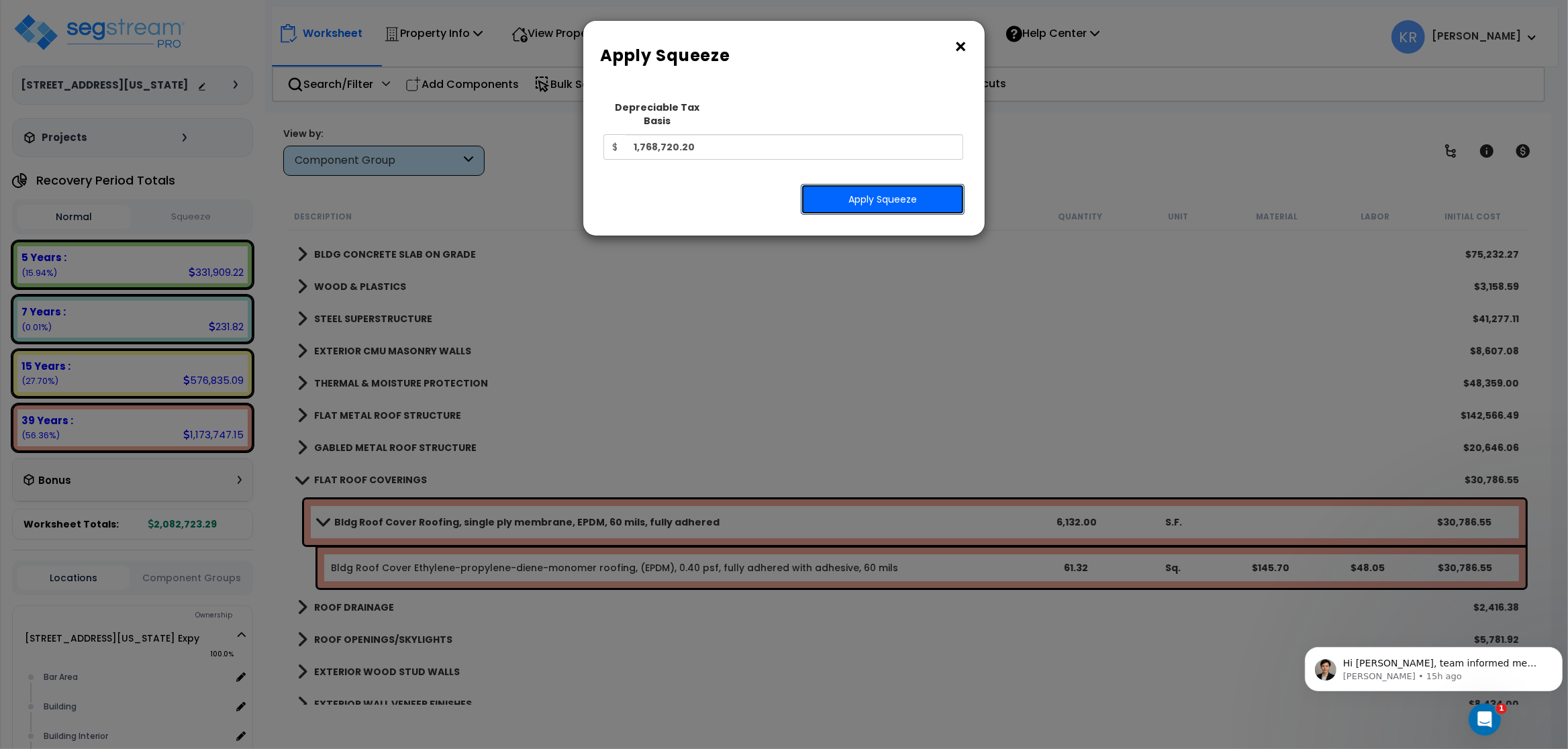
click at [890, 184] on button "Apply Squeeze" at bounding box center [882, 199] width 164 height 31
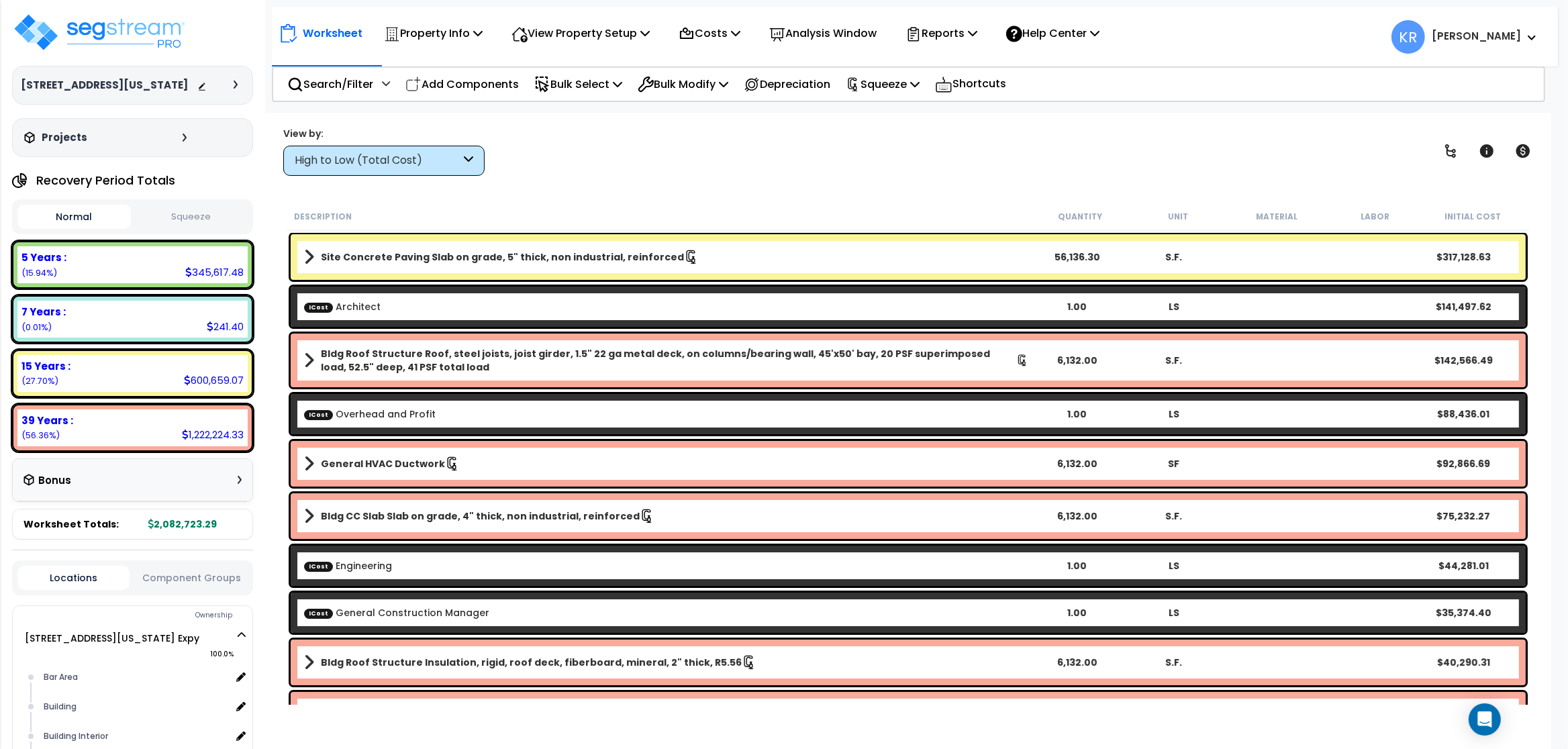
click at [197, 229] on button "Squeeze" at bounding box center [191, 217] width 113 height 24
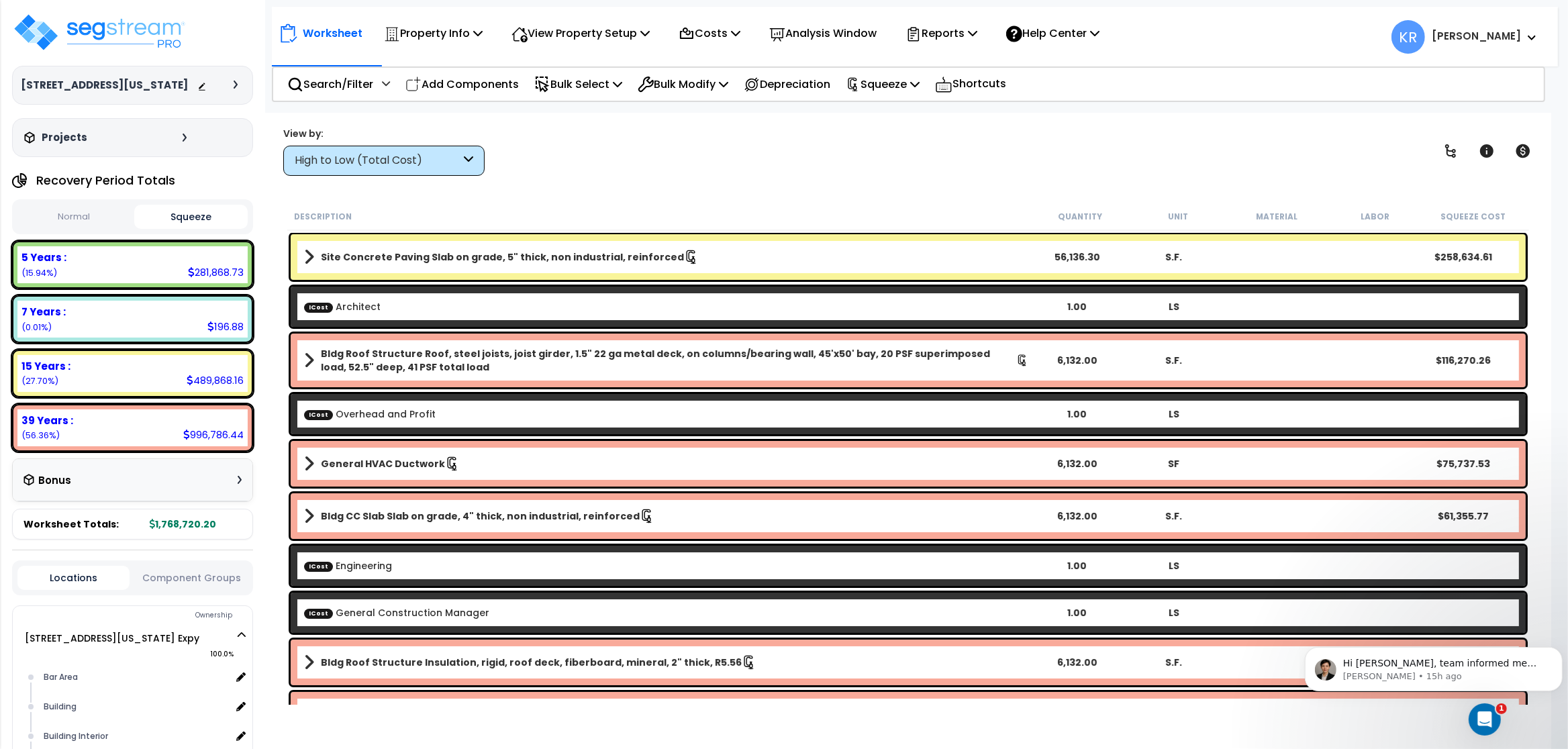
click at [363, 257] on b "Site Concrete Paving Slab on grade, 5" thick, non industrial, reinforced" at bounding box center [502, 257] width 363 height 13
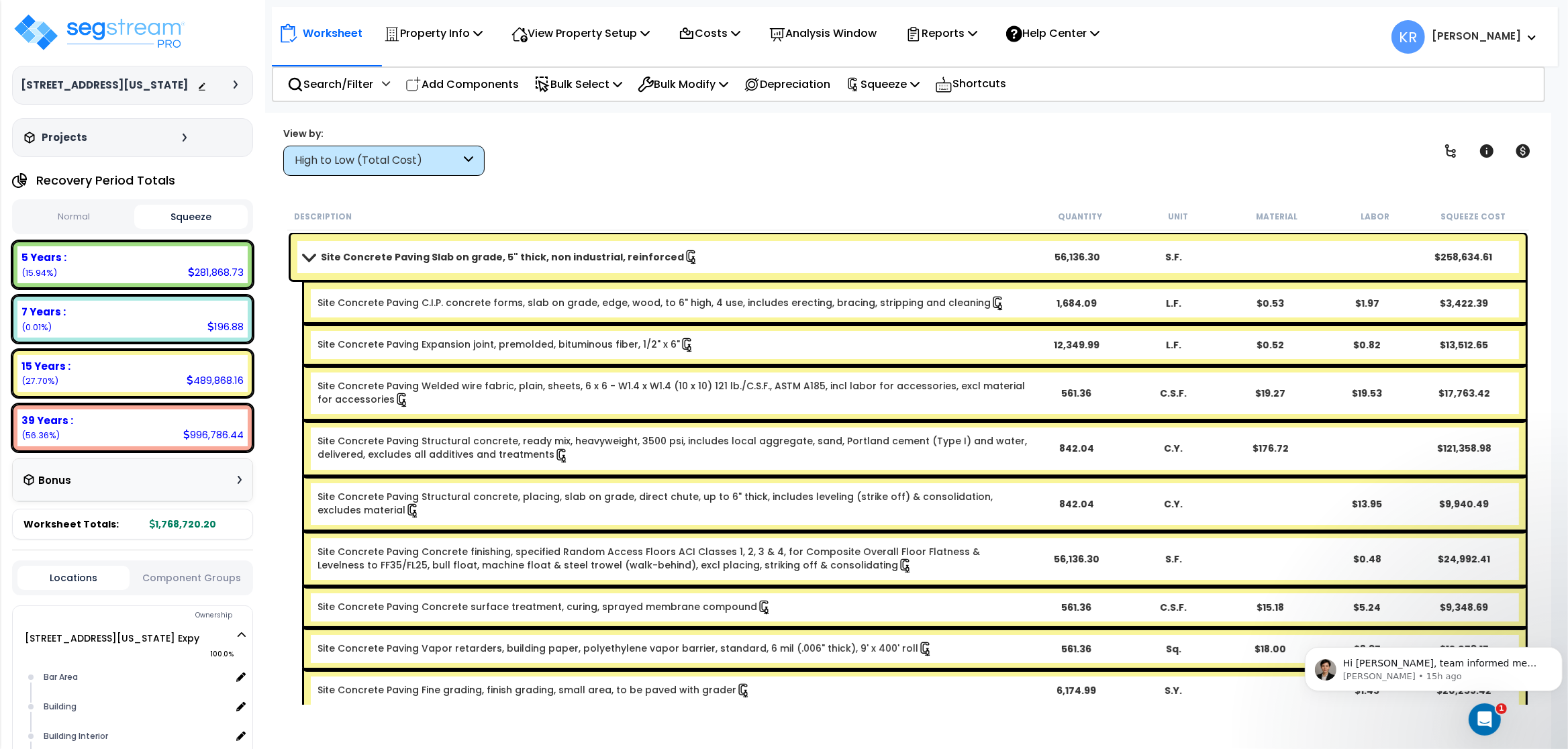
click at [369, 261] on b "Site Concrete Paving Slab on grade, 5" thick, non industrial, reinforced" at bounding box center [502, 257] width 363 height 13
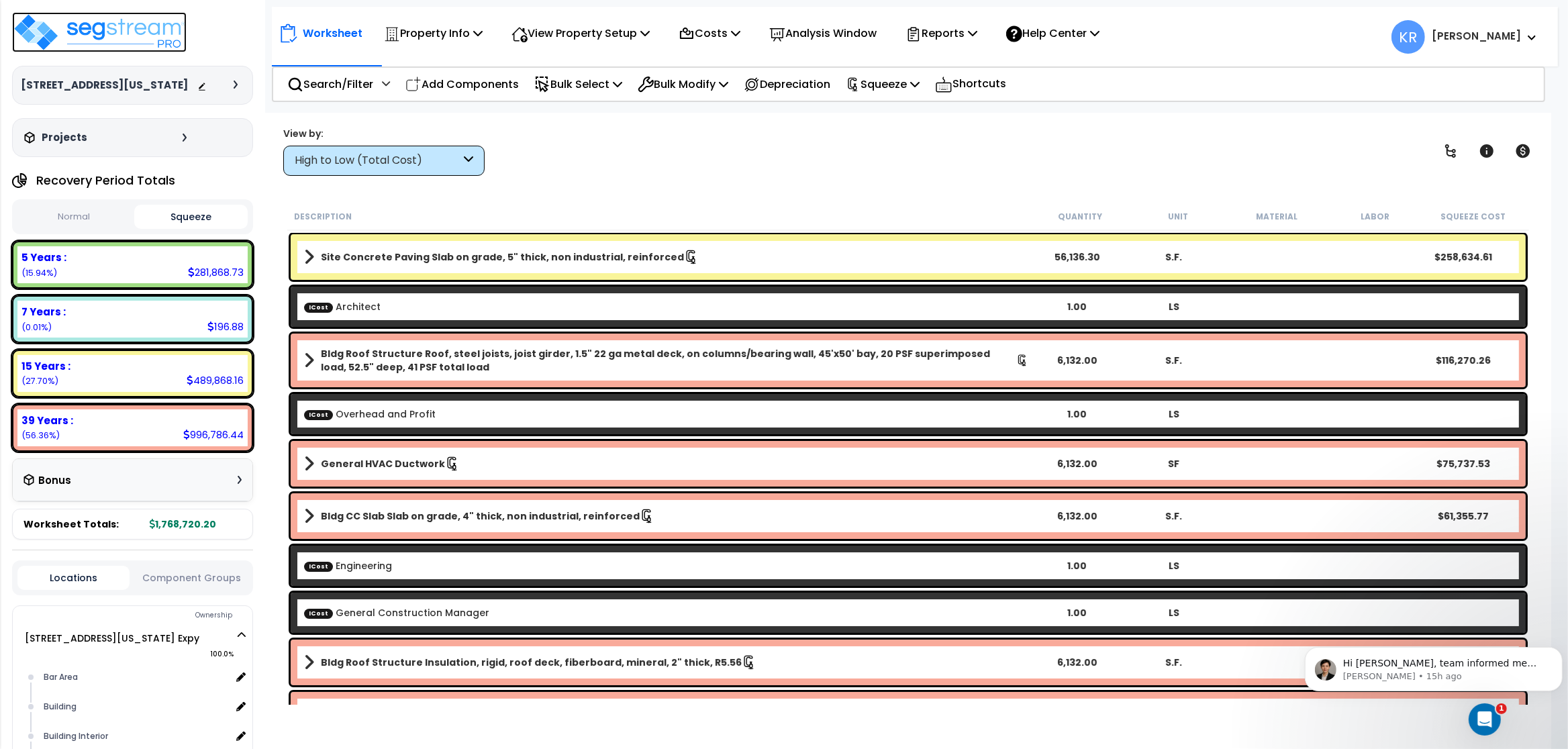
click at [126, 46] on img at bounding box center [99, 32] width 174 height 40
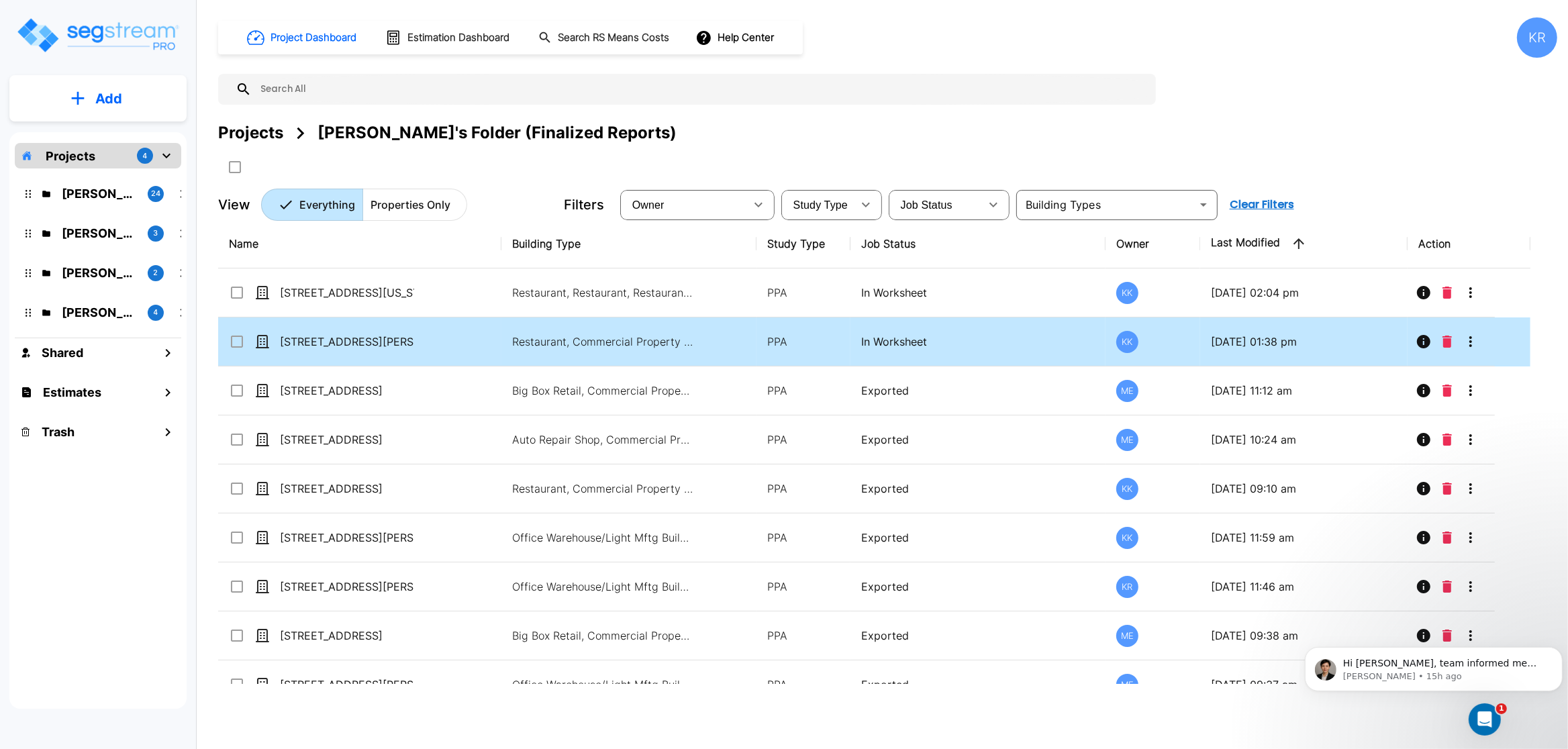
click at [1282, 349] on p "09/10/2025 - 01:38 pm" at bounding box center [1304, 341] width 186 height 16
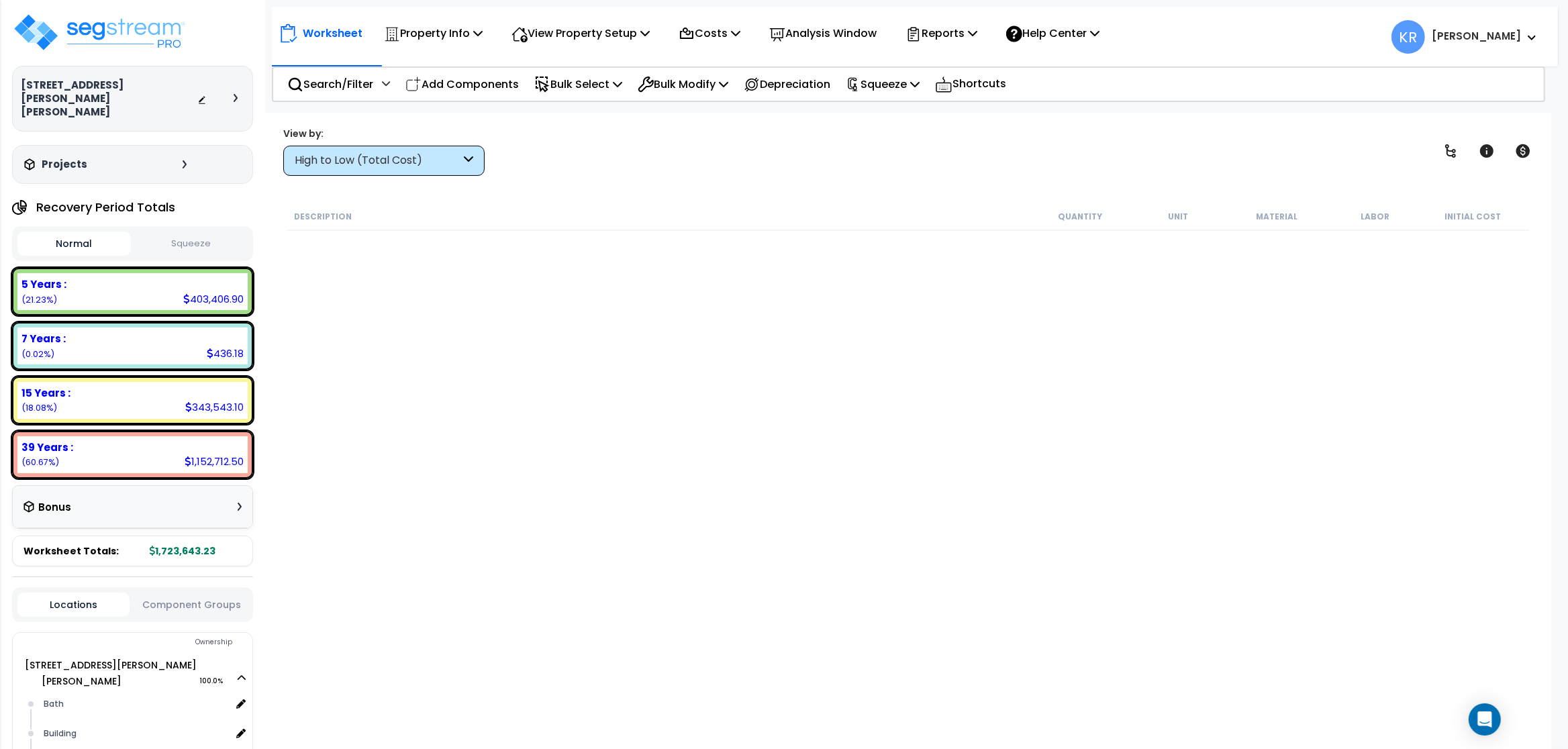
click at [434, 171] on div "High to Low (Total Cost)" at bounding box center [383, 161] width 201 height 30
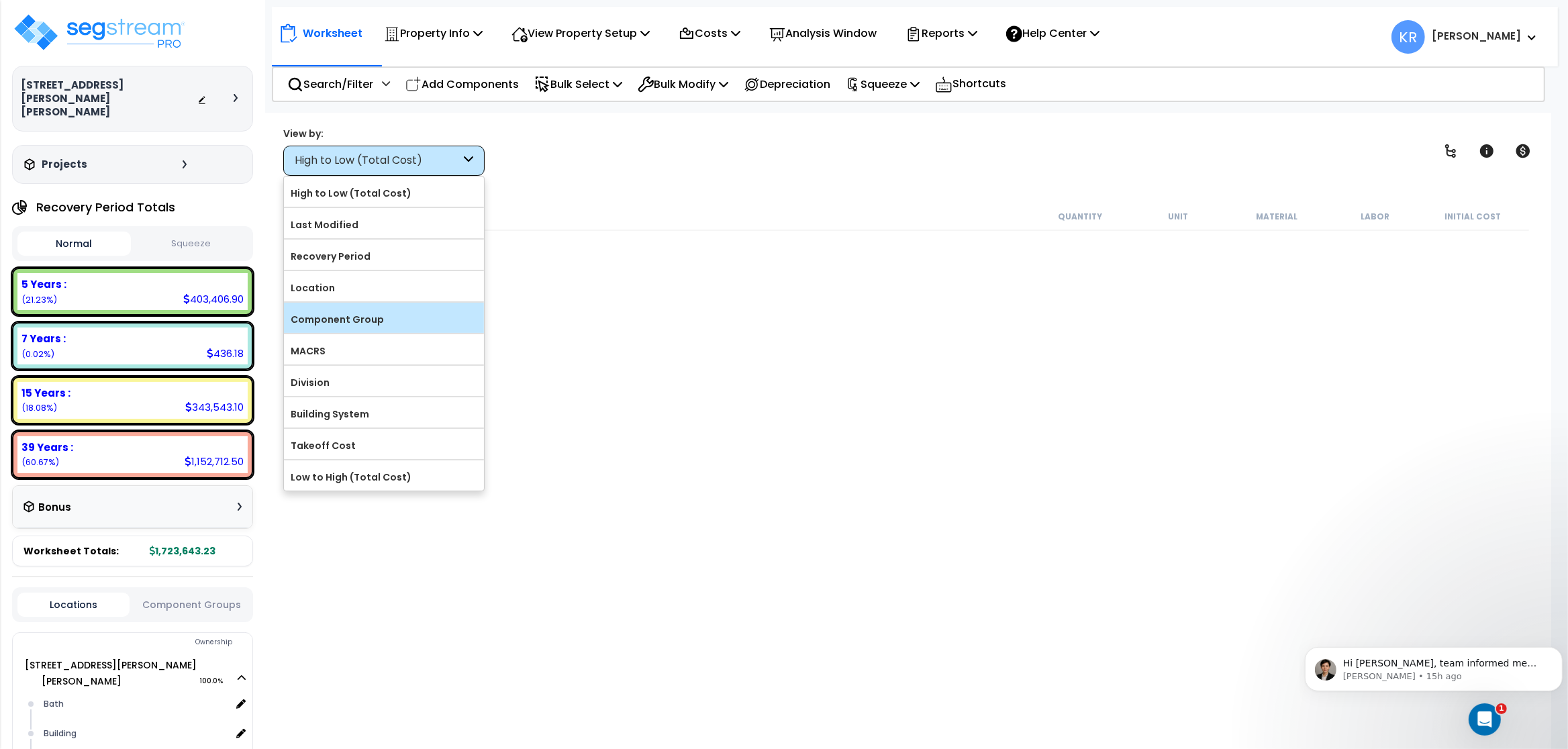
click at [392, 308] on div "Component Group" at bounding box center [383, 318] width 200 height 30
click at [379, 323] on label "Component Group" at bounding box center [383, 319] width 200 height 20
click at [0, 0] on input "Component Group" at bounding box center [0, 0] width 0 height 0
